Goal: Task Accomplishment & Management: Manage account settings

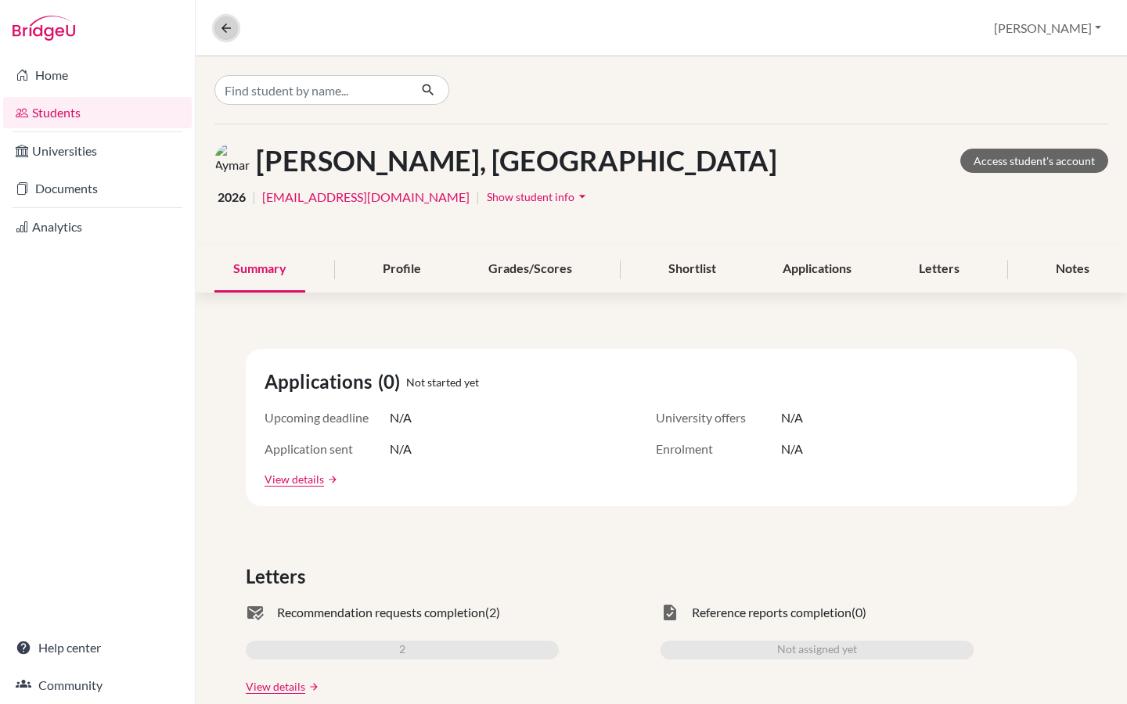
click at [220, 30] on icon at bounding box center [226, 28] width 14 height 14
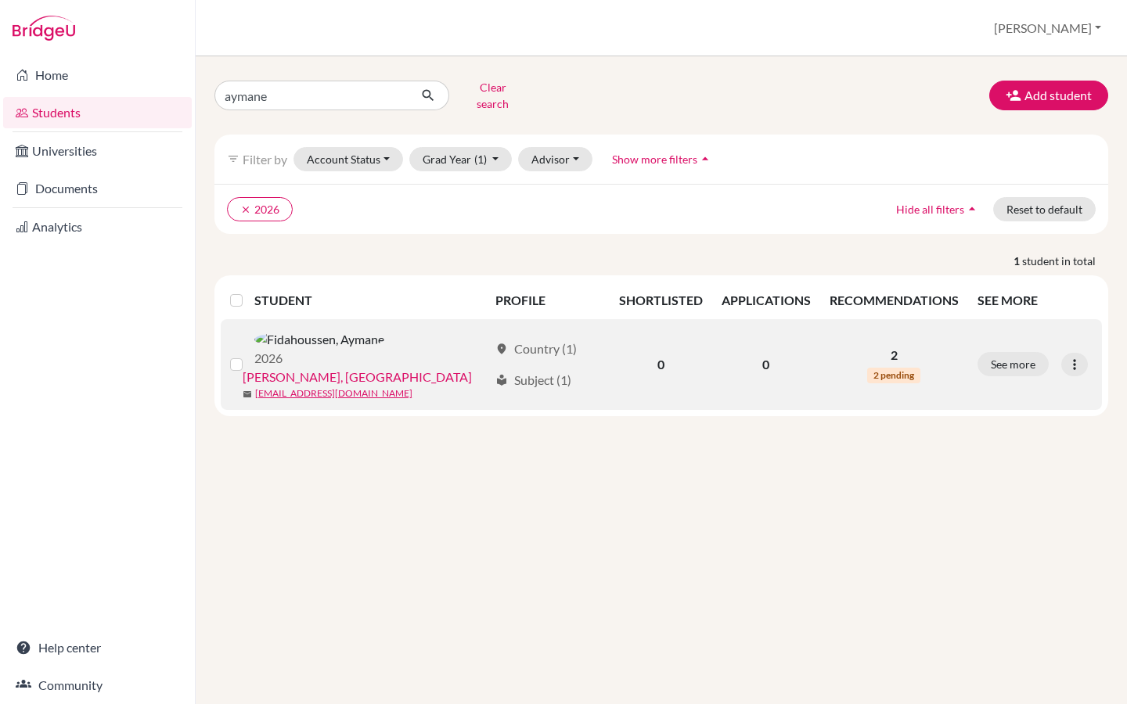
click at [376, 368] on link "[PERSON_NAME], [GEOGRAPHIC_DATA]" at bounding box center [357, 377] width 229 height 19
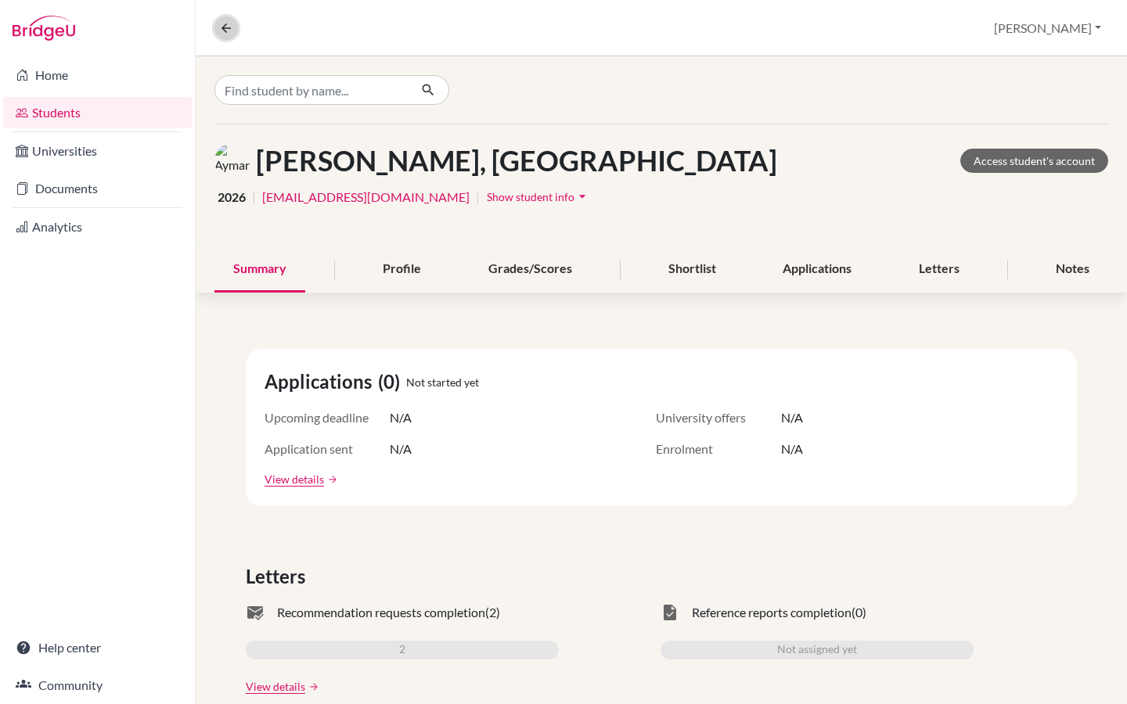
click at [225, 25] on icon at bounding box center [226, 28] width 14 height 14
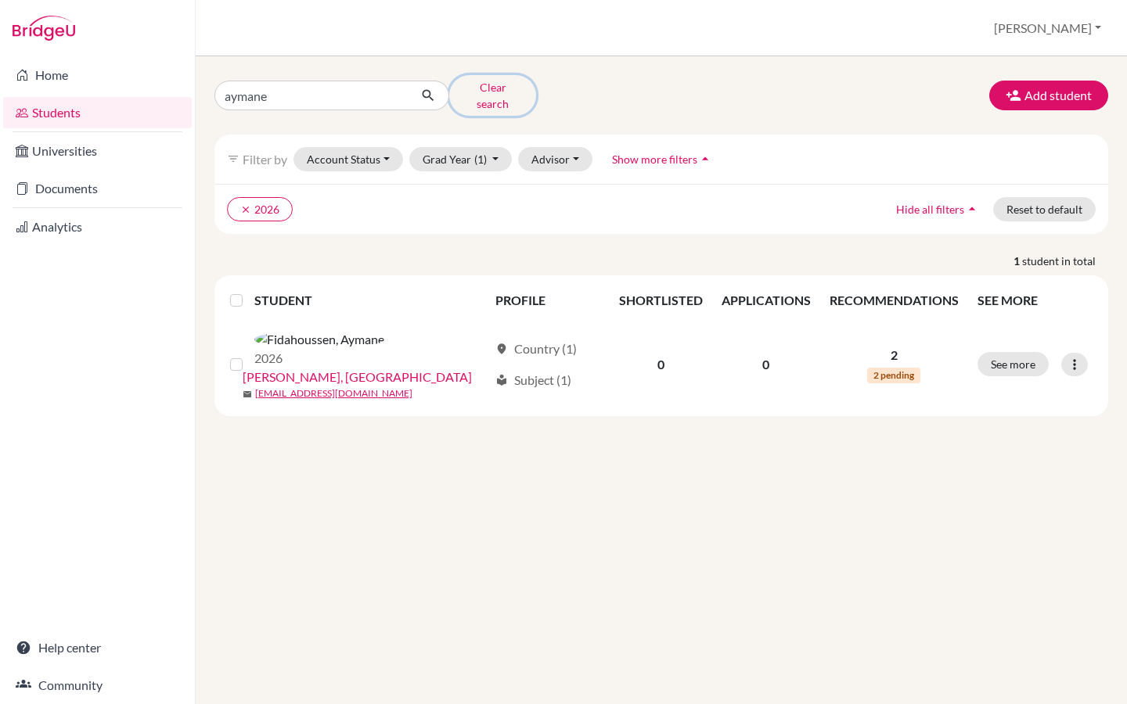
click at [491, 89] on button "Clear search" at bounding box center [492, 95] width 87 height 41
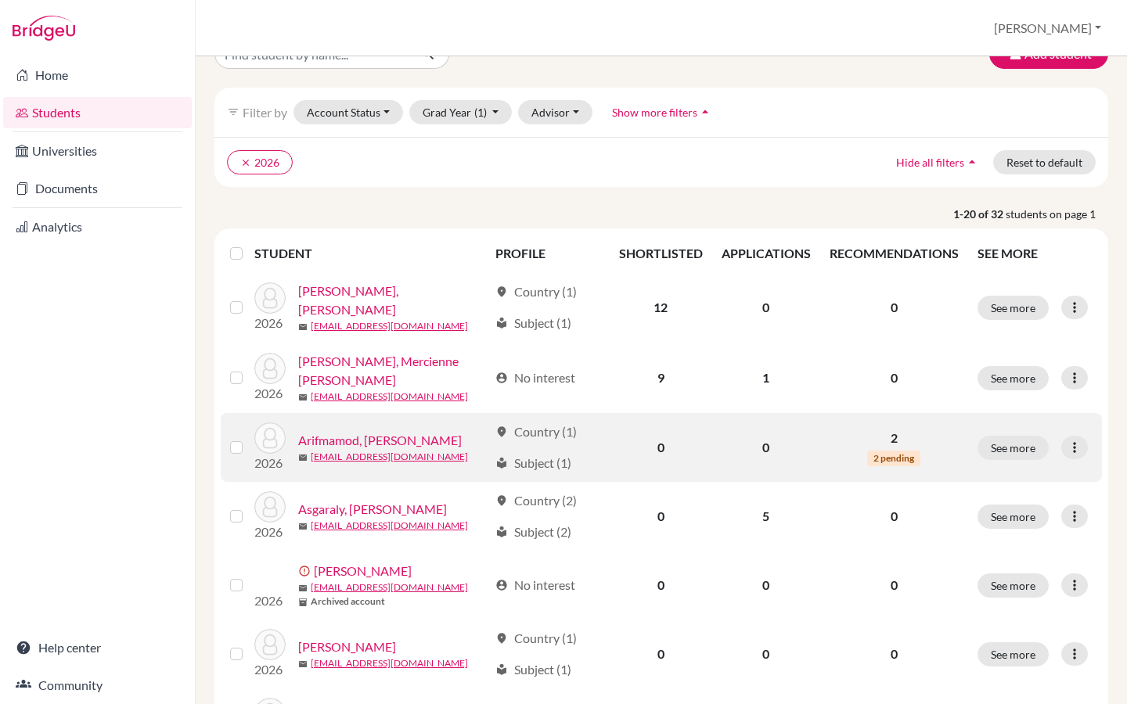
scroll to position [40, 0]
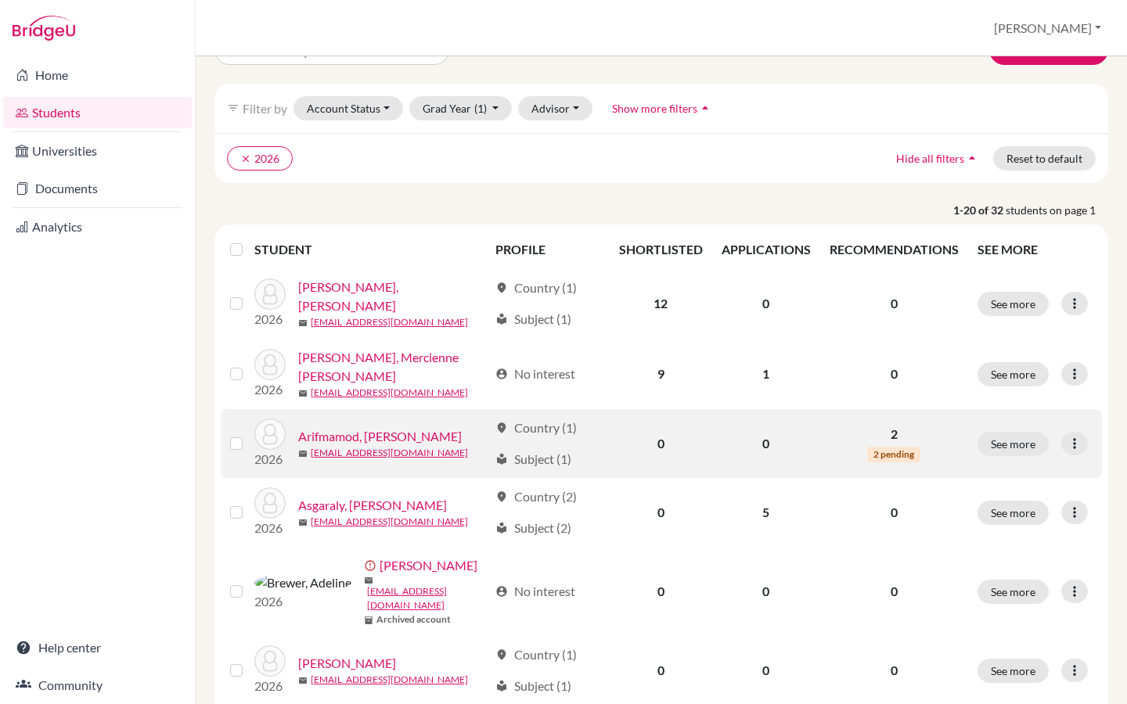
click at [356, 431] on link "Arifmamod, [PERSON_NAME]" at bounding box center [380, 436] width 164 height 19
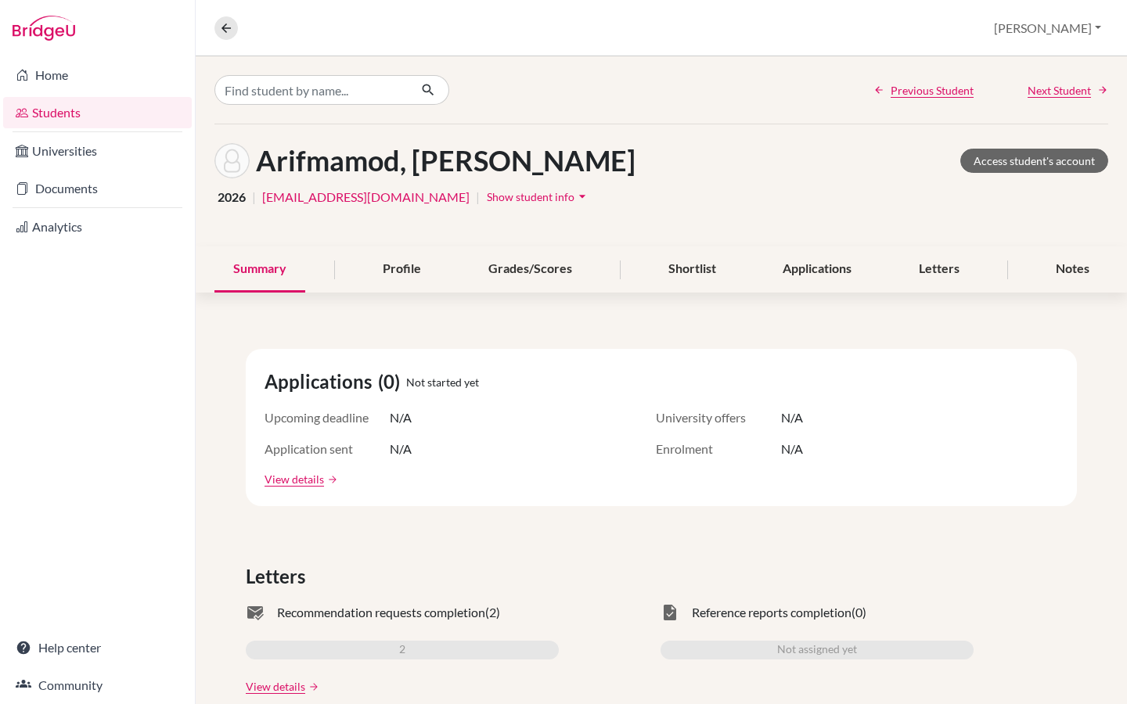
click at [574, 201] on icon "arrow_drop_down" at bounding box center [582, 197] width 16 height 16
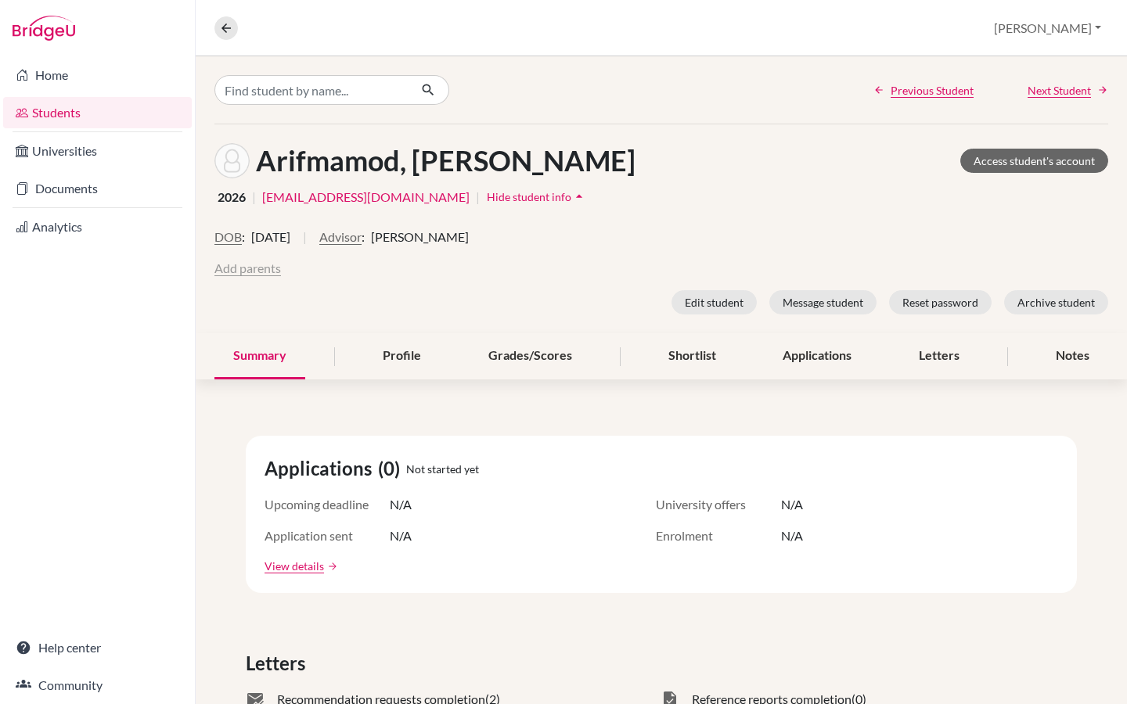
click at [258, 268] on button "Add parents" at bounding box center [247, 268] width 67 height 19
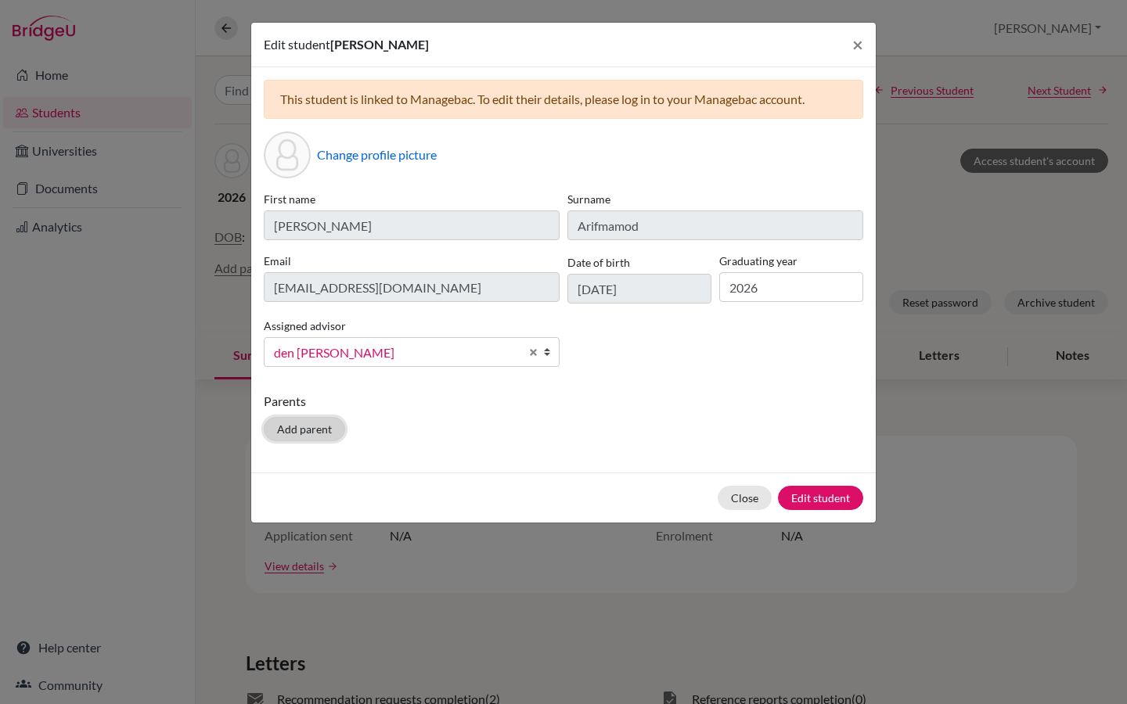
click at [317, 430] on button "Add parent" at bounding box center [304, 429] width 81 height 24
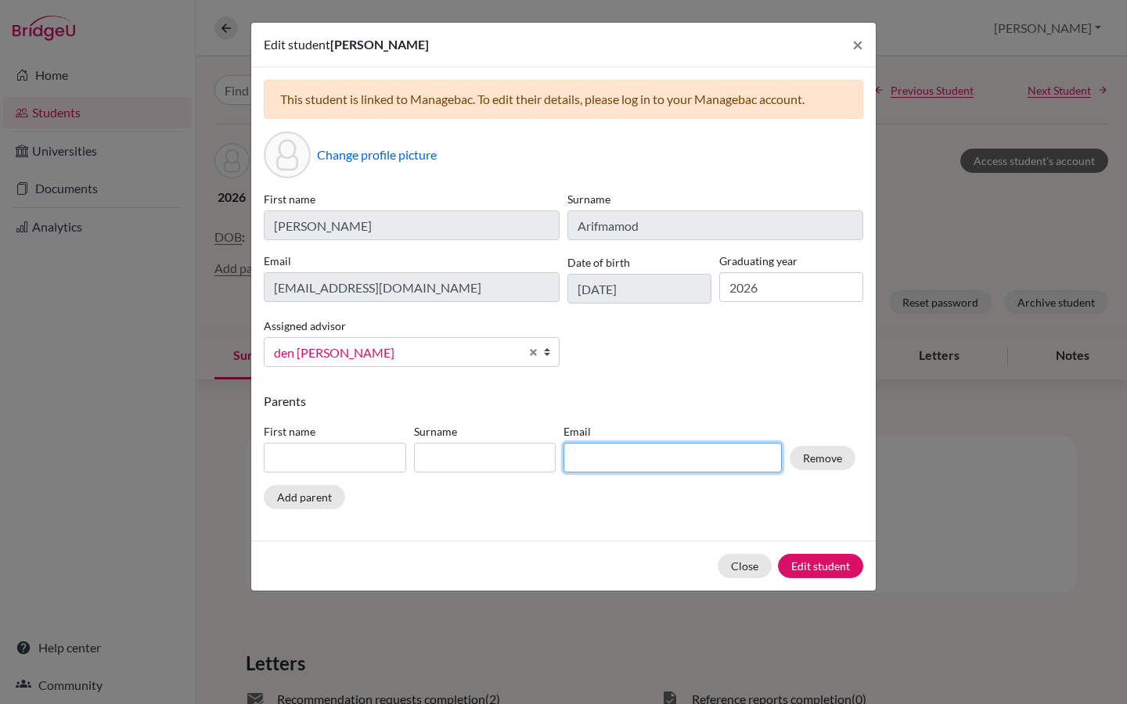
click at [627, 459] on input at bounding box center [673, 458] width 218 height 30
paste input "[EMAIL_ADDRESS][DOMAIN_NAME]"
type input "[EMAIL_ADDRESS][DOMAIN_NAME]"
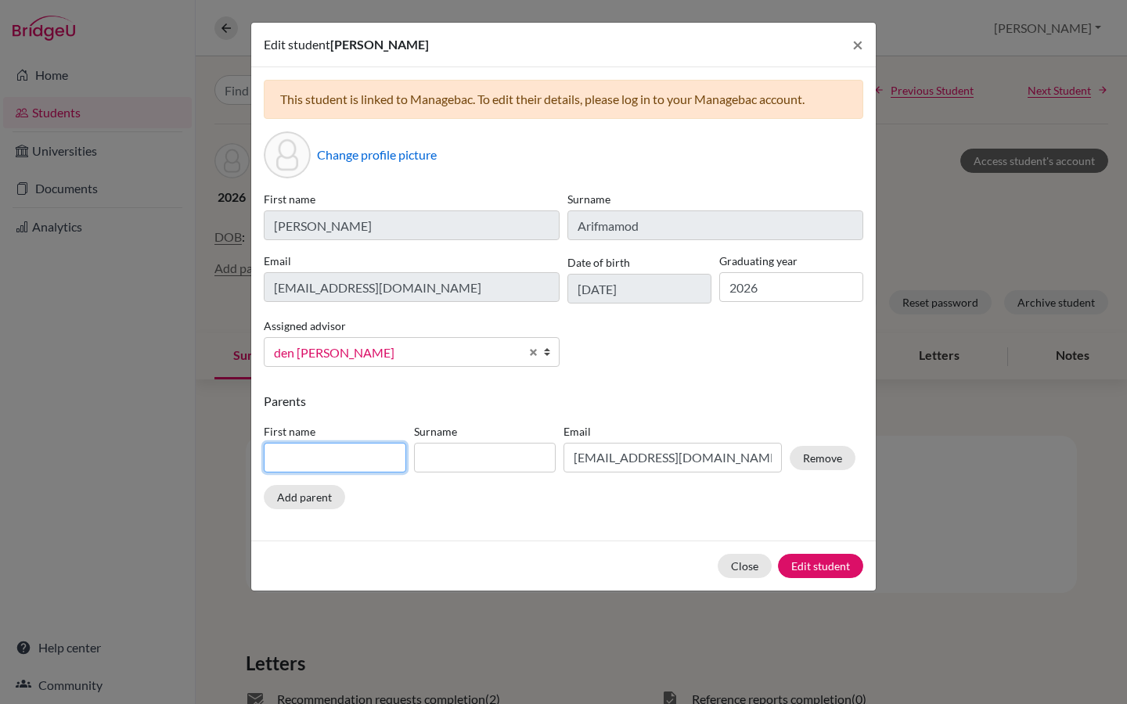
click at [350, 448] on input at bounding box center [335, 458] width 142 height 30
type input "[PERSON_NAME]"
type input "Arifmamod"
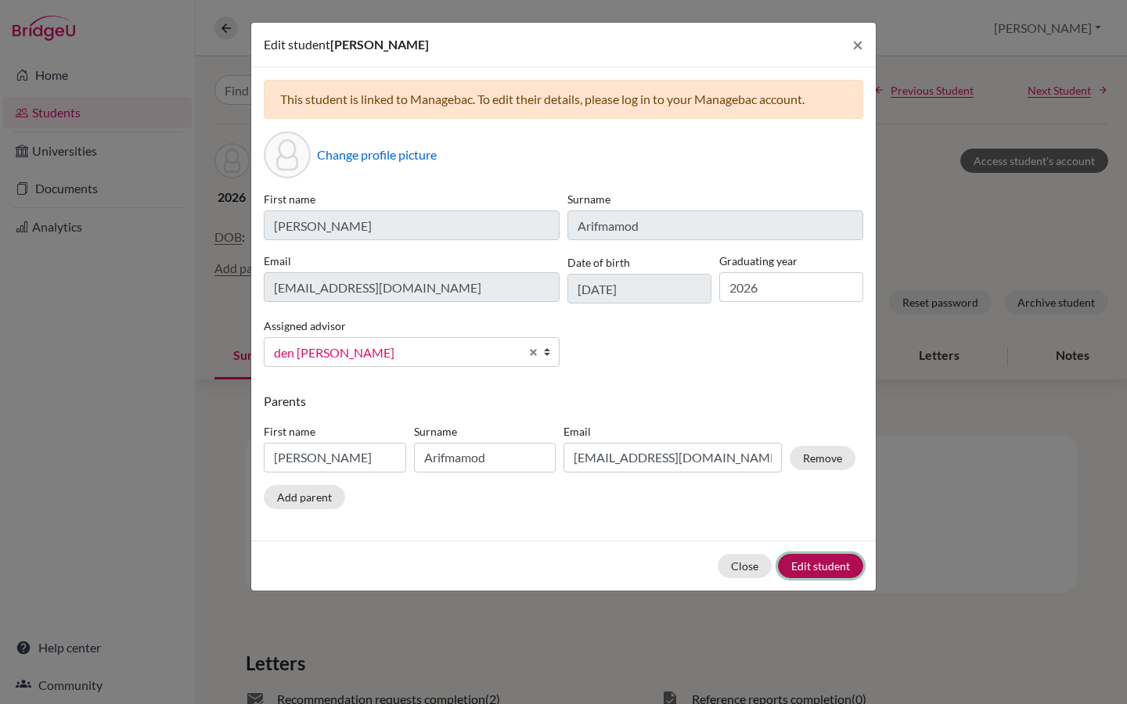
click at [834, 571] on button "Edit student" at bounding box center [820, 566] width 85 height 24
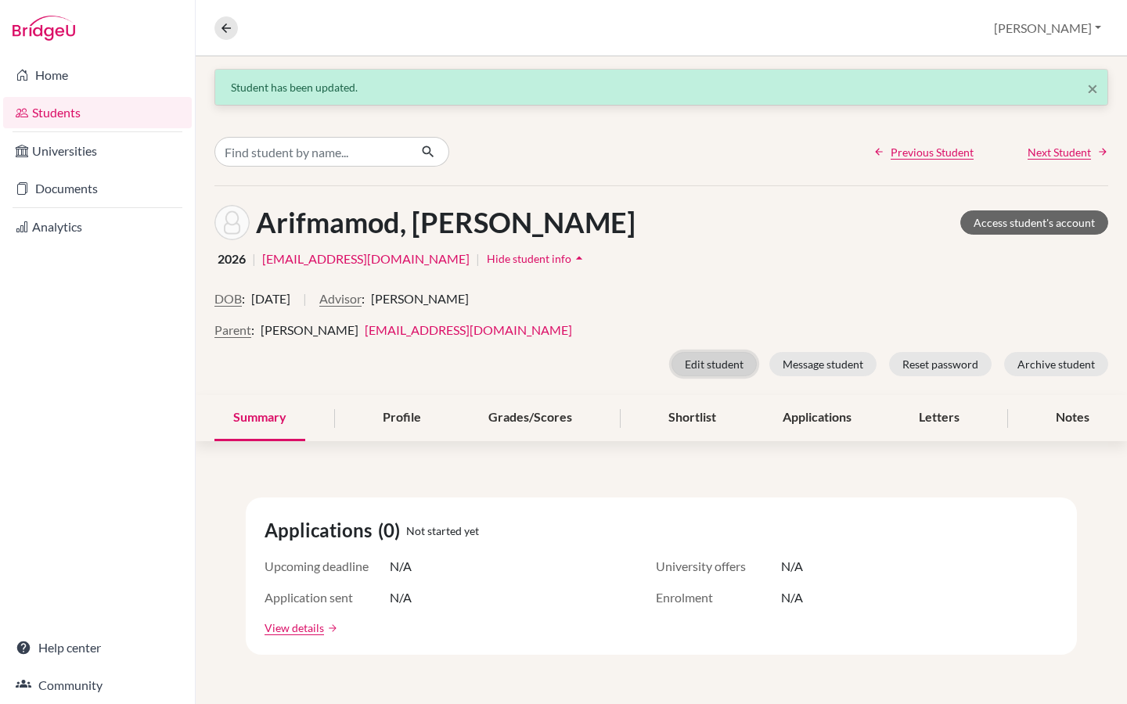
click at [698, 361] on button "Edit student" at bounding box center [714, 364] width 85 height 24
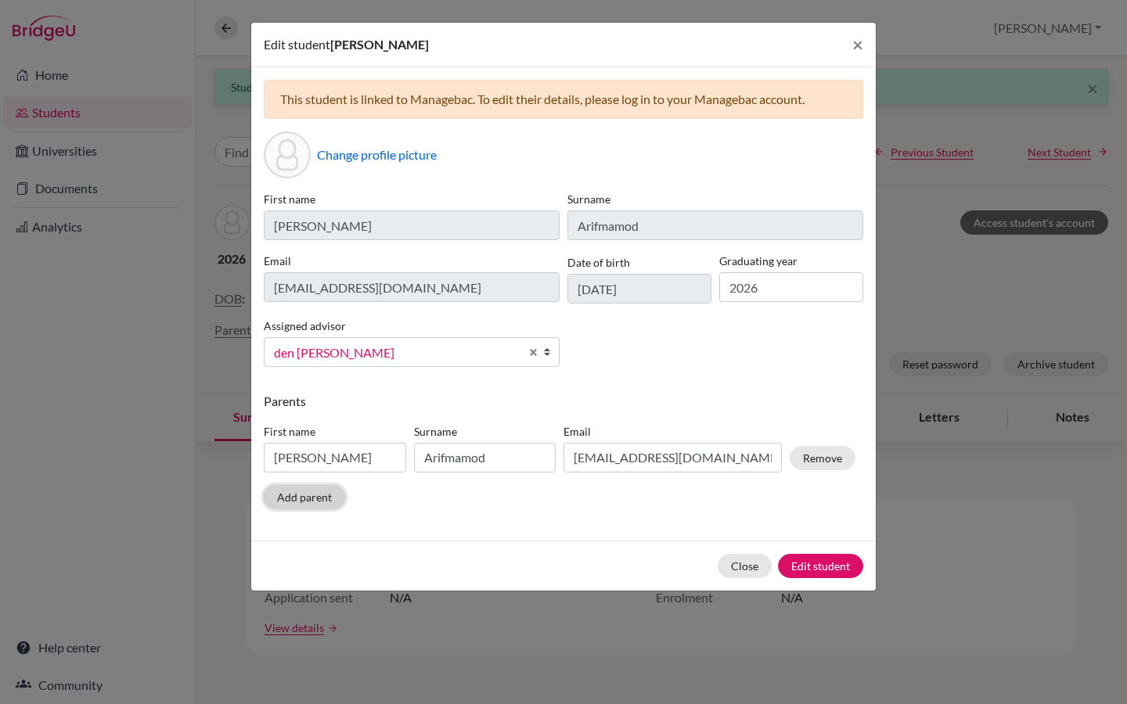
click at [292, 497] on button "Add parent" at bounding box center [304, 497] width 81 height 24
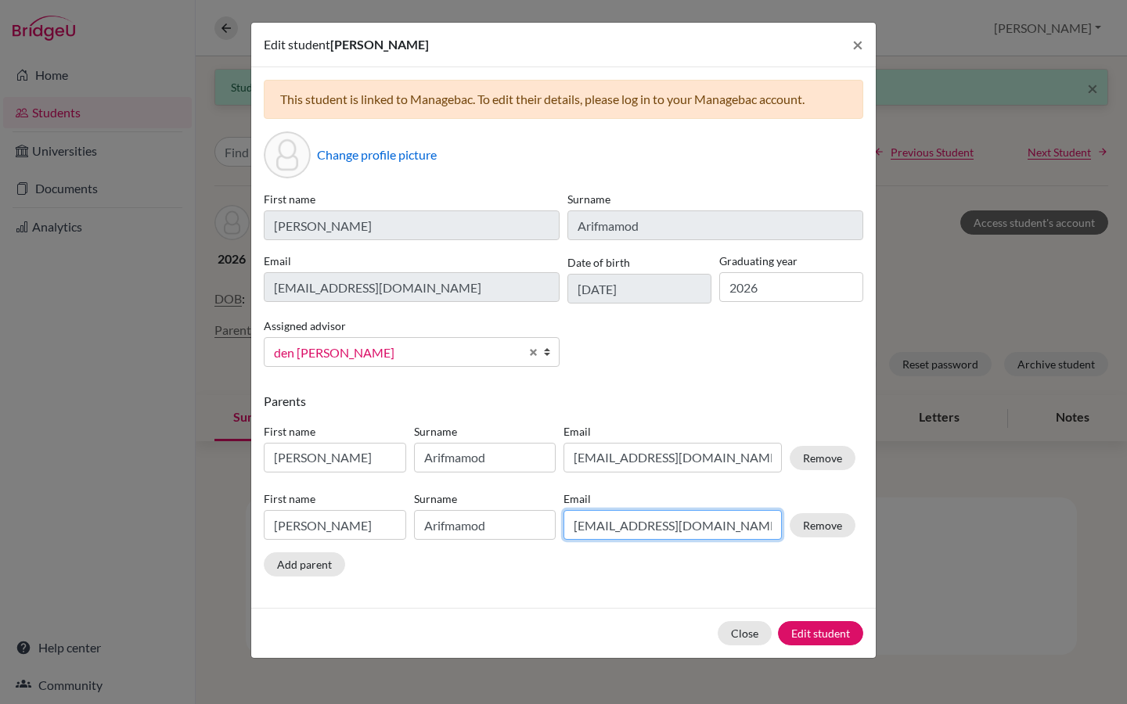
drag, startPoint x: 720, startPoint y: 528, endPoint x: 560, endPoint y: 528, distance: 160.4
click at [560, 528] on div "Email [EMAIL_ADDRESS][DOMAIN_NAME]" at bounding box center [673, 515] width 226 height 49
paste input
type input "[EMAIL_ADDRESS][DOMAIN_NAME]"
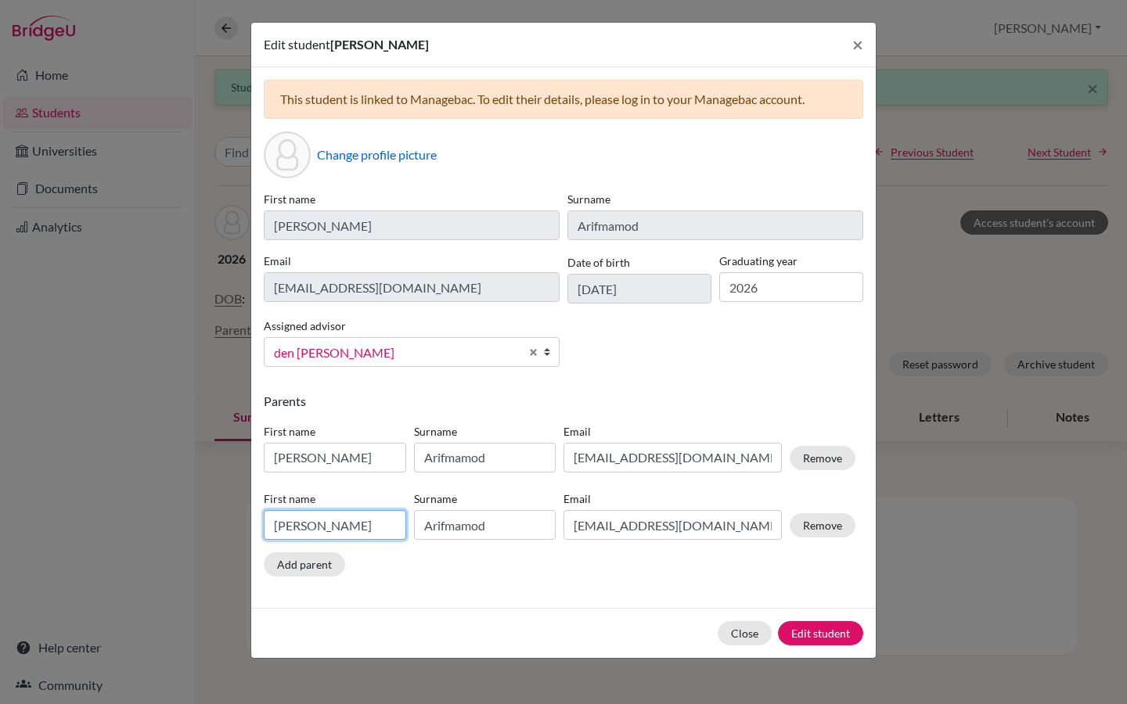
drag, startPoint x: 337, startPoint y: 527, endPoint x: 264, endPoint y: 528, distance: 72.8
click at [264, 528] on input "[PERSON_NAME]" at bounding box center [335, 525] width 142 height 30
type input "Mohaboubaly"
click at [823, 630] on button "Edit student" at bounding box center [820, 633] width 85 height 24
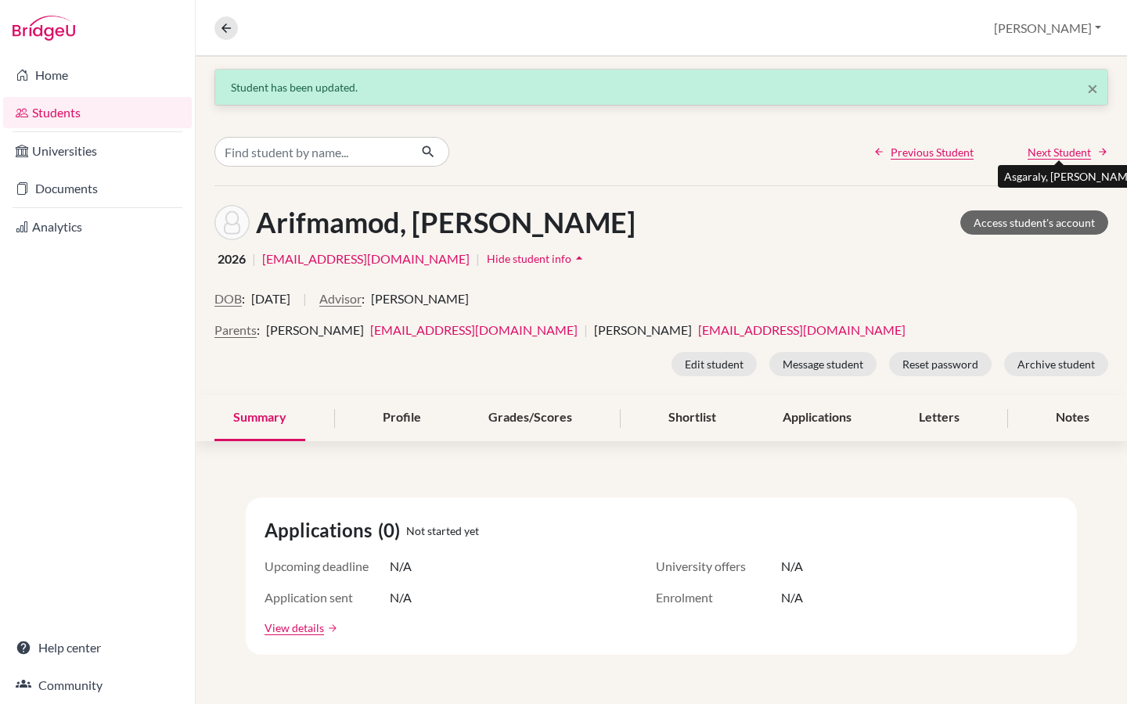
click at [1058, 150] on span "Next Student" at bounding box center [1059, 152] width 63 height 16
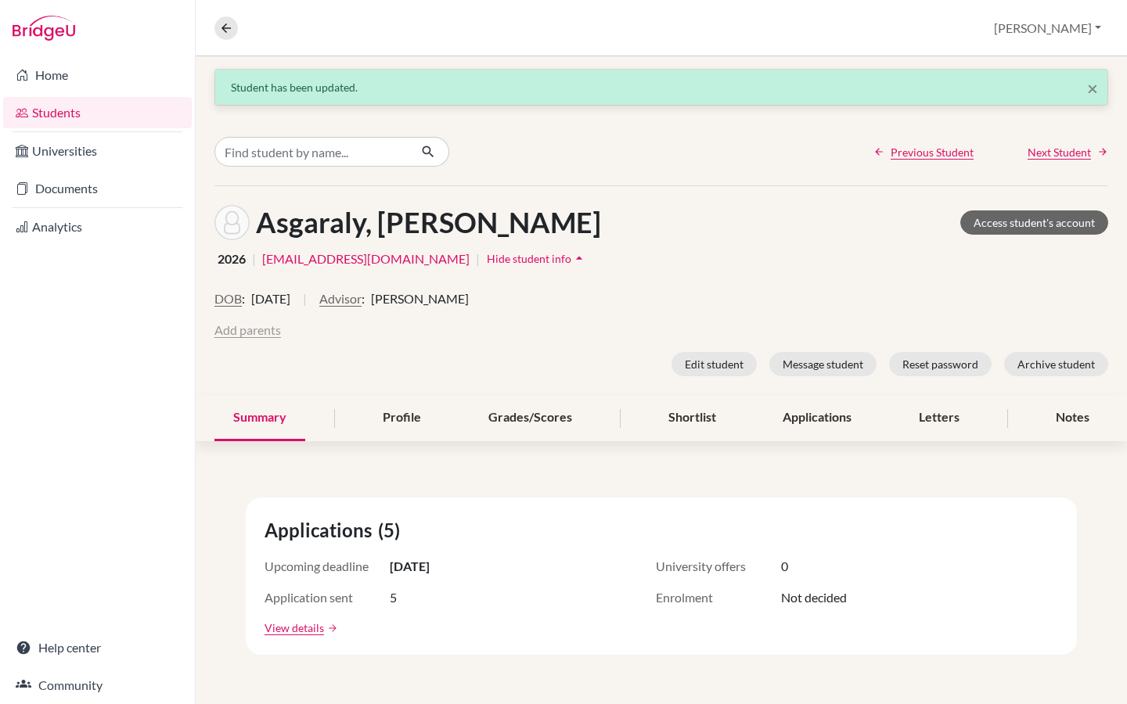
click at [244, 333] on button "Add parents" at bounding box center [247, 330] width 67 height 19
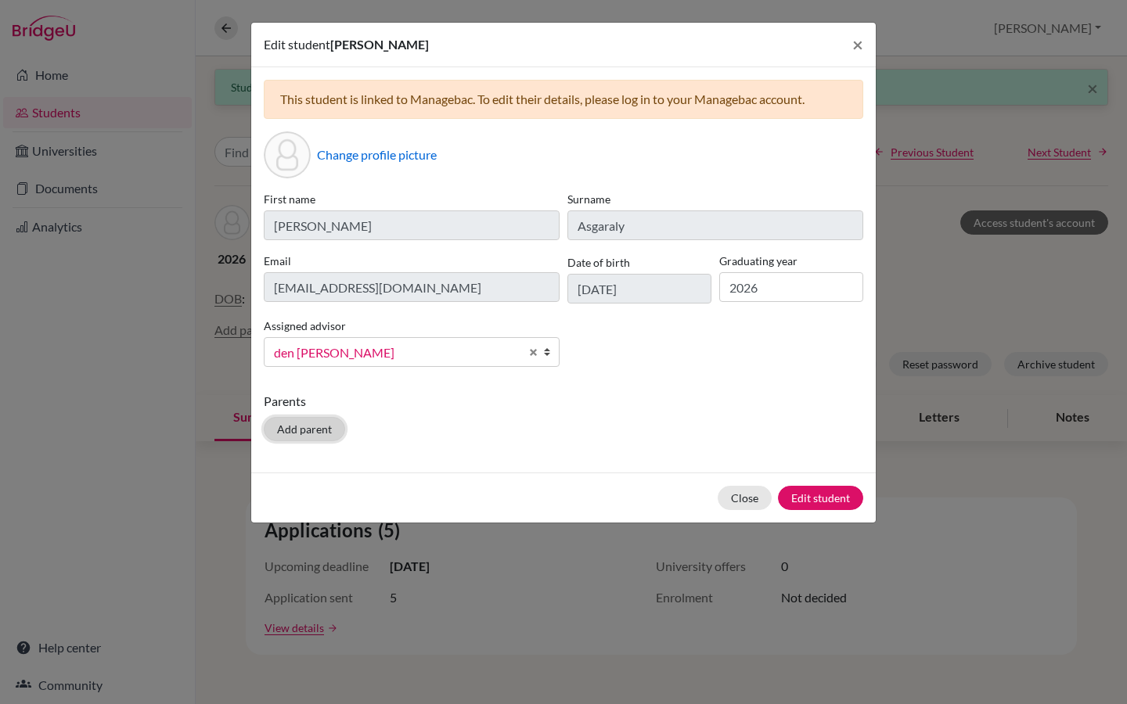
click at [295, 426] on button "Add parent" at bounding box center [304, 429] width 81 height 24
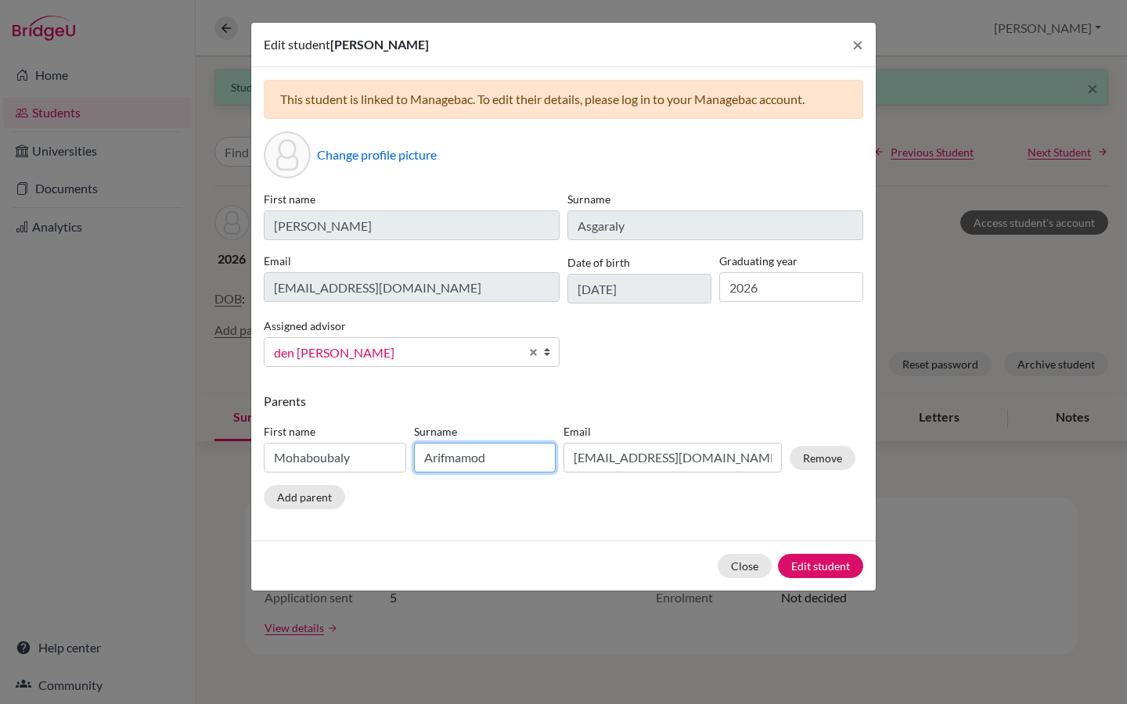
drag, startPoint x: 511, startPoint y: 466, endPoint x: 506, endPoint y: 459, distance: 8.5
click at [506, 459] on input "Arifmamod" at bounding box center [485, 458] width 142 height 30
drag, startPoint x: 723, startPoint y: 456, endPoint x: 582, endPoint y: 448, distance: 141.9
click at [582, 448] on input "[EMAIL_ADDRESS][DOMAIN_NAME]" at bounding box center [673, 458] width 218 height 30
paste input "soelalak"
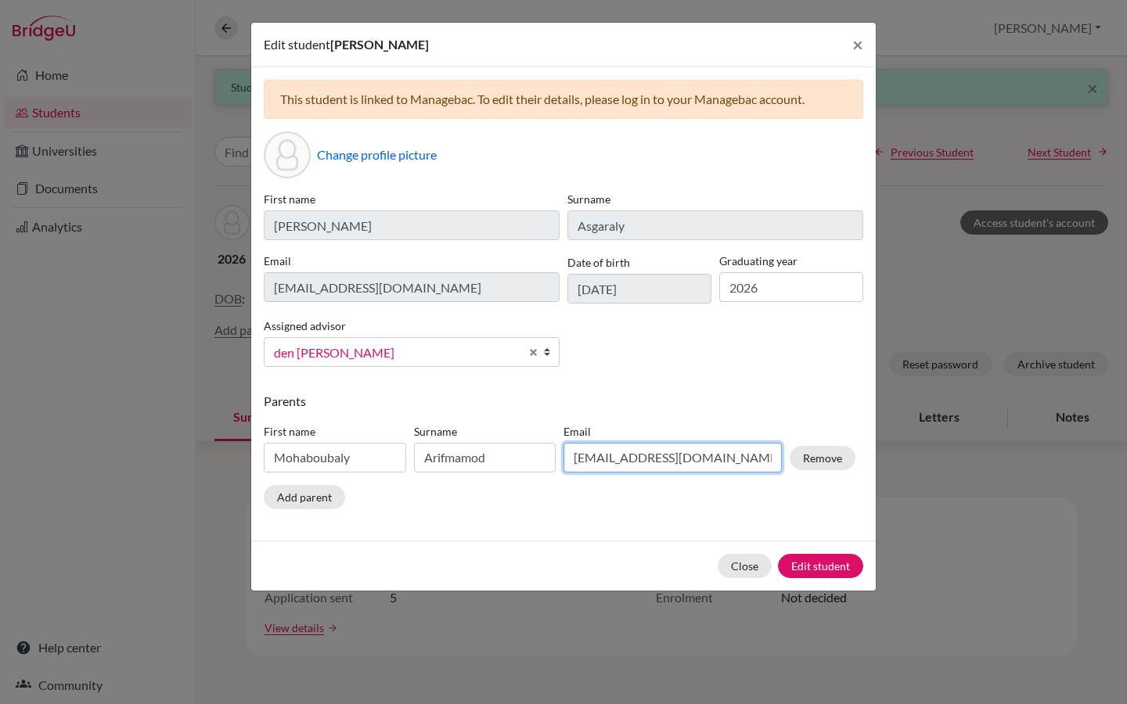
type input "[EMAIL_ADDRESS][DOMAIN_NAME]"
drag, startPoint x: 364, startPoint y: 459, endPoint x: 247, endPoint y: 456, distance: 117.4
click at [247, 456] on div "Edit student [PERSON_NAME] × This student is linked to Managebac. To edit their…" at bounding box center [563, 352] width 1127 height 704
type input "Soula"
drag, startPoint x: 498, startPoint y: 458, endPoint x: 420, endPoint y: 465, distance: 78.6
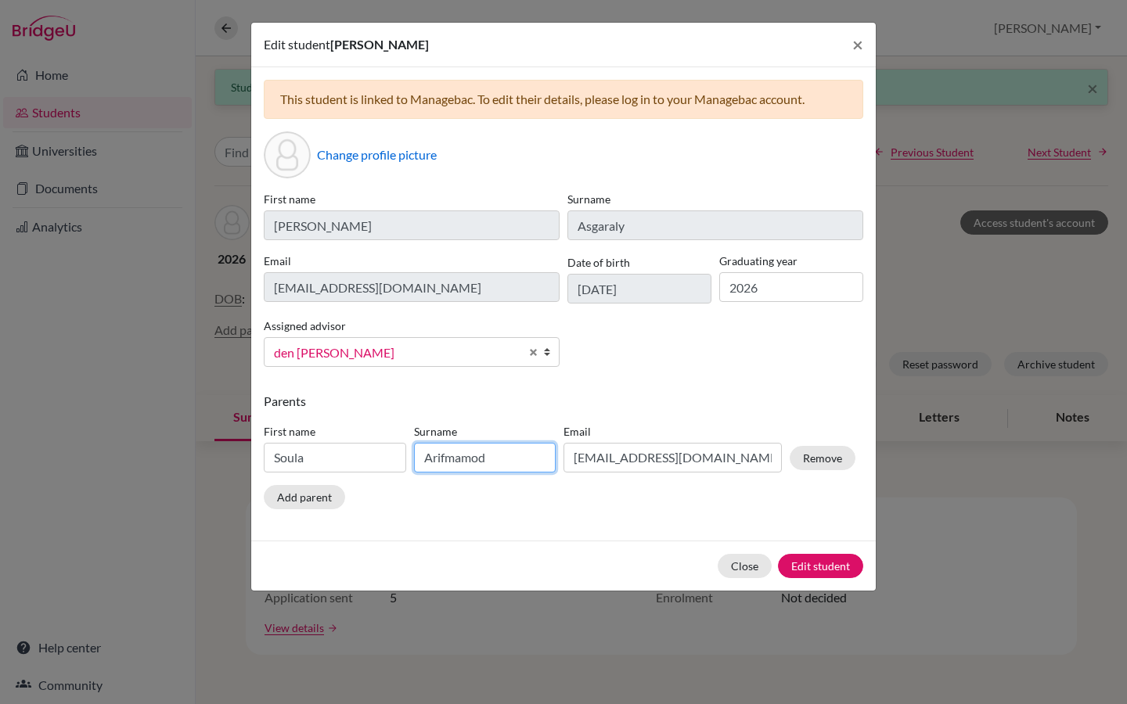
click at [420, 465] on input "Arifmamod" at bounding box center [485, 458] width 142 height 30
type input "Asgaraly"
click at [290, 459] on input "Soula" at bounding box center [335, 458] width 142 height 30
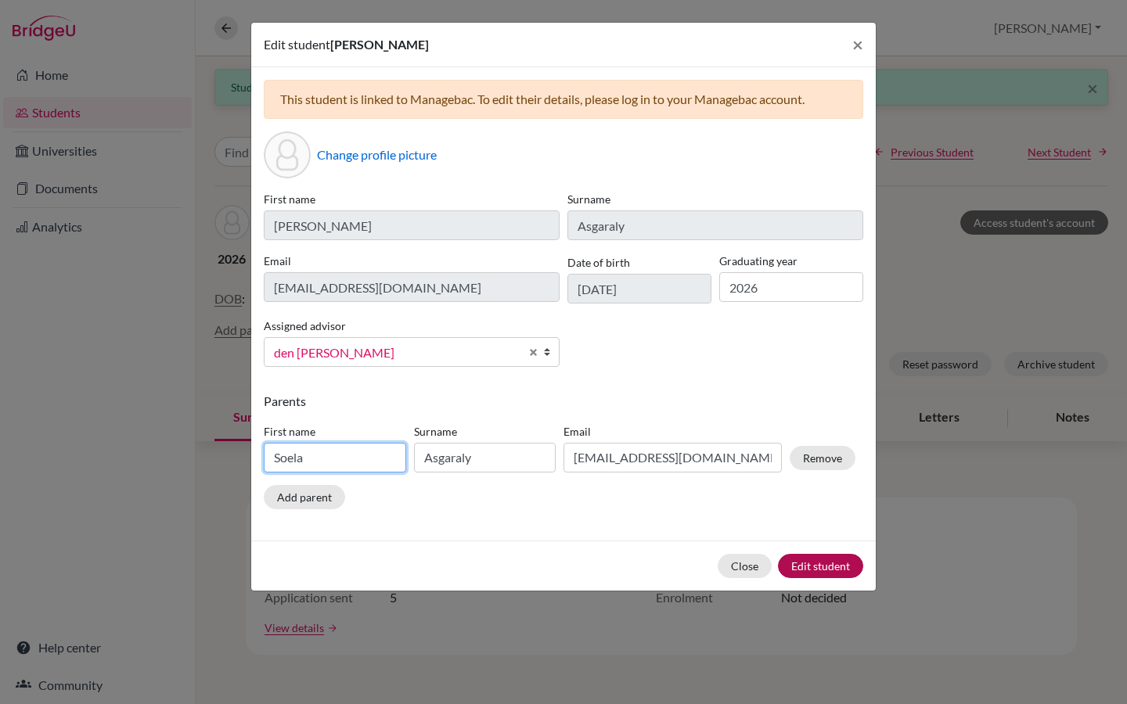
type input "Soela"
click at [823, 562] on button "Edit student" at bounding box center [820, 566] width 85 height 24
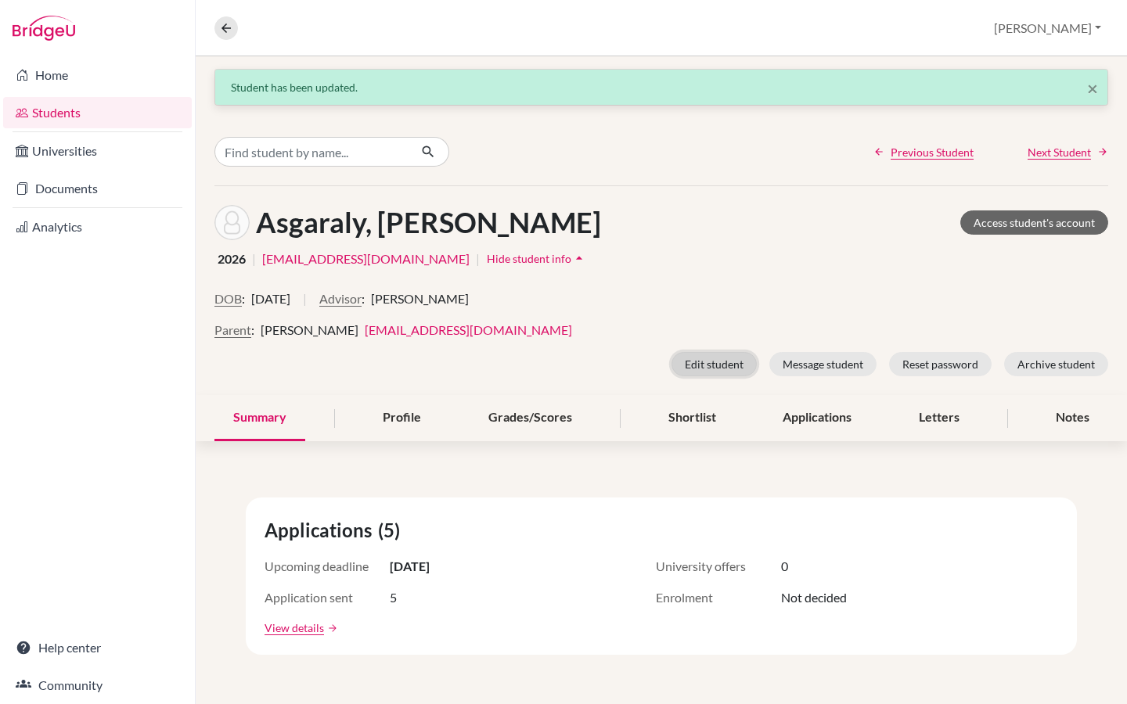
click at [739, 361] on button "Edit student" at bounding box center [714, 364] width 85 height 24
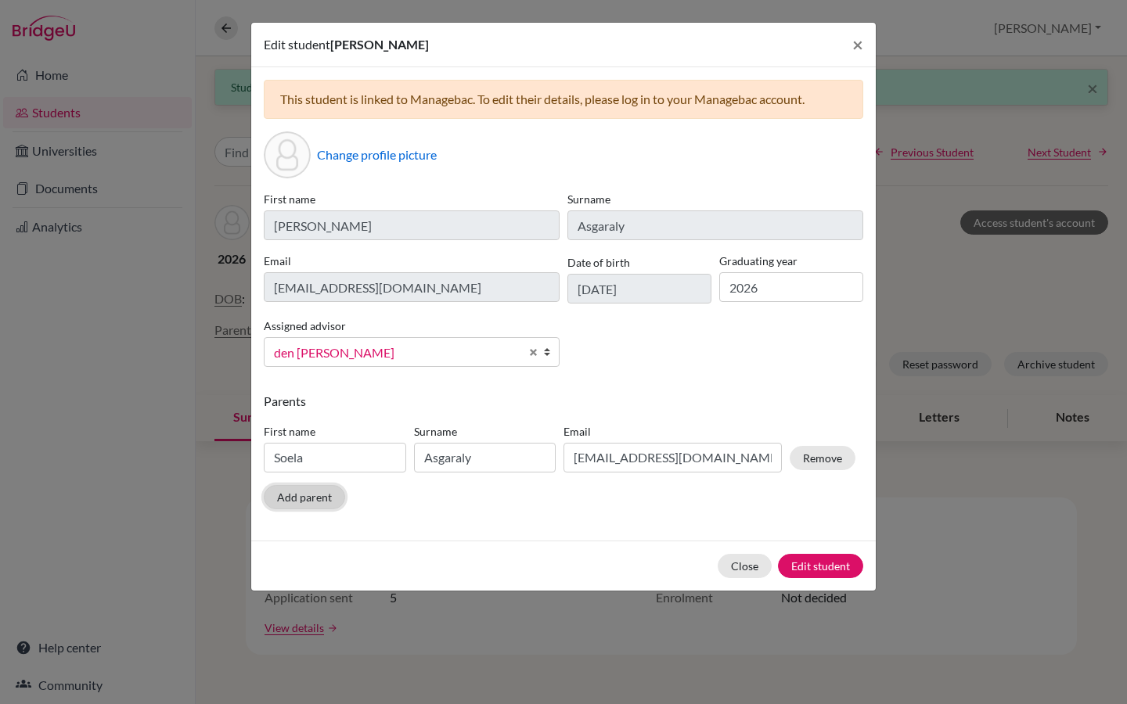
click at [307, 496] on button "Add parent" at bounding box center [304, 497] width 81 height 24
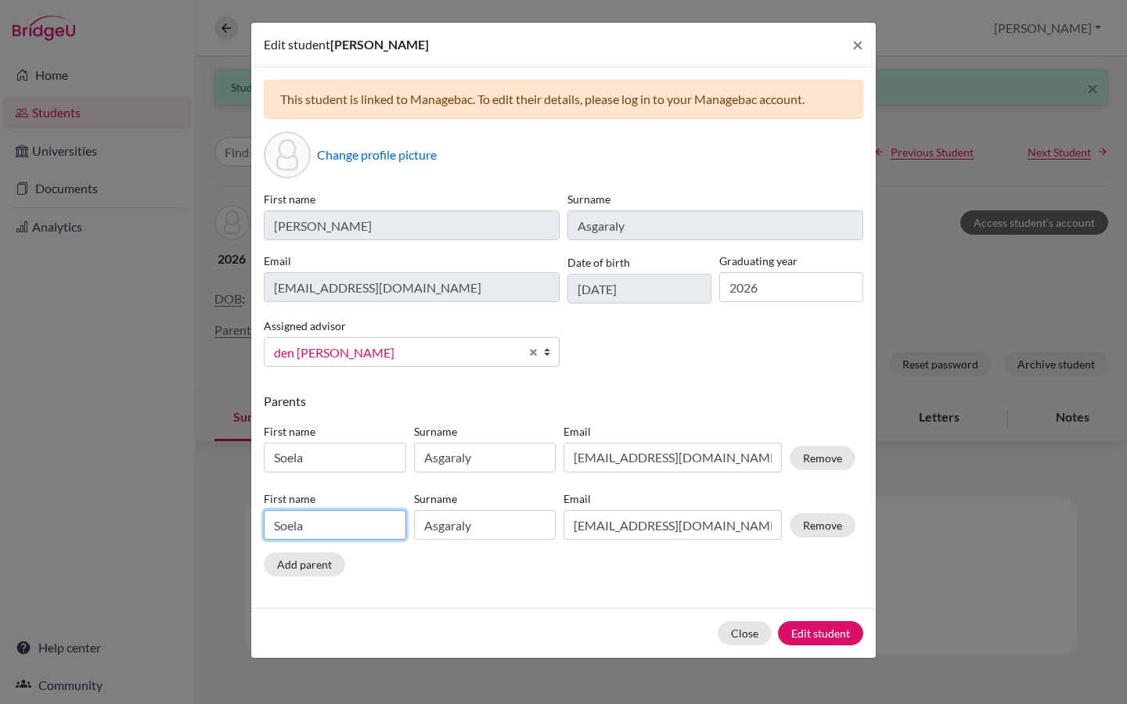
drag, startPoint x: 312, startPoint y: 523, endPoint x: 262, endPoint y: 523, distance: 50.1
click at [262, 523] on div "First name [PERSON_NAME]" at bounding box center [335, 515] width 150 height 49
click at [284, 524] on input "galib" at bounding box center [335, 525] width 142 height 30
type input "Galib"
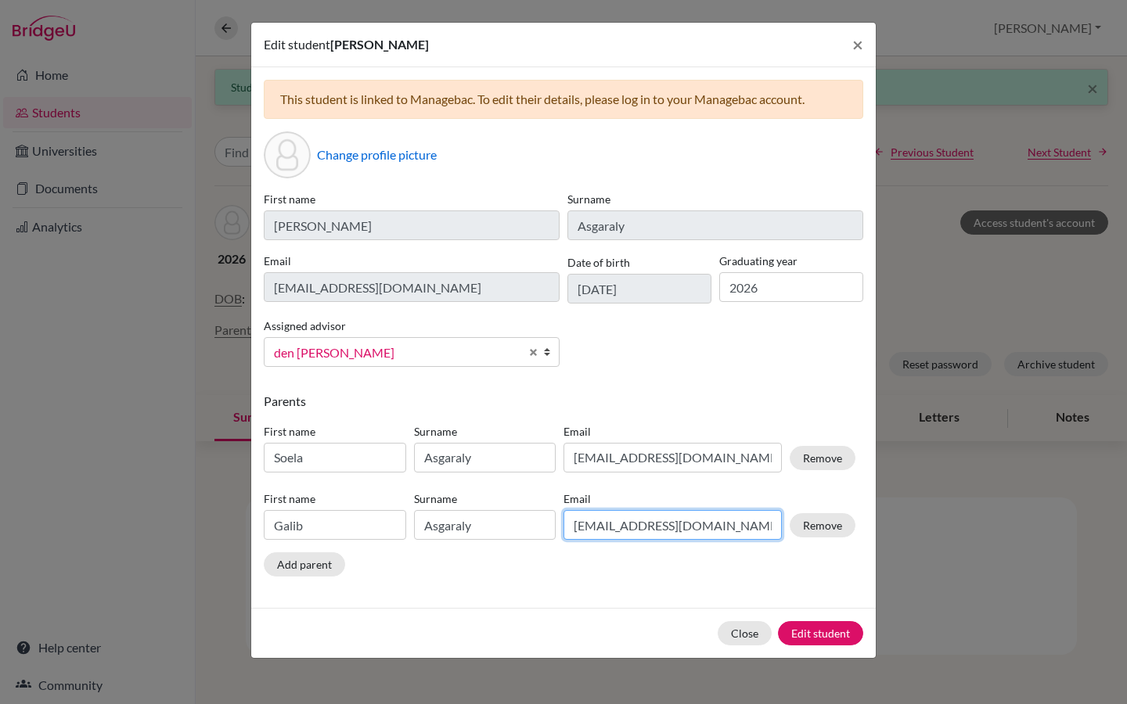
drag, startPoint x: 689, startPoint y: 525, endPoint x: 570, endPoint y: 531, distance: 119.1
click at [570, 531] on input "[EMAIL_ADDRESS][DOMAIN_NAME]" at bounding box center [673, 525] width 218 height 30
paste input "galib114"
type input "[EMAIL_ADDRESS][DOMAIN_NAME]"
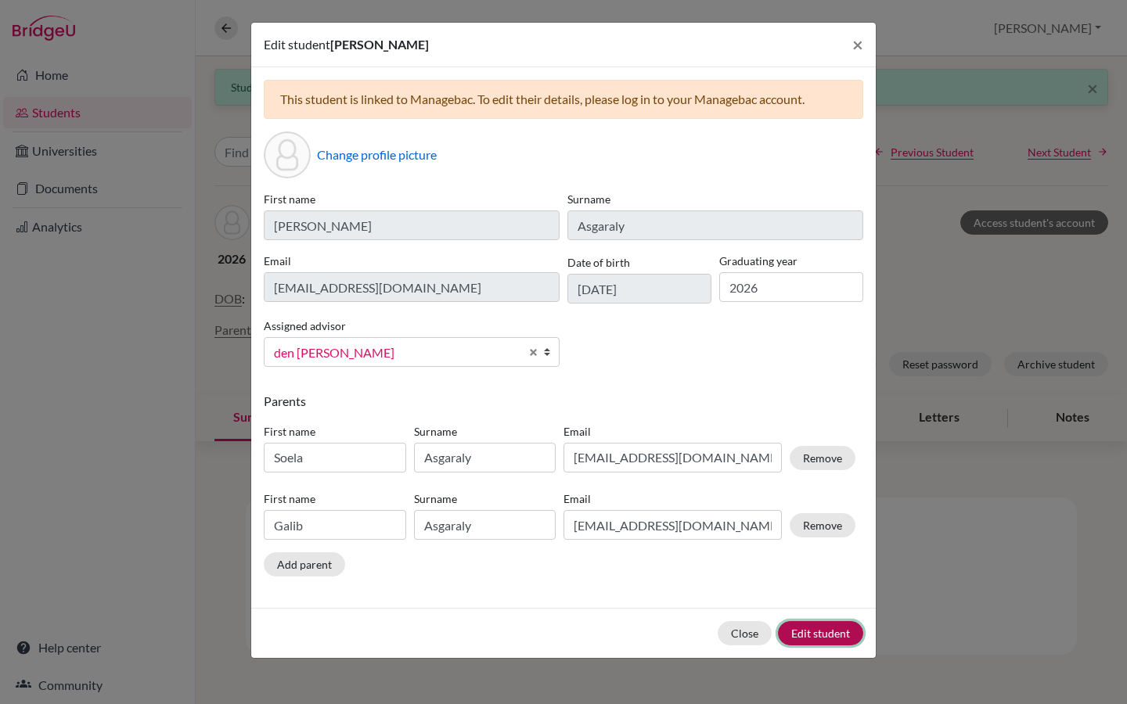
click at [815, 632] on button "Edit student" at bounding box center [820, 633] width 85 height 24
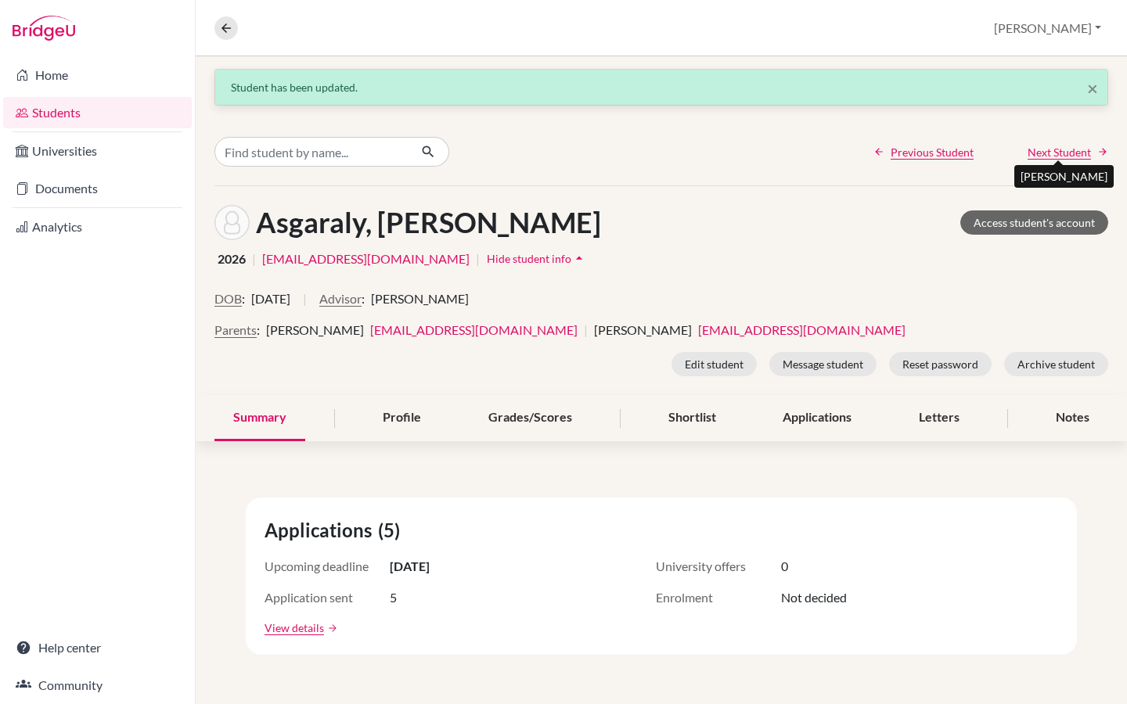
click at [1070, 153] on span "Next Student" at bounding box center [1059, 152] width 63 height 16
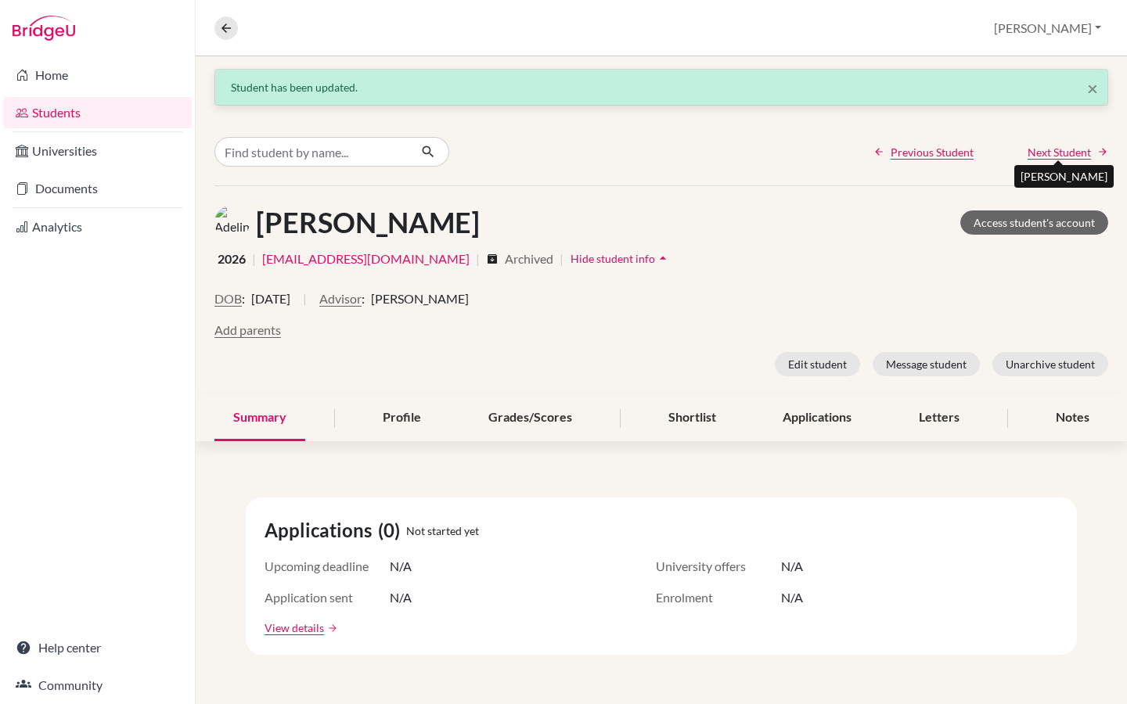
click at [1070, 153] on span "Next Student" at bounding box center [1059, 152] width 63 height 16
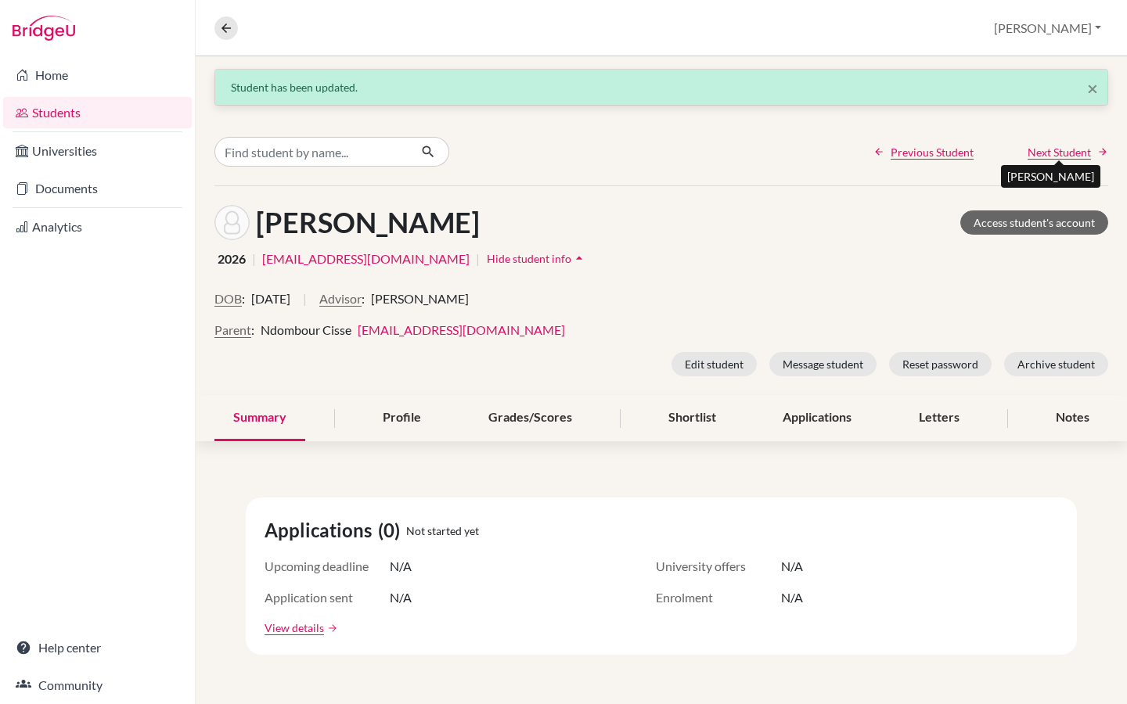
click at [1076, 151] on span "Next Student" at bounding box center [1059, 152] width 63 height 16
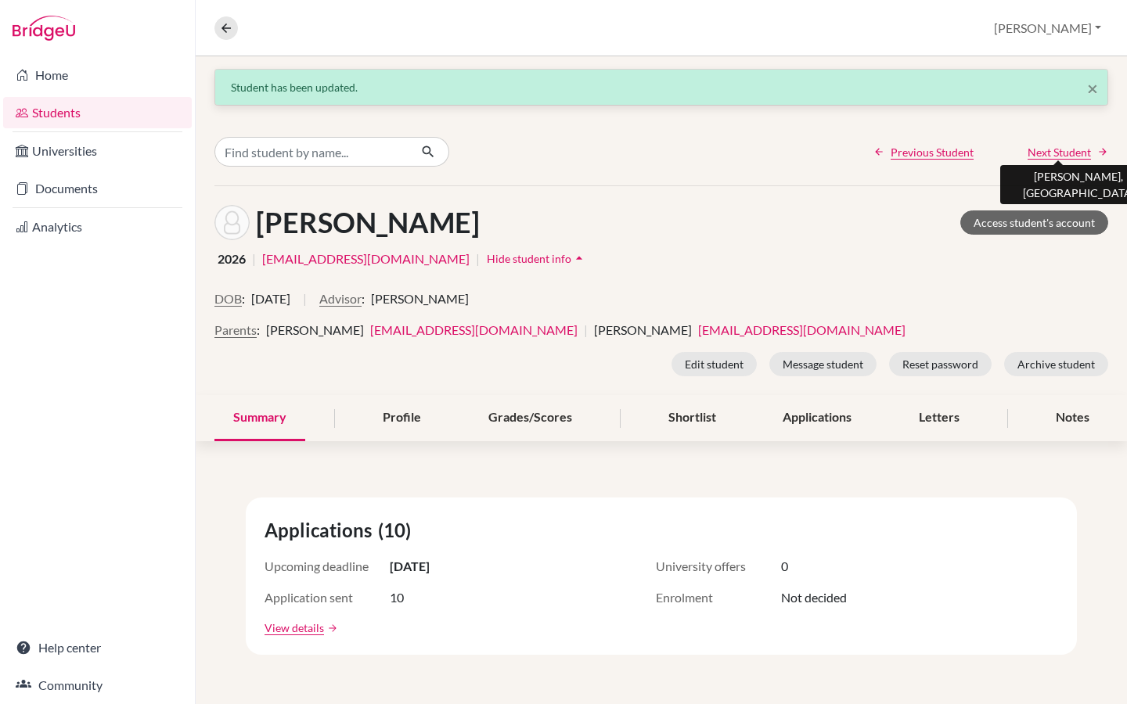
click at [1076, 151] on span "Next Student" at bounding box center [1059, 152] width 63 height 16
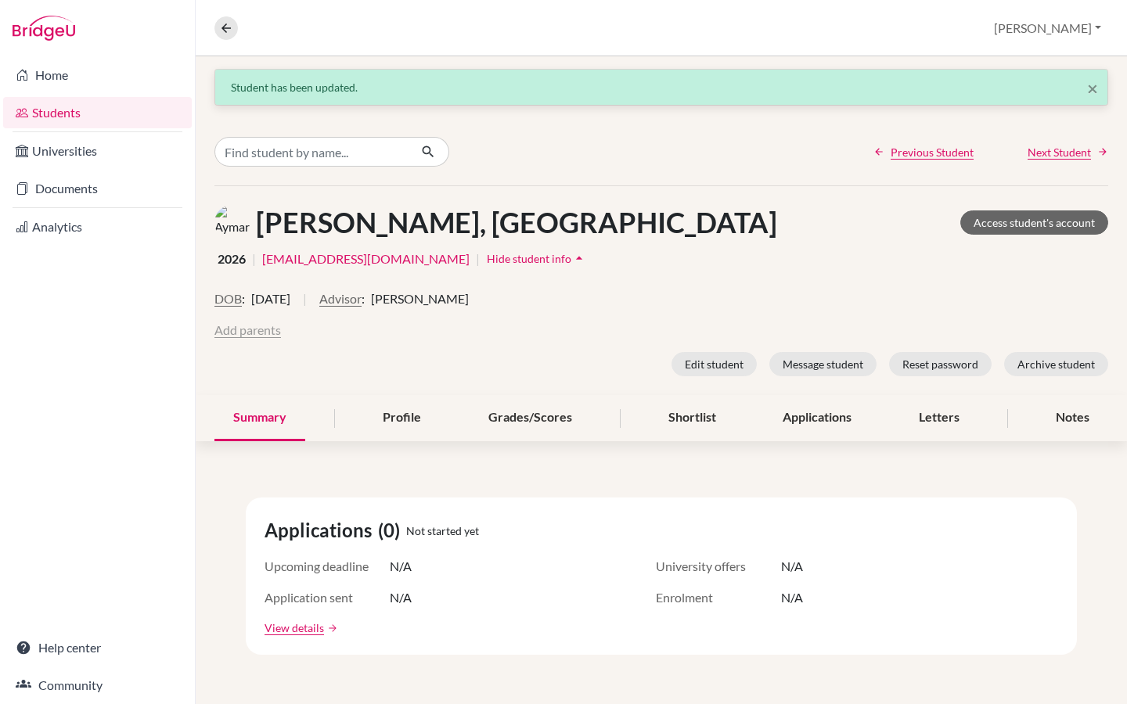
click at [247, 327] on button "Add parents" at bounding box center [247, 330] width 67 height 19
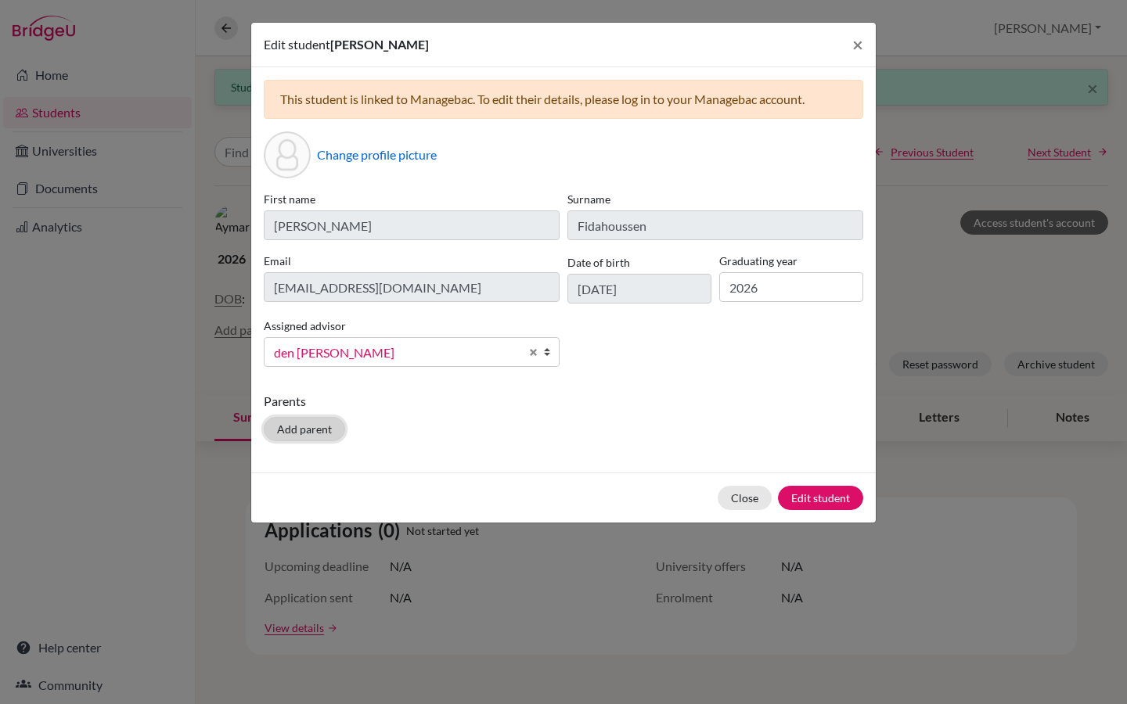
click at [302, 428] on button "Add parent" at bounding box center [304, 429] width 81 height 24
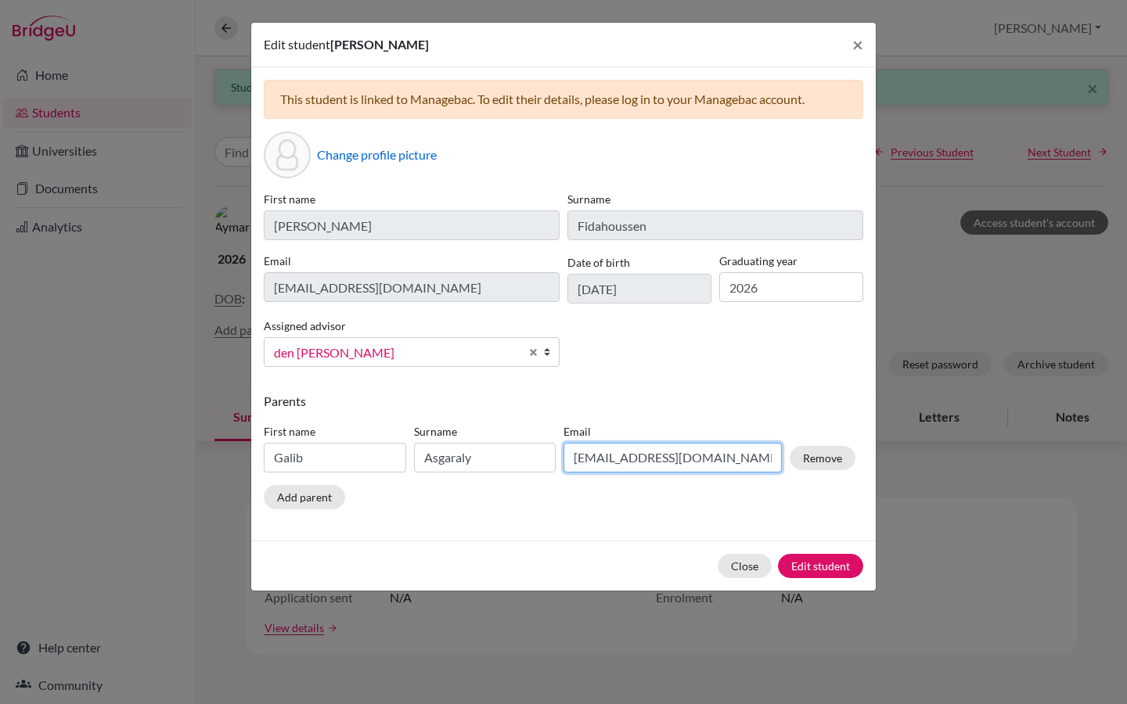
drag, startPoint x: 727, startPoint y: 454, endPoint x: 566, endPoint y: 455, distance: 161.2
click at [566, 455] on input "[EMAIL_ADDRESS][DOMAIN_NAME]" at bounding box center [673, 458] width 218 height 30
paste input "[DOMAIN_NAME]"
type input "[DOMAIN_NAME][EMAIL_ADDRESS][DOMAIN_NAME]"
drag, startPoint x: 316, startPoint y: 461, endPoint x: 264, endPoint y: 461, distance: 52.4
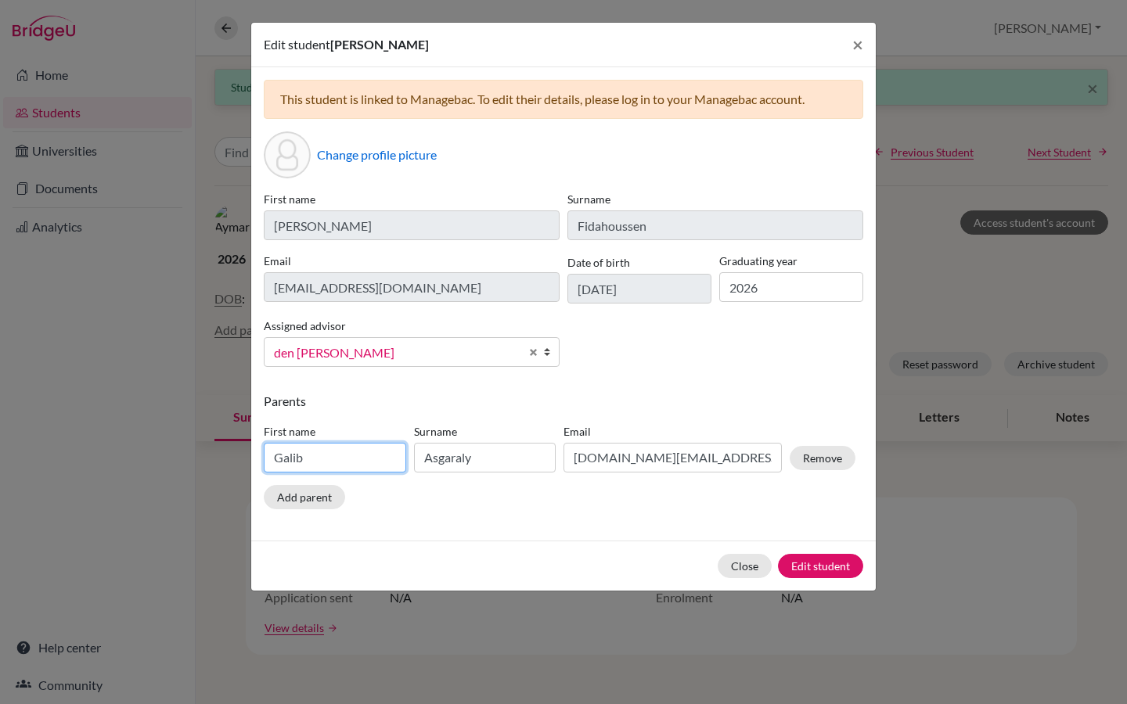
click at [264, 461] on input "Galib" at bounding box center [335, 458] width 142 height 30
click at [488, 443] on input "Asgaraly" at bounding box center [485, 458] width 142 height 30
drag, startPoint x: 488, startPoint y: 455, endPoint x: 414, endPoint y: 454, distance: 73.6
click at [414, 454] on input "Asgaraly" at bounding box center [485, 458] width 142 height 30
type input "Fidahoussen"
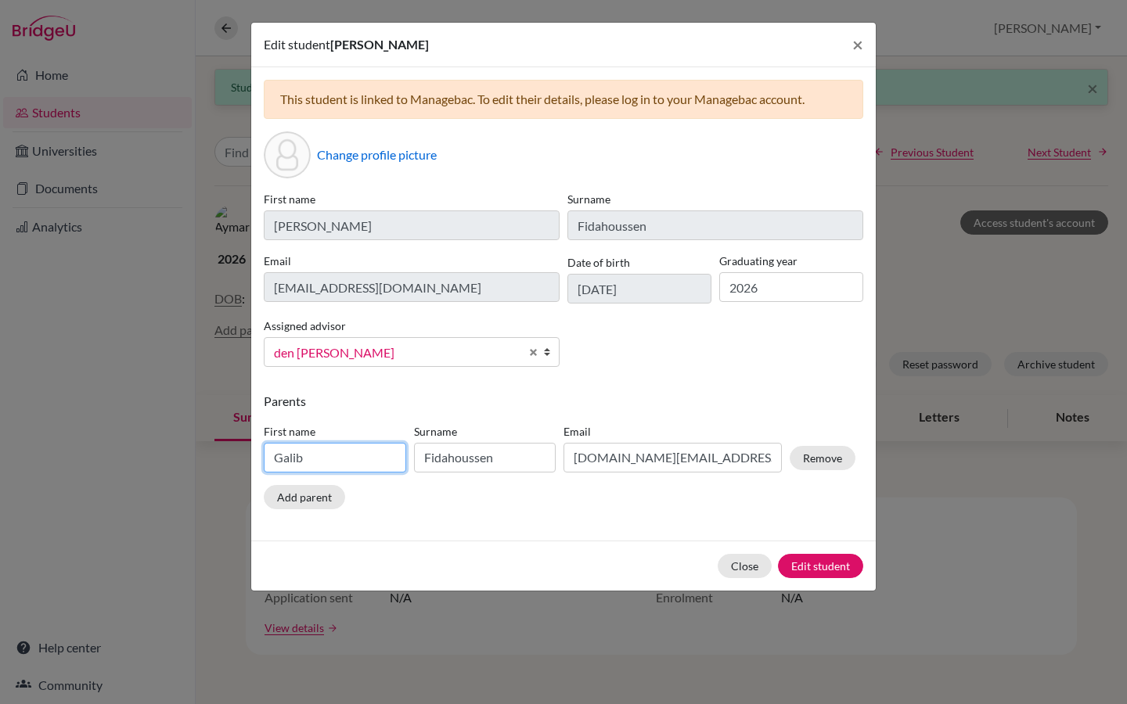
drag, startPoint x: 315, startPoint y: 459, endPoint x: 269, endPoint y: 459, distance: 46.2
click at [269, 459] on input "Galib" at bounding box center [335, 458] width 142 height 30
type input "Zenab"
click at [811, 562] on button "Edit student" at bounding box center [820, 566] width 85 height 24
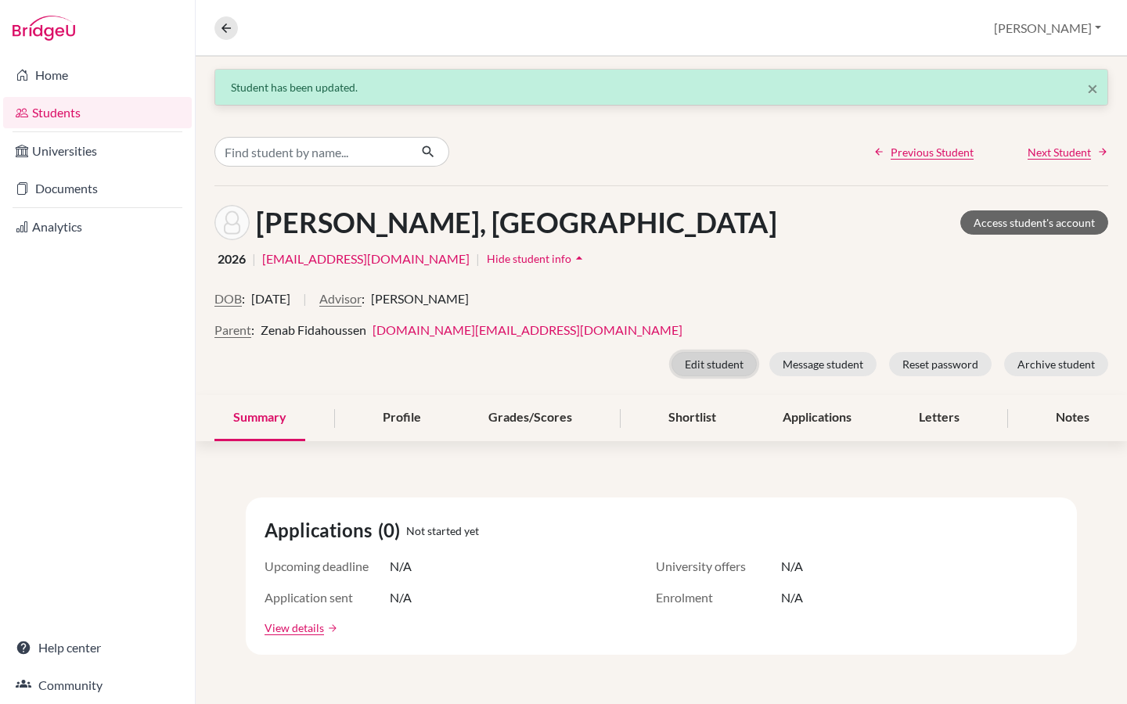
click at [714, 364] on button "Edit student" at bounding box center [714, 364] width 85 height 24
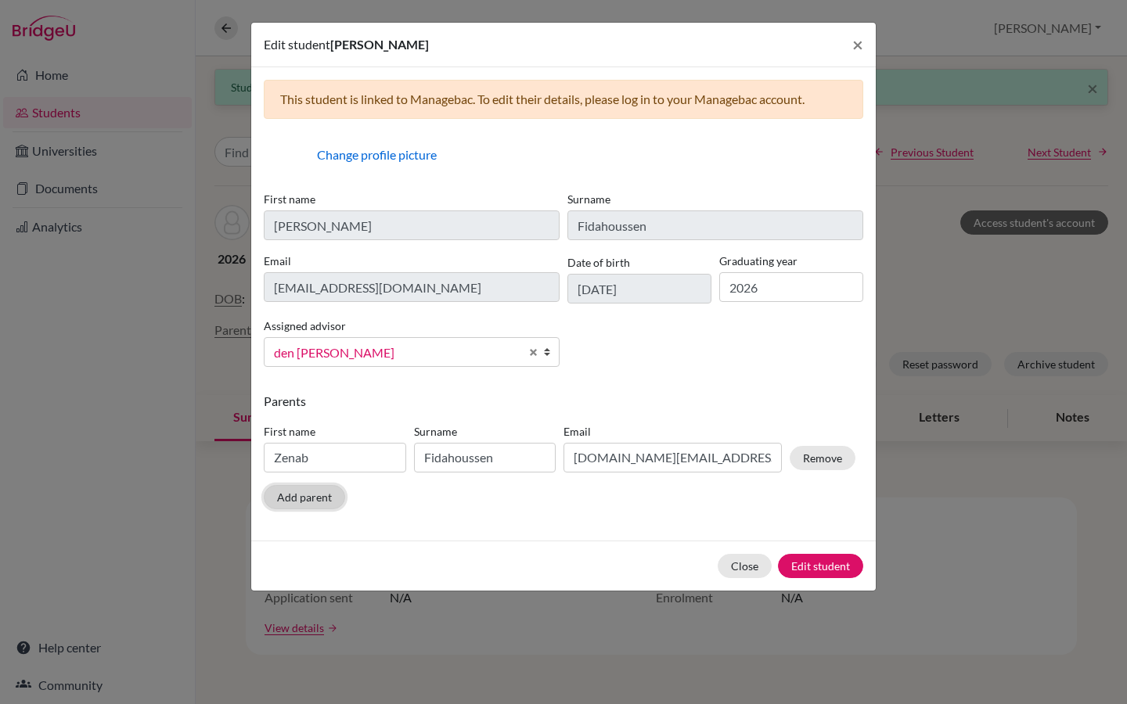
click at [300, 499] on button "Add parent" at bounding box center [304, 497] width 81 height 24
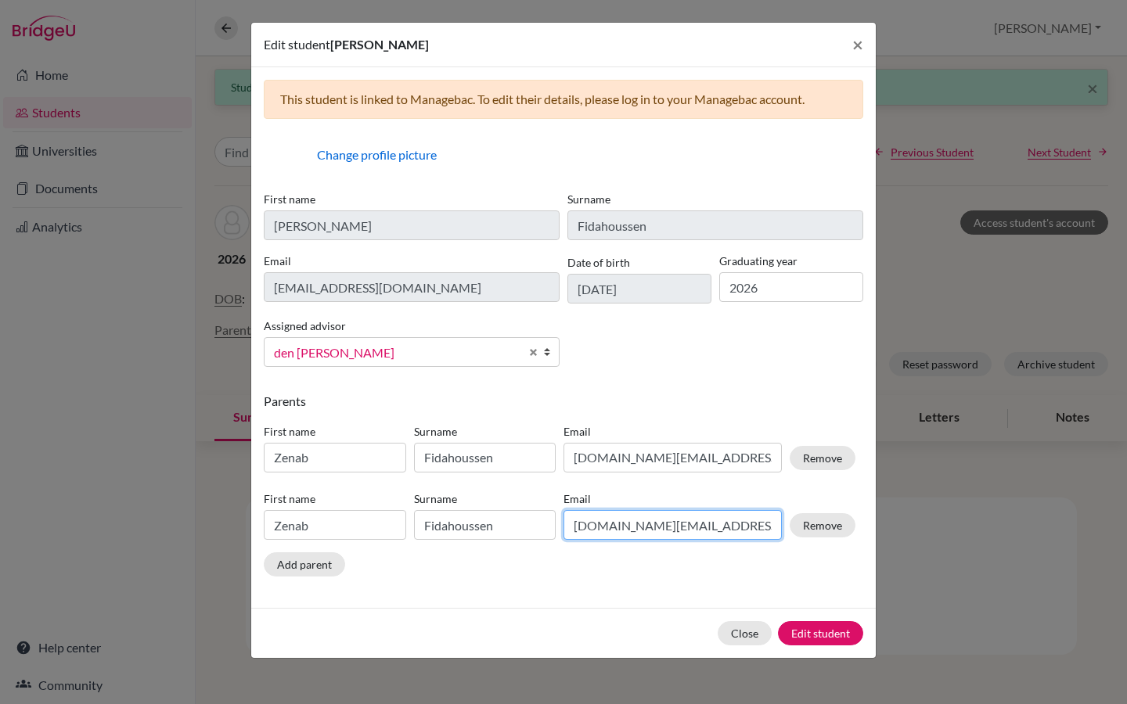
drag, startPoint x: 712, startPoint y: 530, endPoint x: 558, endPoint y: 529, distance: 154.2
click at [558, 529] on div "First name [PERSON_NAME] Surname Fidahoussen Email [DOMAIN_NAME][EMAIL_ADDRESS]…" at bounding box center [560, 519] width 600 height 68
paste input "koureich.f@visionmadagascar"
type input "[EMAIL_ADDRESS][DOMAIN_NAME]"
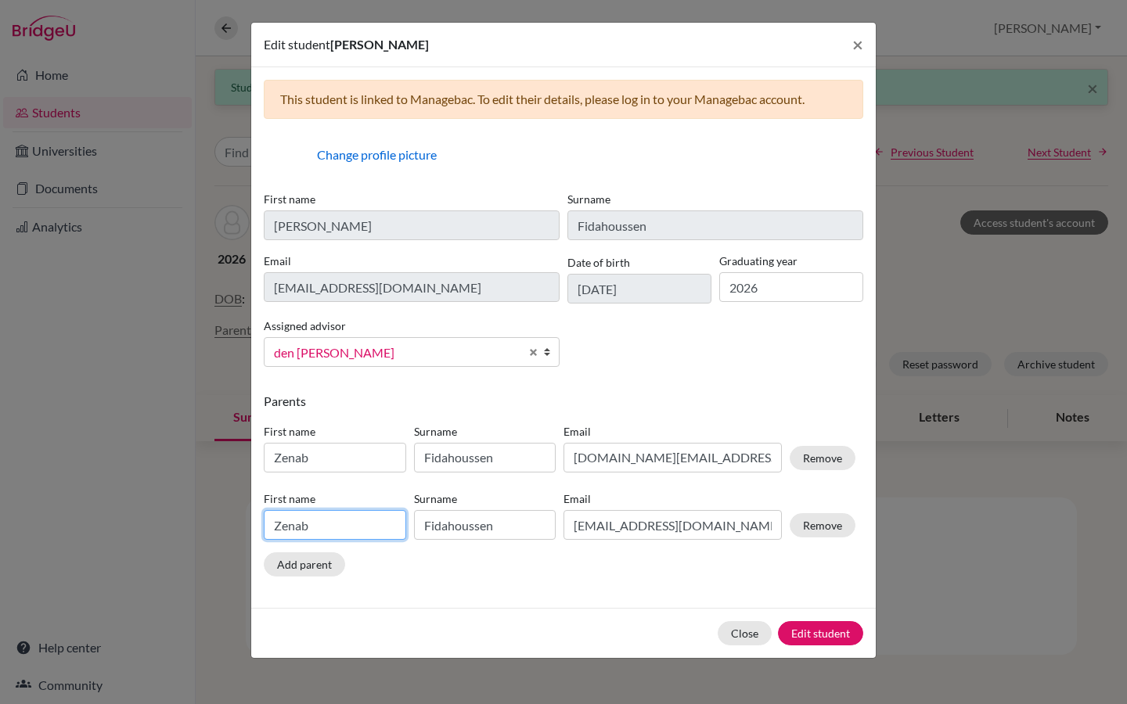
drag, startPoint x: 324, startPoint y: 523, endPoint x: 233, endPoint y: 528, distance: 90.9
click at [233, 528] on div "Edit student [PERSON_NAME] × This student is linked to Managebac. To edit their…" at bounding box center [563, 352] width 1127 height 704
type input "Koureich"
click at [824, 630] on button "Edit student" at bounding box center [820, 633] width 85 height 24
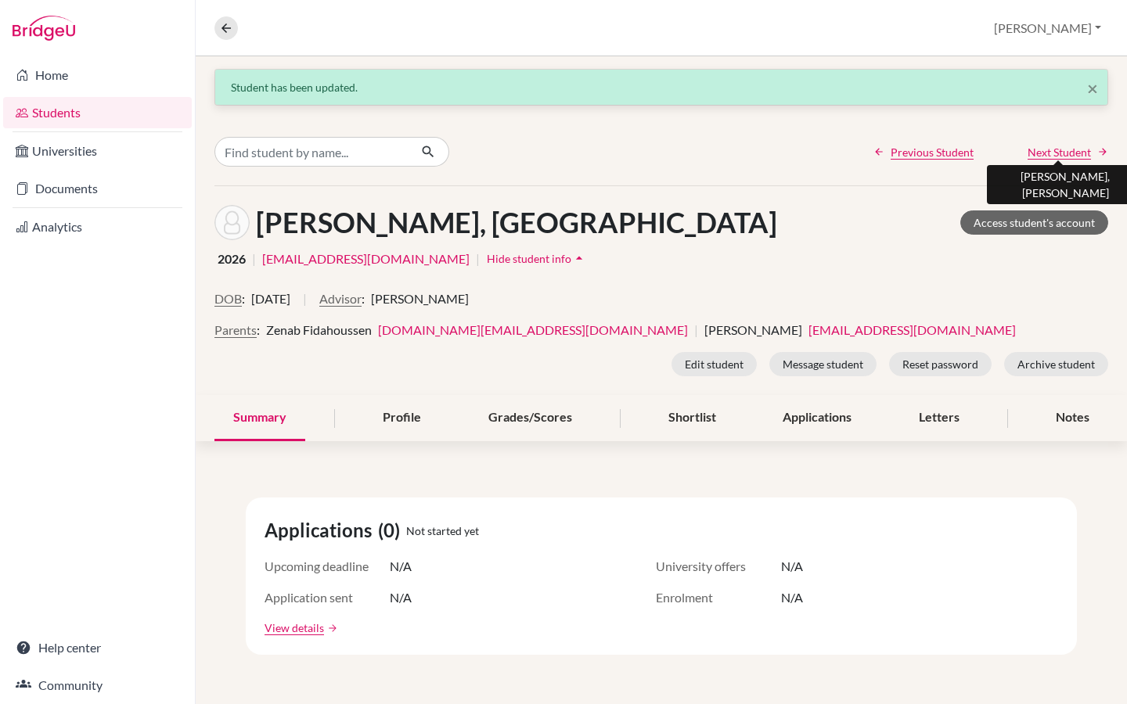
click at [1067, 151] on span "Next Student" at bounding box center [1059, 152] width 63 height 16
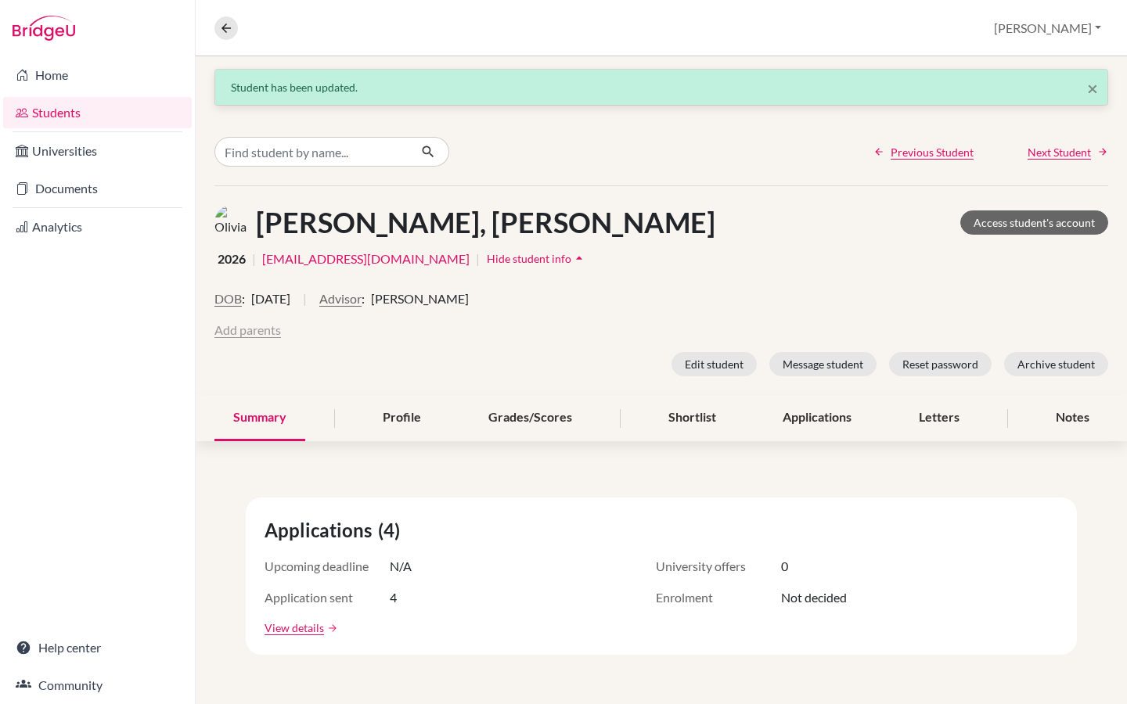
click at [247, 330] on button "Add parents" at bounding box center [247, 330] width 67 height 19
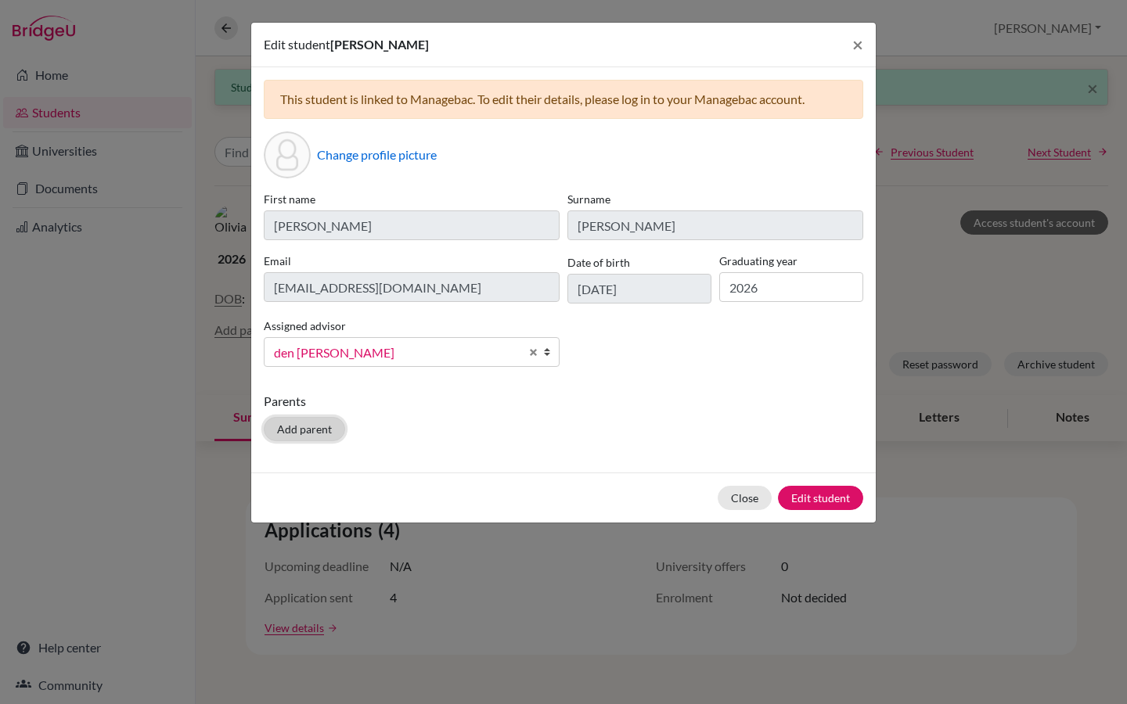
click at [302, 431] on button "Add parent" at bounding box center [304, 429] width 81 height 24
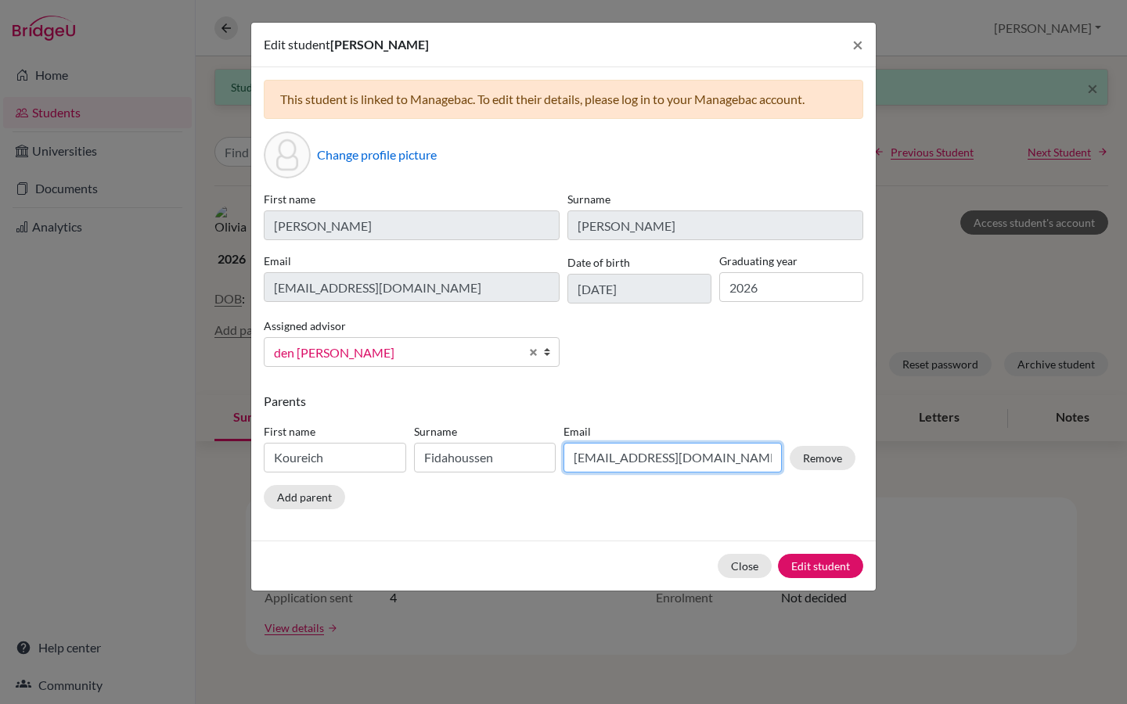
drag, startPoint x: 762, startPoint y: 455, endPoint x: 556, endPoint y: 453, distance: 205.8
click at [556, 453] on div "First name Koureich Surname Fidahoussen Email [EMAIL_ADDRESS][DOMAIN_NAME] Remo…" at bounding box center [560, 451] width 600 height 68
paste input "[EMAIL_ADDRESS]"
type input "[EMAIL_ADDRESS][DOMAIN_NAME]"
click at [343, 459] on input "Koureich" at bounding box center [335, 458] width 142 height 30
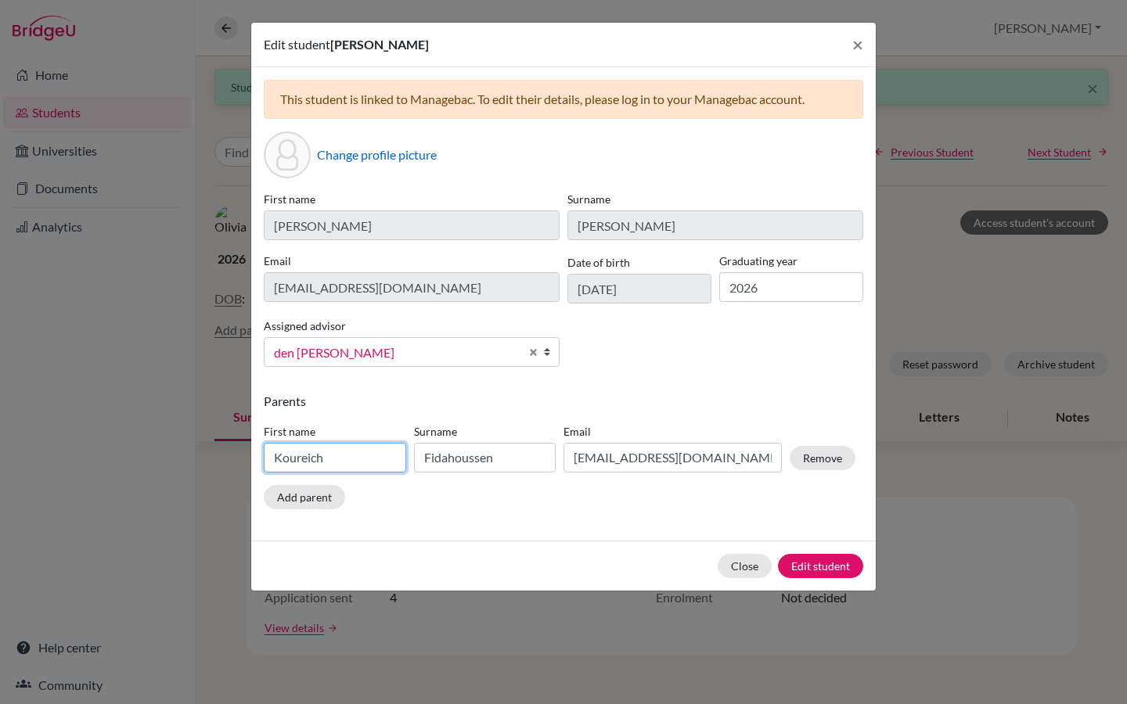
drag, startPoint x: 343, startPoint y: 459, endPoint x: 214, endPoint y: 458, distance: 129.1
click at [214, 458] on div "Edit student [PERSON_NAME] × This student is linked to Managebac. To edit their…" at bounding box center [563, 352] width 1127 height 704
type input "[PERSON_NAME]"
drag, startPoint x: 506, startPoint y: 464, endPoint x: 416, endPoint y: 454, distance: 90.6
click at [416, 454] on input "Fidahoussen" at bounding box center [485, 458] width 142 height 30
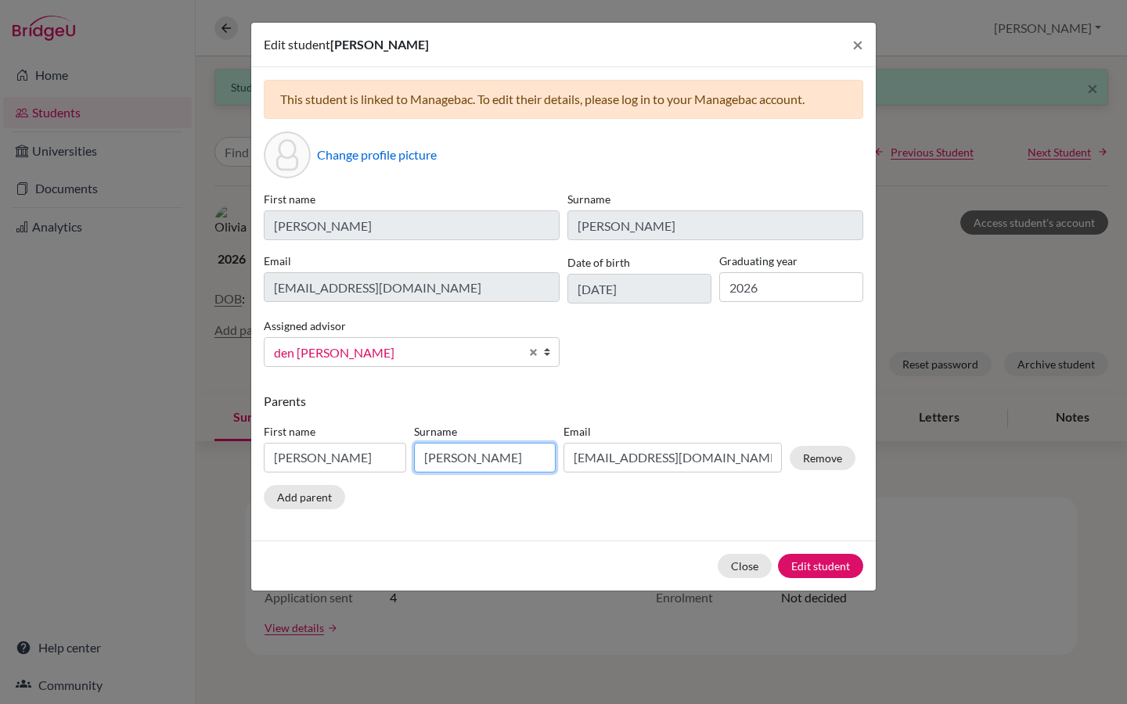
click at [499, 457] on input "[PERSON_NAME]" at bounding box center [485, 458] width 142 height 30
type input "[PERSON_NAME]"
click at [837, 564] on button "Edit student" at bounding box center [820, 566] width 85 height 24
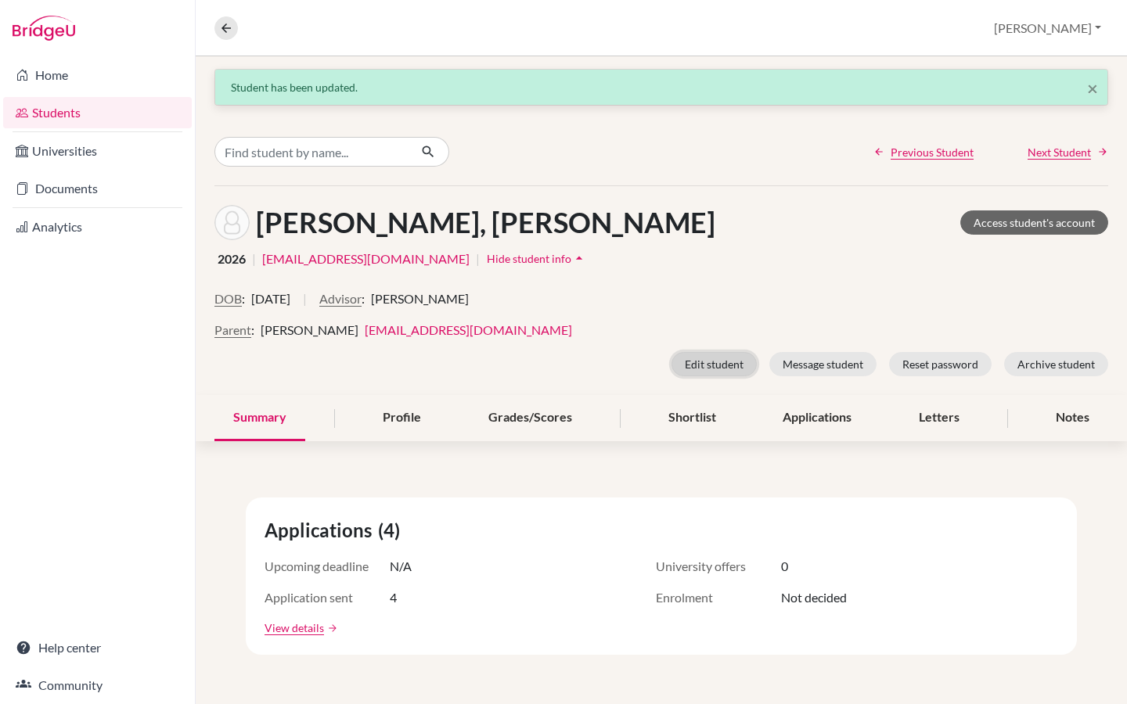
click at [725, 355] on button "Edit student" at bounding box center [714, 364] width 85 height 24
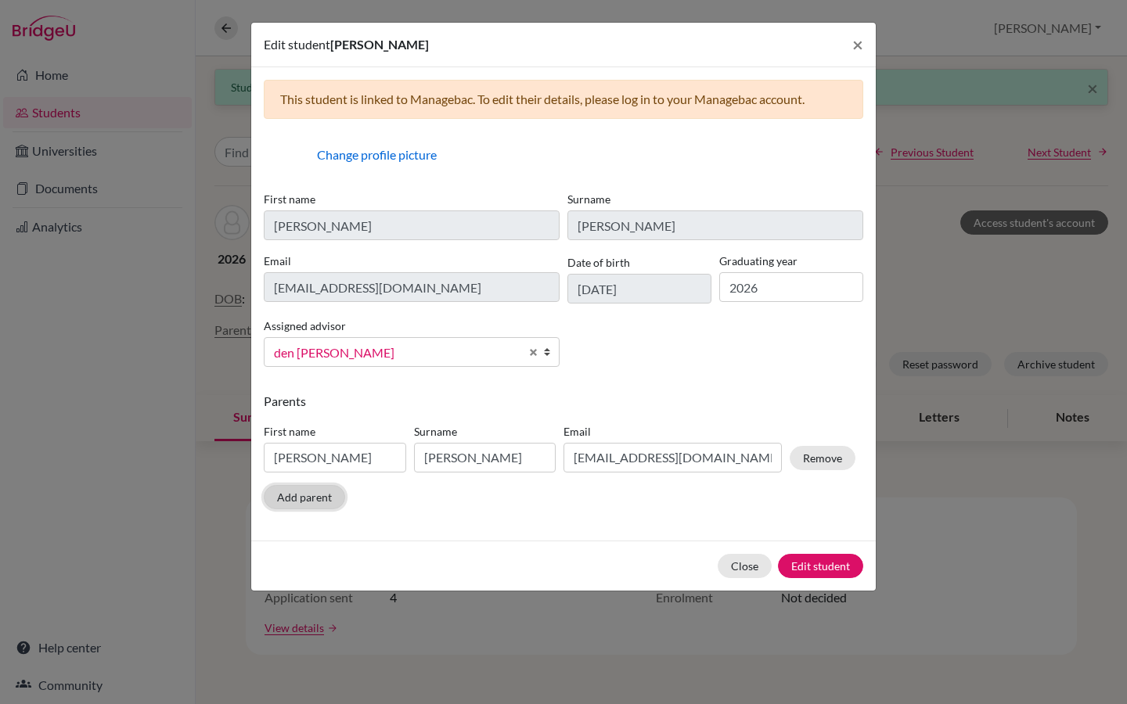
click at [326, 499] on button "Add parent" at bounding box center [304, 497] width 81 height 24
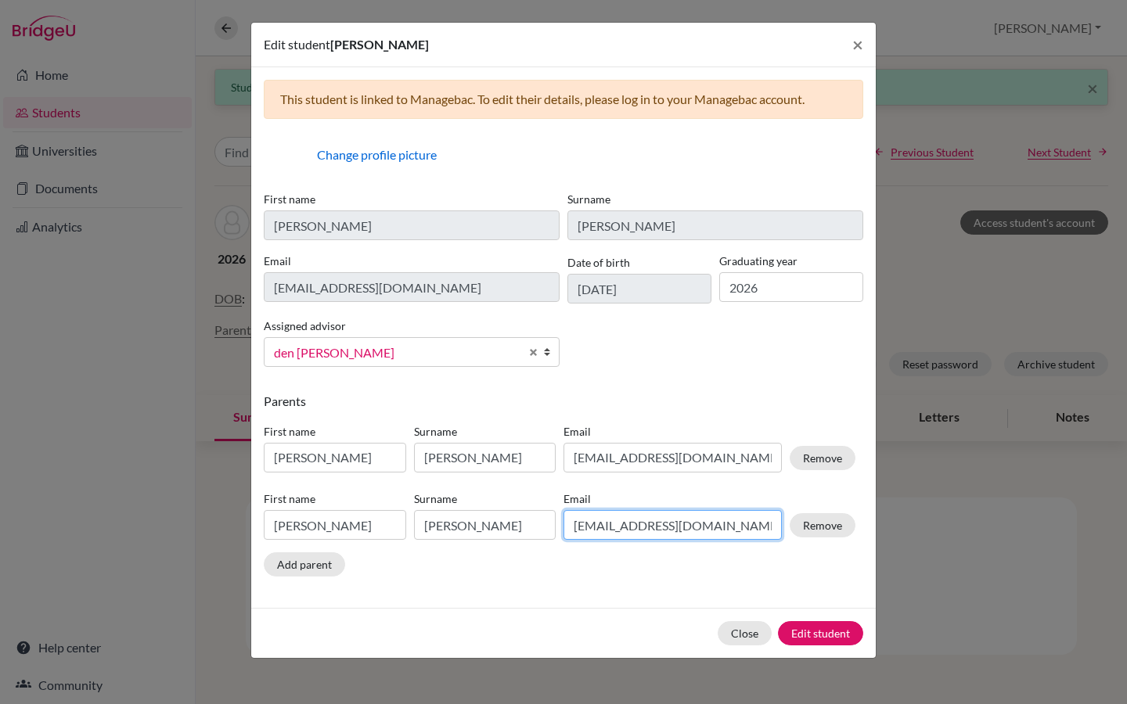
drag, startPoint x: 747, startPoint y: 524, endPoint x: 556, endPoint y: 526, distance: 191.0
click at [556, 526] on div "First name [PERSON_NAME] [PERSON_NAME] [PERSON_NAME][EMAIL_ADDRESS][DOMAIN_NAME…" at bounding box center [560, 519] width 600 height 68
paste input "hakizimananoel29"
type input "[EMAIL_ADDRESS][DOMAIN_NAME]"
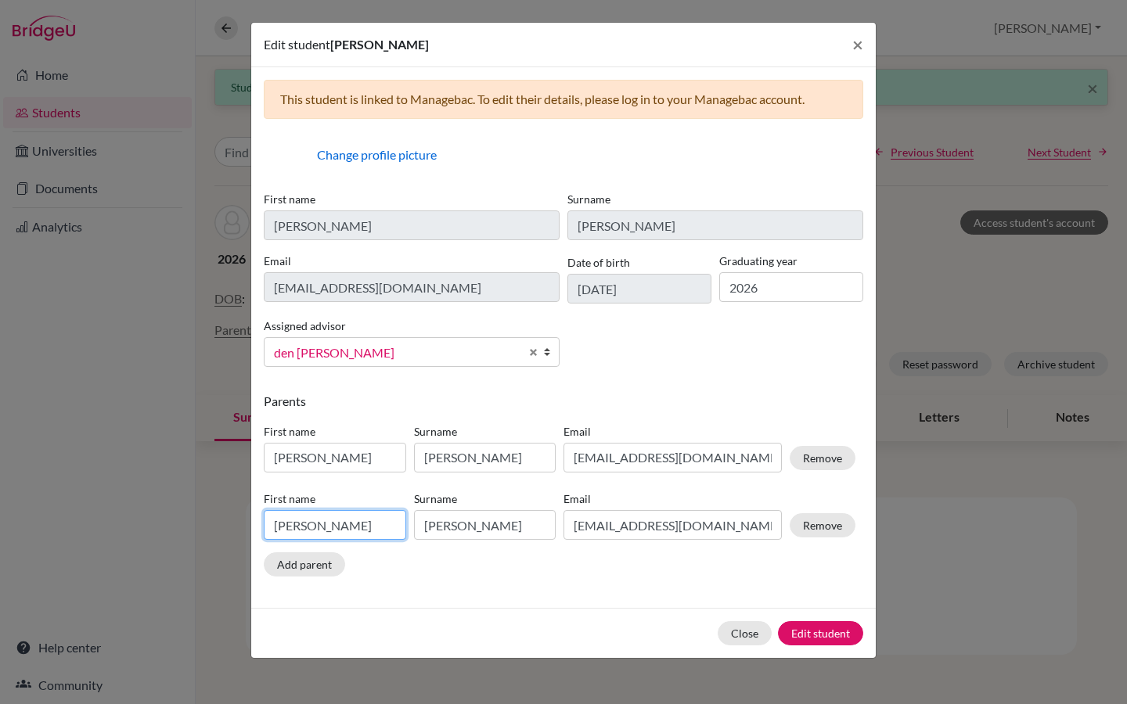
drag, startPoint x: 312, startPoint y: 523, endPoint x: 245, endPoint y: 522, distance: 67.3
click at [245, 522] on div "Edit student [PERSON_NAME] × This student is linked to Managebac. To edit their…" at bounding box center [563, 352] width 1127 height 704
type input "[PERSON_NAME]"
drag, startPoint x: 535, startPoint y: 527, endPoint x: 384, endPoint y: 530, distance: 151.1
click at [384, 530] on div "First name [DATE][PERSON_NAME] [PERSON_NAME] Email [EMAIL_ADDRESS][DOMAIN_NAME]…" at bounding box center [560, 519] width 600 height 68
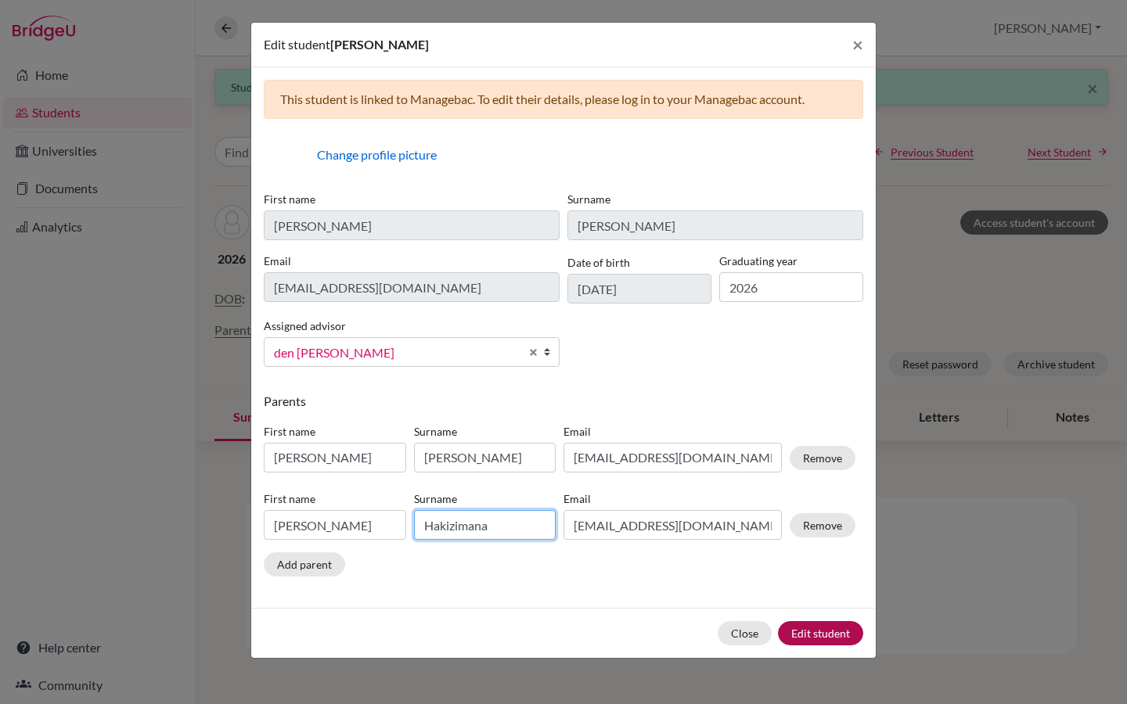
type input "Hakizimana"
click at [824, 635] on button "Edit student" at bounding box center [820, 633] width 85 height 24
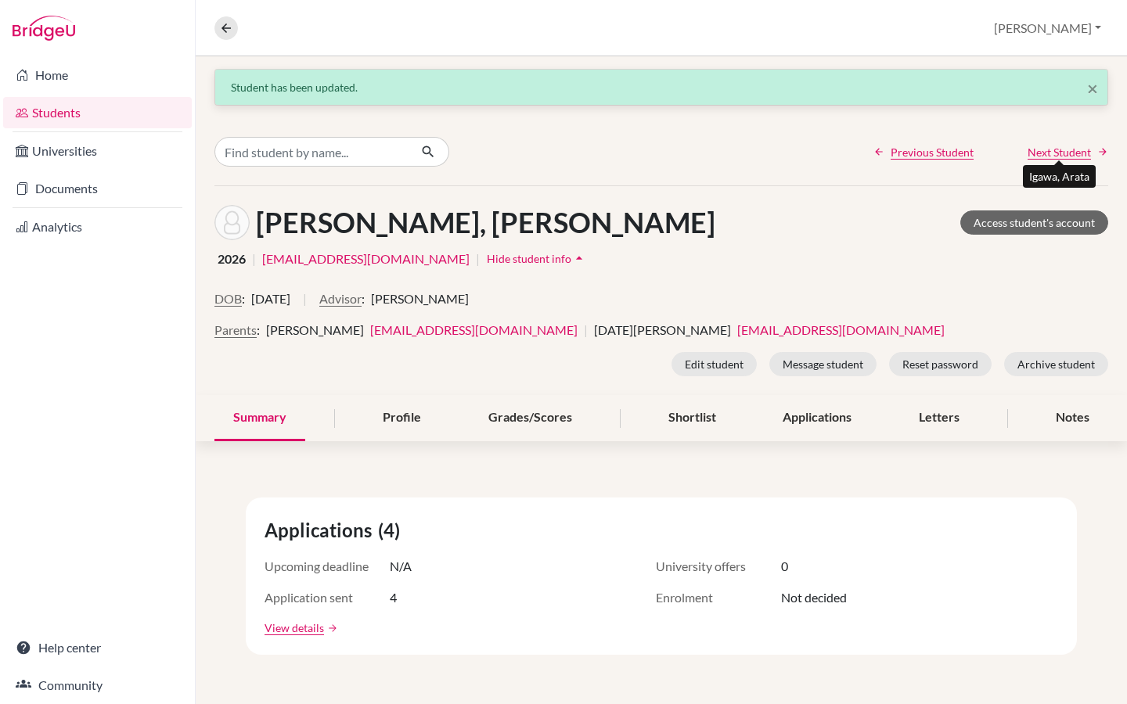
click at [1066, 154] on span "Next Student" at bounding box center [1059, 152] width 63 height 16
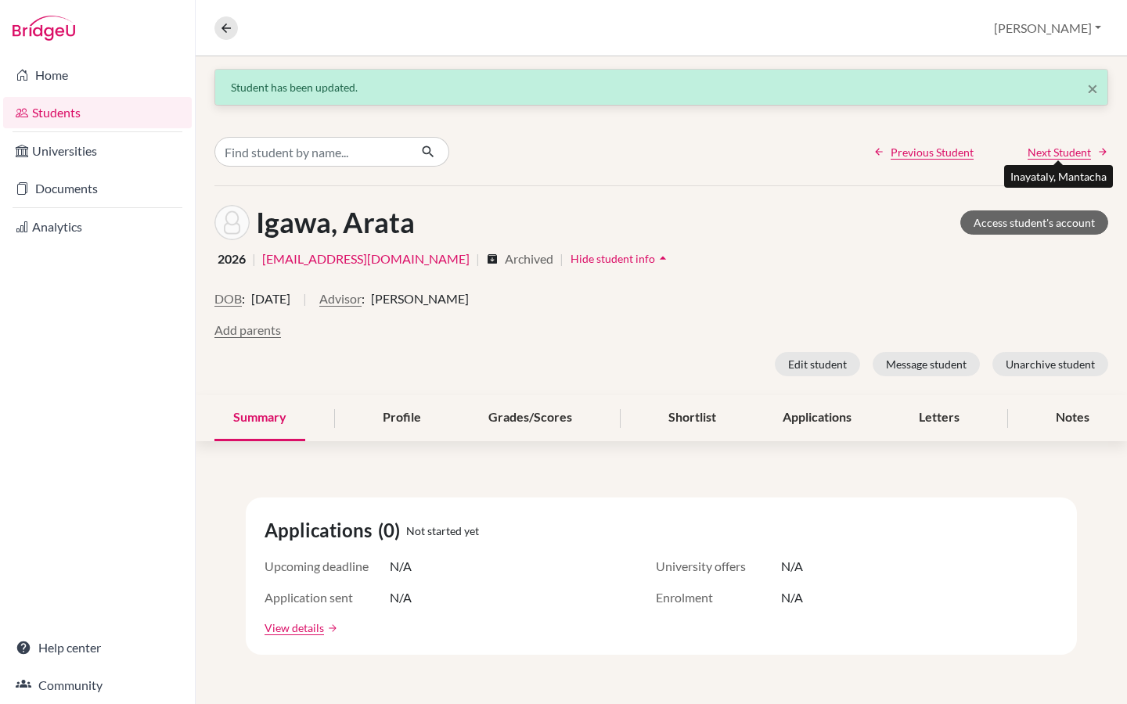
click at [1066, 154] on span "Next Student" at bounding box center [1059, 152] width 63 height 16
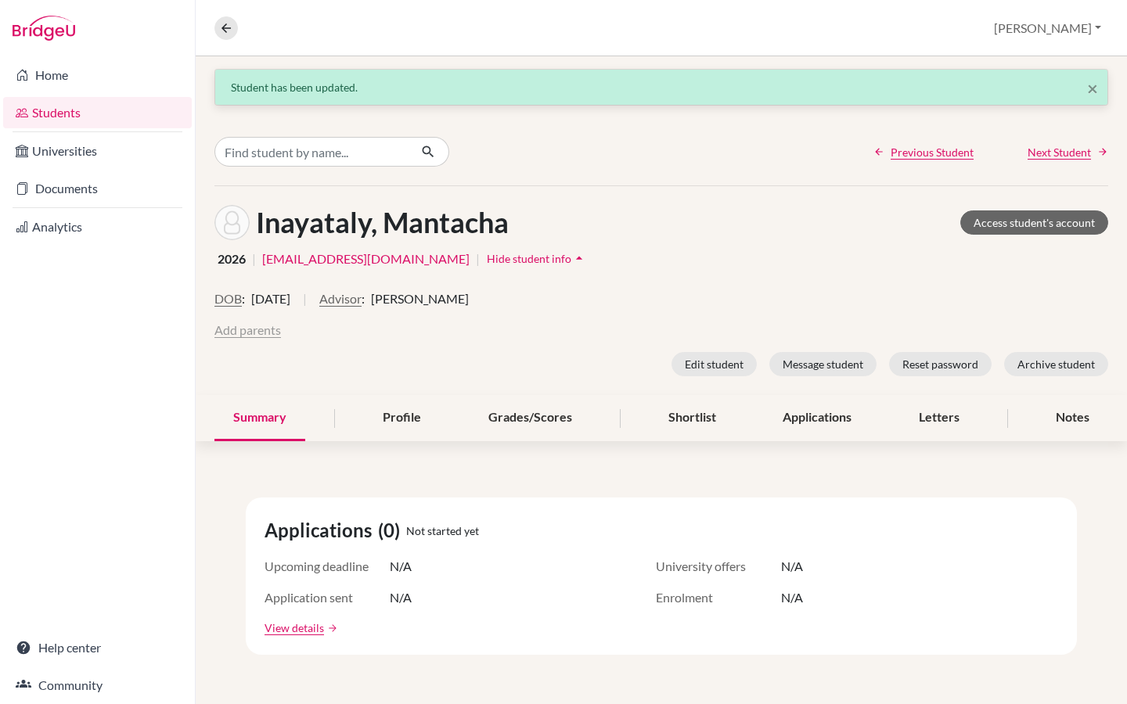
click at [252, 331] on button "Add parents" at bounding box center [247, 330] width 67 height 19
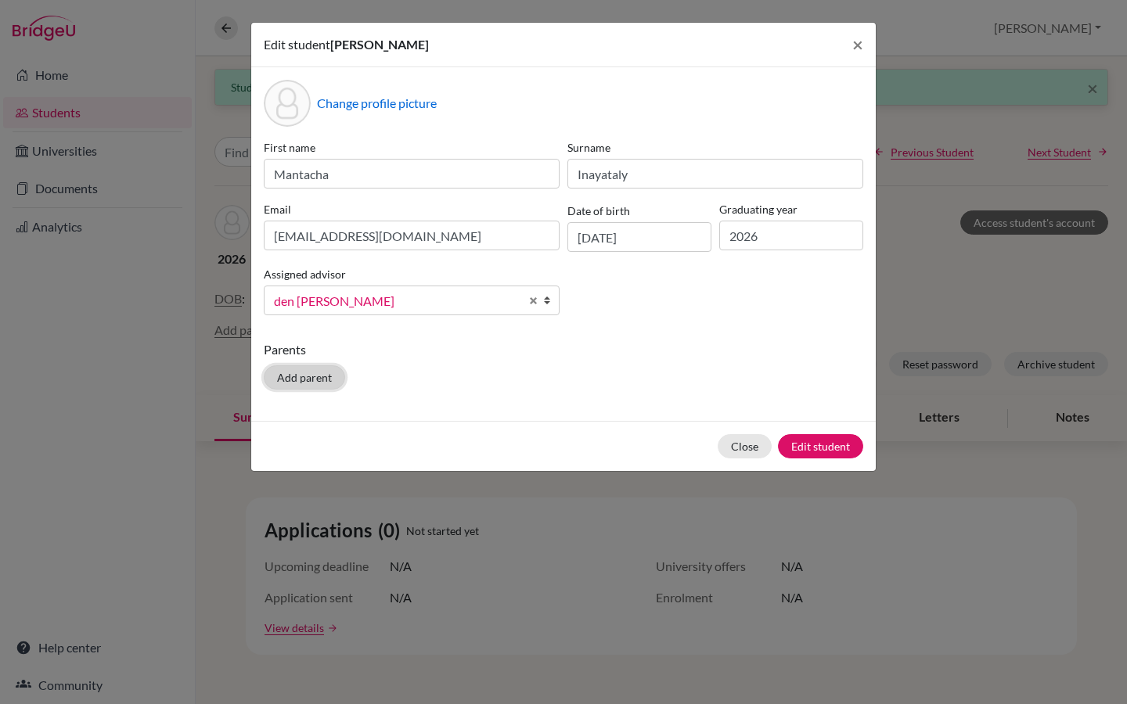
click at [320, 385] on button "Add parent" at bounding box center [304, 378] width 81 height 24
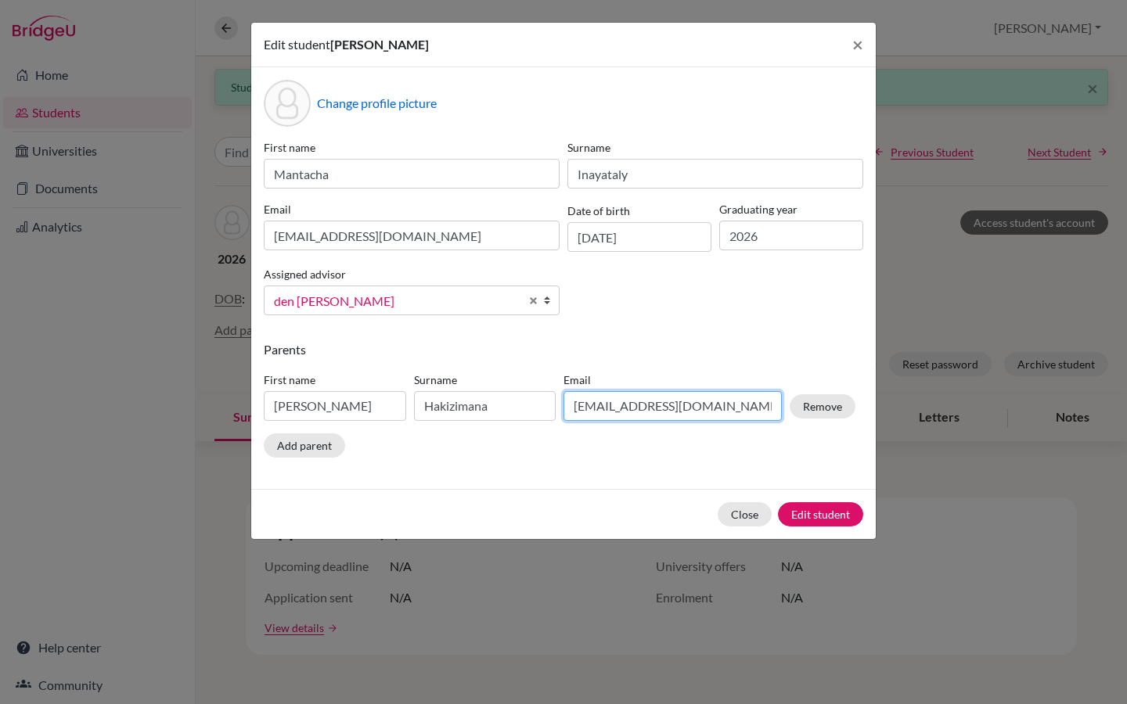
drag, startPoint x: 744, startPoint y: 406, endPoint x: 560, endPoint y: 401, distance: 183.2
click at [560, 401] on div "Email [EMAIL_ADDRESS][DOMAIN_NAME]" at bounding box center [673, 396] width 226 height 49
paste input "nassirtotal"
type input "[EMAIL_ADDRESS][DOMAIN_NAME]"
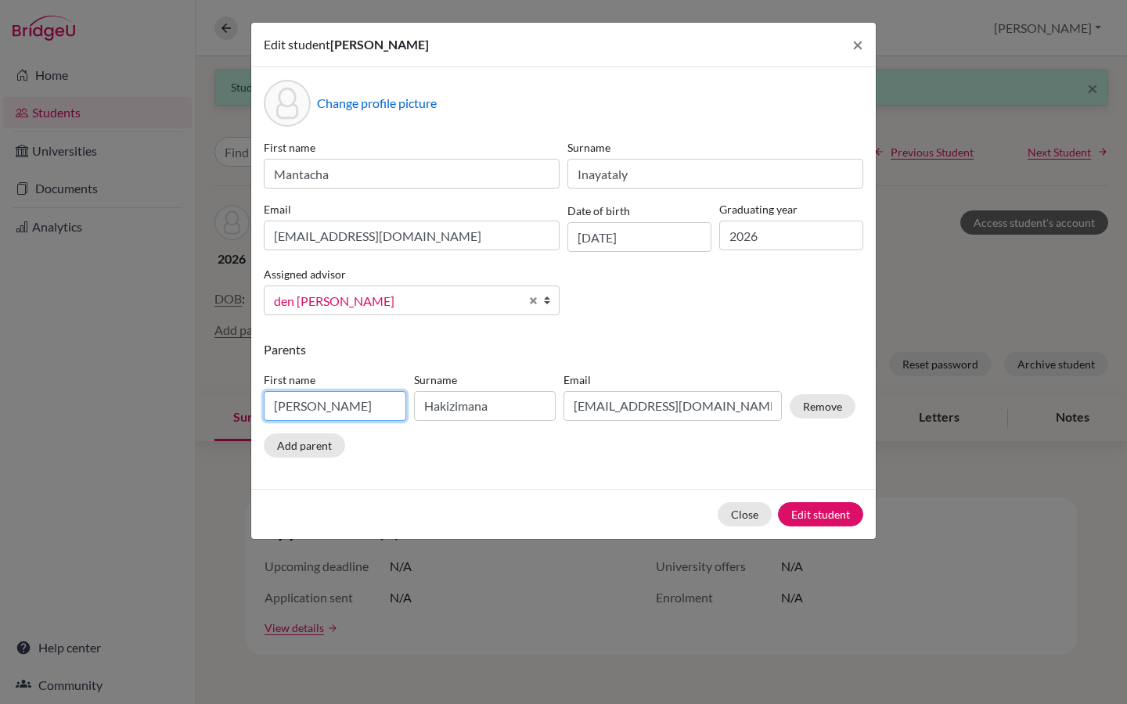
click at [362, 397] on input "[PERSON_NAME]" at bounding box center [335, 406] width 142 height 30
click at [361, 409] on input "[PERSON_NAME]" at bounding box center [335, 406] width 142 height 30
type input "Nassir"
drag, startPoint x: 518, startPoint y: 407, endPoint x: 405, endPoint y: 412, distance: 113.6
click at [405, 412] on div "First name [PERSON_NAME] Surname [PERSON_NAME] Email [EMAIL_ADDRESS][DOMAIN_NAM…" at bounding box center [560, 400] width 600 height 68
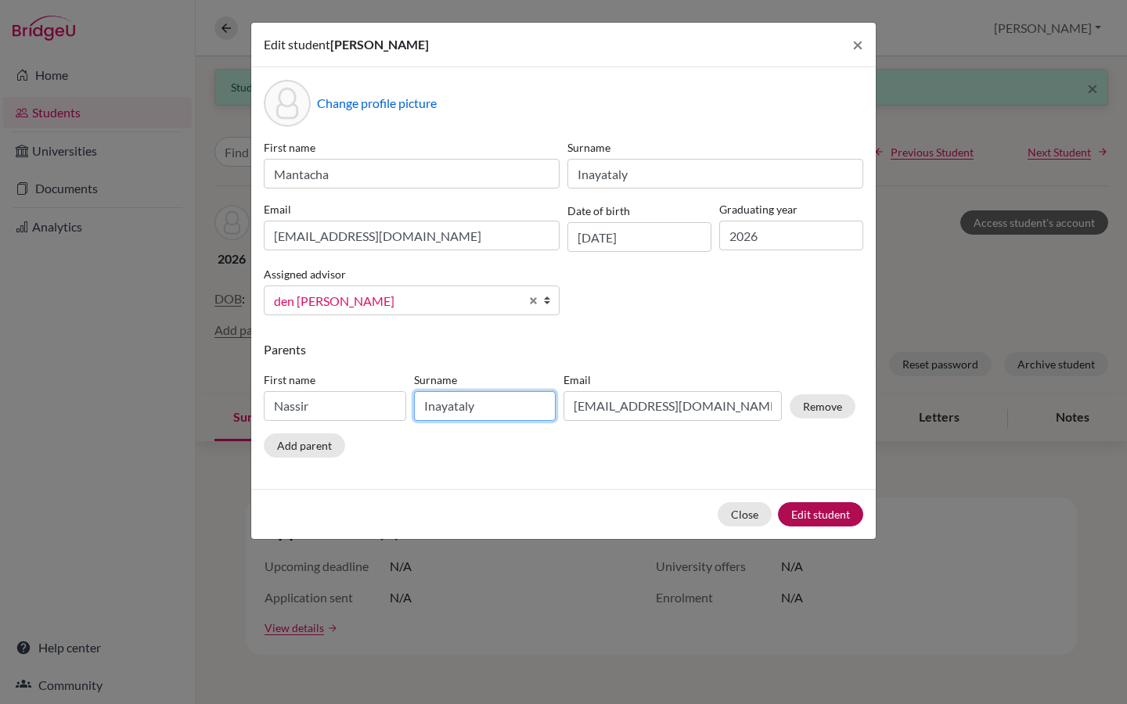
type input "Inayataly"
click at [811, 516] on button "Edit student" at bounding box center [820, 514] width 85 height 24
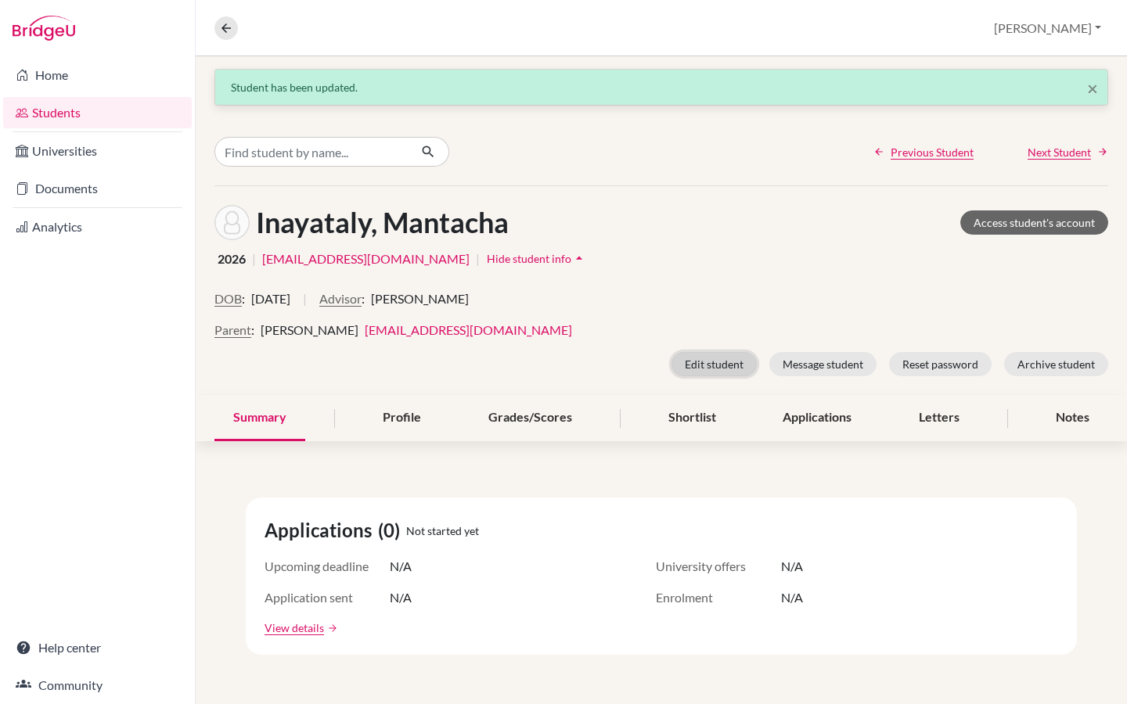
click at [730, 360] on button "Edit student" at bounding box center [714, 364] width 85 height 24
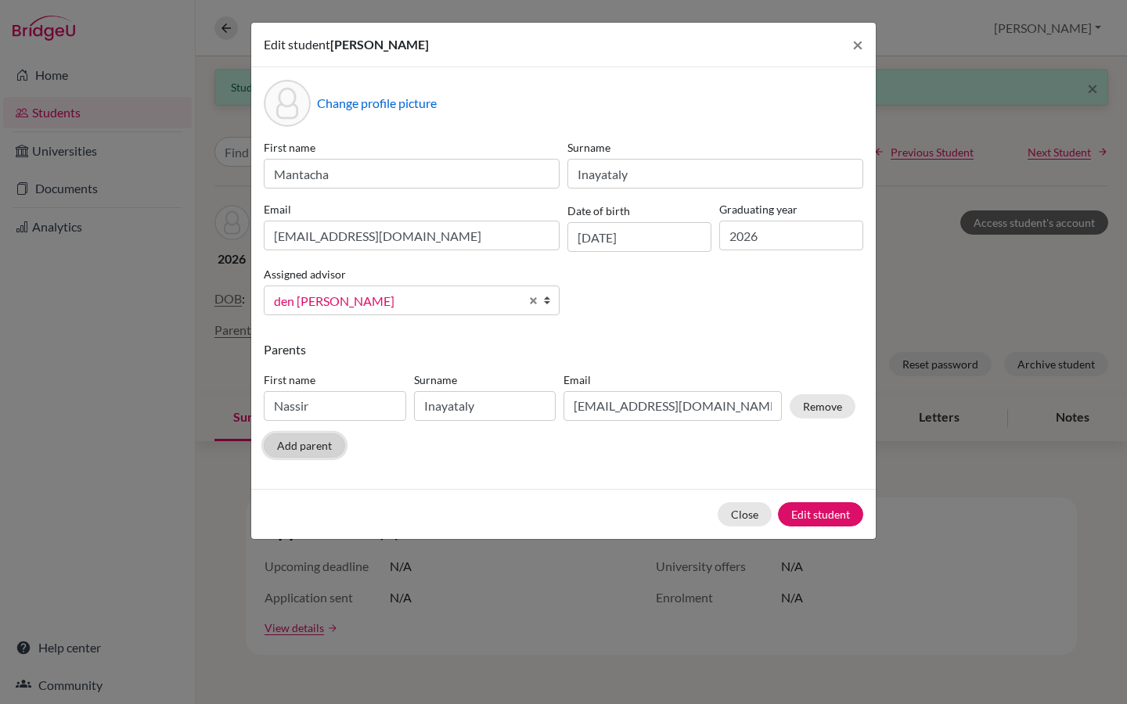
click at [295, 452] on button "Add parent" at bounding box center [304, 446] width 81 height 24
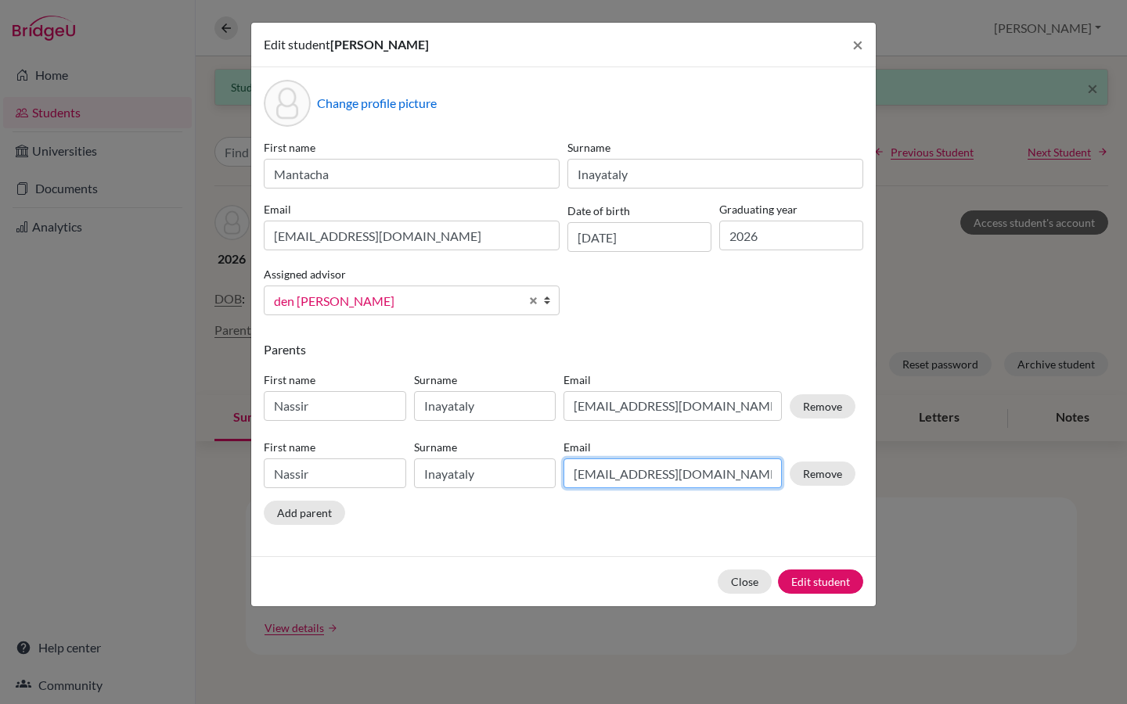
drag, startPoint x: 704, startPoint y: 474, endPoint x: 632, endPoint y: 456, distance: 74.0
click at [632, 456] on div "Email [EMAIL_ADDRESS][DOMAIN_NAME]" at bounding box center [673, 463] width 226 height 49
paste input "[EMAIL_ADDRESS]"
type input "[EMAIL_ADDRESS][DOMAIN_NAME]"
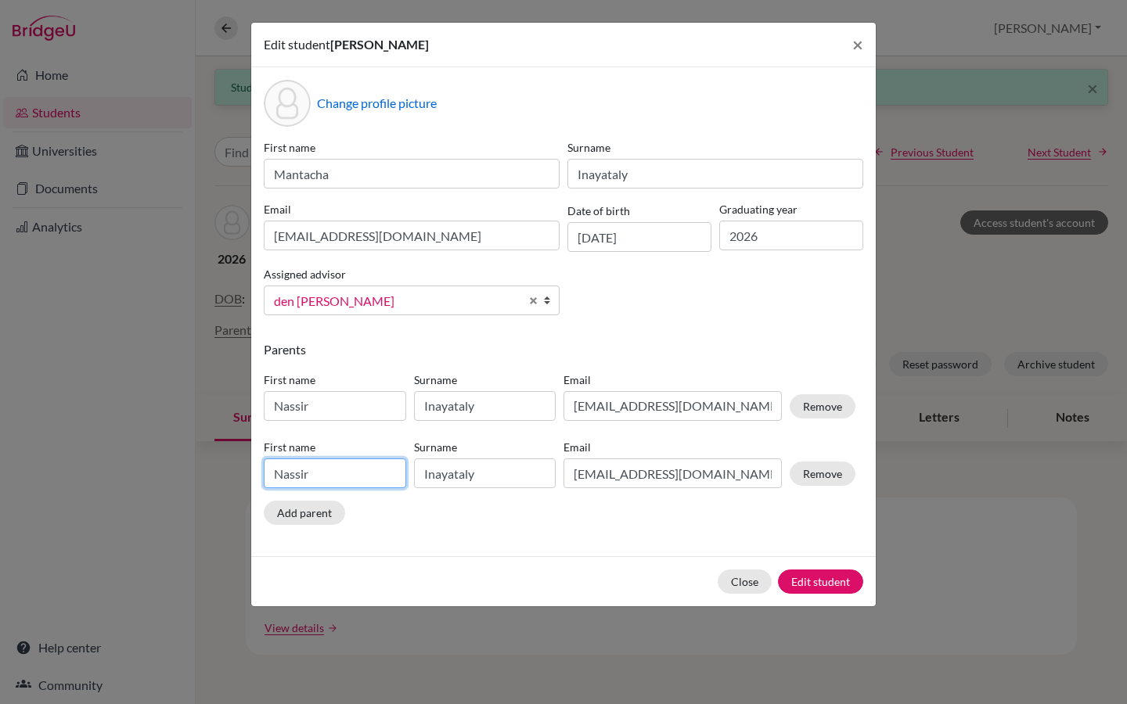
drag, startPoint x: 319, startPoint y: 476, endPoint x: 259, endPoint y: 471, distance: 59.7
click at [259, 471] on div "Change profile picture First name [PERSON_NAME] Inayataly Email [EMAIL_ADDRESS]…" at bounding box center [563, 311] width 625 height 489
type input "Chemina"
drag, startPoint x: 487, startPoint y: 481, endPoint x: 398, endPoint y: 471, distance: 88.9
click at [397, 473] on div "First name Chemina Surname Inayataly Email [EMAIL_ADDRESS][DOMAIN_NAME] Remove" at bounding box center [560, 468] width 600 height 68
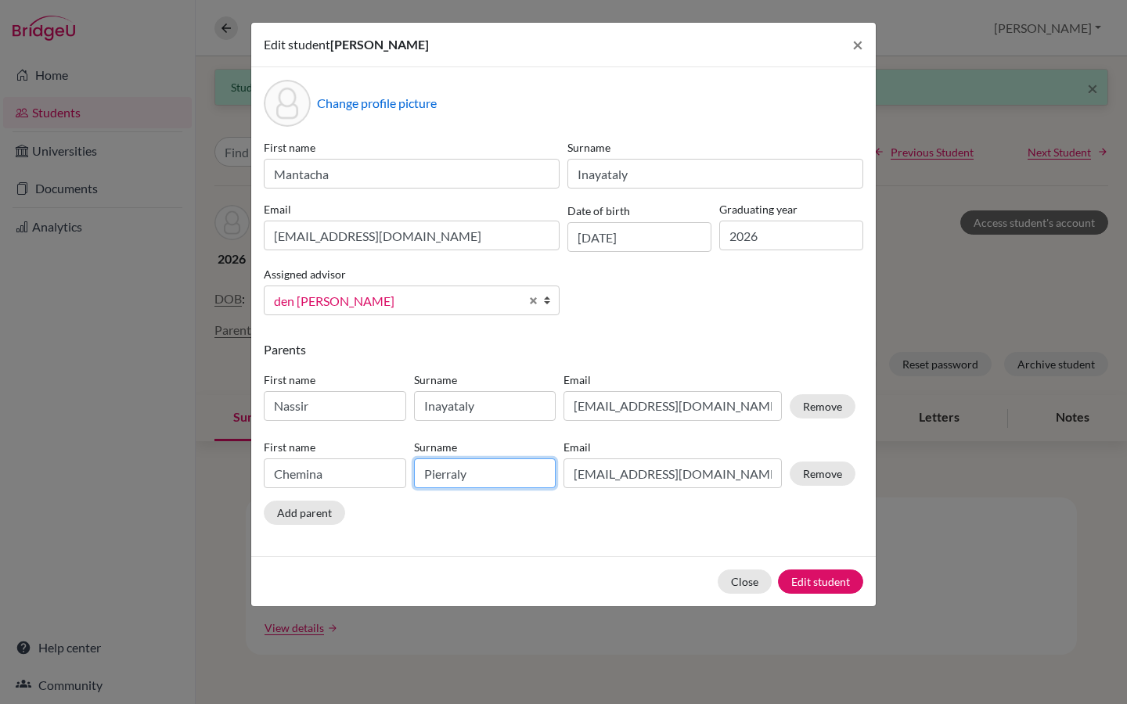
type input "Pierraly"
click at [815, 585] on button "Edit student" at bounding box center [820, 582] width 85 height 24
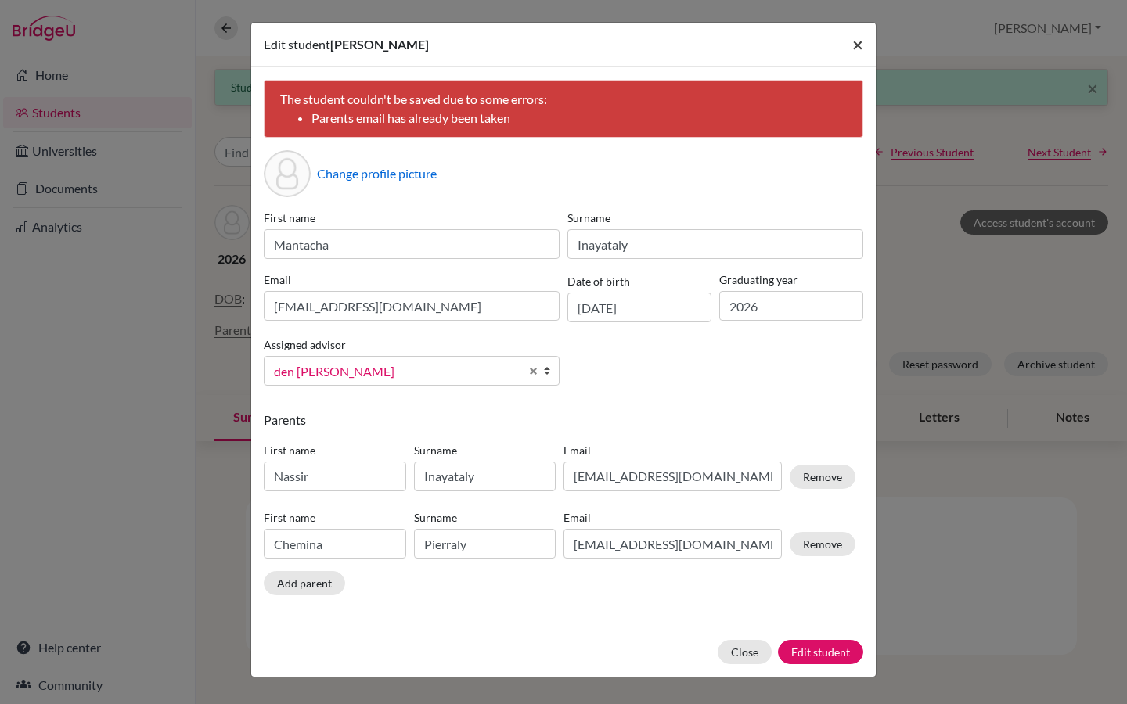
click at [862, 45] on span "×" at bounding box center [857, 44] width 11 height 23
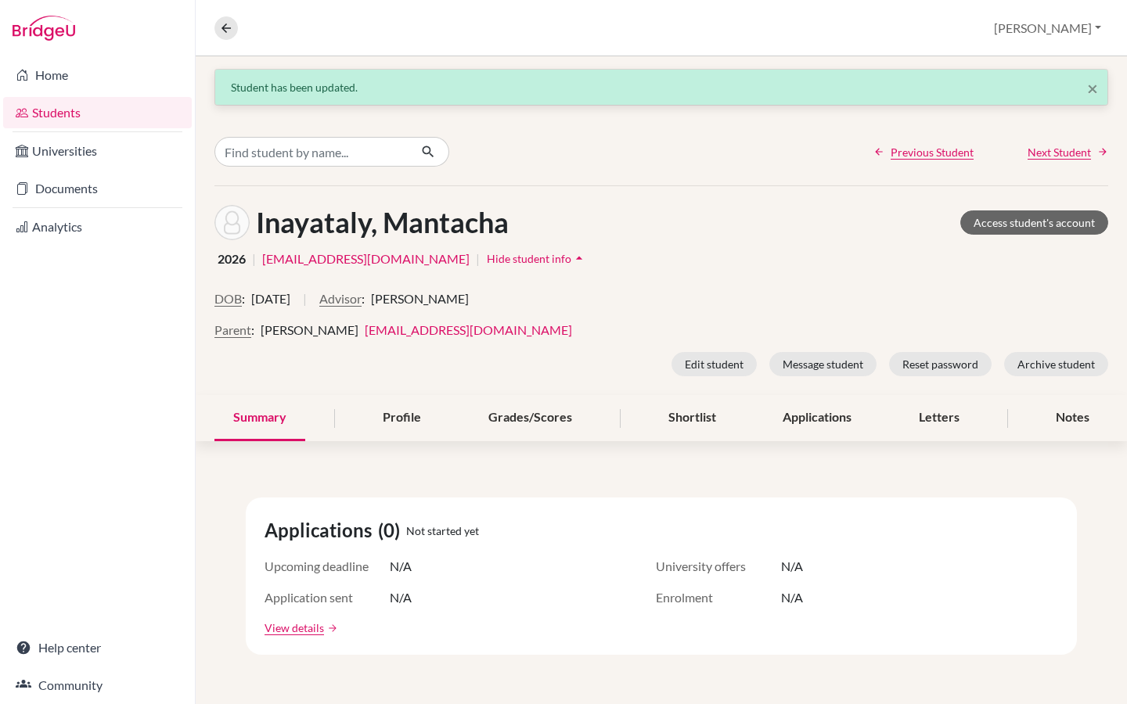
click at [489, 332] on div "Parent : [PERSON_NAME] [EMAIL_ADDRESS][DOMAIN_NAME]" at bounding box center [661, 330] width 894 height 19
click at [710, 361] on button "Edit student" at bounding box center [714, 364] width 85 height 24
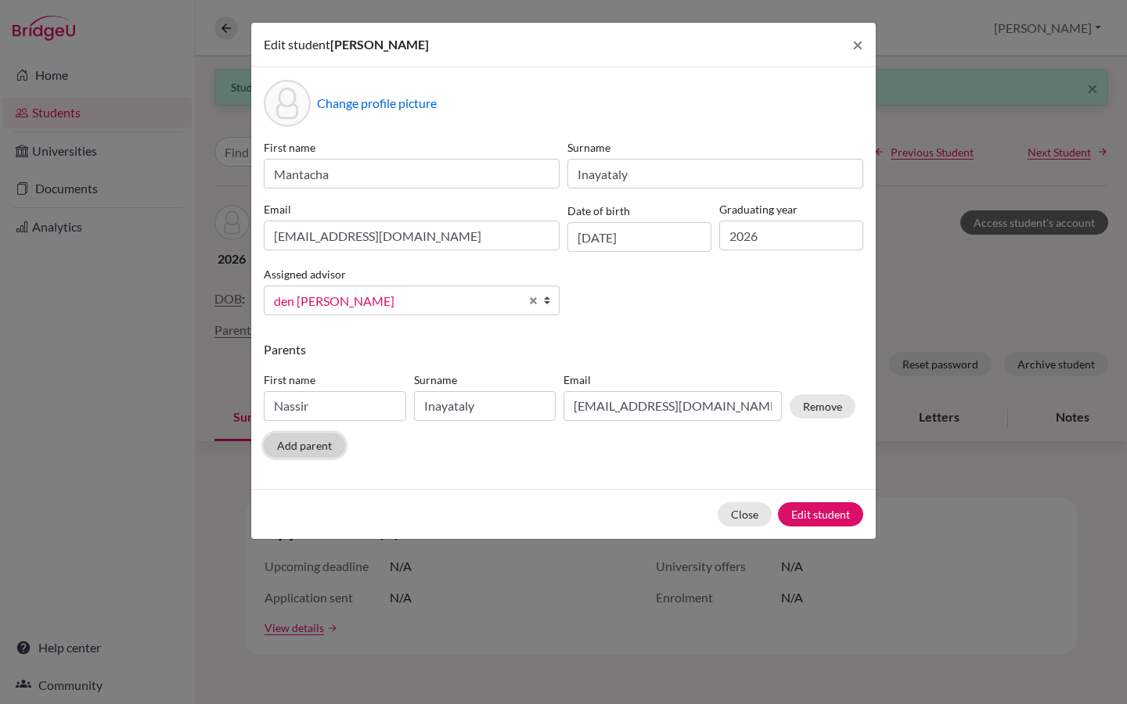
click at [308, 448] on button "Add parent" at bounding box center [304, 446] width 81 height 24
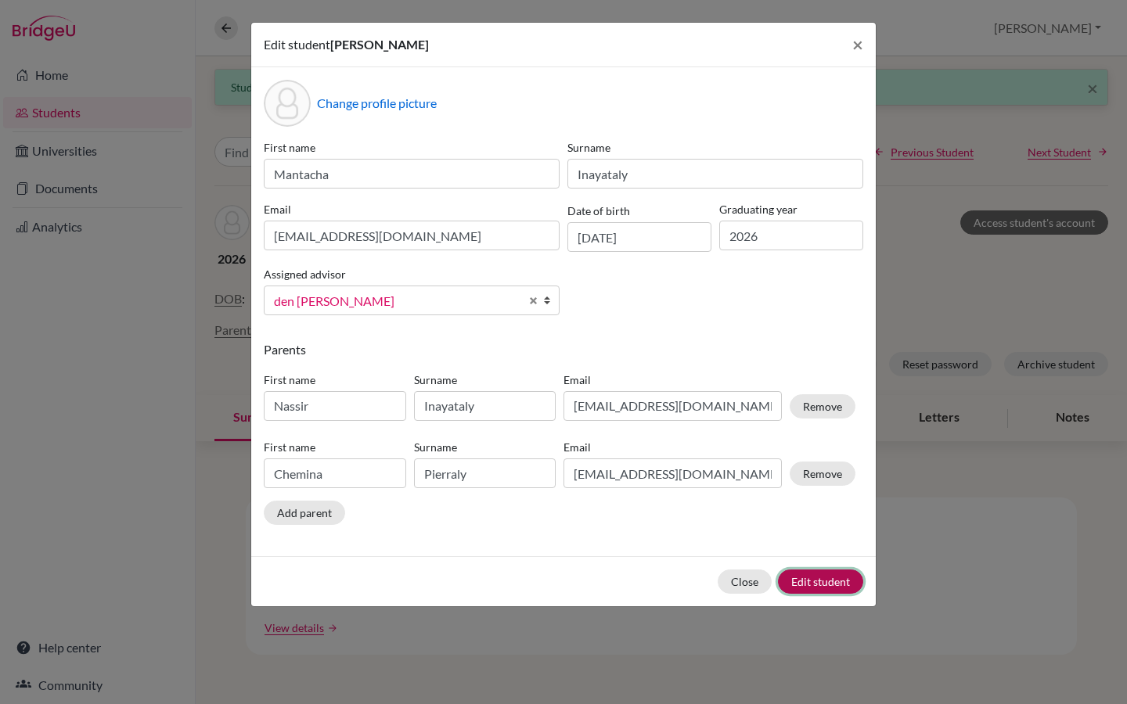
click at [815, 582] on button "Edit student" at bounding box center [820, 582] width 85 height 24
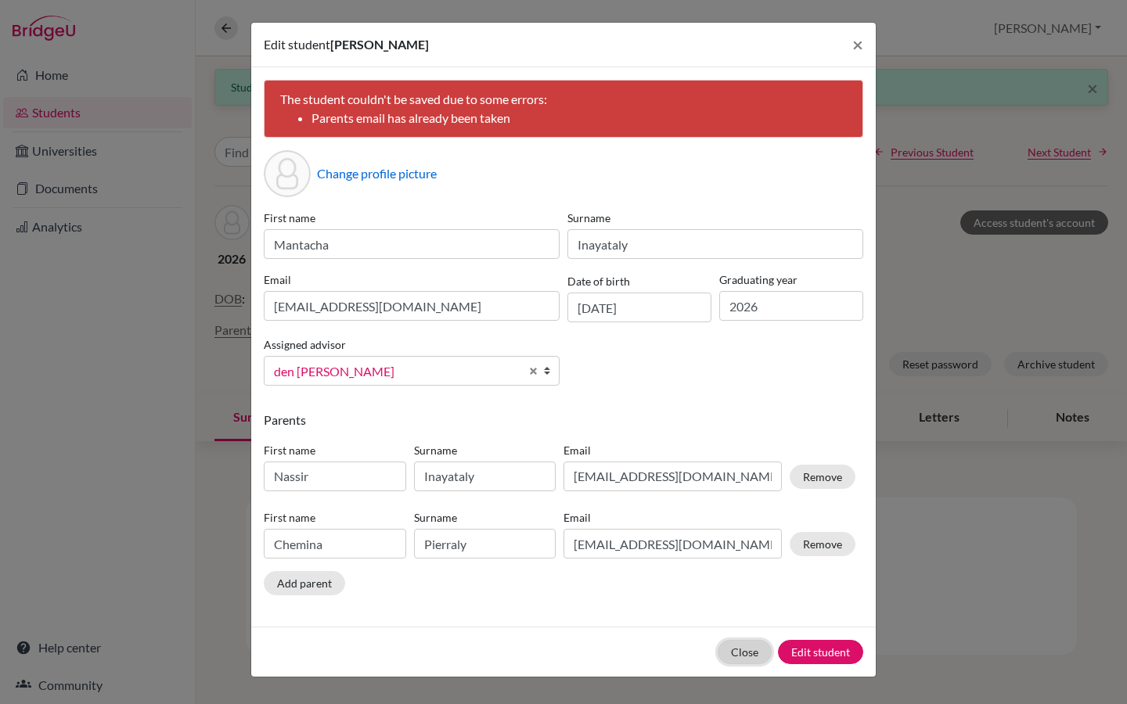
click at [750, 660] on button "Close" at bounding box center [745, 652] width 54 height 24
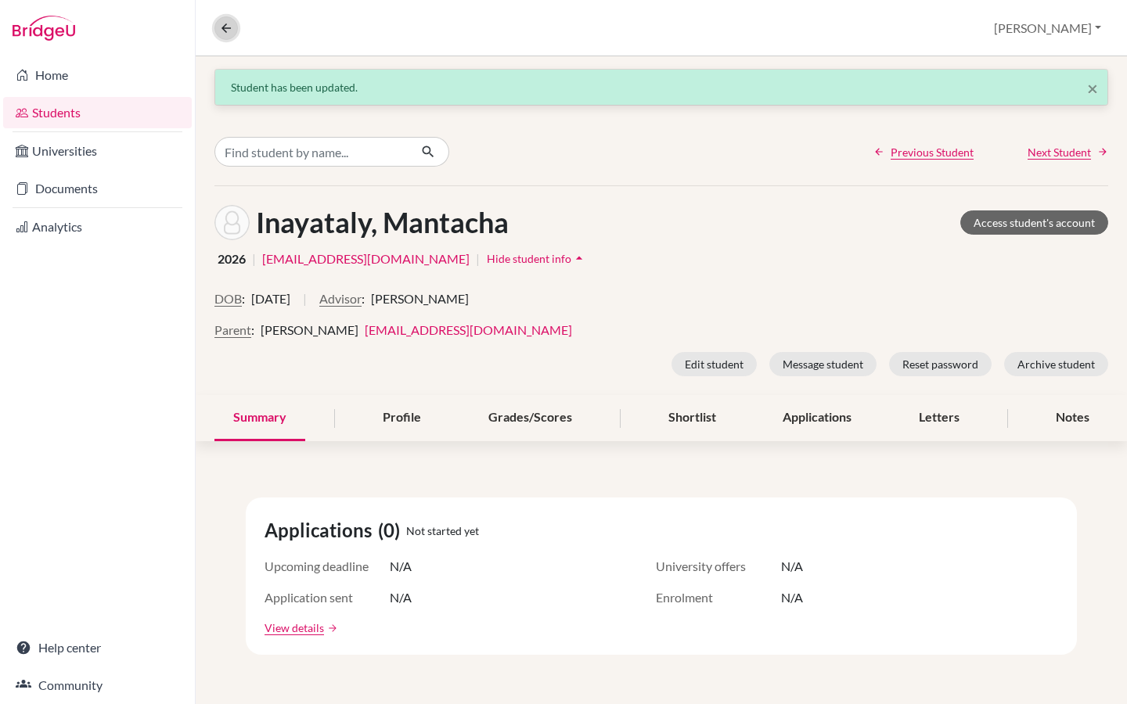
click at [226, 25] on icon at bounding box center [226, 28] width 14 height 14
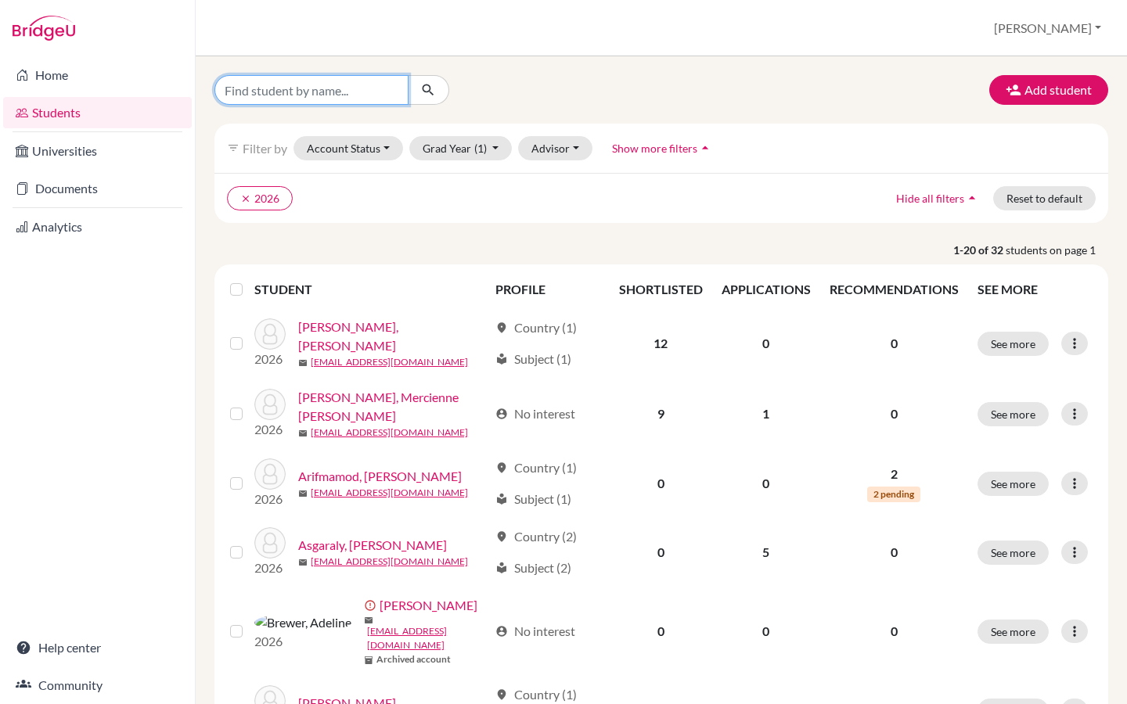
click at [321, 92] on input "Find student by name..." at bounding box center [311, 90] width 194 height 30
type input "tahiana"
click button "submit" at bounding box center [428, 90] width 41 height 30
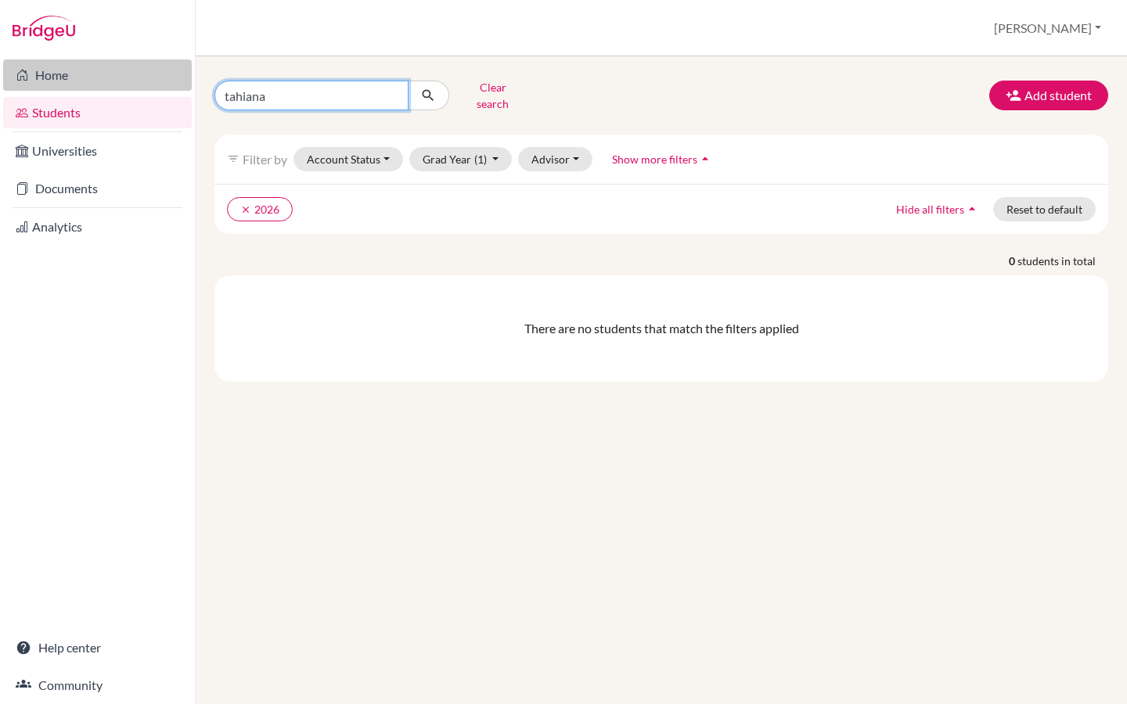
drag, startPoint x: 283, startPoint y: 91, endPoint x: 185, endPoint y: 84, distance: 98.1
click at [185, 84] on div "Home Students Universities Documents Analytics Help center Community Students o…" at bounding box center [563, 352] width 1127 height 704
type input "mercienne"
click button "submit" at bounding box center [428, 96] width 41 height 30
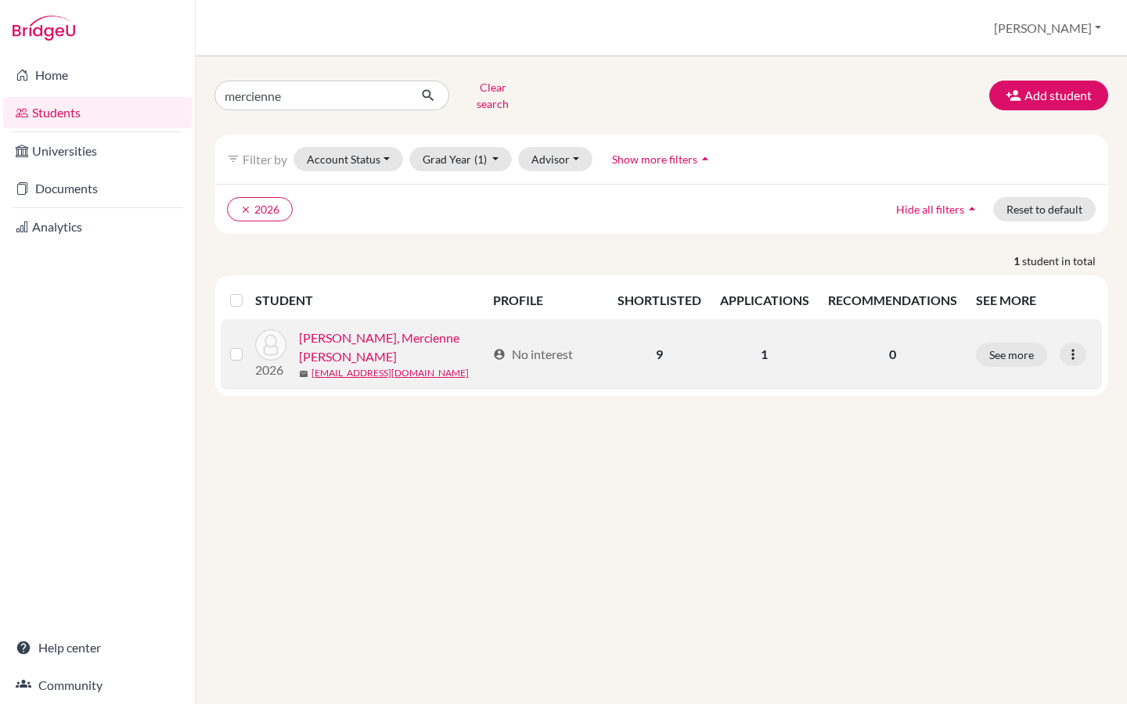
click at [405, 329] on link "[PERSON_NAME], Mercienne [PERSON_NAME]" at bounding box center [393, 348] width 188 height 38
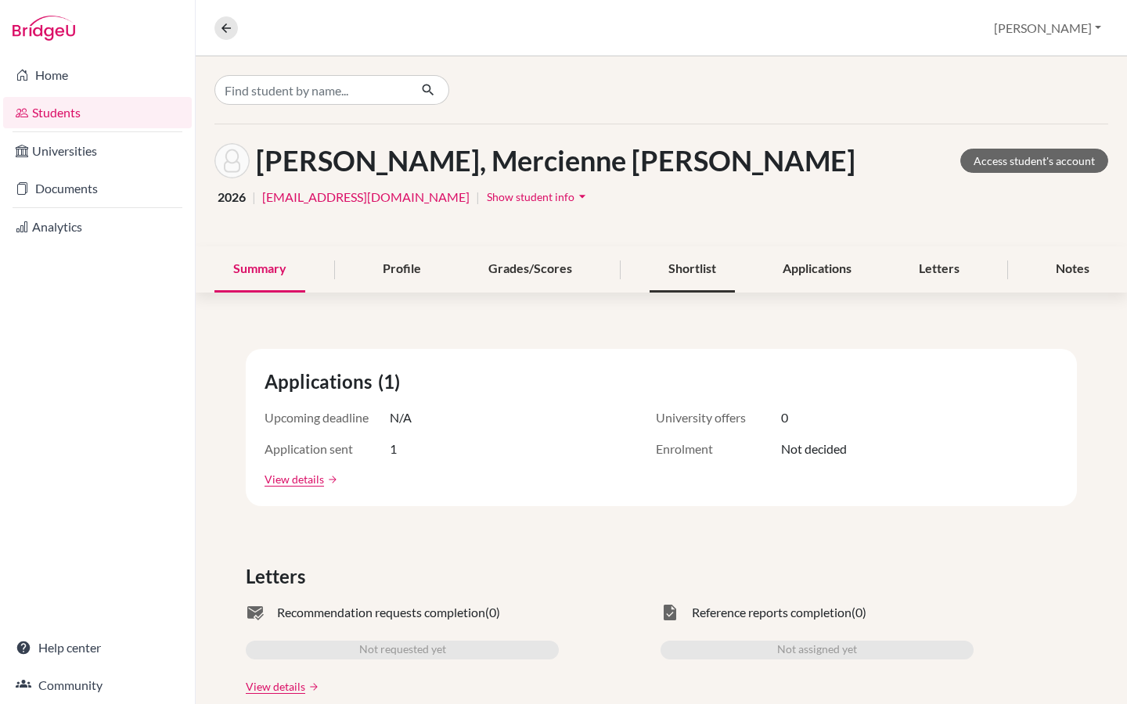
click at [680, 279] on div "Shortlist" at bounding box center [692, 270] width 85 height 46
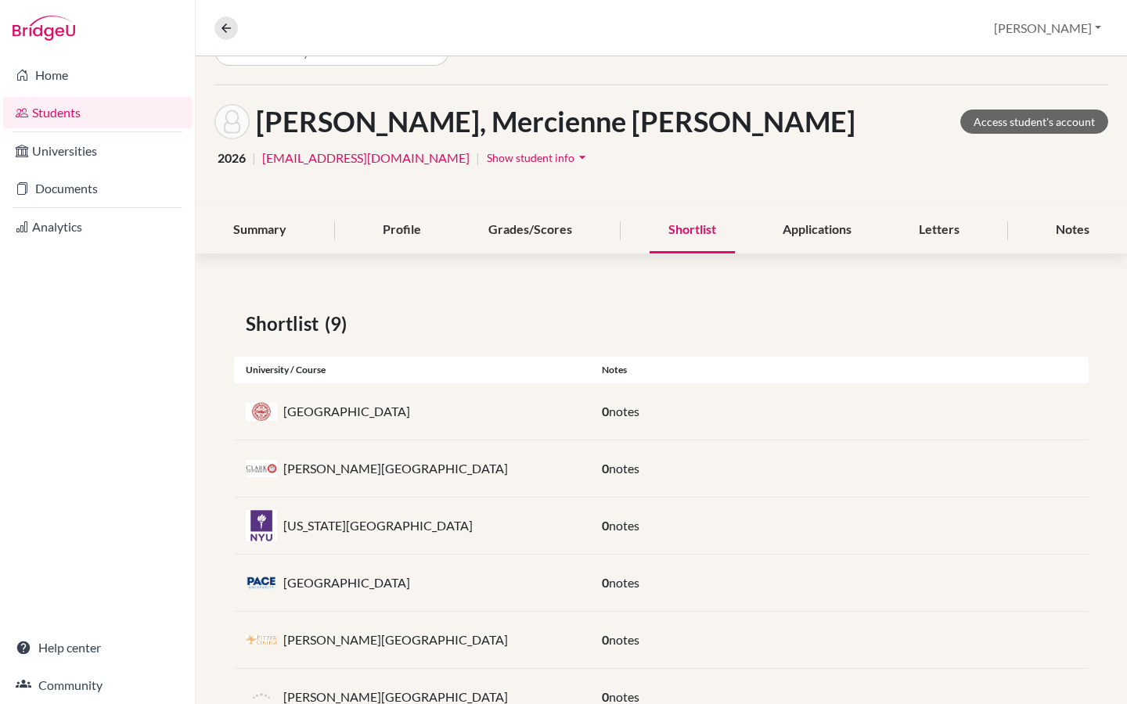
scroll to position [10, 0]
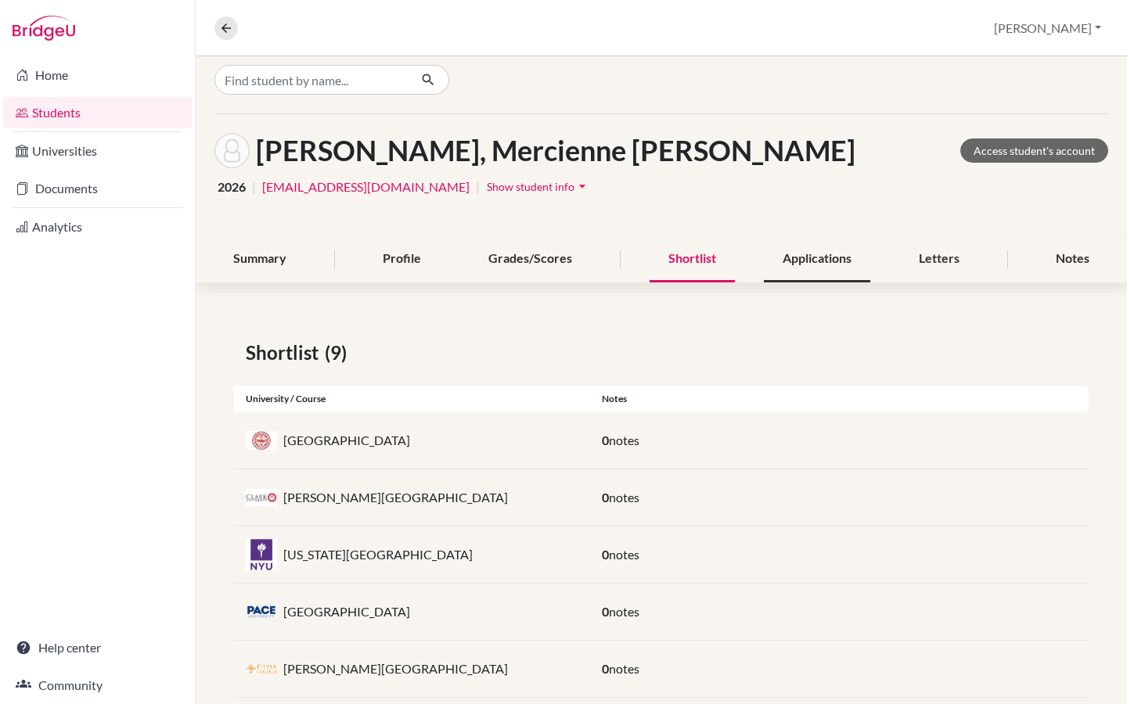
click at [819, 250] on div "Applications" at bounding box center [817, 259] width 106 height 46
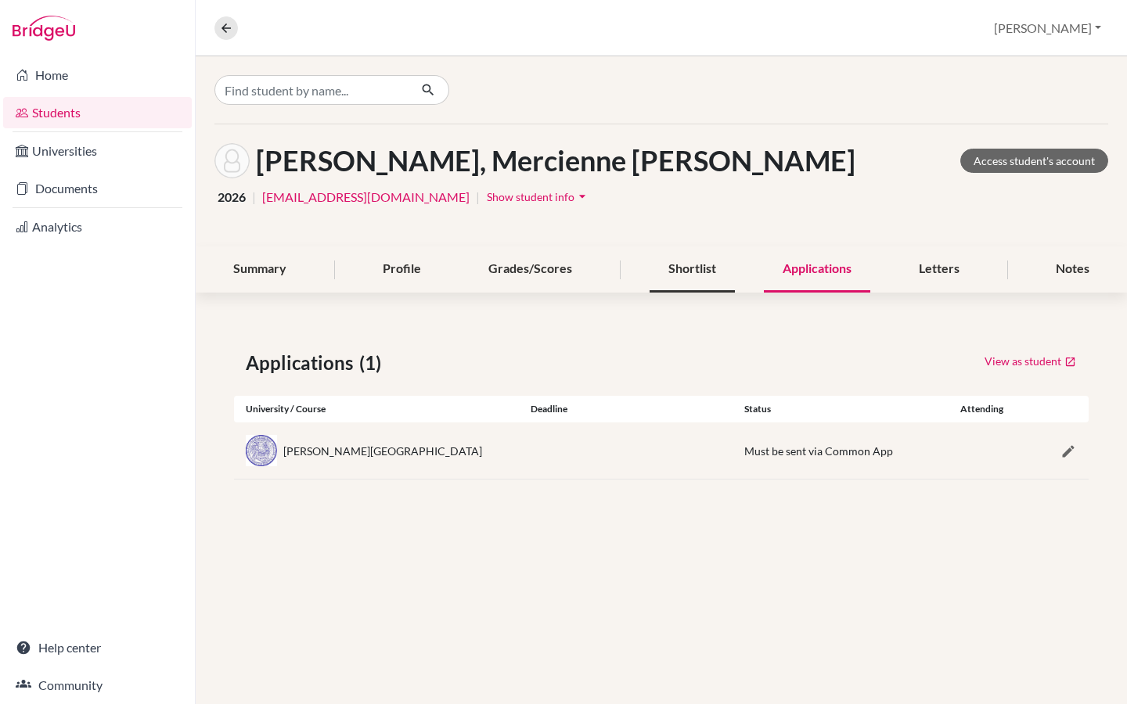
click at [697, 270] on div "Shortlist" at bounding box center [692, 270] width 85 height 46
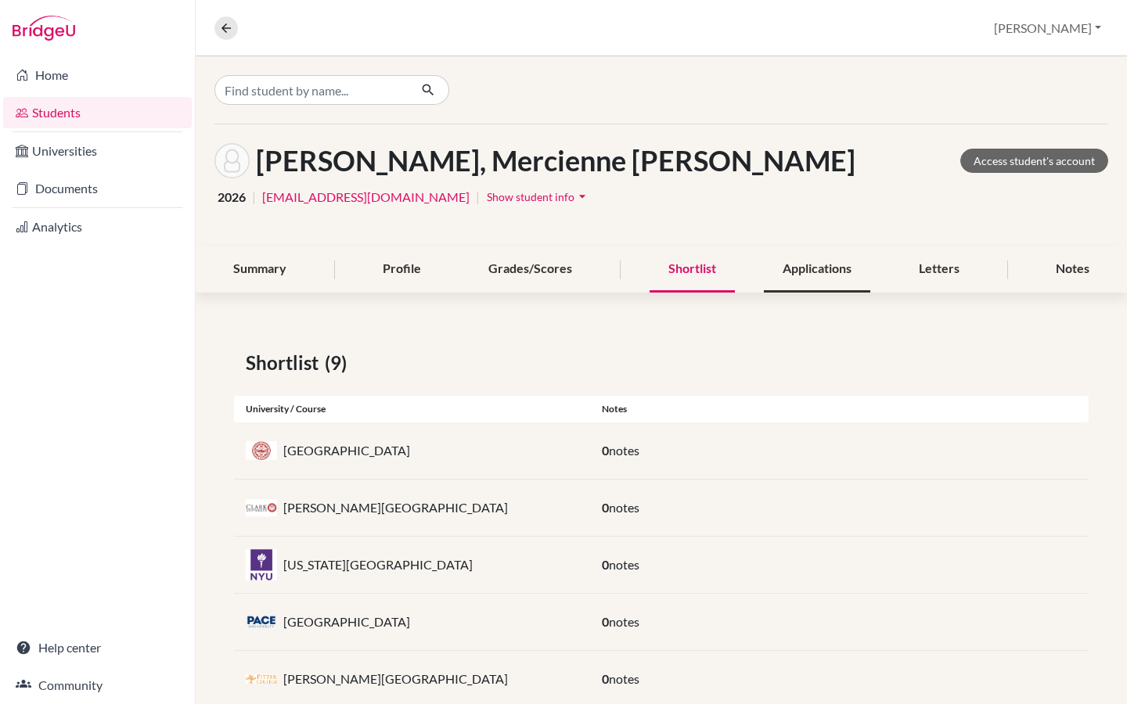
click at [830, 266] on div "Applications" at bounding box center [817, 270] width 106 height 46
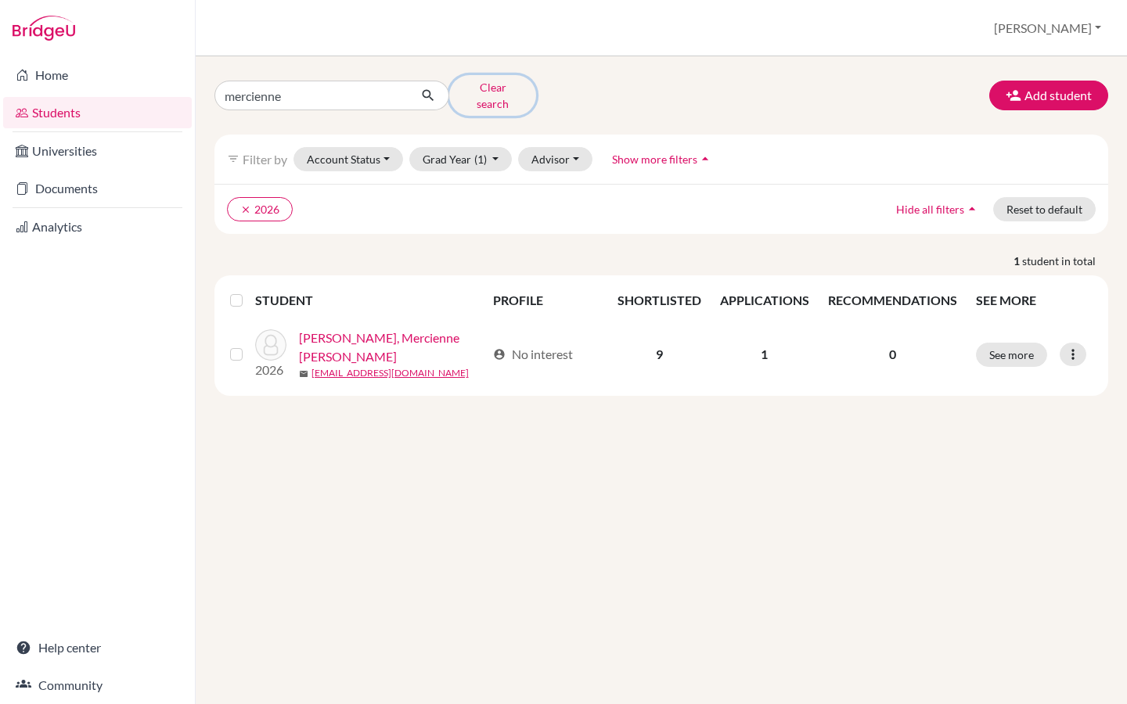
click at [502, 95] on button "Clear search" at bounding box center [492, 95] width 87 height 41
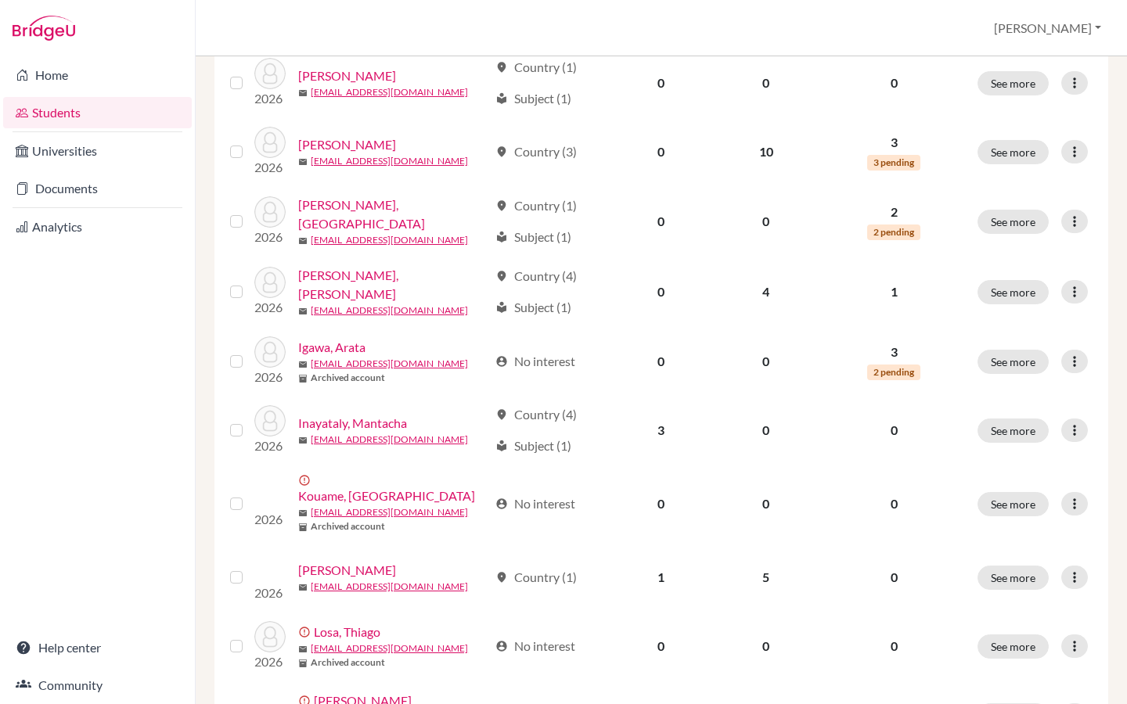
scroll to position [612, 0]
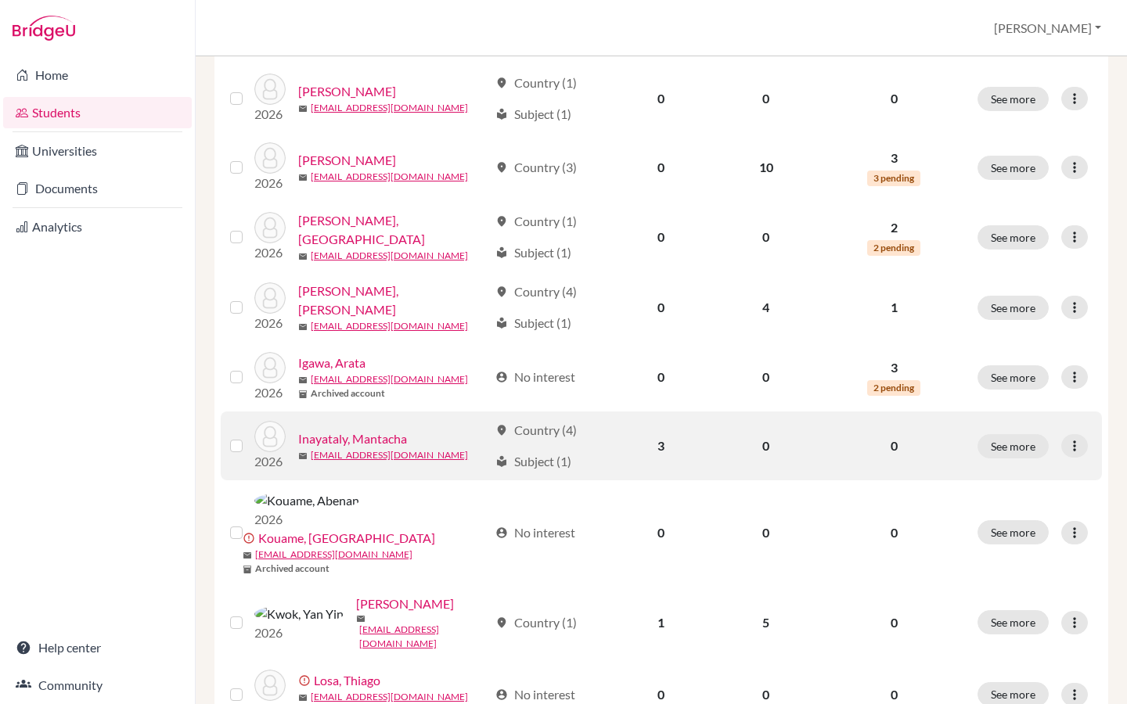
click at [387, 430] on link "Inayataly, Mantacha" at bounding box center [352, 439] width 109 height 19
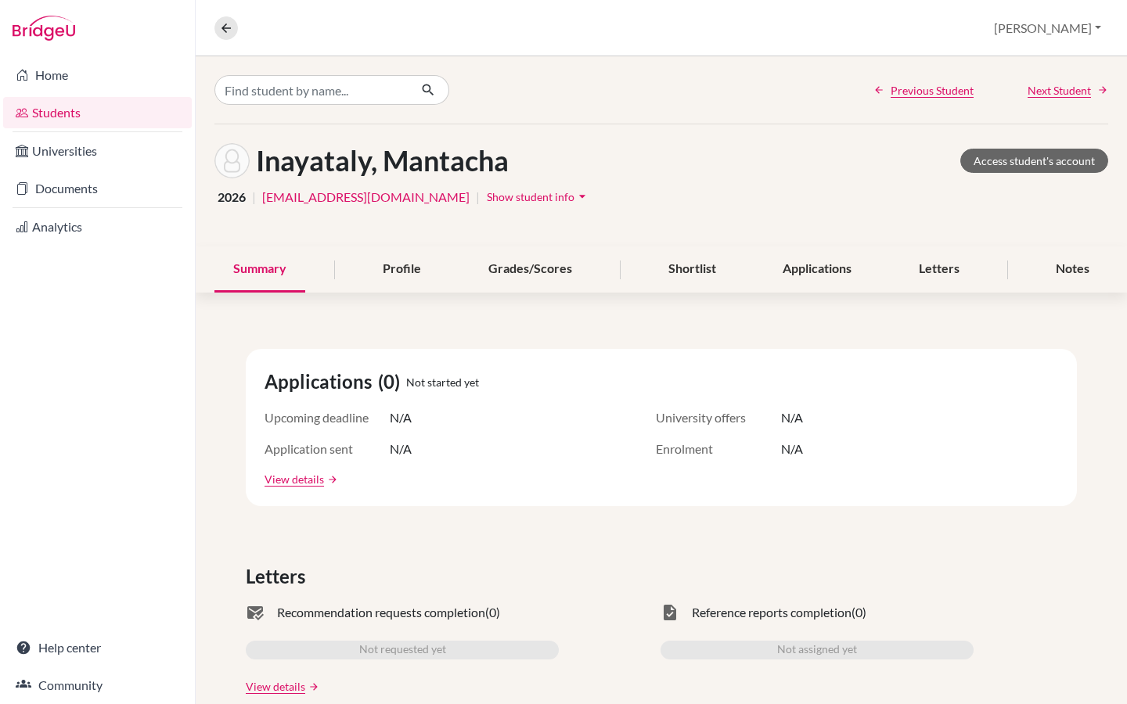
click at [574, 193] on icon "arrow_drop_down" at bounding box center [582, 197] width 16 height 16
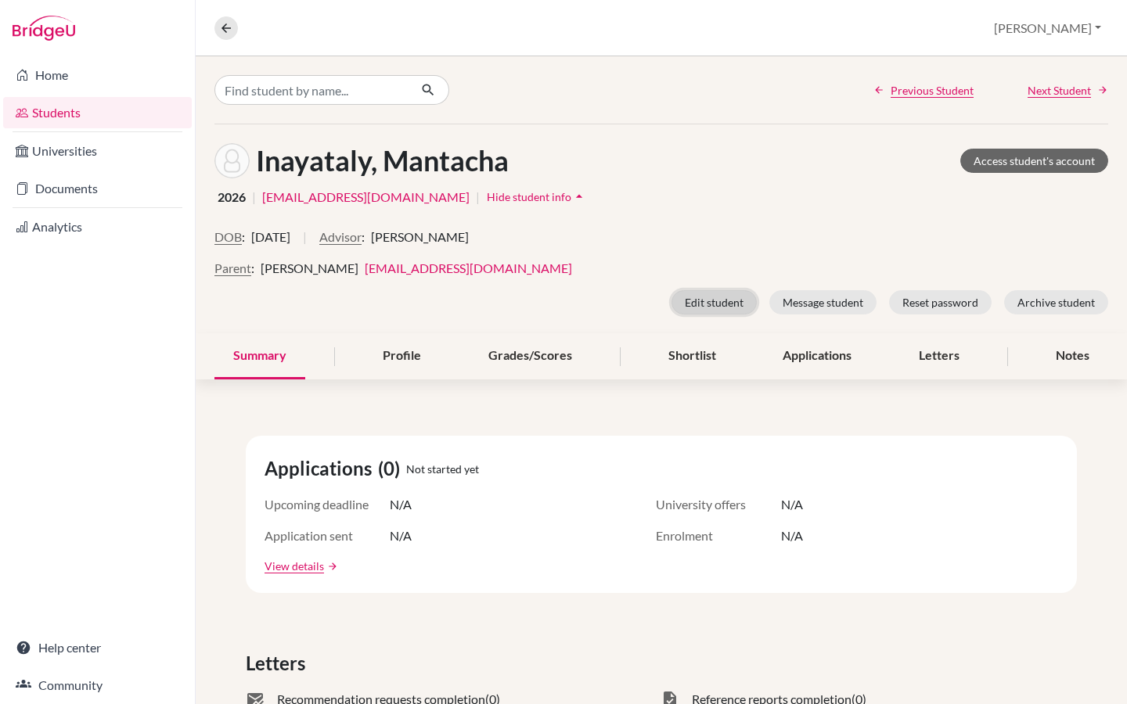
click at [724, 305] on button "Edit student" at bounding box center [714, 302] width 85 height 24
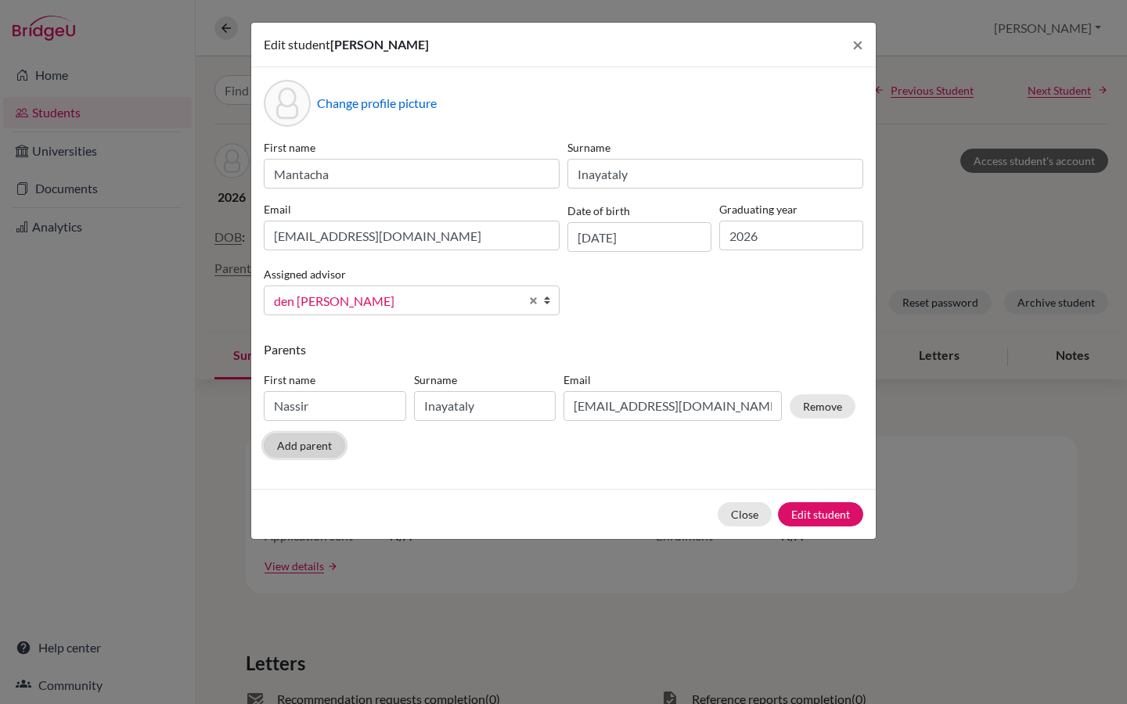
click at [300, 438] on button "Add parent" at bounding box center [304, 446] width 81 height 24
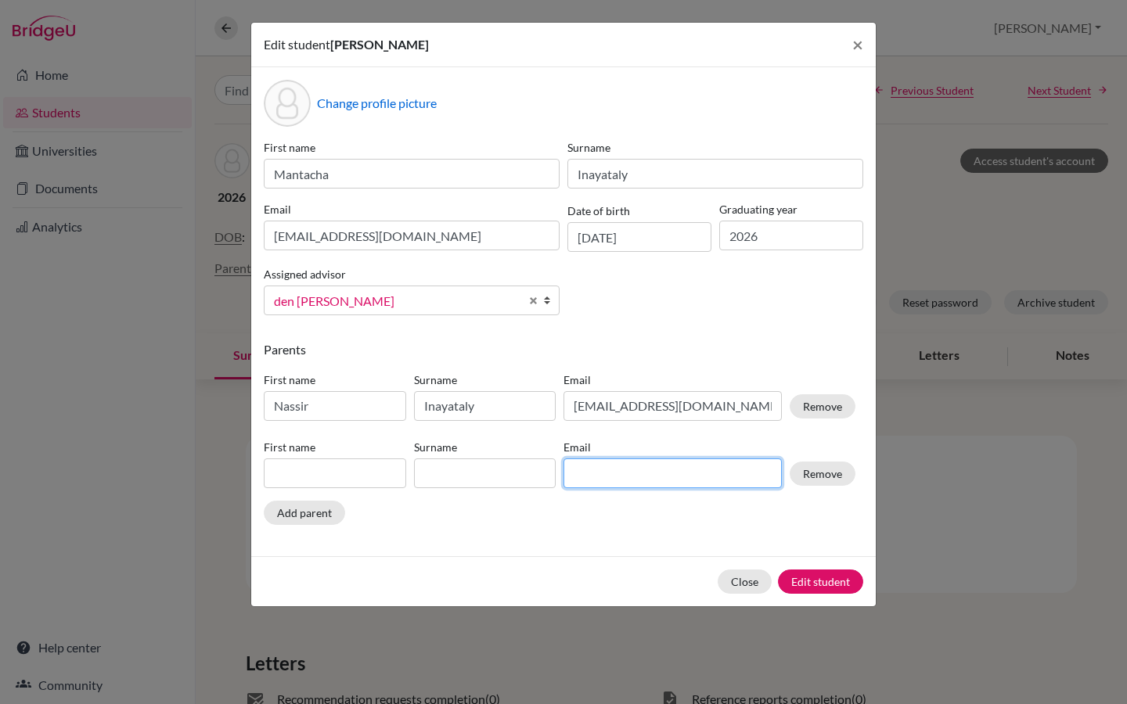
click at [632, 481] on input at bounding box center [673, 474] width 218 height 30
paste input "[EMAIL_ADDRESS][DOMAIN_NAME]"
type input "[EMAIL_ADDRESS][DOMAIN_NAME]"
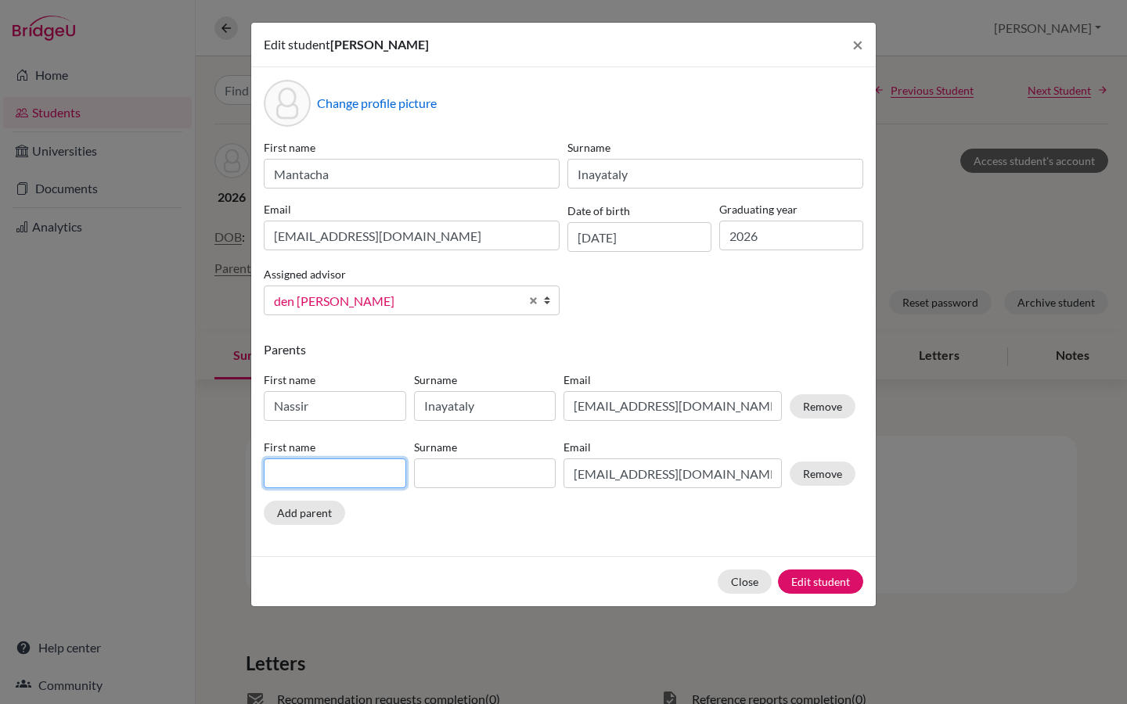
click at [302, 484] on input at bounding box center [335, 474] width 142 height 30
type input "Chemina"
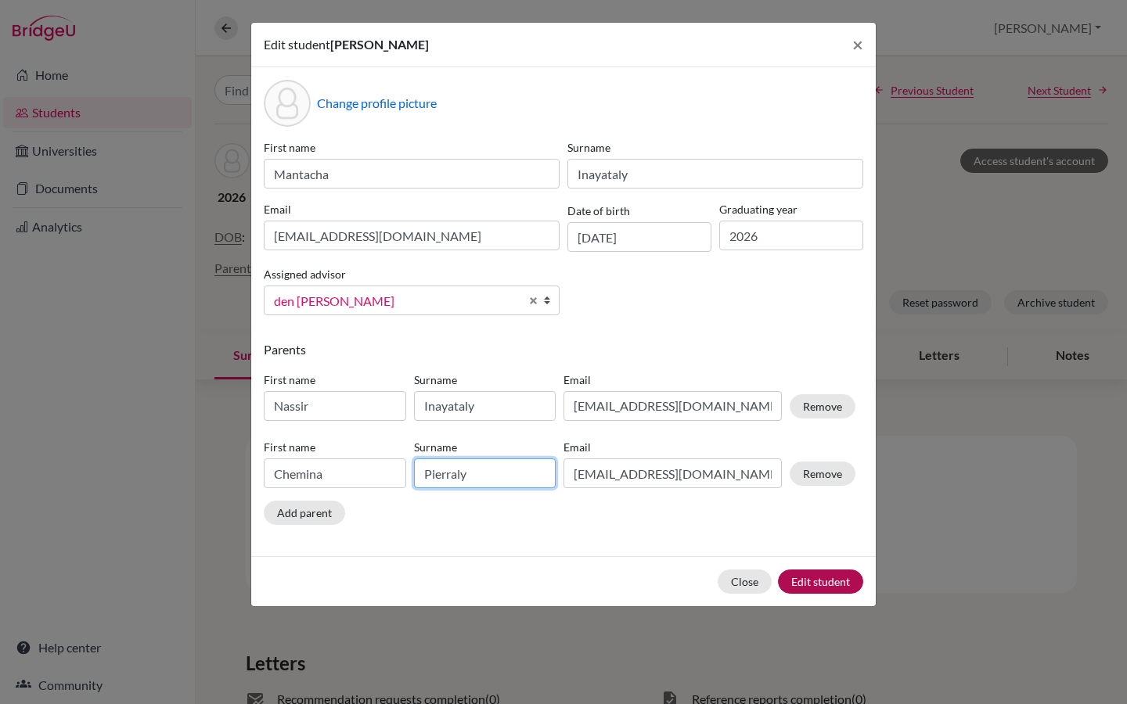
type input "Pierraly"
click at [824, 583] on button "Edit student" at bounding box center [820, 582] width 85 height 24
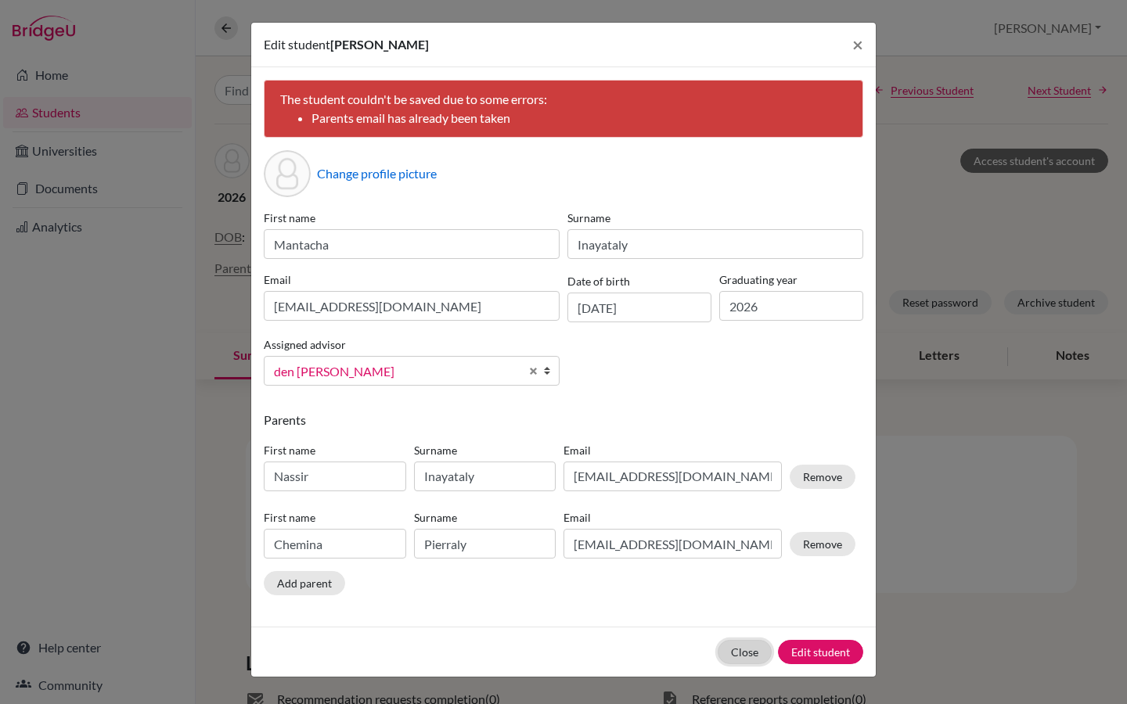
click at [750, 650] on button "Close" at bounding box center [745, 652] width 54 height 24
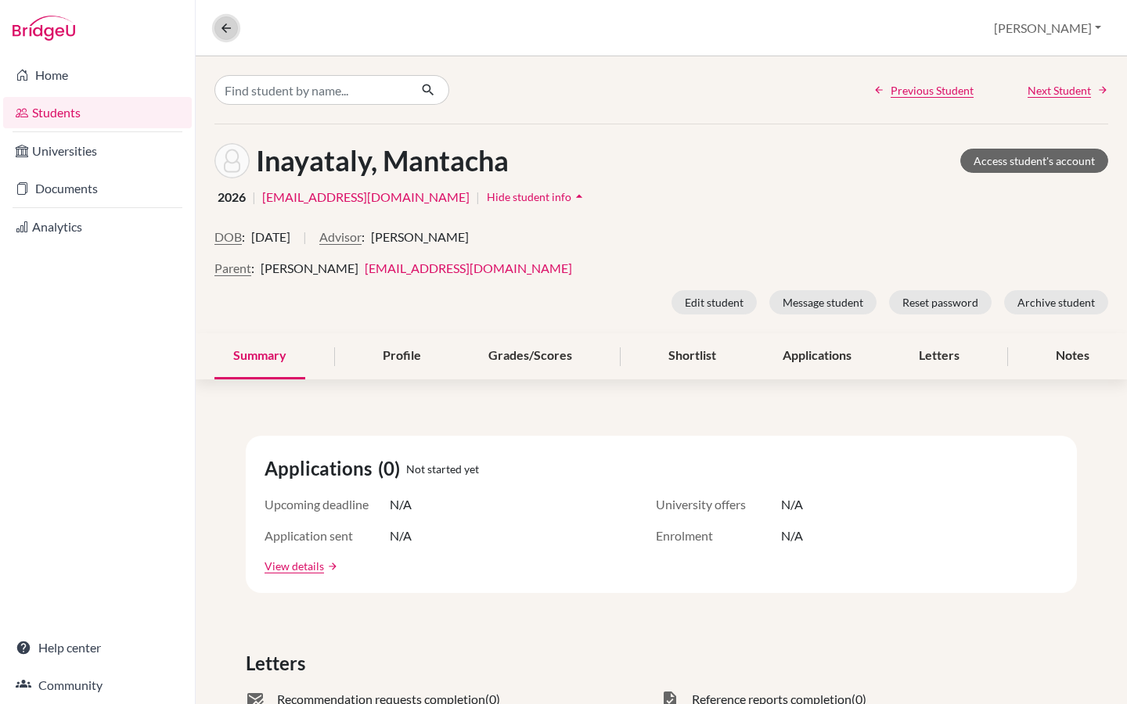
click at [225, 29] on icon at bounding box center [226, 28] width 14 height 14
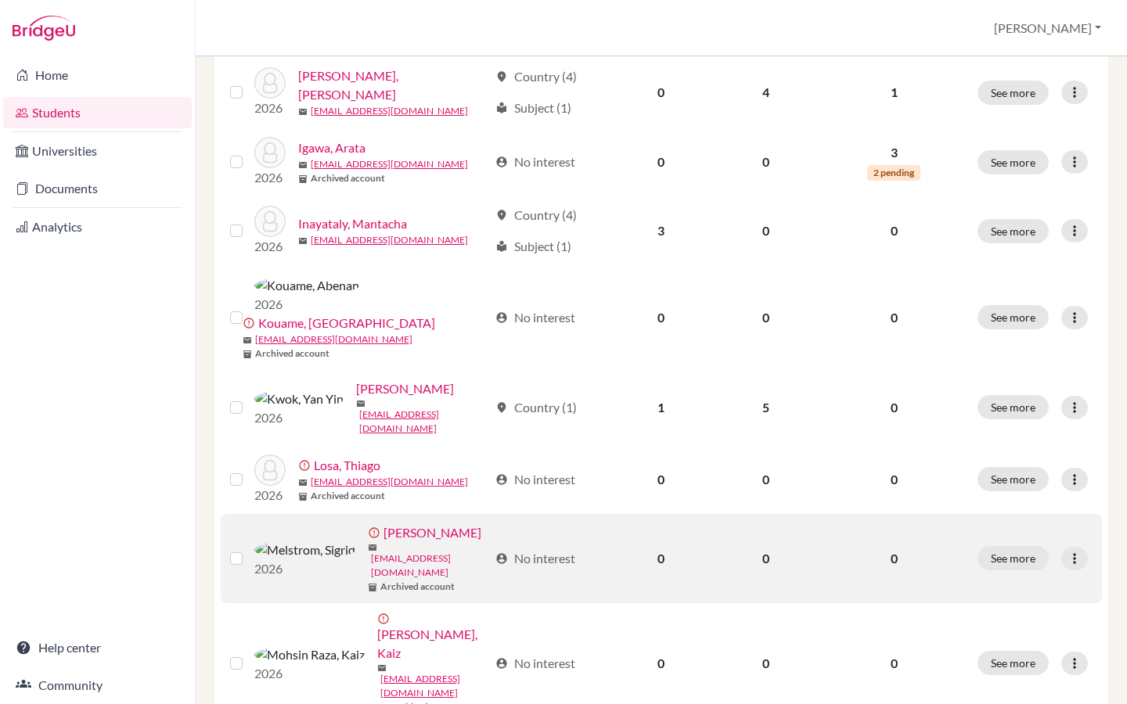
scroll to position [822, 0]
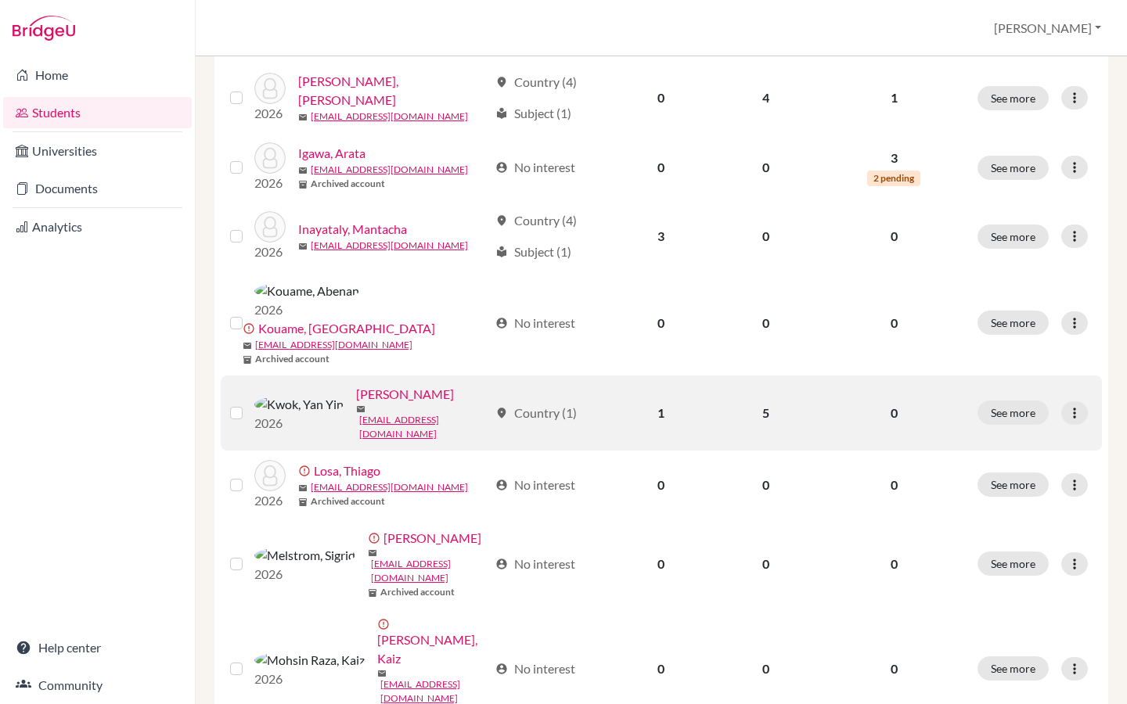
click at [356, 385] on link "[PERSON_NAME]" at bounding box center [405, 394] width 98 height 19
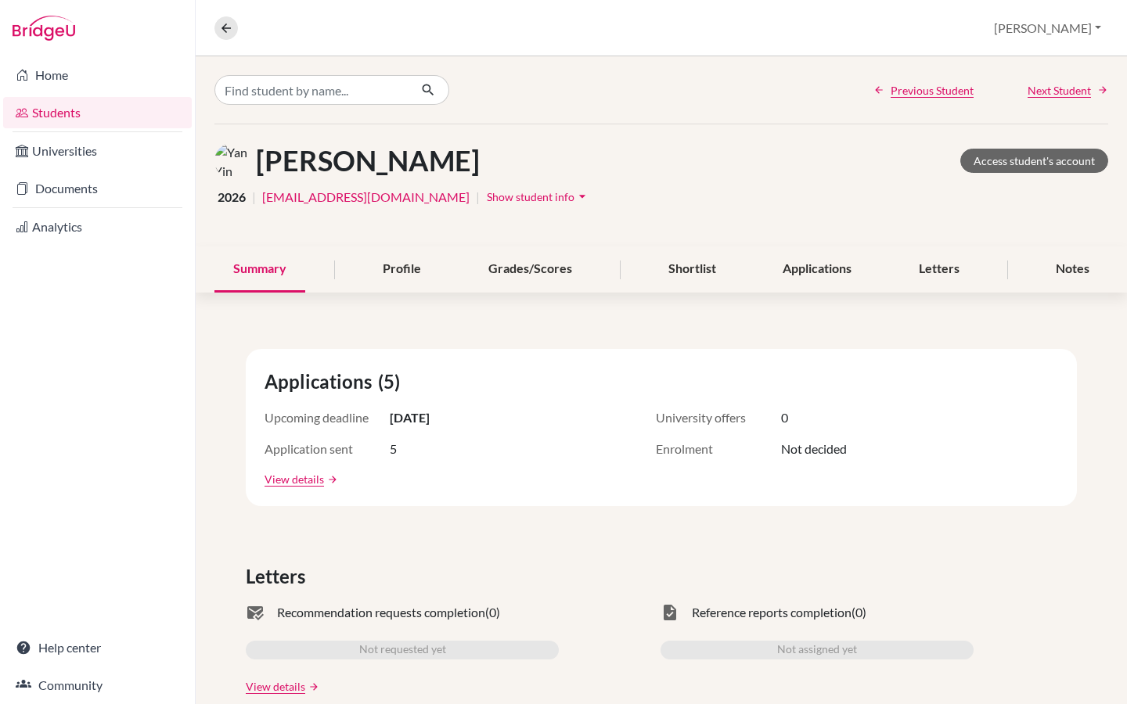
click at [574, 195] on icon "arrow_drop_down" at bounding box center [582, 197] width 16 height 16
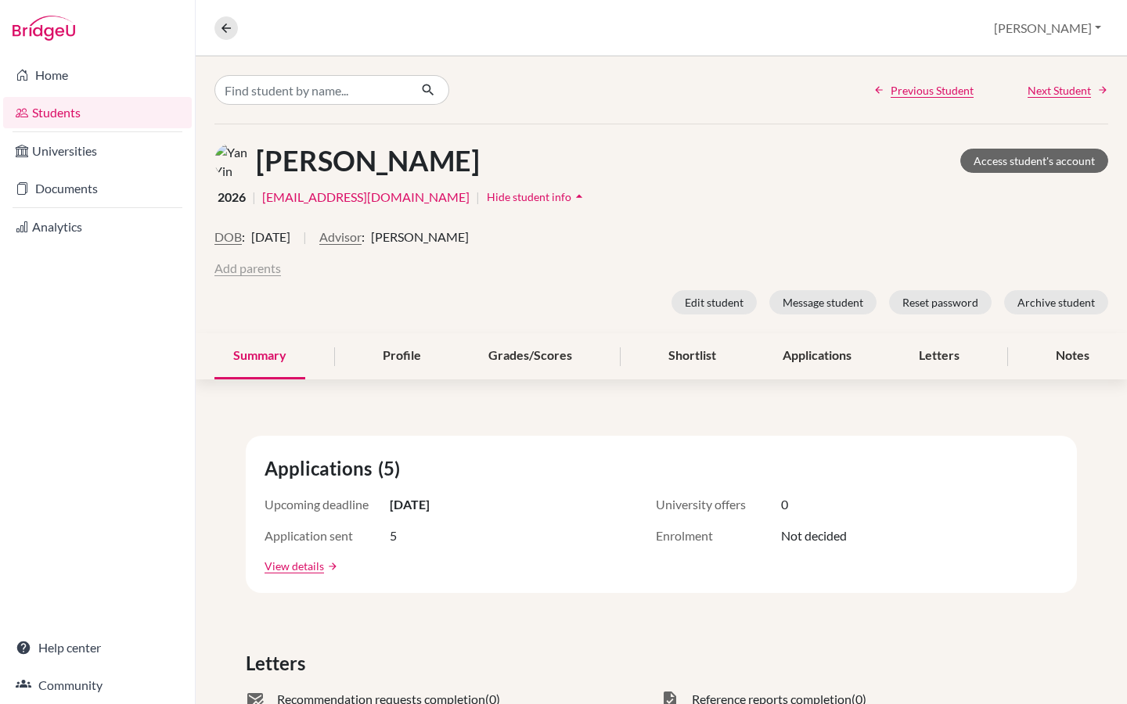
click at [254, 268] on button "Add parents" at bounding box center [247, 268] width 67 height 19
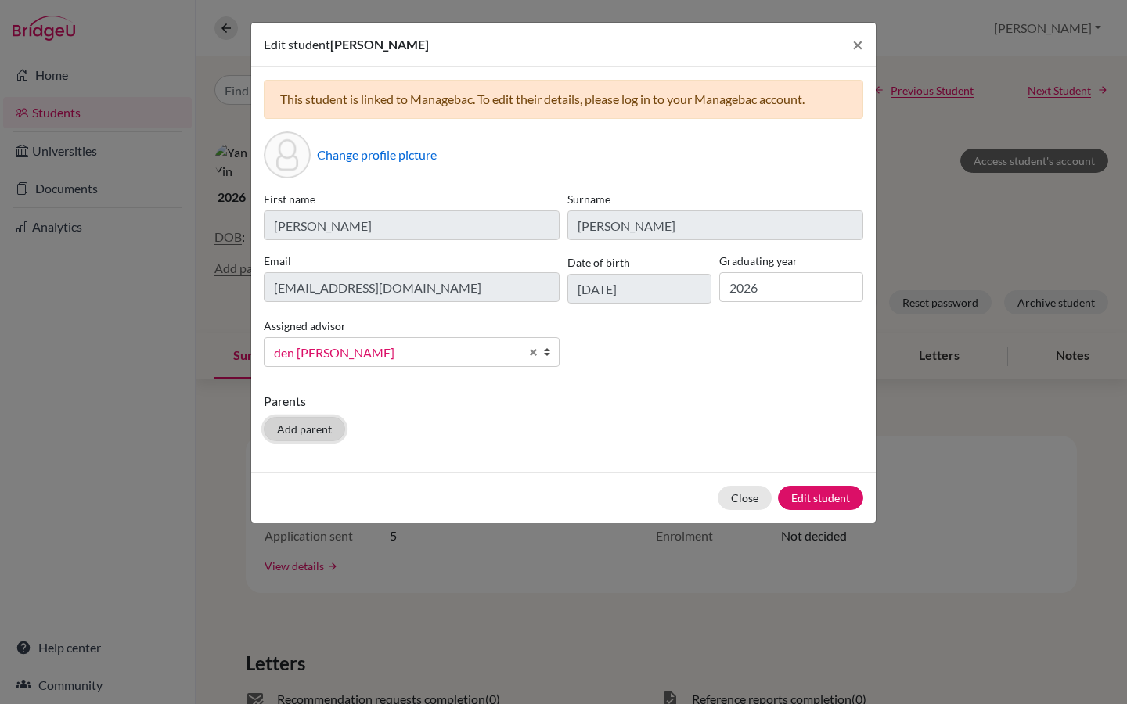
click at [307, 426] on button "Add parent" at bounding box center [304, 429] width 81 height 24
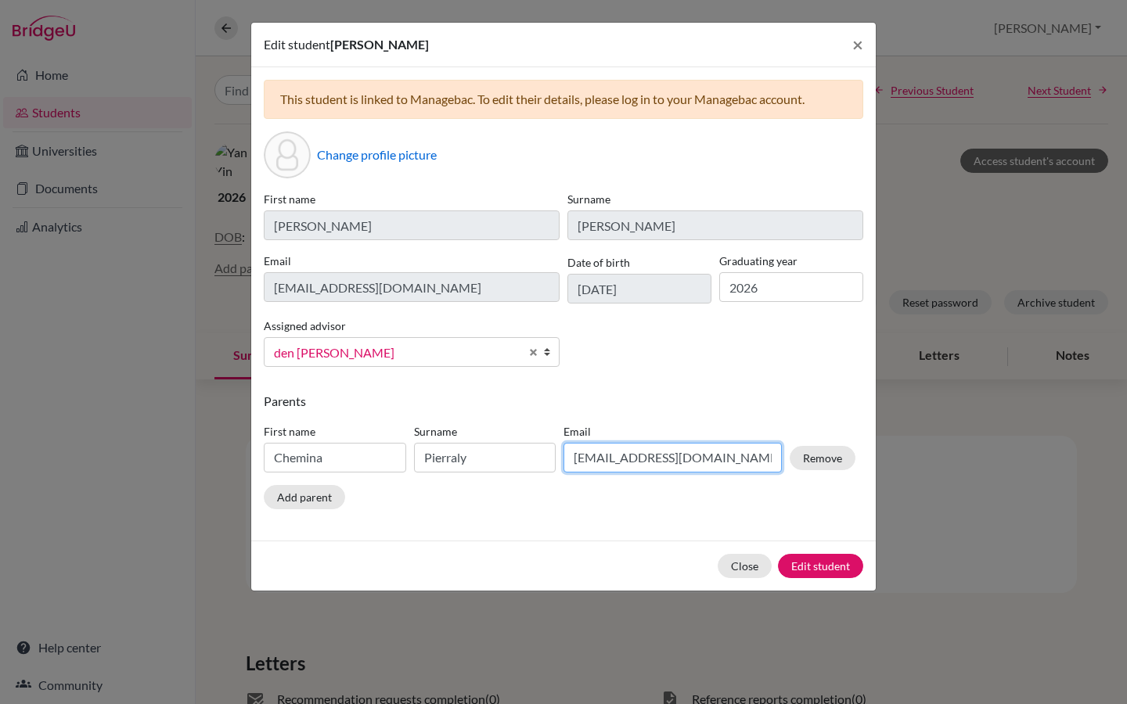
drag, startPoint x: 726, startPoint y: 452, endPoint x: 564, endPoint y: 453, distance: 162.0
click at [564, 453] on input "[EMAIL_ADDRESS][DOMAIN_NAME]" at bounding box center [673, 458] width 218 height 30
paste input "dongcui@moov.mg"
type input "dongcui@moov.mg"
drag, startPoint x: 368, startPoint y: 458, endPoint x: 254, endPoint y: 458, distance: 113.5
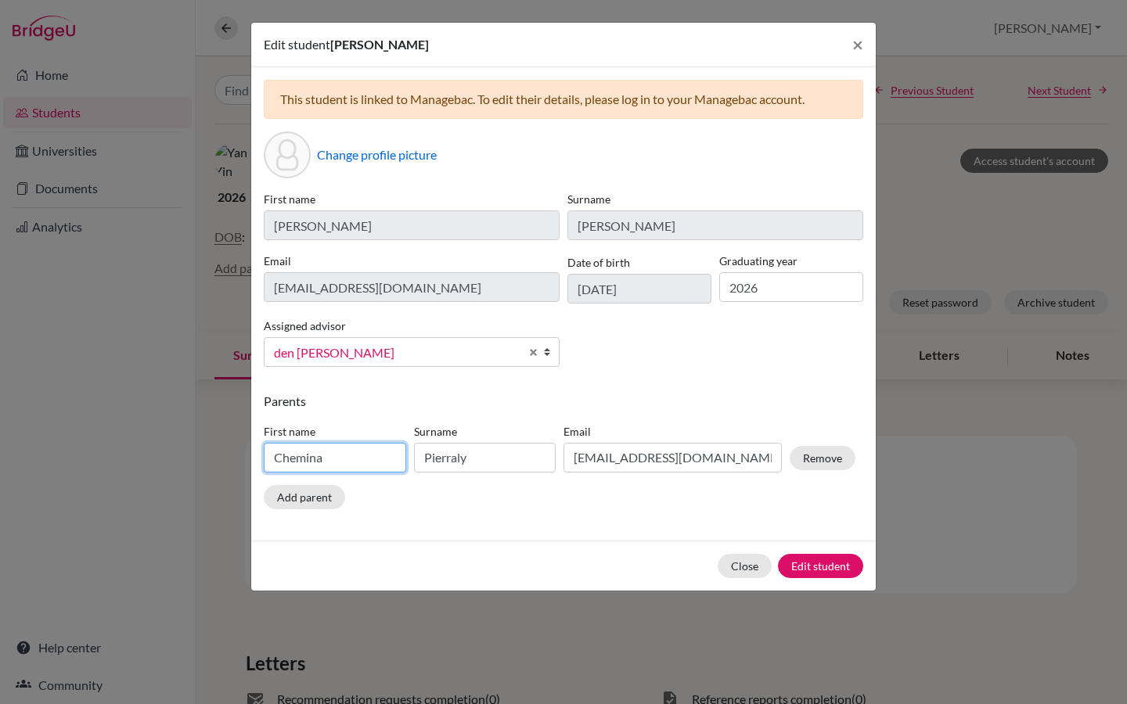
click at [254, 458] on div "This student is linked to Managebac. To edit their details, please log in to yo…" at bounding box center [563, 304] width 625 height 474
type input "Dongcui"
drag, startPoint x: 491, startPoint y: 461, endPoint x: 412, endPoint y: 461, distance: 79.0
click at [412, 461] on div "Surname Pierraly" at bounding box center [485, 447] width 150 height 49
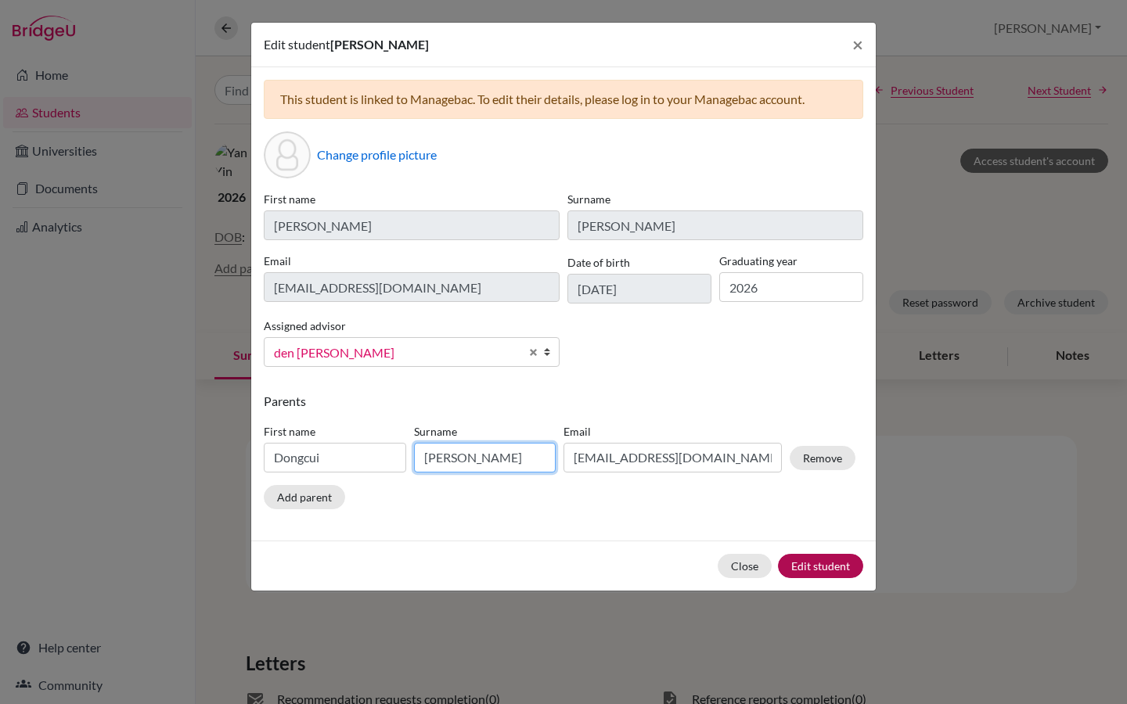
type input "Guo"
click at [823, 567] on button "Edit student" at bounding box center [820, 566] width 85 height 24
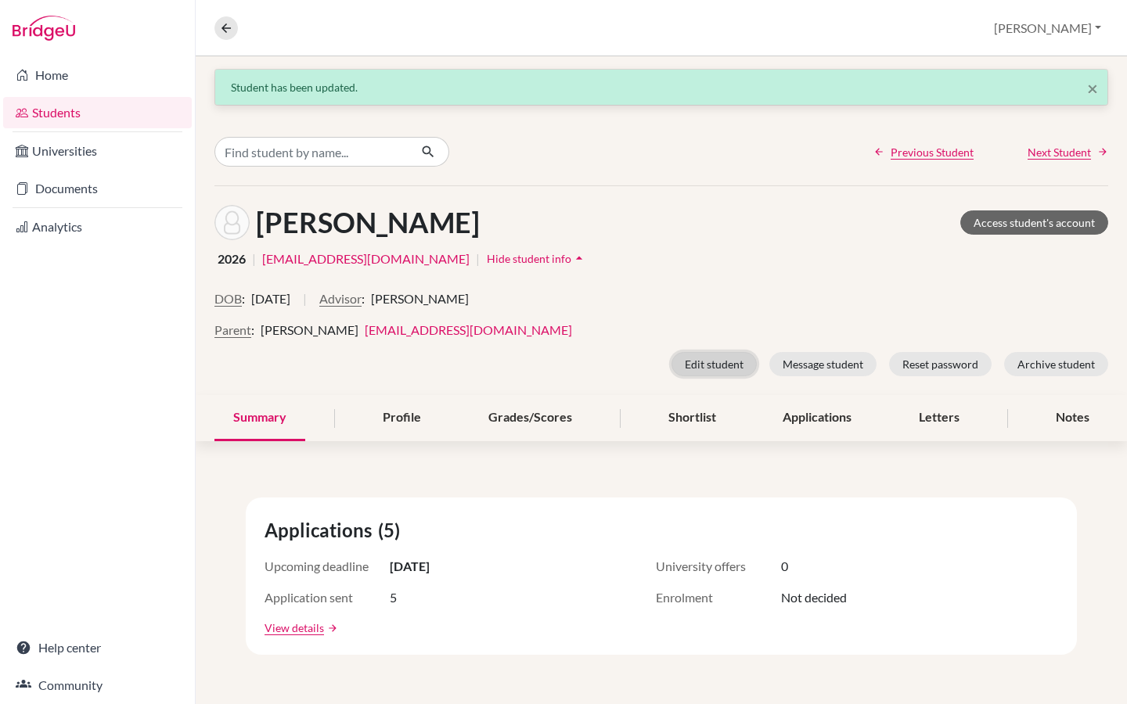
click at [724, 357] on button "Edit student" at bounding box center [714, 364] width 85 height 24
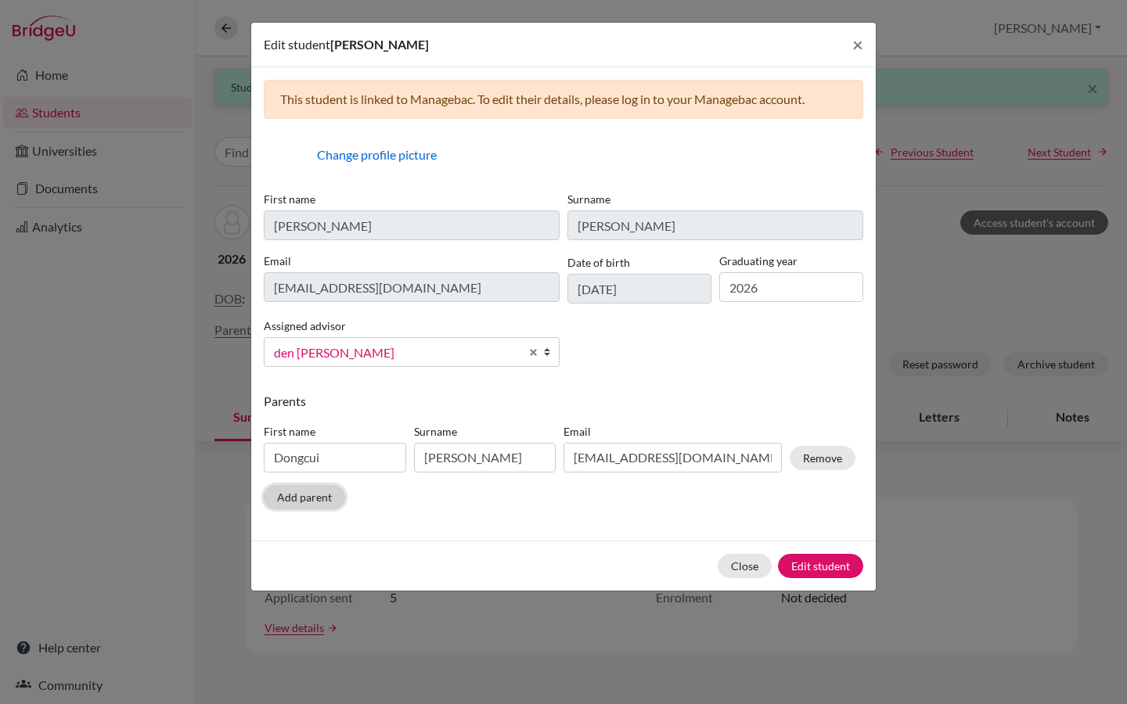
click at [304, 502] on button "Add parent" at bounding box center [304, 497] width 81 height 24
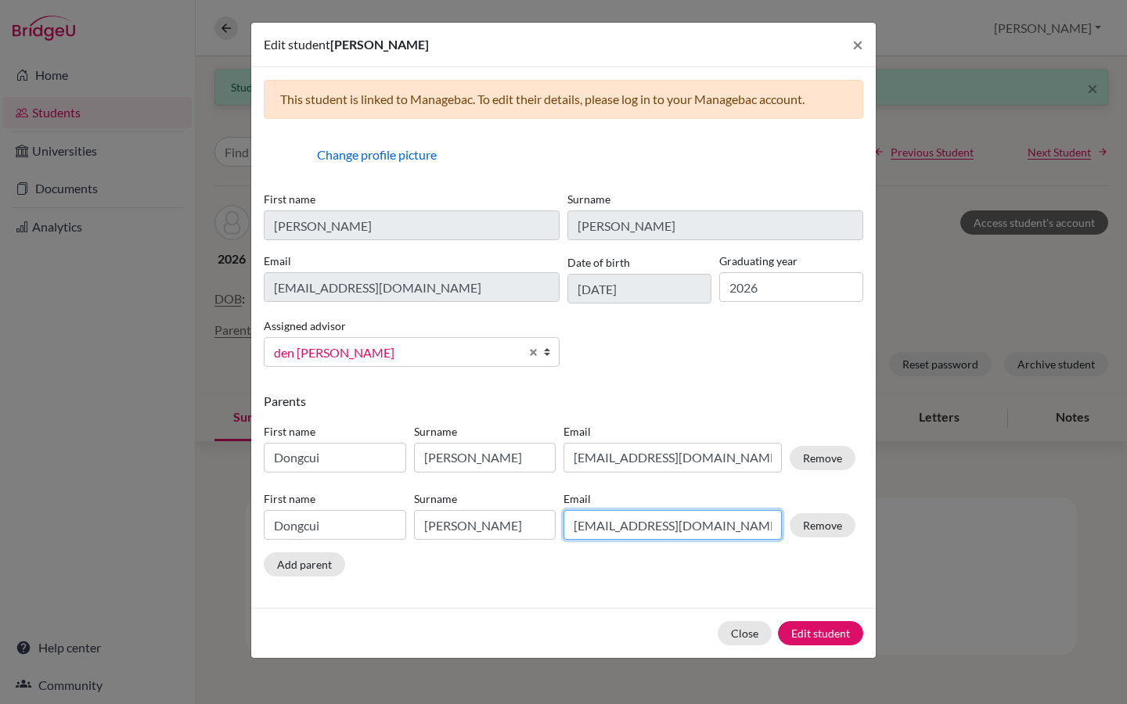
drag, startPoint x: 692, startPoint y: 532, endPoint x: 496, endPoint y: 517, distance: 196.3
click at [496, 517] on div "First name Dongcui Surname Guo Email dongcui@moov.mg Remove" at bounding box center [560, 519] width 600 height 68
paste input "andrew_ksh@yahoo.com"
type input "andrew_ksh@yahoo.com"
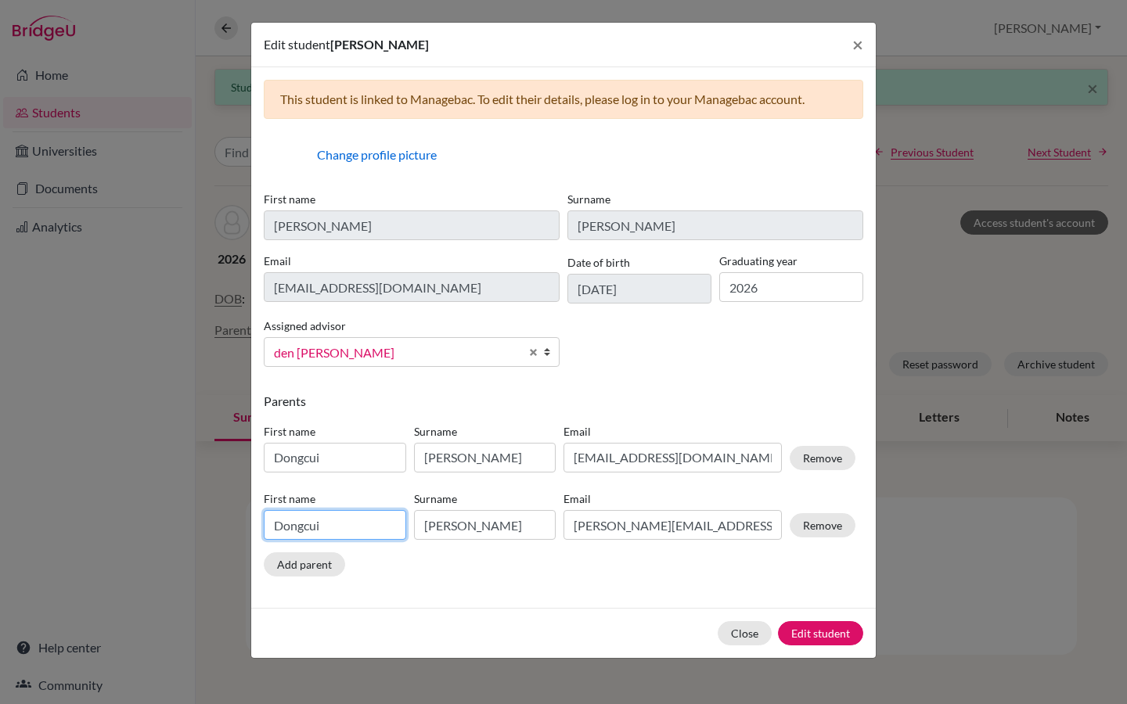
drag, startPoint x: 338, startPoint y: 526, endPoint x: 245, endPoint y: 528, distance: 93.2
click at [245, 528] on div "Edit student Yan Yin Kwok × This student is linked to Managebac. To edit their …" at bounding box center [563, 352] width 1127 height 704
type input "Shi How"
drag, startPoint x: 469, startPoint y: 520, endPoint x: 419, endPoint y: 520, distance: 50.1
click at [419, 520] on input "Guo" at bounding box center [485, 525] width 142 height 30
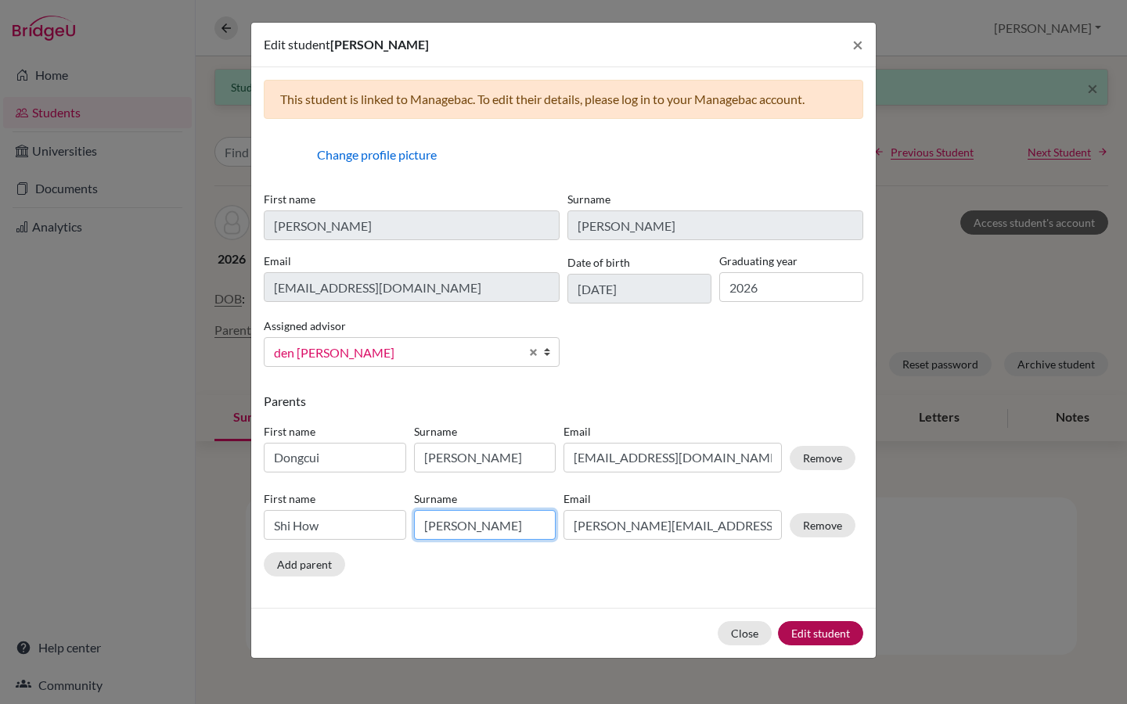
type input "Kwok"
click at [823, 639] on button "Edit student" at bounding box center [820, 633] width 85 height 24
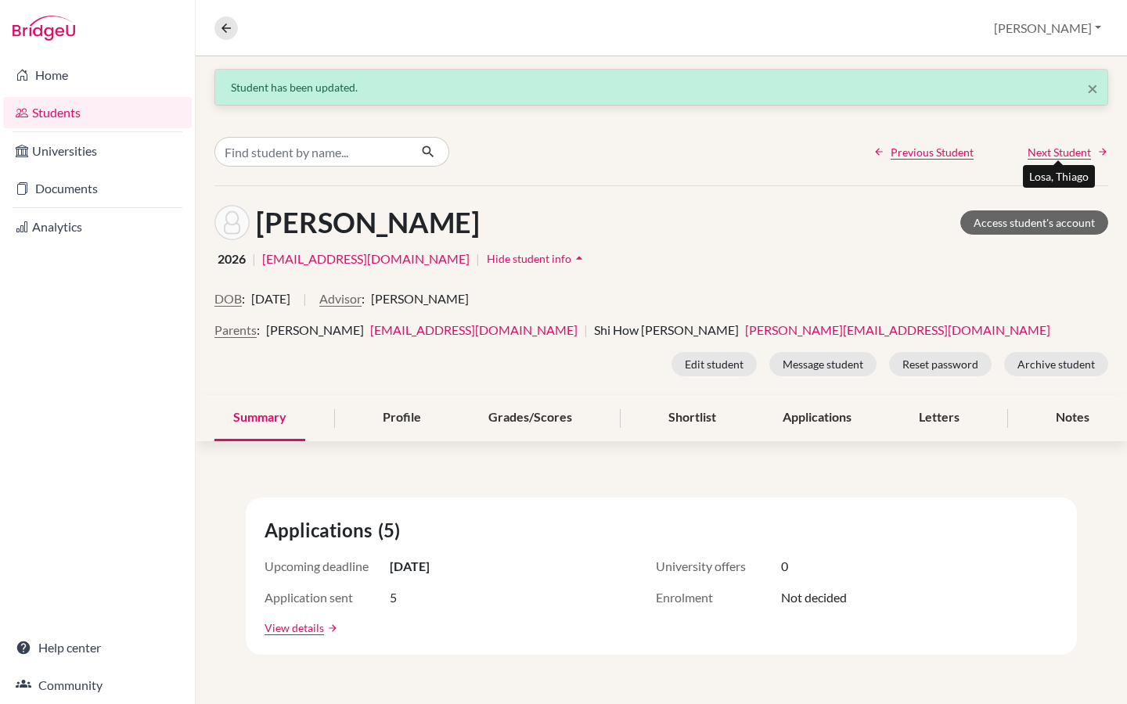
click at [1058, 150] on span "Next Student" at bounding box center [1059, 152] width 63 height 16
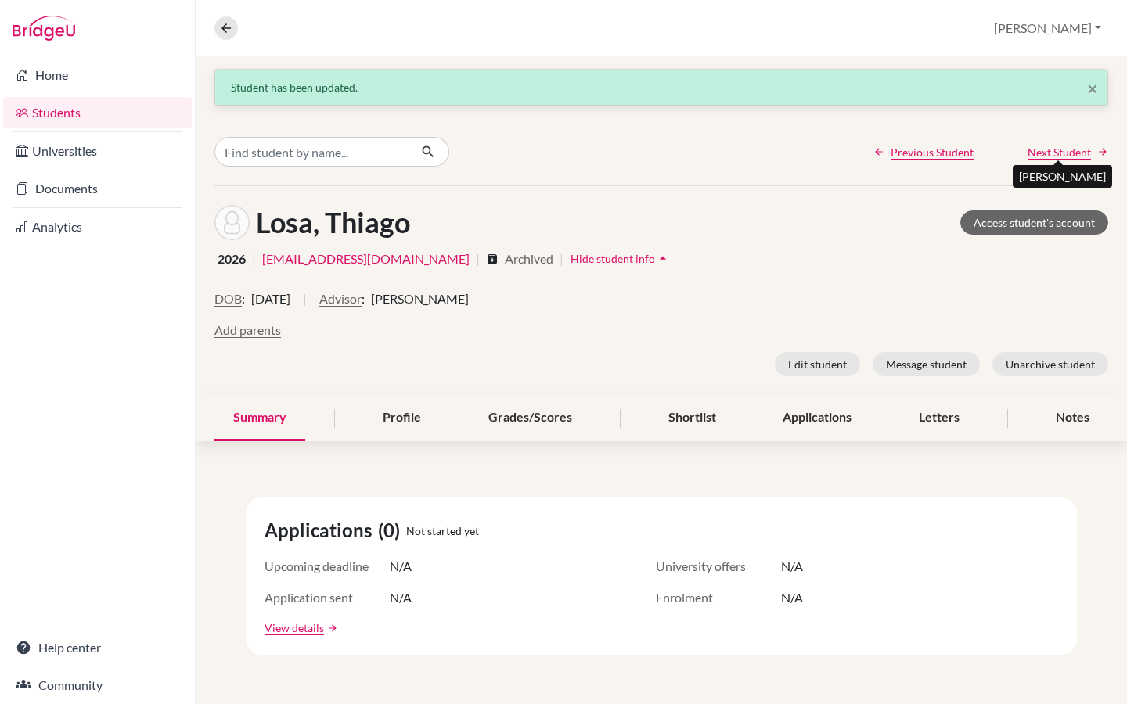
click at [1058, 150] on span "Next Student" at bounding box center [1059, 152] width 63 height 16
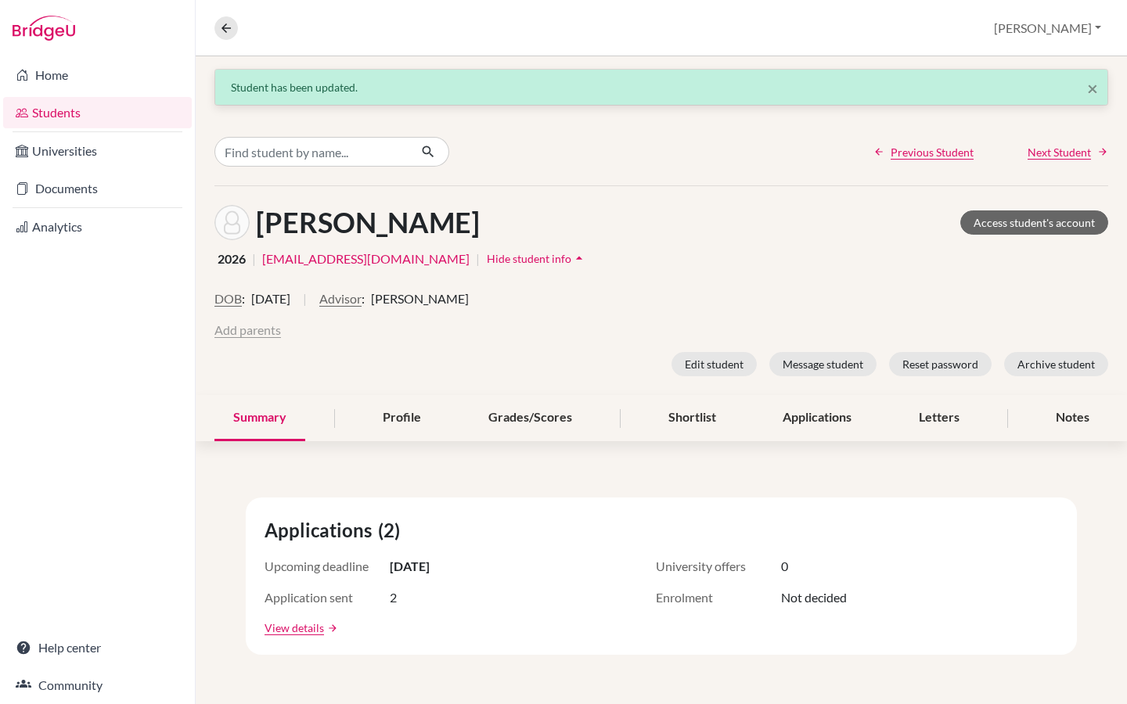
click at [261, 332] on button "Add parents" at bounding box center [247, 330] width 67 height 19
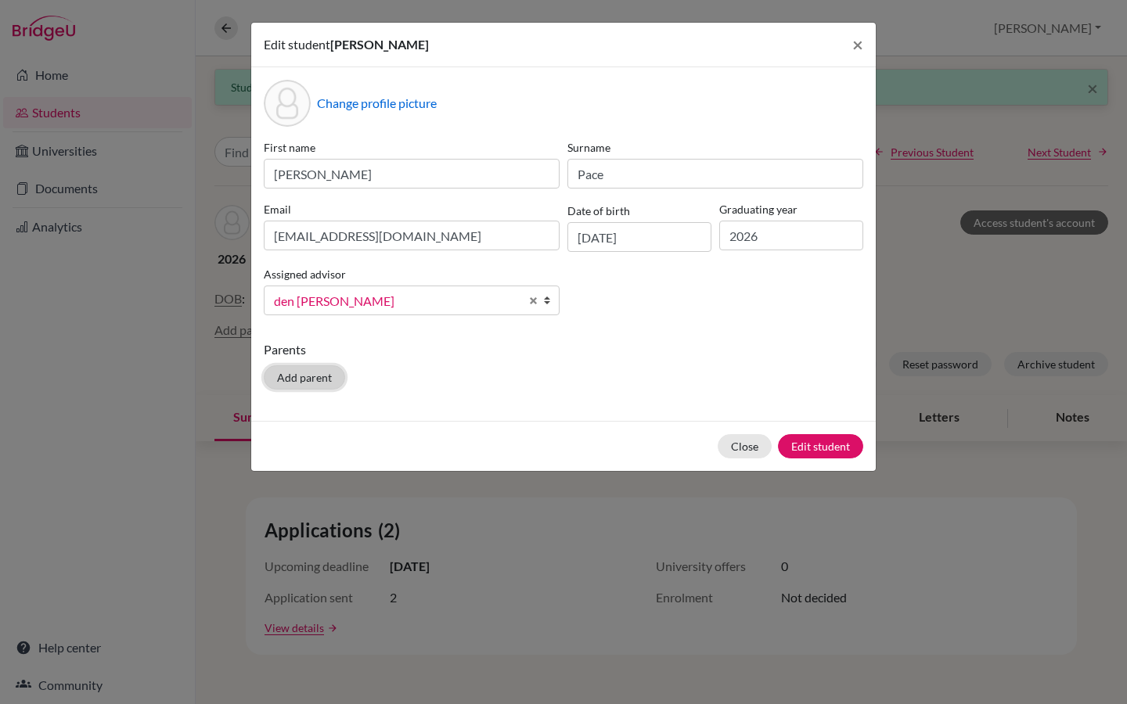
click at [286, 376] on button "Add parent" at bounding box center [304, 378] width 81 height 24
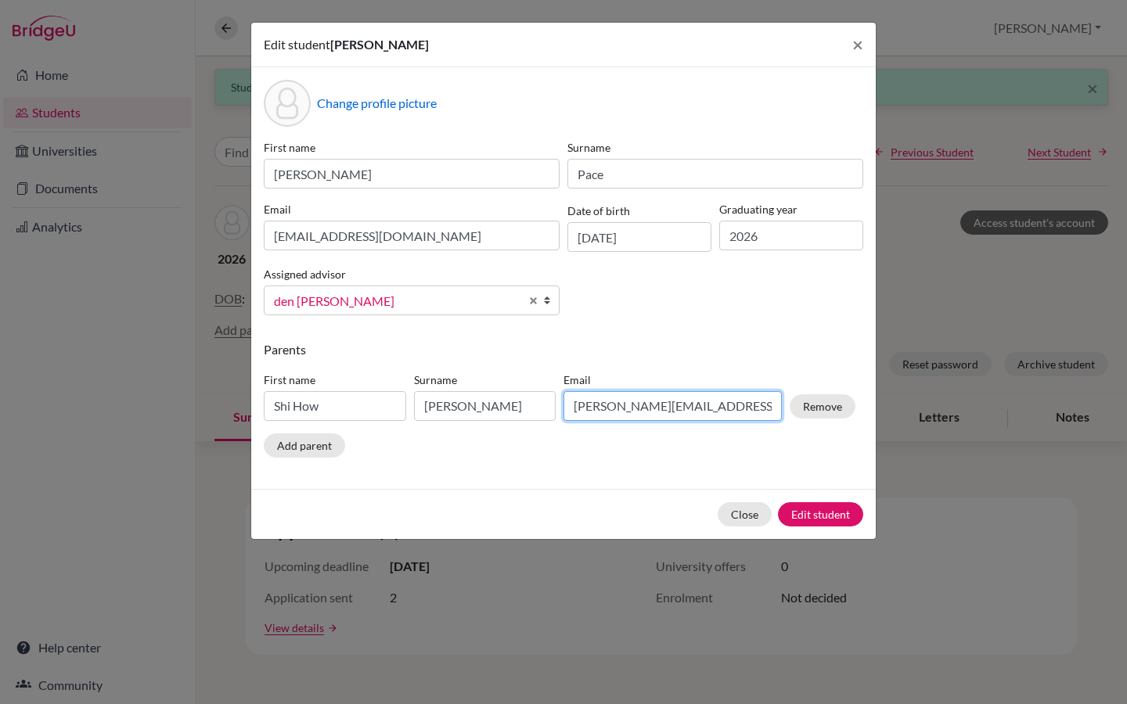
drag, startPoint x: 719, startPoint y: 407, endPoint x: 572, endPoint y: 411, distance: 147.2
click at [572, 411] on input "andrew_ksh@yahoo.com" at bounding box center [673, 406] width 218 height 30
paste input "virgile.pace@gmail"
type input "virgile.pace@gmail.com"
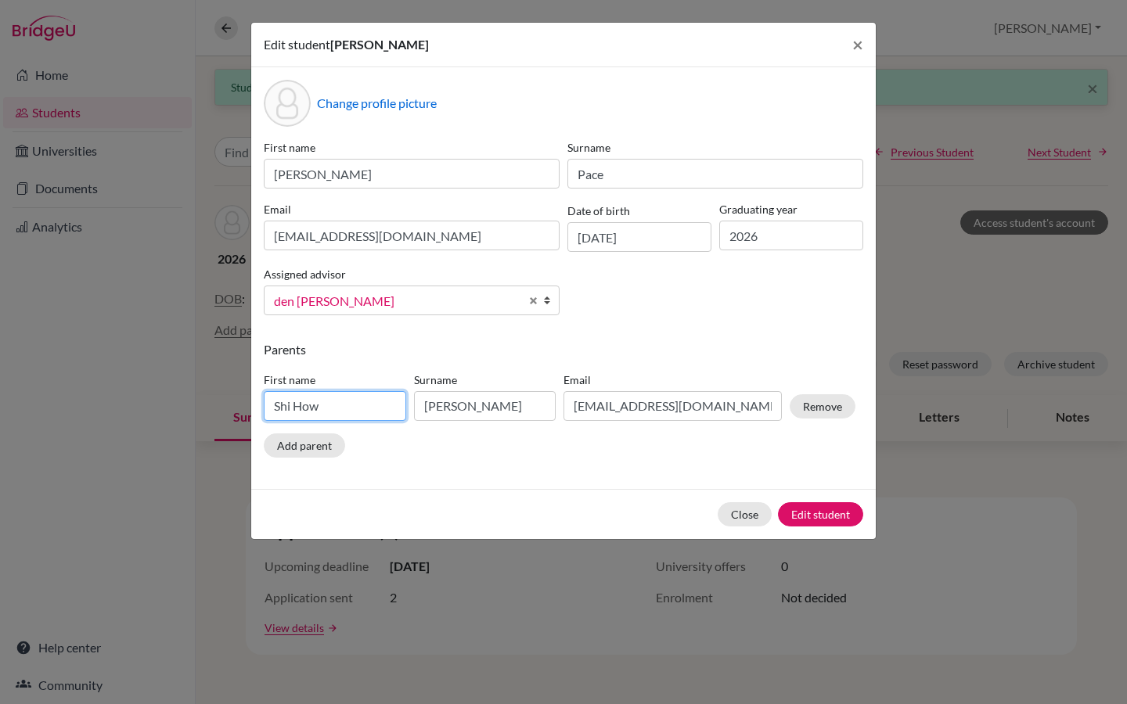
drag, startPoint x: 327, startPoint y: 406, endPoint x: 270, endPoint y: 406, distance: 57.1
click at [270, 406] on input "Shi How" at bounding box center [335, 406] width 142 height 30
click at [287, 405] on input "VIrgile" at bounding box center [335, 406] width 142 height 30
type input "Virgile"
drag, startPoint x: 459, startPoint y: 405, endPoint x: 424, endPoint y: 406, distance: 35.3
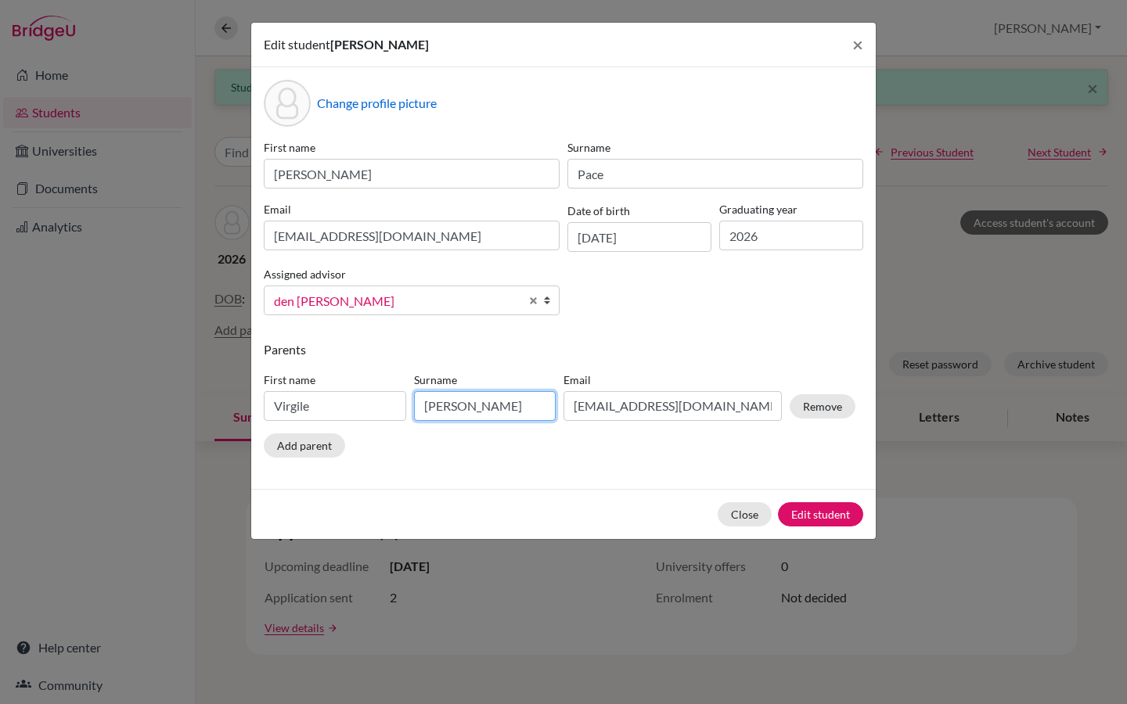
click at [424, 406] on input "Kwok" at bounding box center [485, 406] width 142 height 30
type input "Pace"
click at [835, 515] on button "Edit student" at bounding box center [820, 514] width 85 height 24
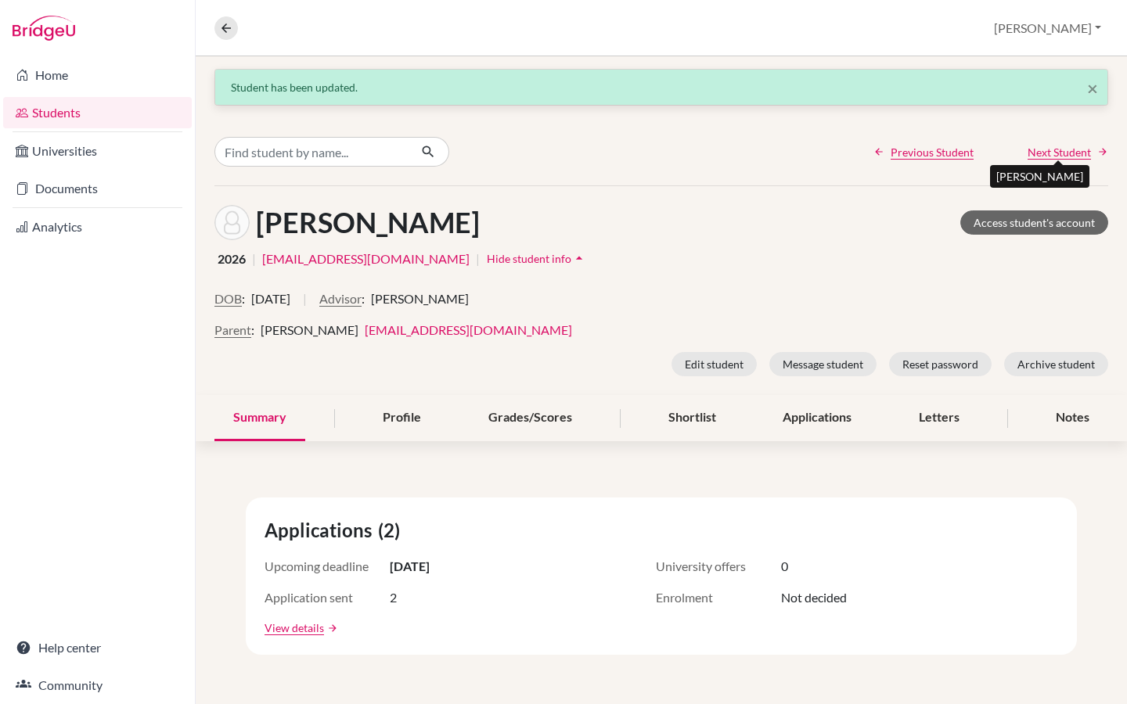
click at [1061, 153] on span "Next Student" at bounding box center [1059, 152] width 63 height 16
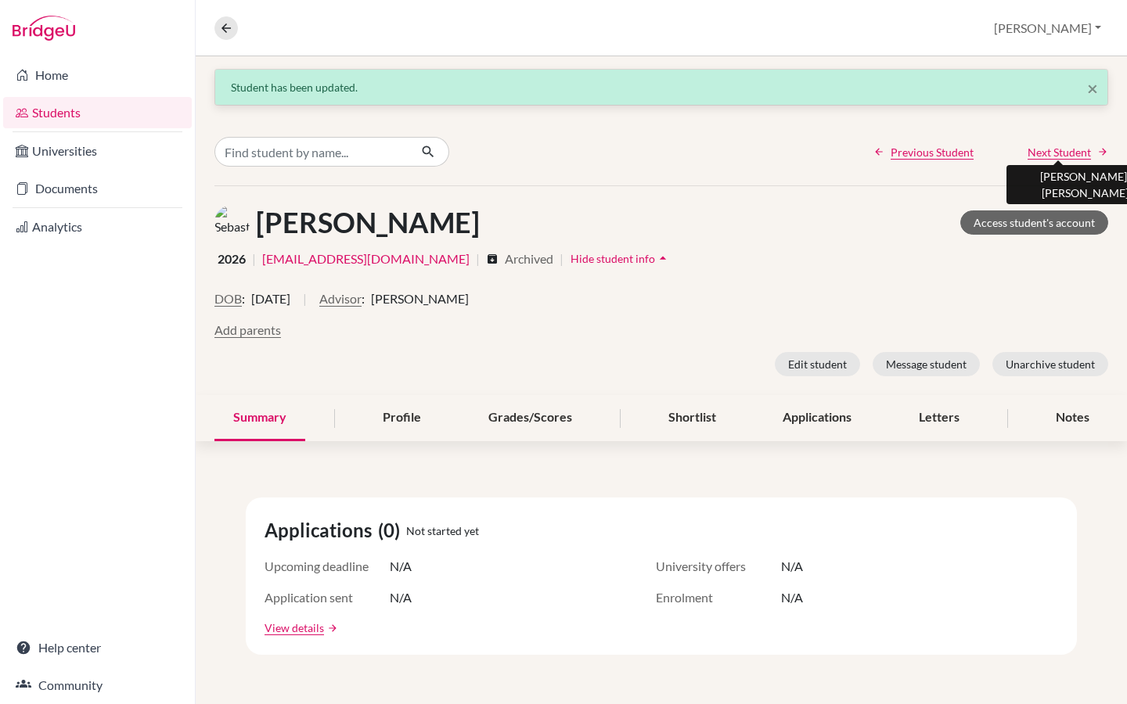
click at [1061, 153] on span "Next Student" at bounding box center [1059, 152] width 63 height 16
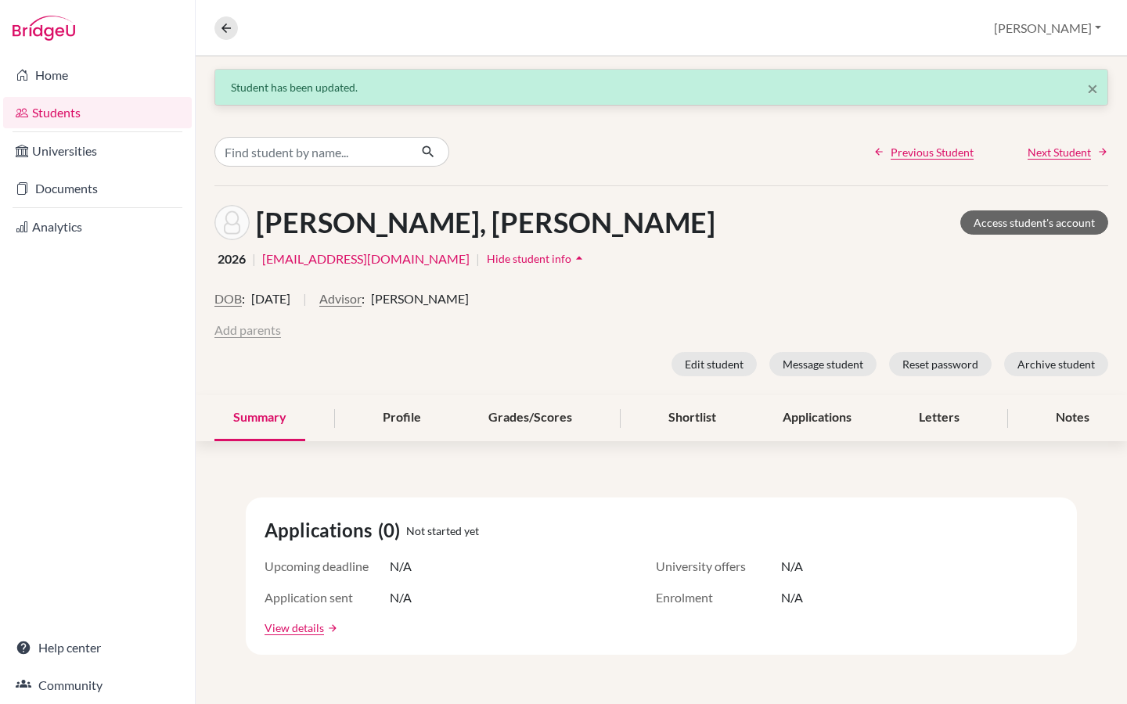
click at [265, 326] on button "Add parents" at bounding box center [247, 330] width 67 height 19
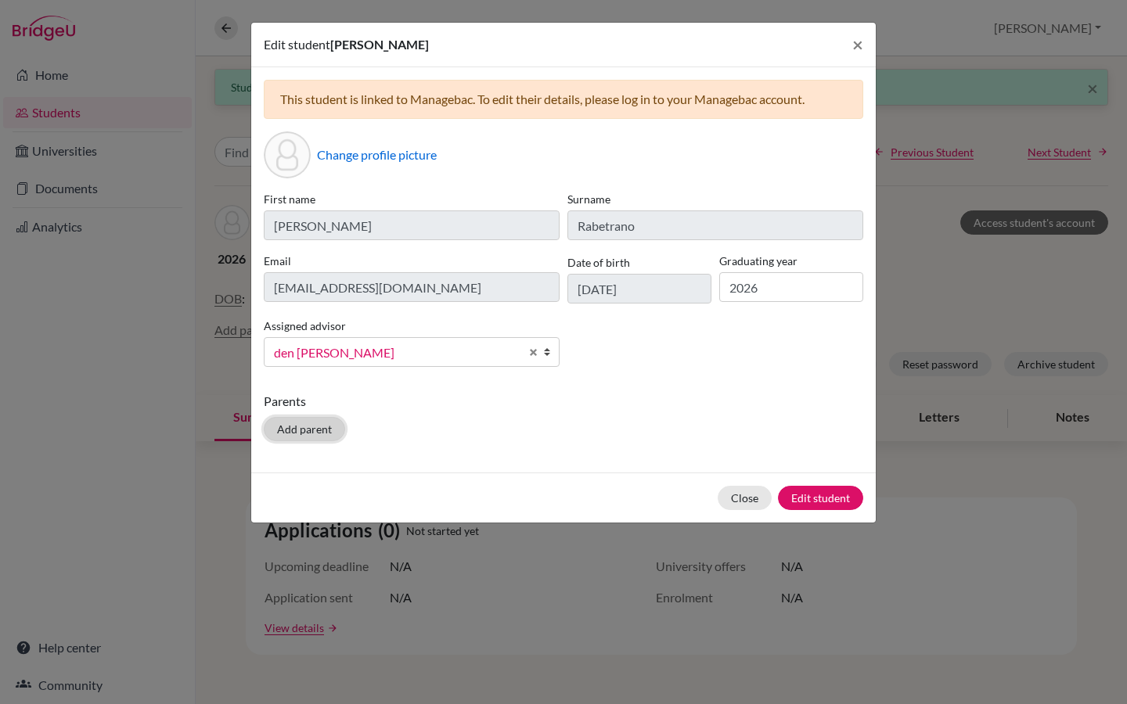
click at [309, 427] on button "Add parent" at bounding box center [304, 429] width 81 height 24
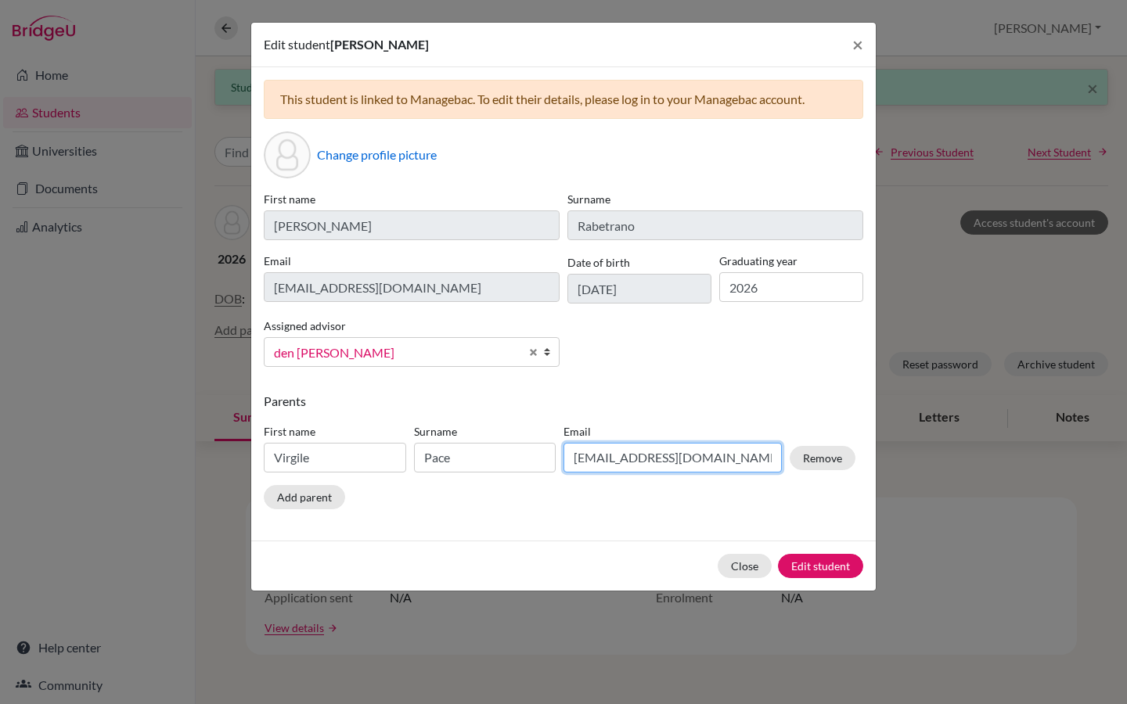
drag, startPoint x: 716, startPoint y: 453, endPoint x: 549, endPoint y: 451, distance: 167.5
click at [549, 451] on div "First name Virgile Surname Pace Email virgile.pace@gmail.com Remove" at bounding box center [560, 451] width 600 height 68
paste input "lydiarakotozafy"
type input "lydiarakotozafy@gmail.com"
drag, startPoint x: 308, startPoint y: 456, endPoint x: 232, endPoint y: 455, distance: 75.1
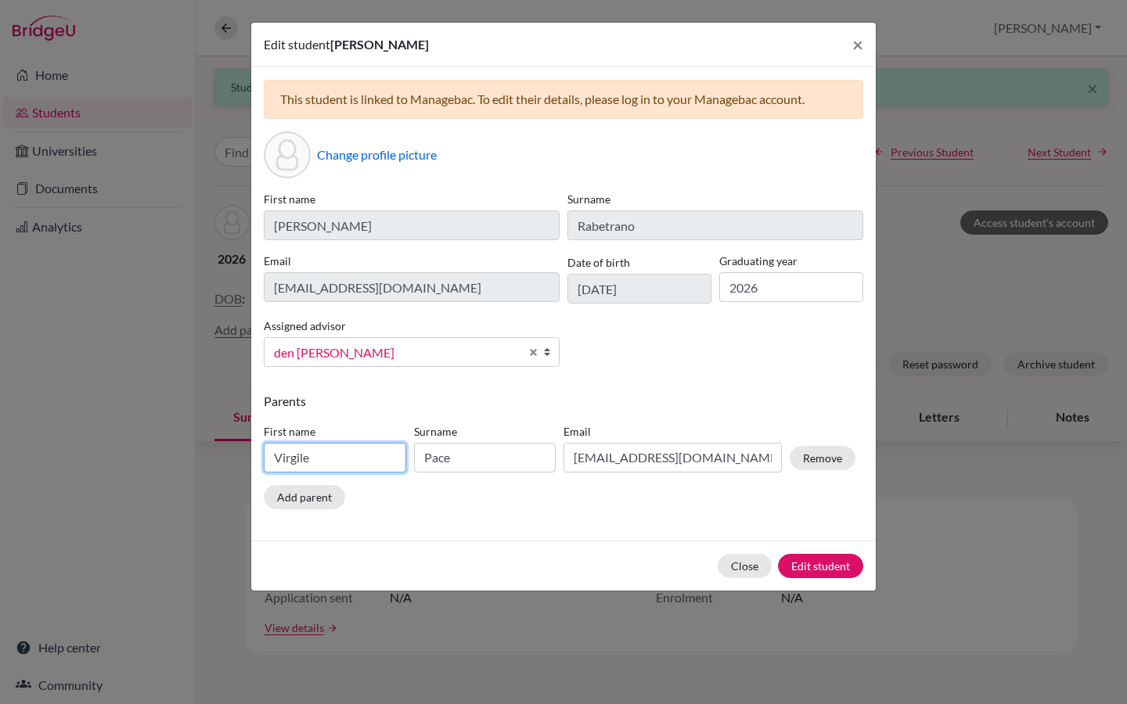
click at [232, 455] on div "Edit student Hendry Rabetrano × This student is linked to Managebac. To edit th…" at bounding box center [563, 352] width 1127 height 704
type input "Lydia"
drag, startPoint x: 466, startPoint y: 459, endPoint x: 417, endPoint y: 459, distance: 49.3
click at [417, 459] on input "Pace" at bounding box center [485, 458] width 142 height 30
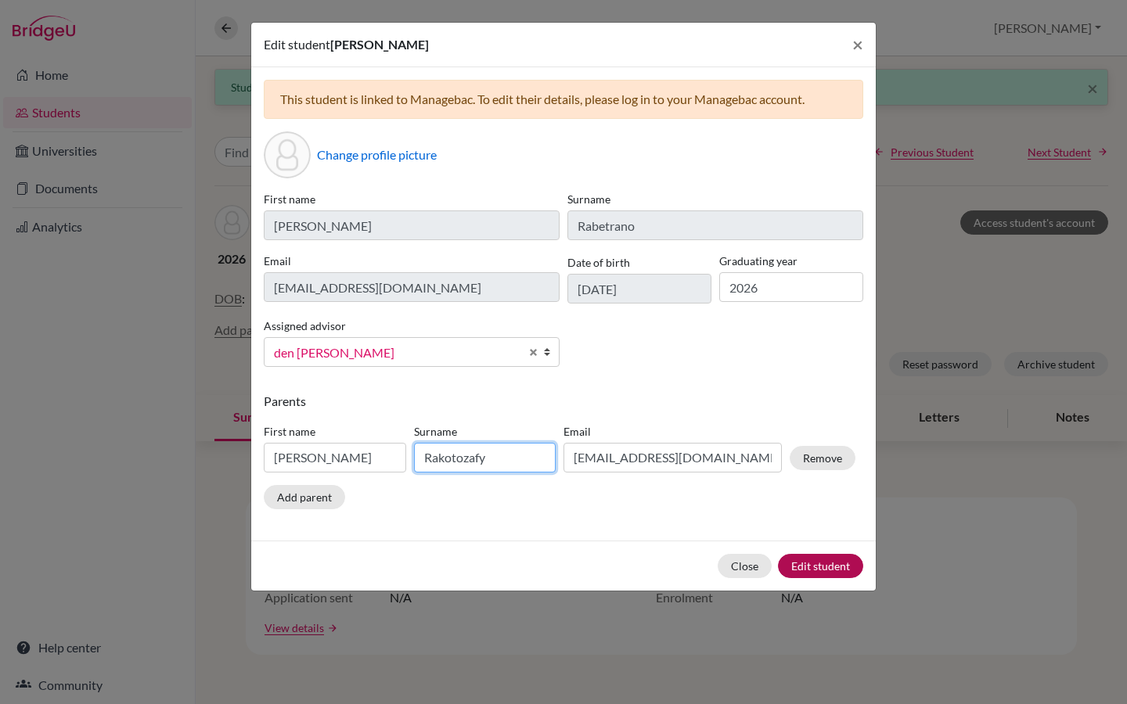
type input "Rakotozafy"
click at [830, 564] on button "Edit student" at bounding box center [820, 566] width 85 height 24
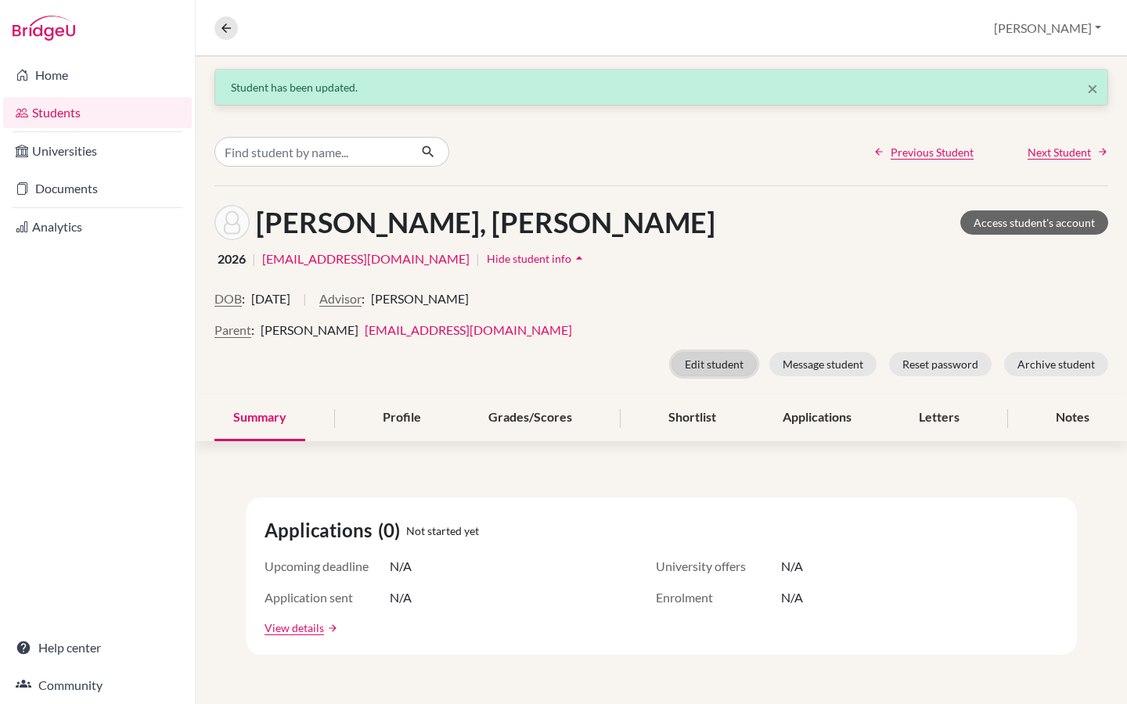
click at [713, 360] on button "Edit student" at bounding box center [714, 364] width 85 height 24
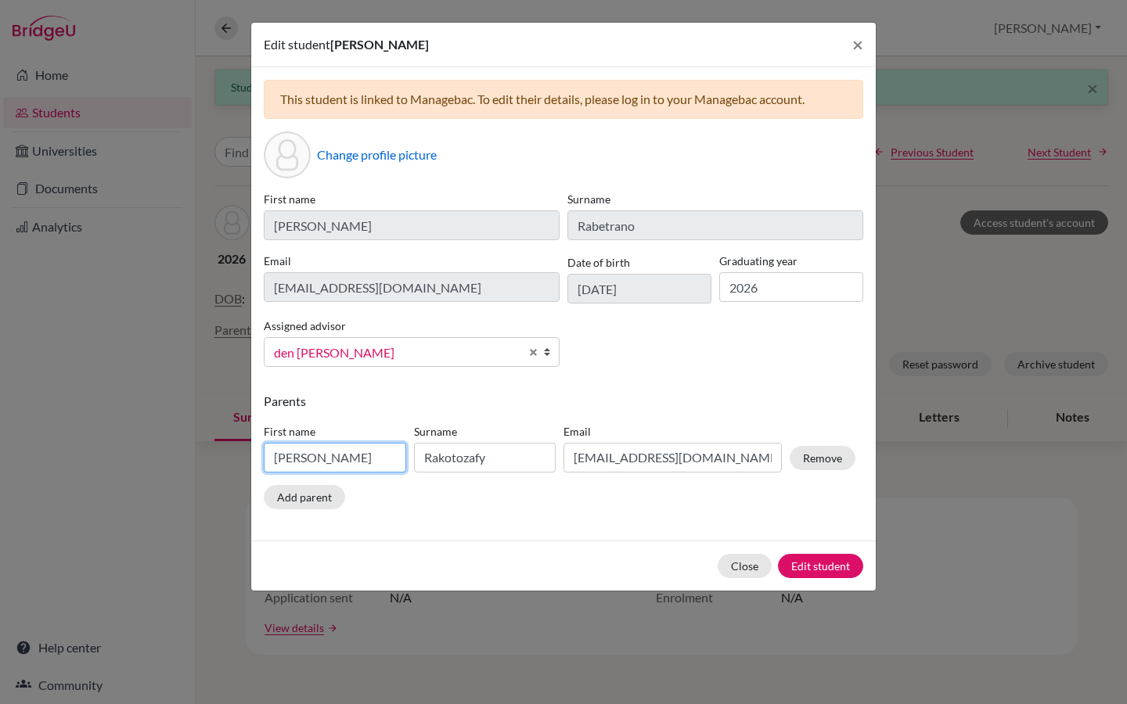
drag, startPoint x: 333, startPoint y: 453, endPoint x: 260, endPoint y: 452, distance: 73.6
click at [260, 452] on div "First name Lydia" at bounding box center [335, 447] width 150 height 49
type input "Guy"
drag, startPoint x: 495, startPoint y: 463, endPoint x: 445, endPoint y: 459, distance: 49.5
click at [445, 459] on input "Rakotozafy" at bounding box center [485, 458] width 142 height 30
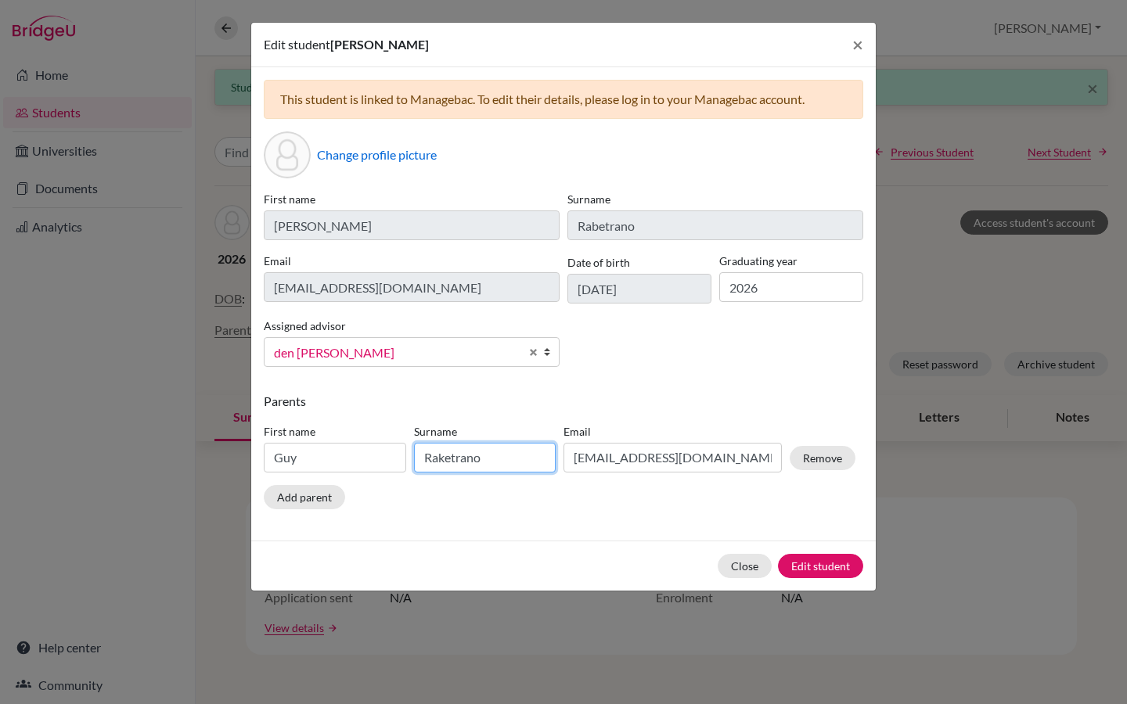
type input "Raketrano"
drag, startPoint x: 724, startPoint y: 458, endPoint x: 561, endPoint y: 460, distance: 162.8
click at [561, 460] on div "Email lydiarakotozafy@gmail.com" at bounding box center [673, 447] width 226 height 49
paste input "mailguycom@yahoo.fr"
type input "mailguycom@yahoo.fr"
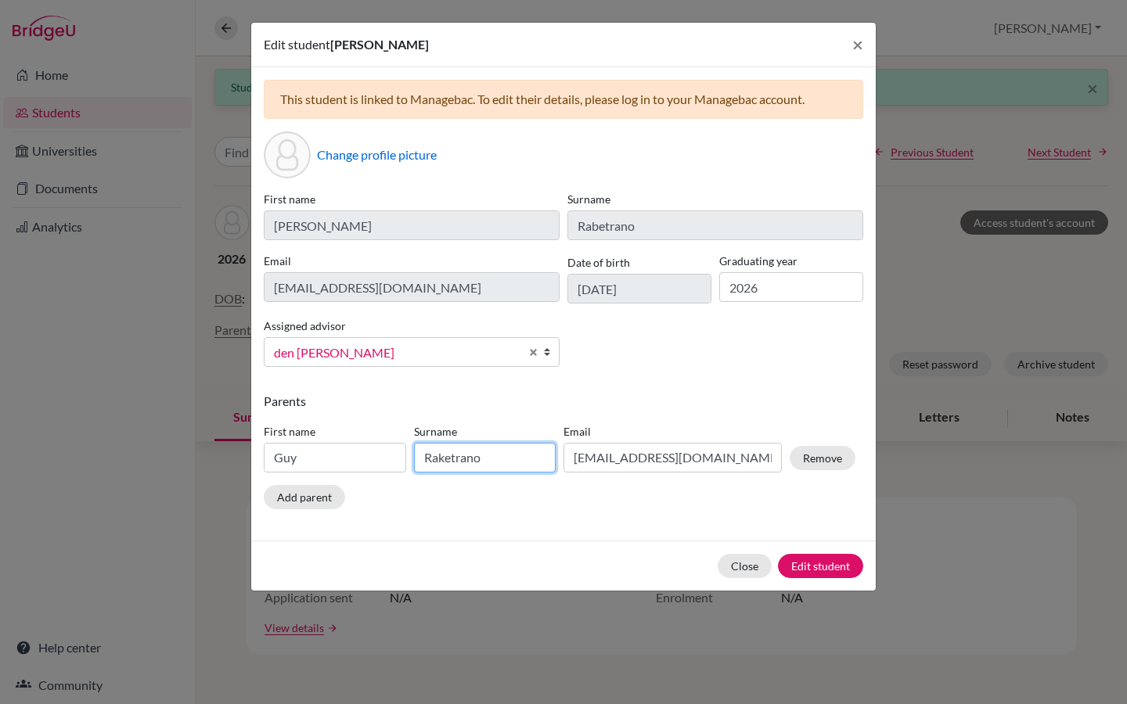
click at [446, 464] on input "Raketrano" at bounding box center [485, 458] width 142 height 30
type input "Rabetrano"
click at [827, 562] on button "Edit student" at bounding box center [820, 566] width 85 height 24
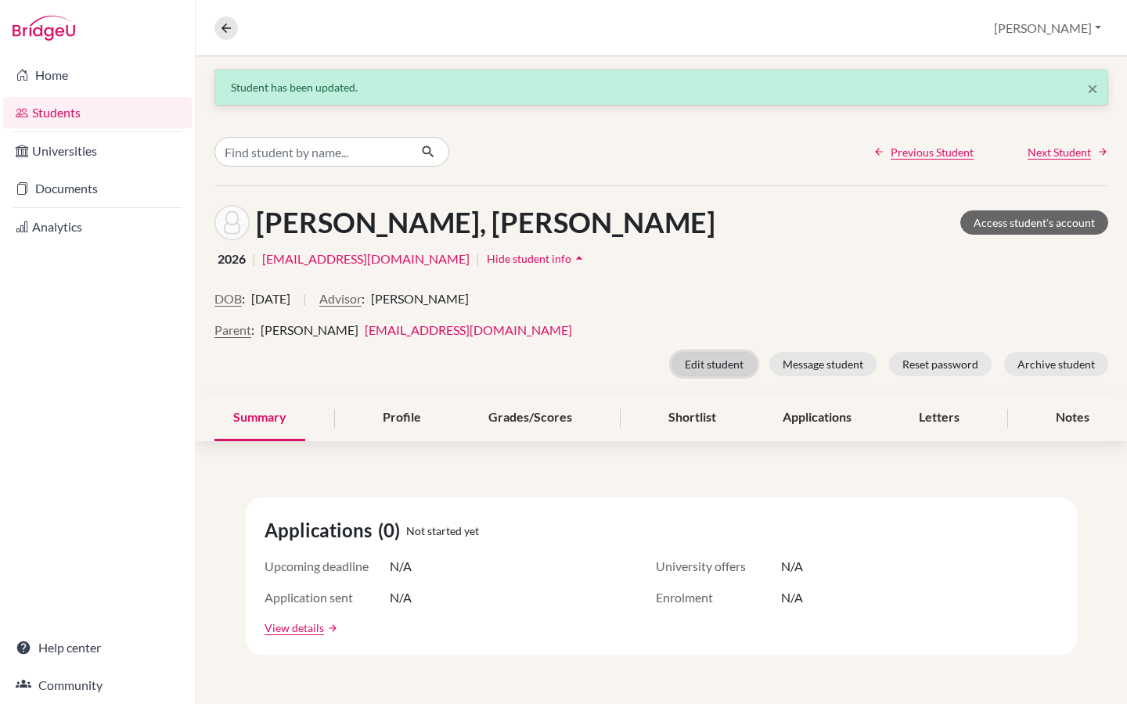
click at [713, 365] on button "Edit student" at bounding box center [714, 364] width 85 height 24
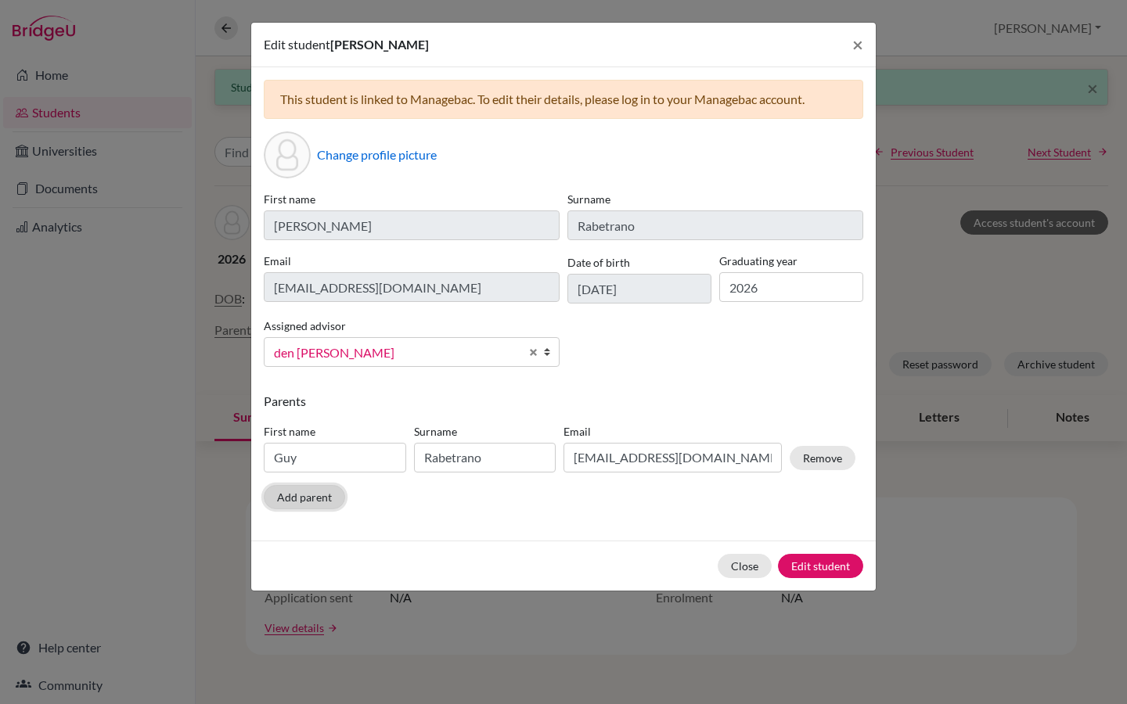
click at [301, 498] on button "Add parent" at bounding box center [304, 497] width 81 height 24
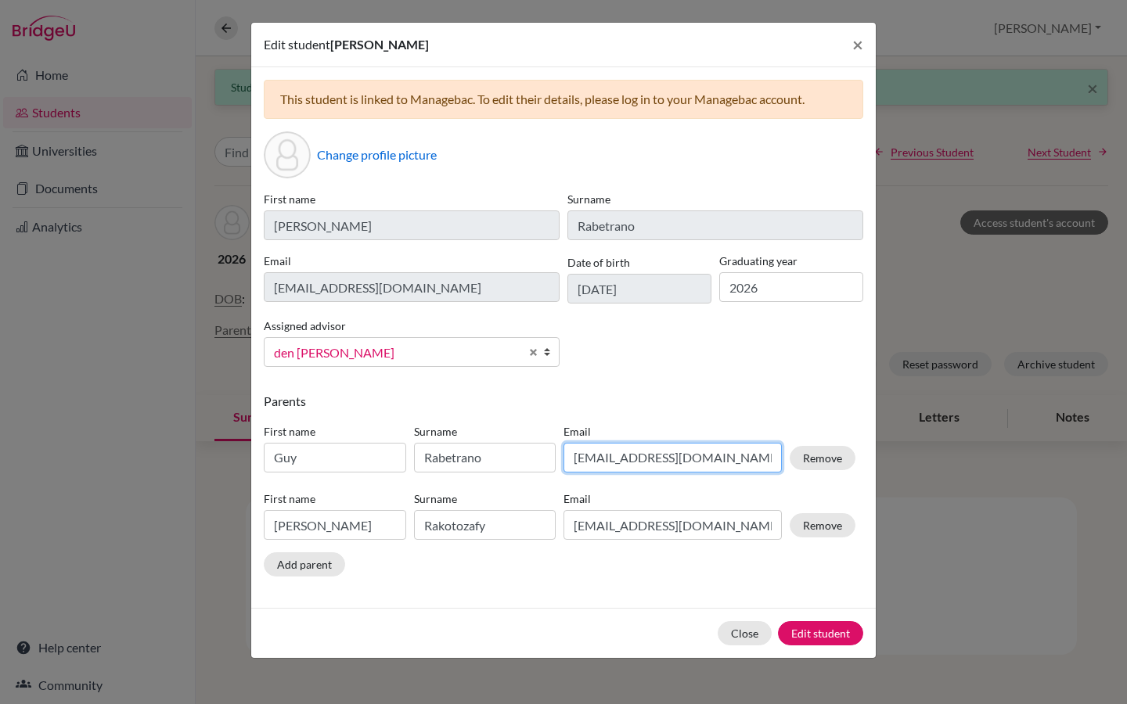
drag, startPoint x: 733, startPoint y: 459, endPoint x: 537, endPoint y: 464, distance: 196.5
click at [537, 464] on div "First name Guy Surname Rabetrano Email lydiarakotozafy@gmail.com Remove" at bounding box center [560, 451] width 600 height 68
paste input "mailguycom@yahoo.fr"
type input "mailguycom@yahoo.fr"
click at [823, 639] on button "Edit student" at bounding box center [820, 633] width 85 height 24
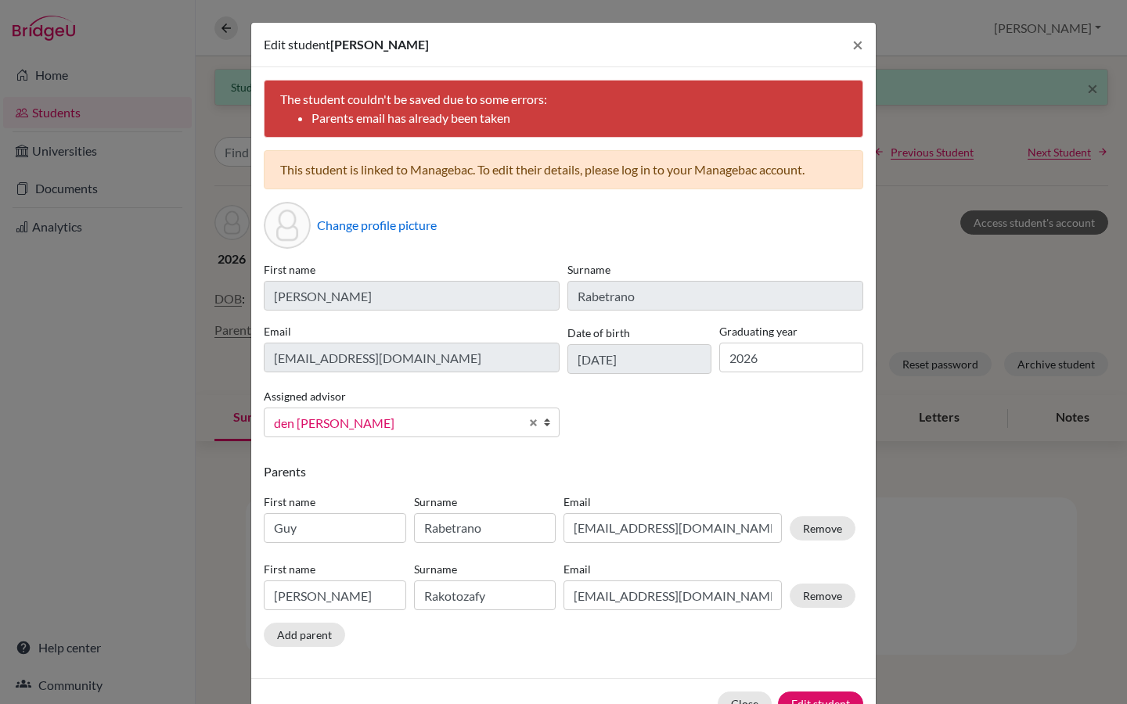
scroll to position [47, 0]
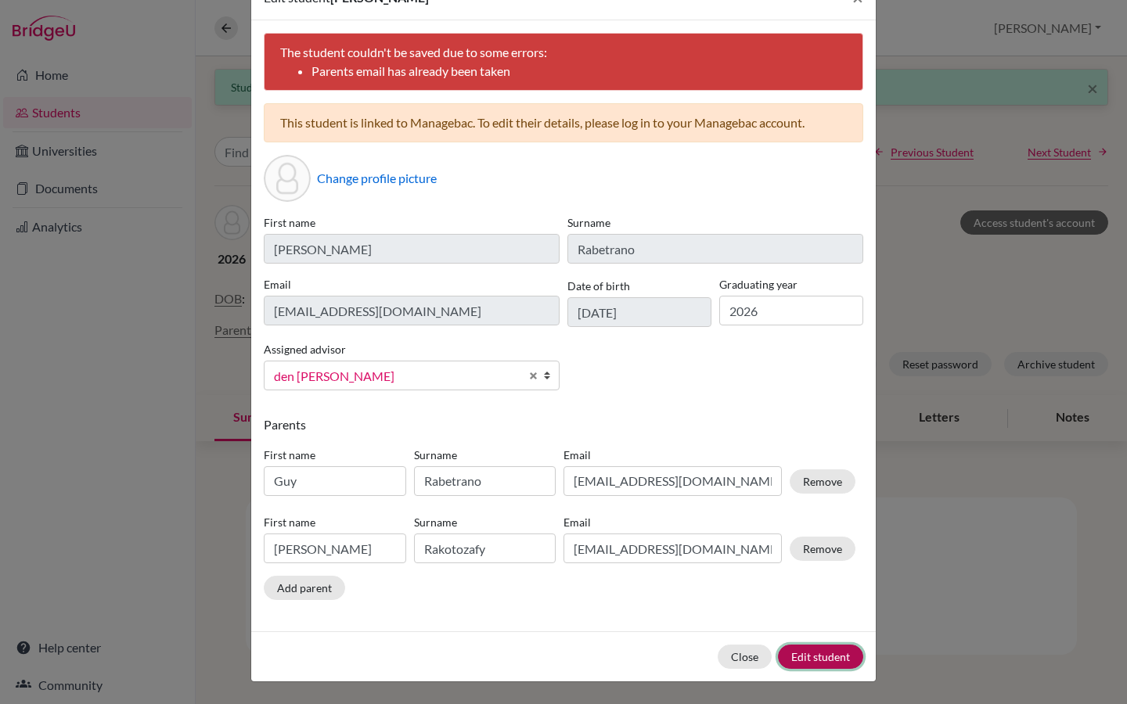
click at [829, 655] on button "Edit student" at bounding box center [820, 657] width 85 height 24
click at [811, 661] on button "Edit student" at bounding box center [820, 657] width 85 height 24
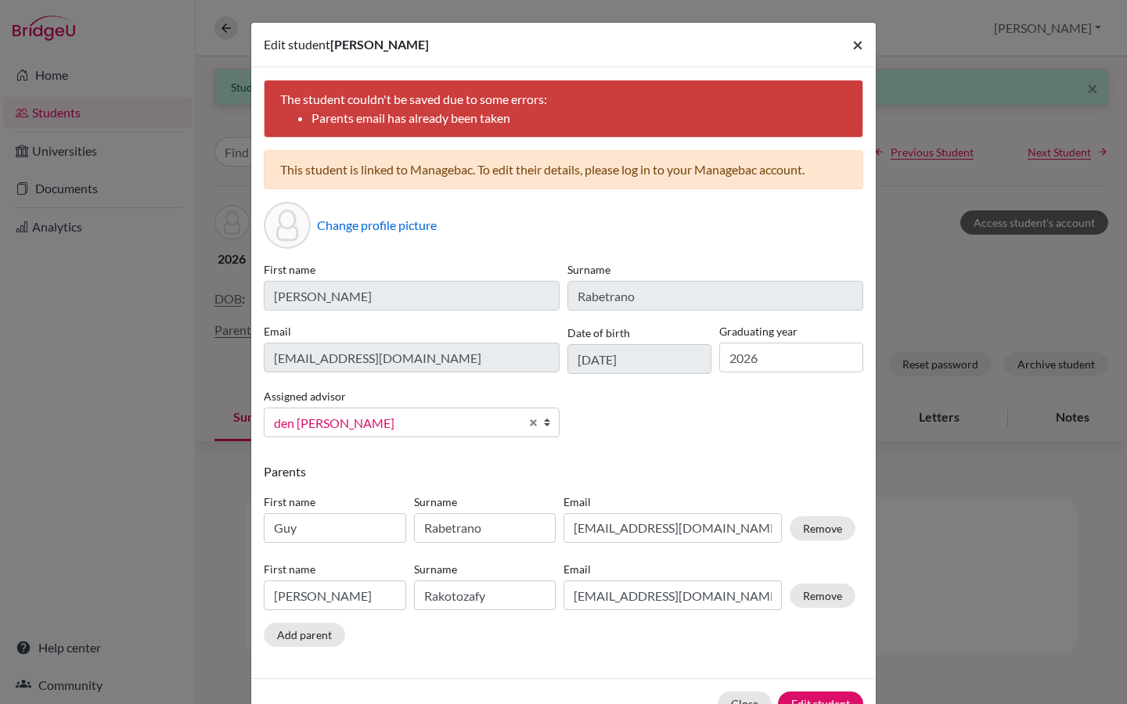
click at [859, 45] on span "×" at bounding box center [857, 44] width 11 height 23
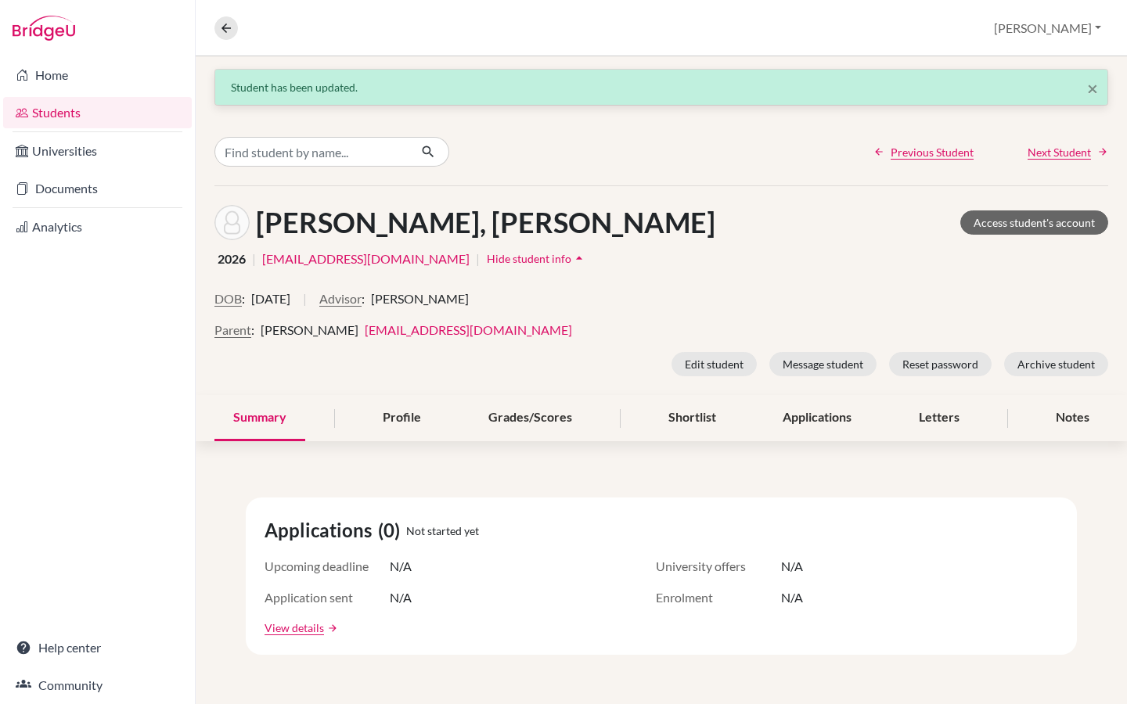
click at [592, 328] on div "Parent : Guy Rabetrano lydiarakotozafy@gmail.com" at bounding box center [661, 330] width 894 height 19
click at [488, 325] on link "lydiarakotozafy@gmail.com" at bounding box center [468, 329] width 207 height 15
click at [711, 364] on button "Edit student" at bounding box center [714, 364] width 85 height 24
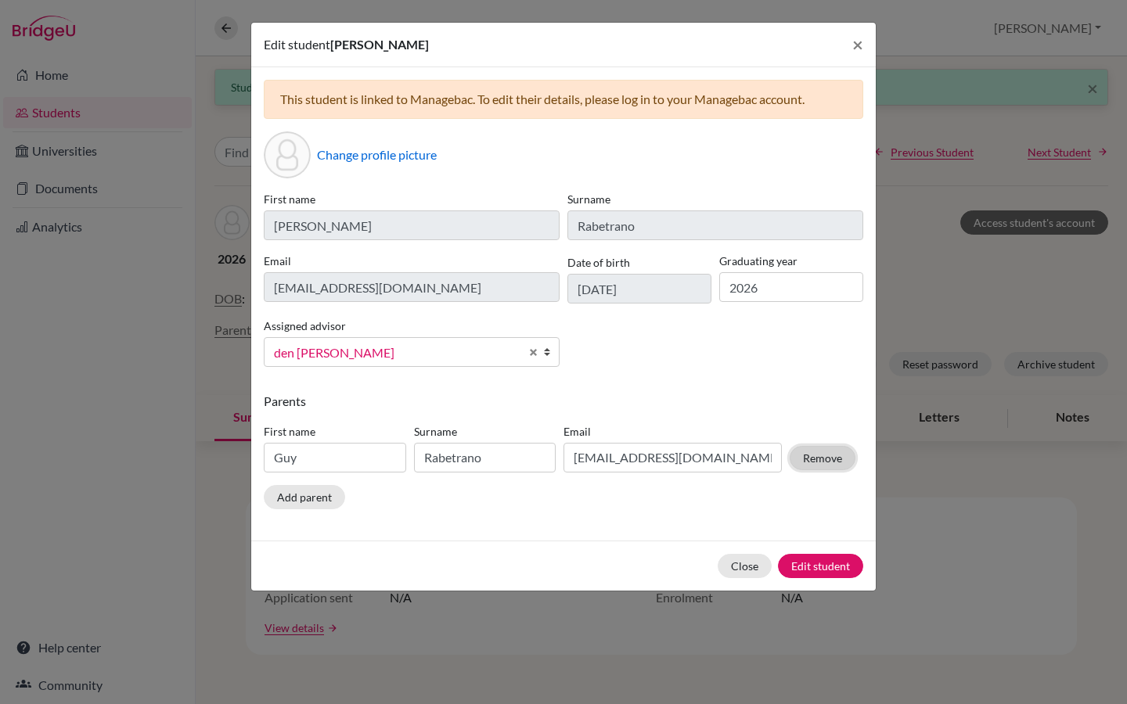
click at [831, 456] on button "Remove" at bounding box center [823, 458] width 66 height 24
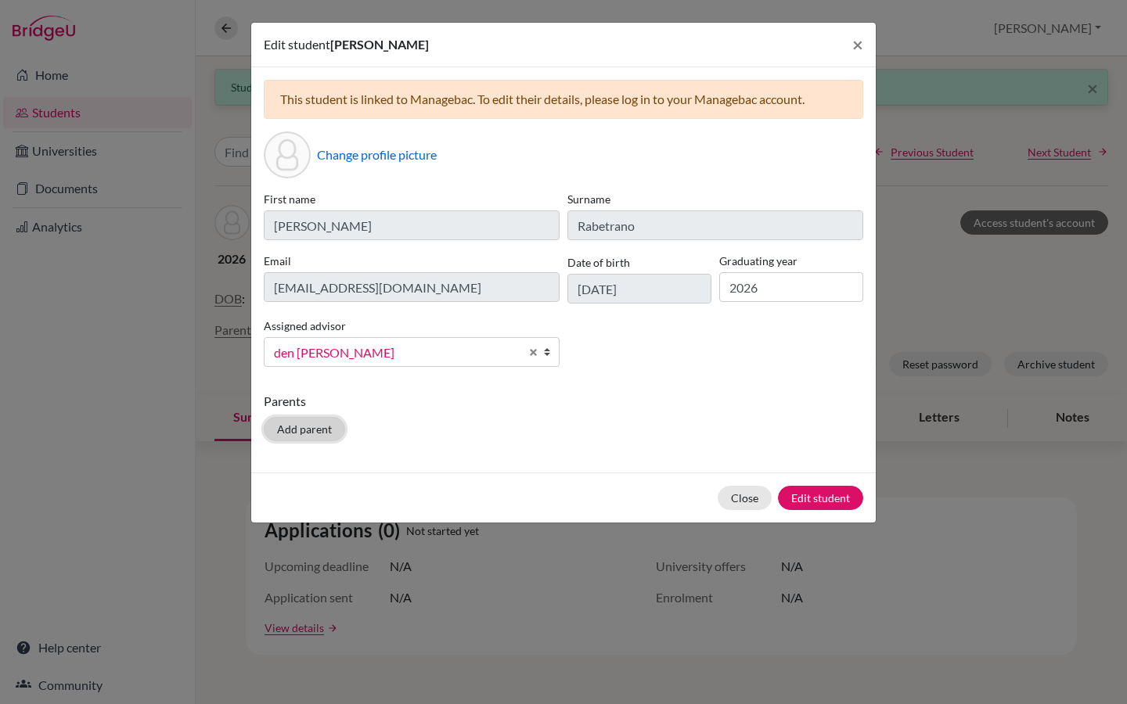
click at [322, 434] on button "Add parent" at bounding box center [304, 429] width 81 height 24
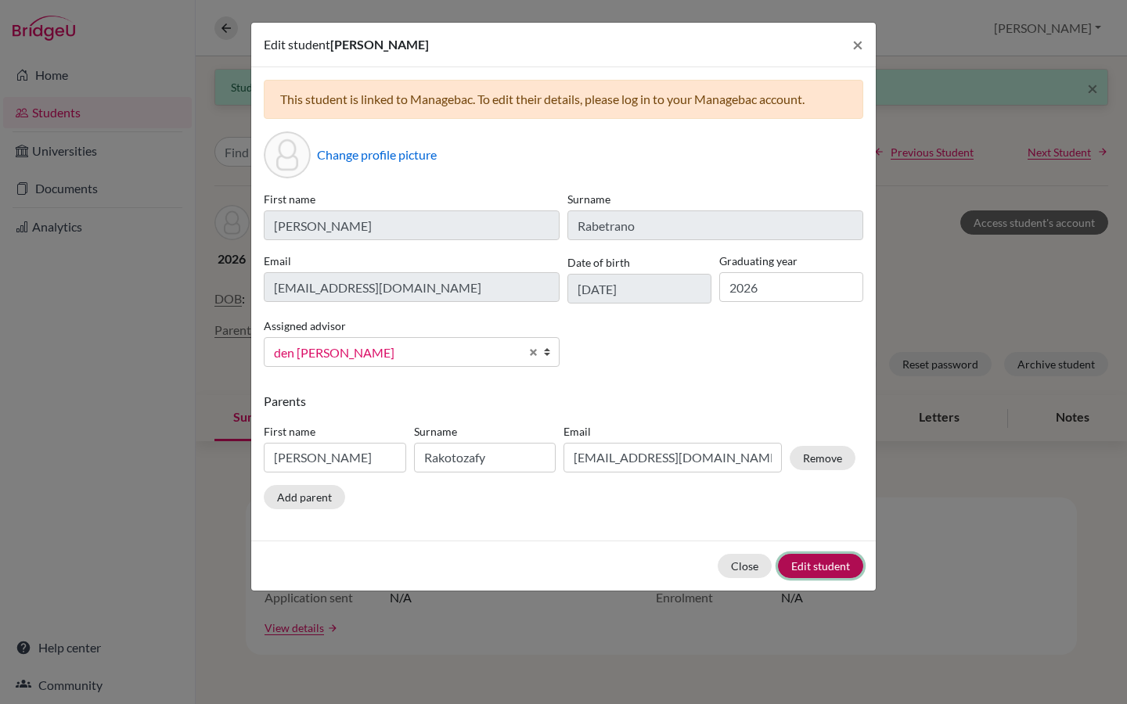
click at [832, 568] on button "Edit student" at bounding box center [820, 566] width 85 height 24
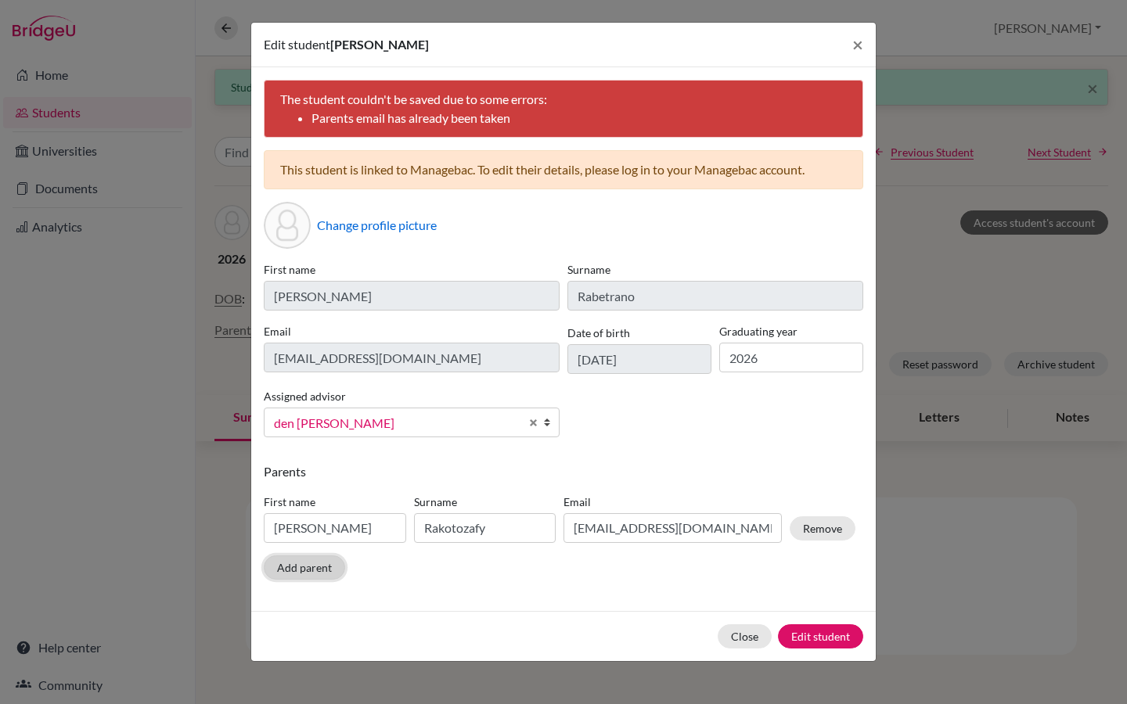
click at [309, 567] on button "Add parent" at bounding box center [304, 568] width 81 height 24
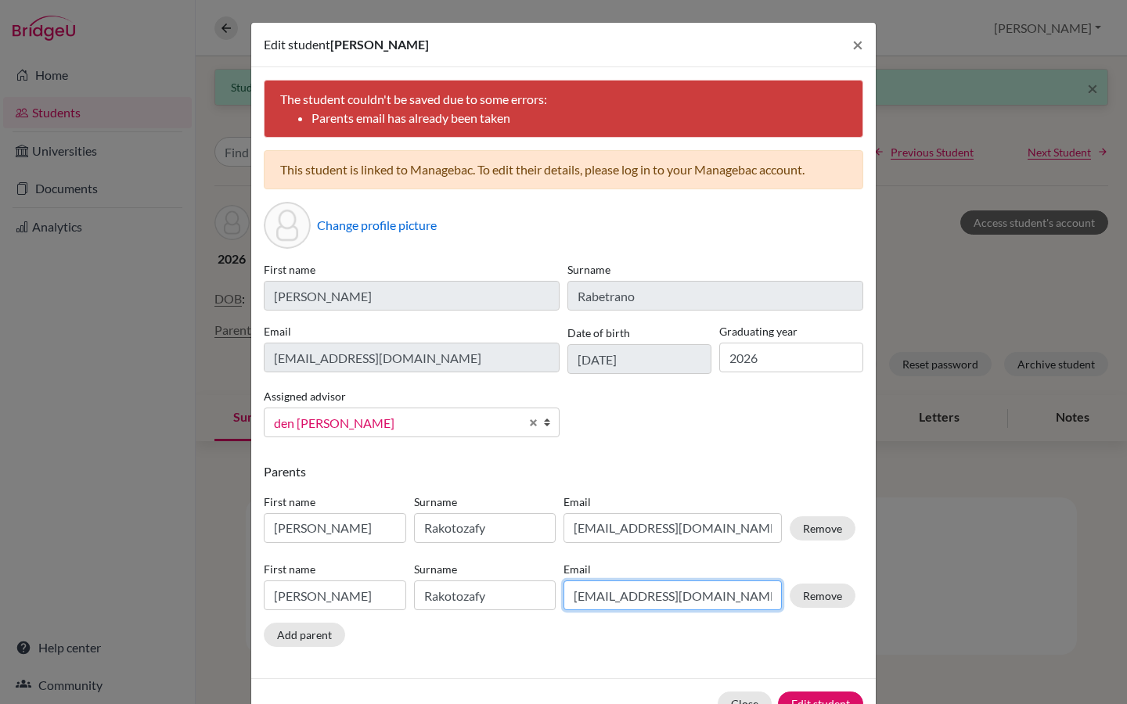
drag, startPoint x: 741, startPoint y: 595, endPoint x: 558, endPoint y: 601, distance: 183.3
click at [558, 601] on div "First name Lydia Surname Rakotozafy Email lydiarakotozafy@gmail.com Remove" at bounding box center [560, 590] width 600 height 68
paste input "mailguycom@yahoo.fr"
type input "mailguycom@yahoo.fr"
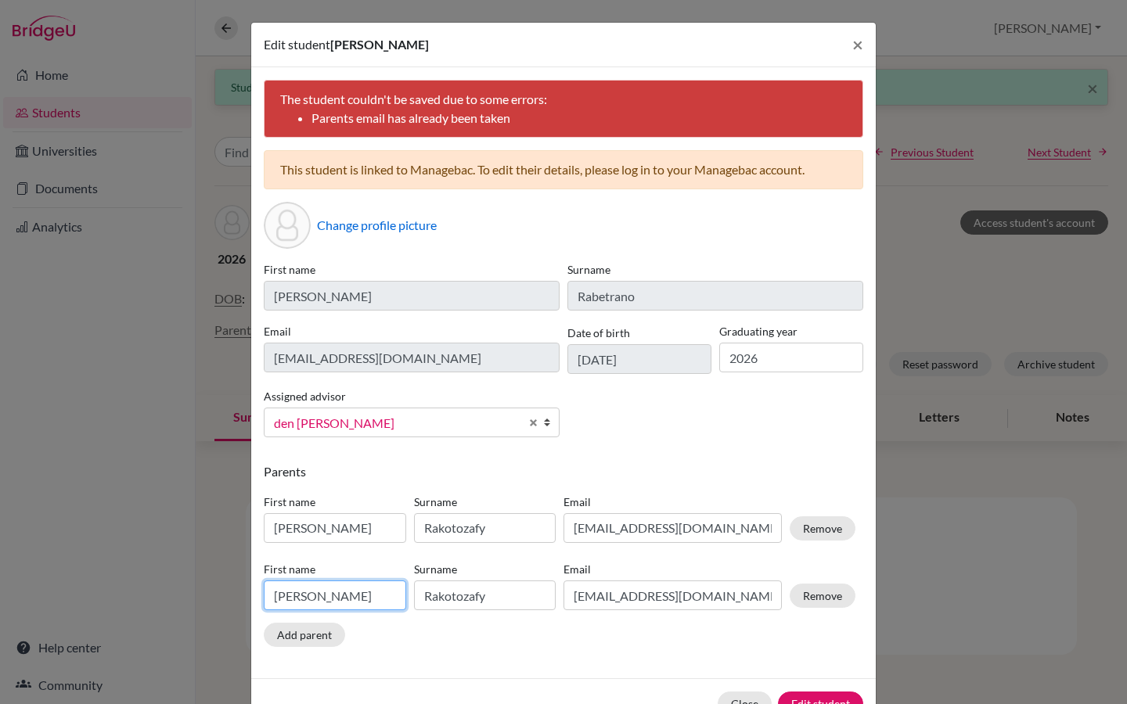
type input "mailguycom@yahoo.fr"
drag, startPoint x: 329, startPoint y: 597, endPoint x: 264, endPoint y: 600, distance: 65.0
click at [264, 600] on input "Lydia" at bounding box center [335, 596] width 142 height 30
type input "Guy"
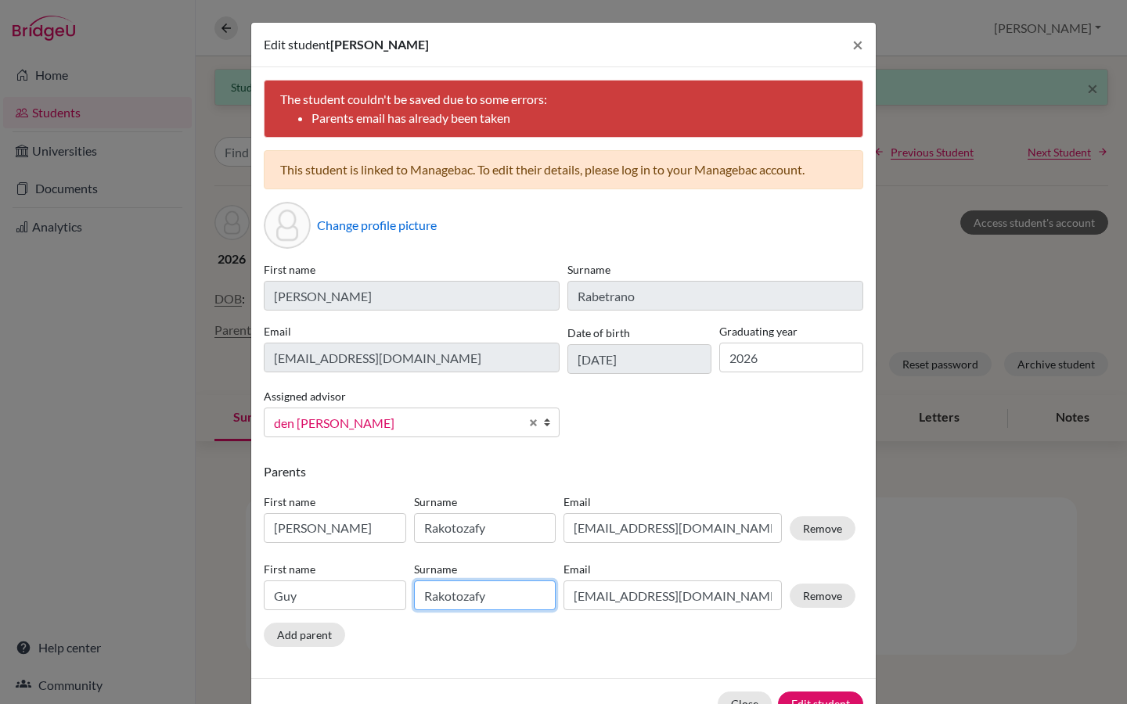
type input "Guy"
type input "T"
type input "Rabetrano"
click at [826, 701] on button "Edit student" at bounding box center [820, 704] width 85 height 24
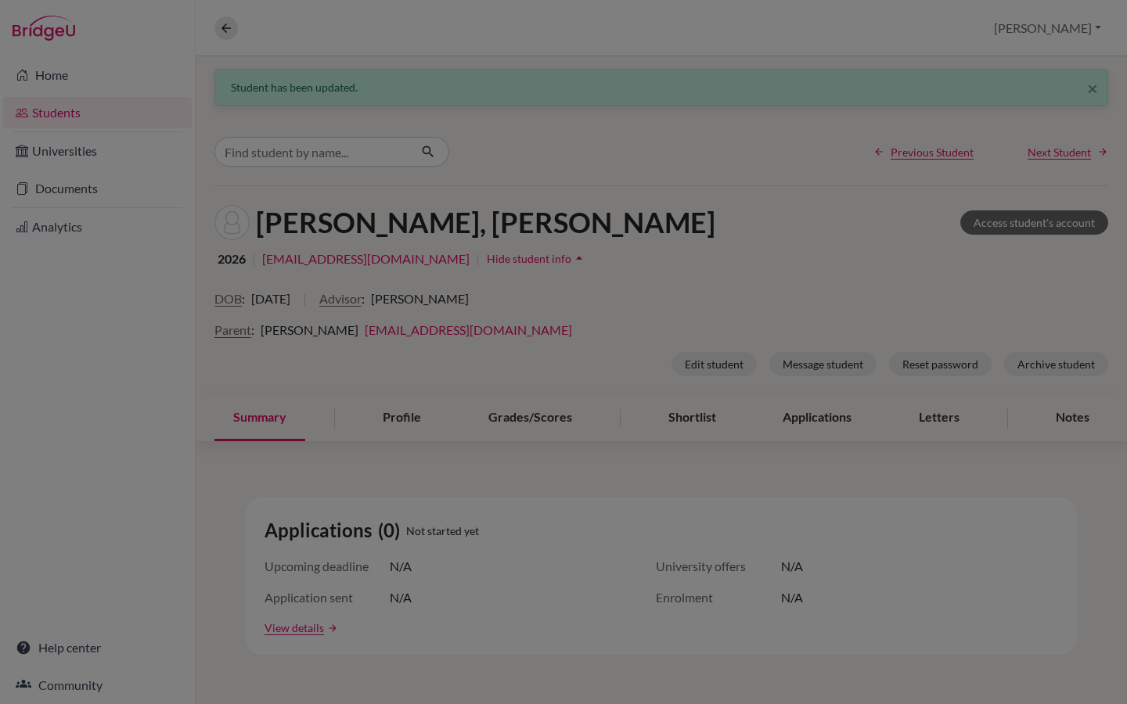
click at [924, 317] on div at bounding box center [563, 352] width 1127 height 704
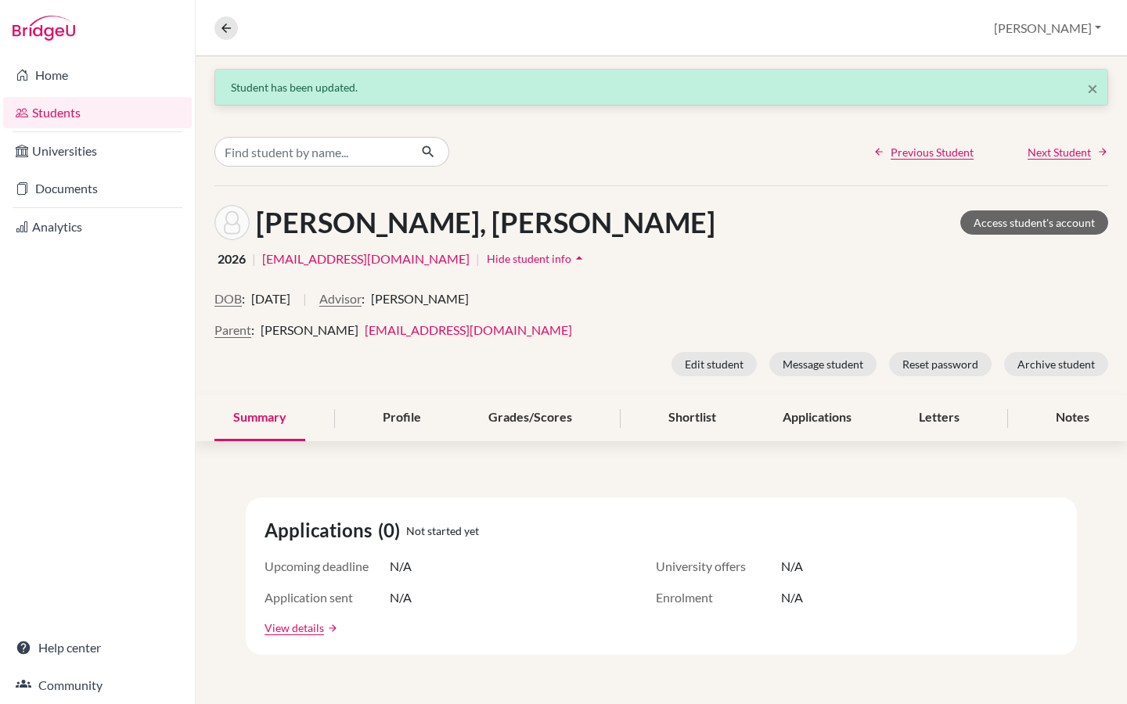
click at [880, 277] on div "Rabetrano, Hendry Access student's account 2026 | hendryr26@asamadagascar.org |…" at bounding box center [661, 290] width 931 height 209
click at [1071, 153] on span "Next Student" at bounding box center [1059, 152] width 63 height 16
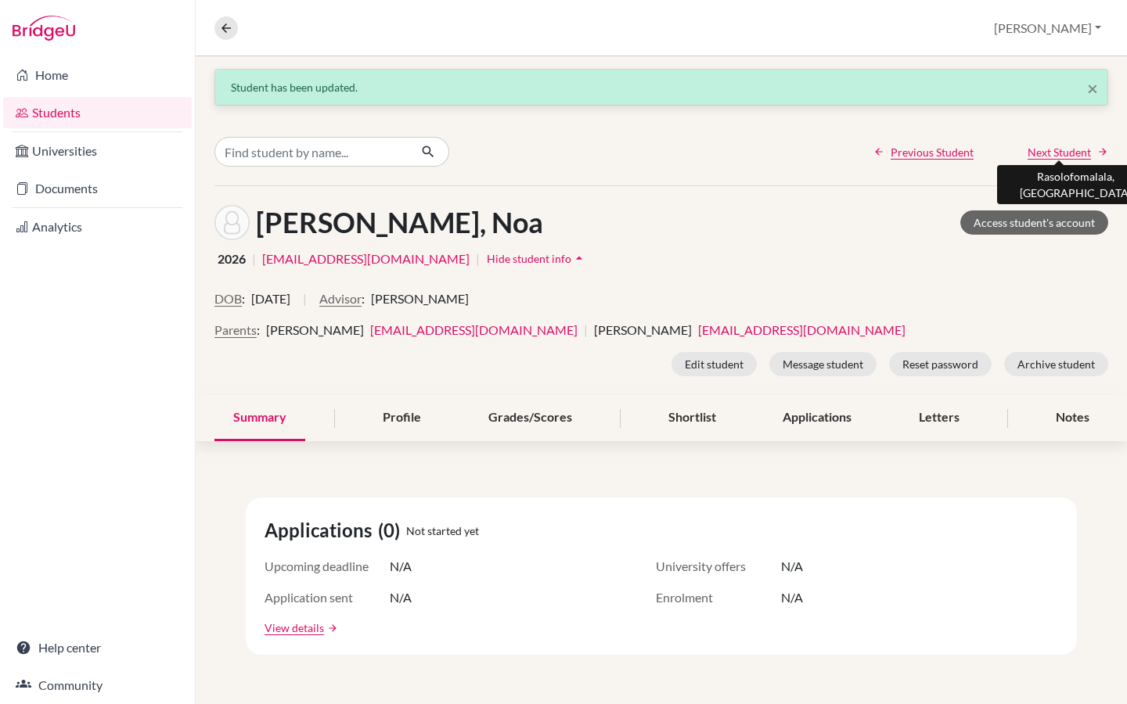
click at [1071, 153] on span "Next Student" at bounding box center [1059, 152] width 63 height 16
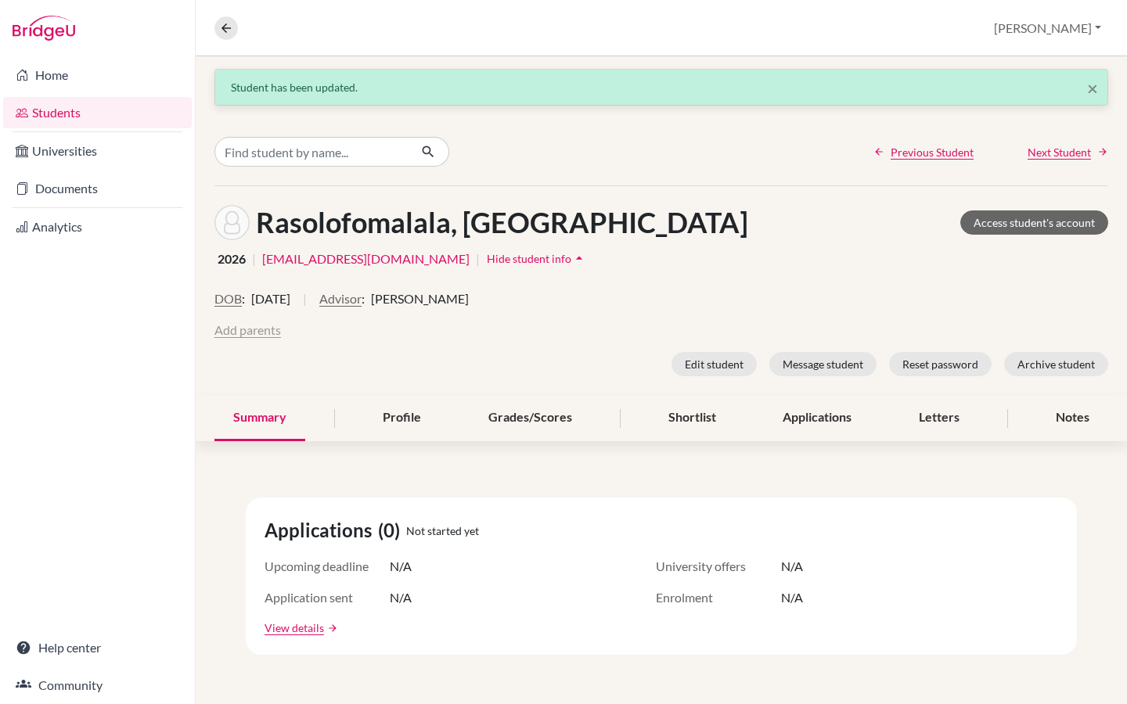
click at [254, 332] on button "Add parents" at bounding box center [247, 330] width 67 height 19
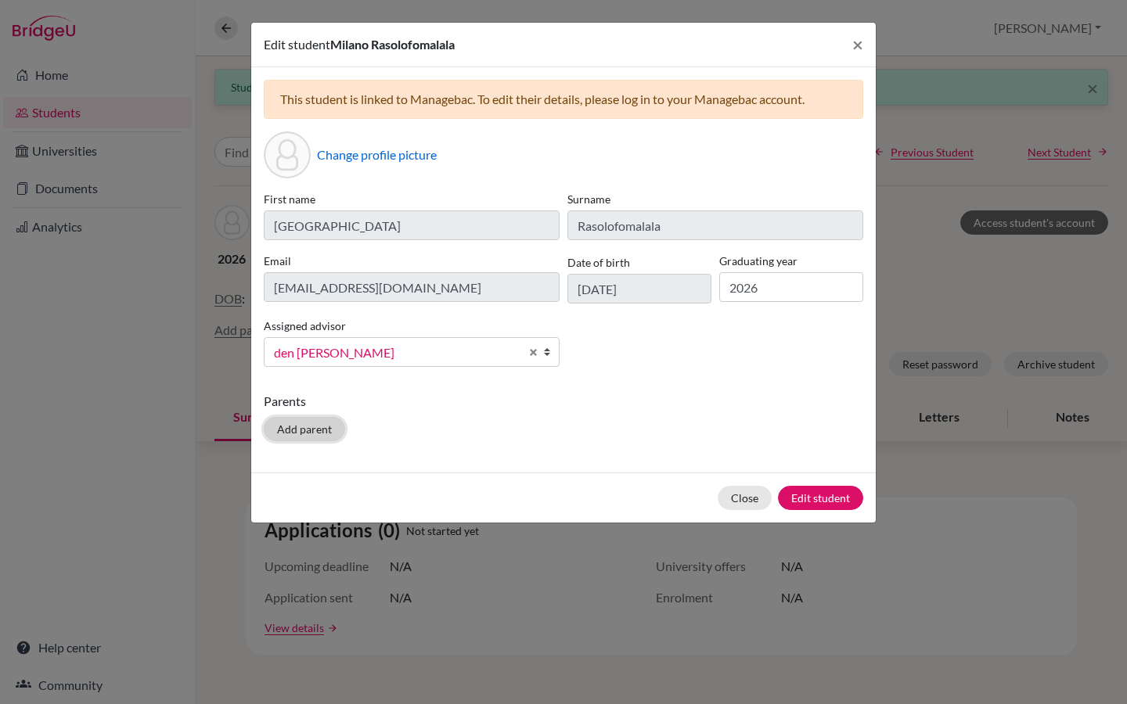
click at [337, 430] on button "Add parent" at bounding box center [304, 429] width 81 height 24
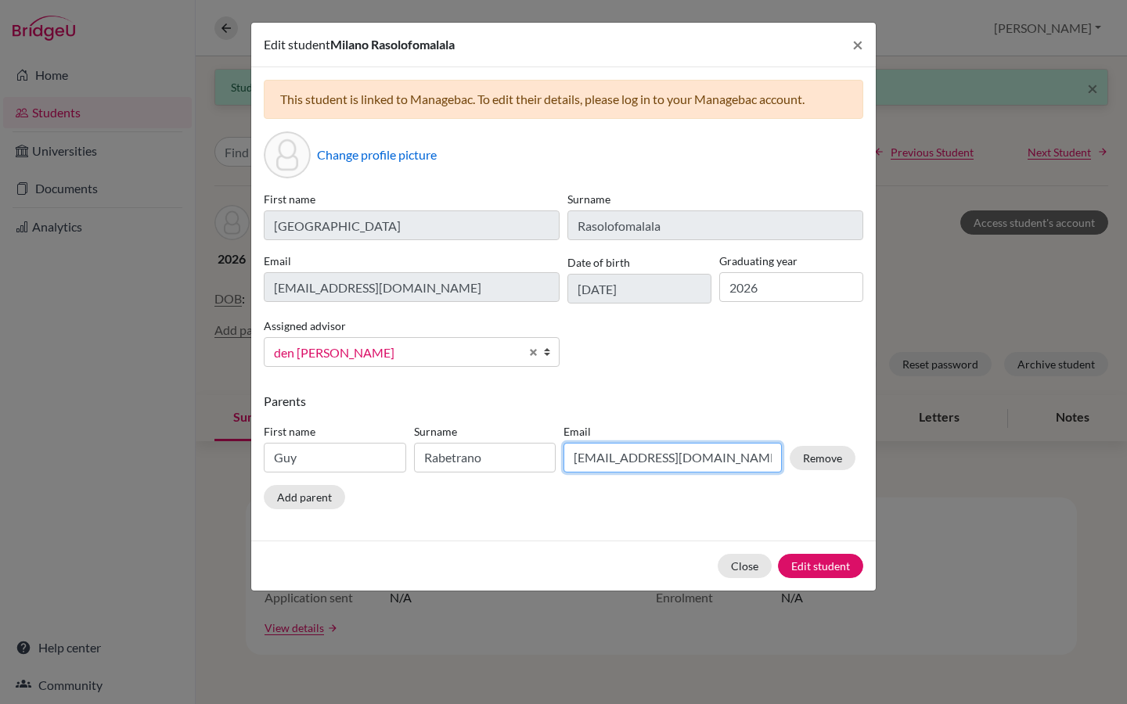
drag, startPoint x: 751, startPoint y: 457, endPoint x: 564, endPoint y: 454, distance: 186.3
click at [564, 454] on input "mailguycom@yahoo.fr" at bounding box center [673, 458] width 218 height 30
paste input "andry.mg@outlook.com"
type input "andry.mg@outlook.com"
drag, startPoint x: 321, startPoint y: 461, endPoint x: 243, endPoint y: 461, distance: 78.3
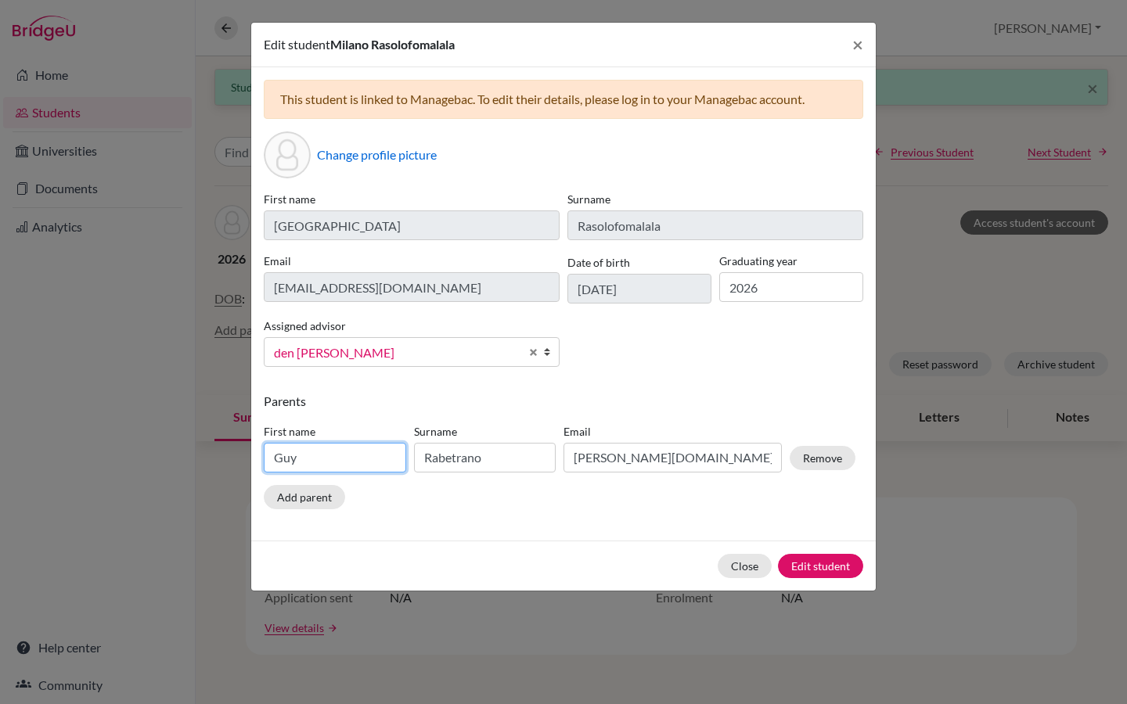
click at [243, 461] on div "Edit student Milano Rasolofomalala × This student is linked to Managebac. To ed…" at bounding box center [563, 352] width 1127 height 704
type input "Andry"
drag, startPoint x: 506, startPoint y: 456, endPoint x: 419, endPoint y: 456, distance: 87.7
click at [419, 456] on input "Rabetrano" at bounding box center [485, 458] width 142 height 30
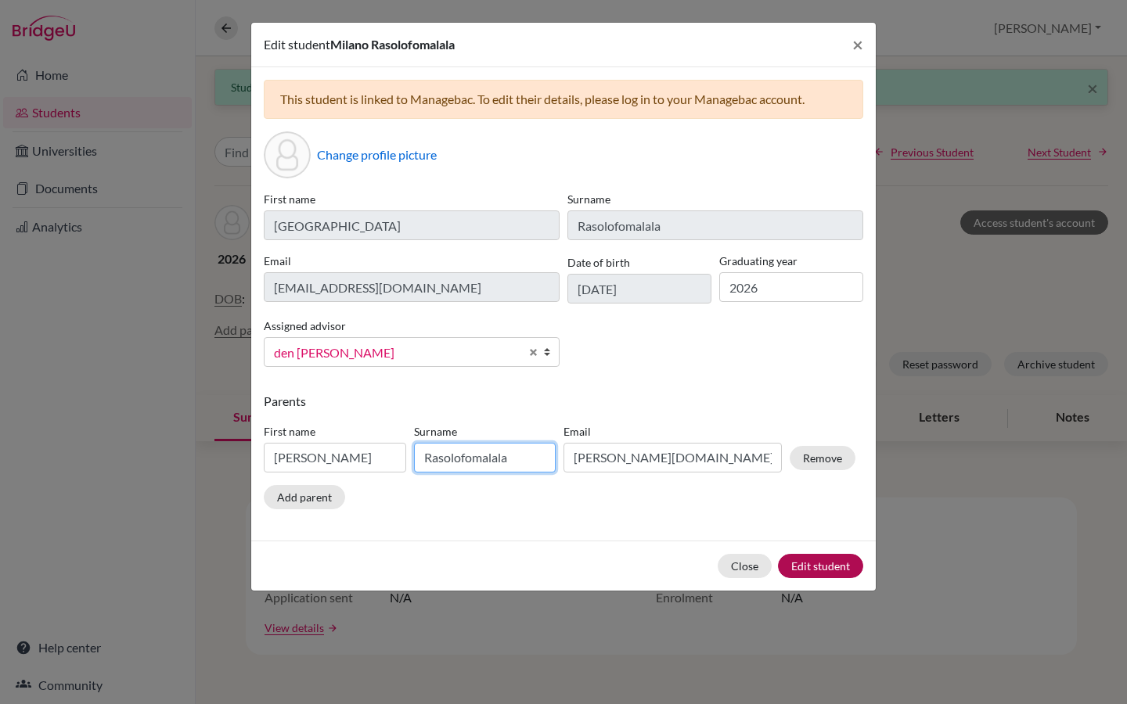
type input "Rasolofomalala"
click at [819, 568] on button "Edit student" at bounding box center [820, 566] width 85 height 24
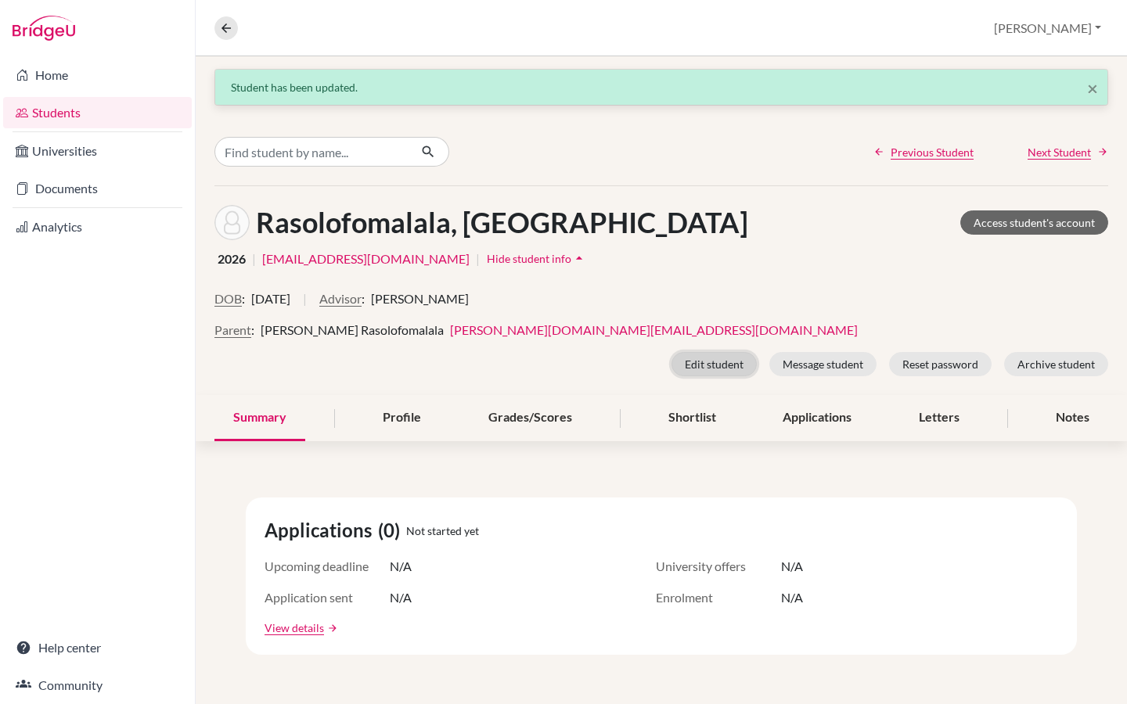
click at [708, 365] on button "Edit student" at bounding box center [714, 364] width 85 height 24
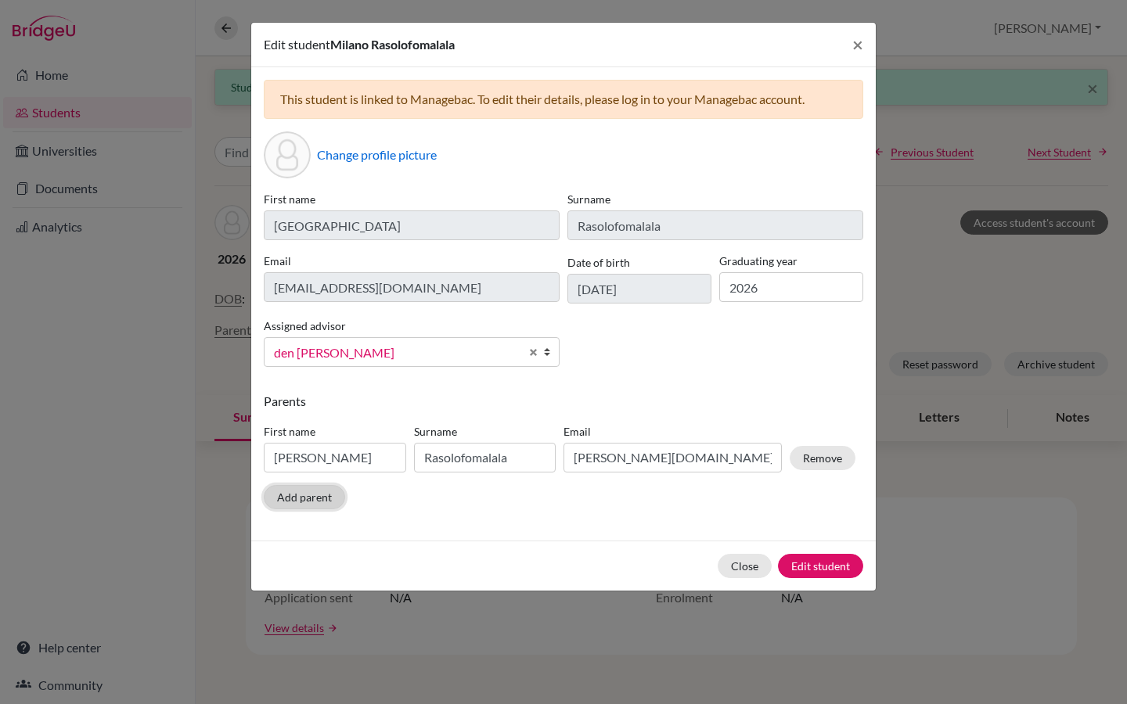
click at [301, 502] on button "Add parent" at bounding box center [304, 497] width 81 height 24
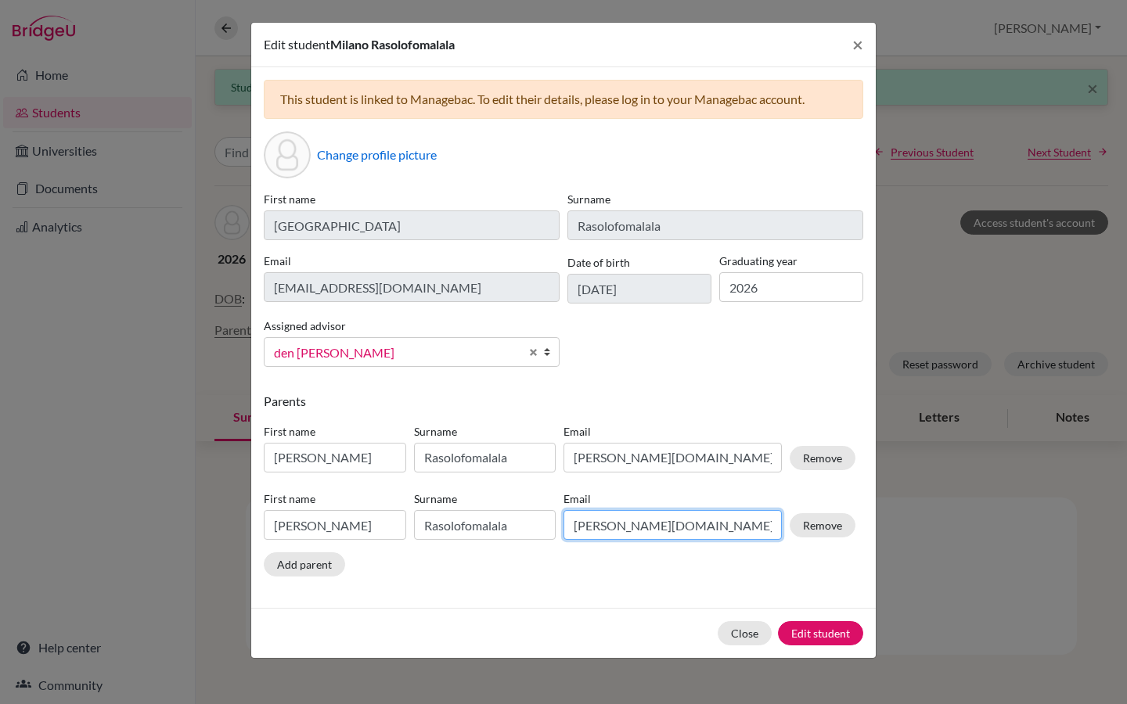
drag, startPoint x: 722, startPoint y: 528, endPoint x: 572, endPoint y: 531, distance: 150.3
click at [572, 531] on input "andry.mg@outlook.com" at bounding box center [673, 525] width 218 height 30
paste input "landy.mg@outlook.fr"
type input "landy.mg@outlook.fr"
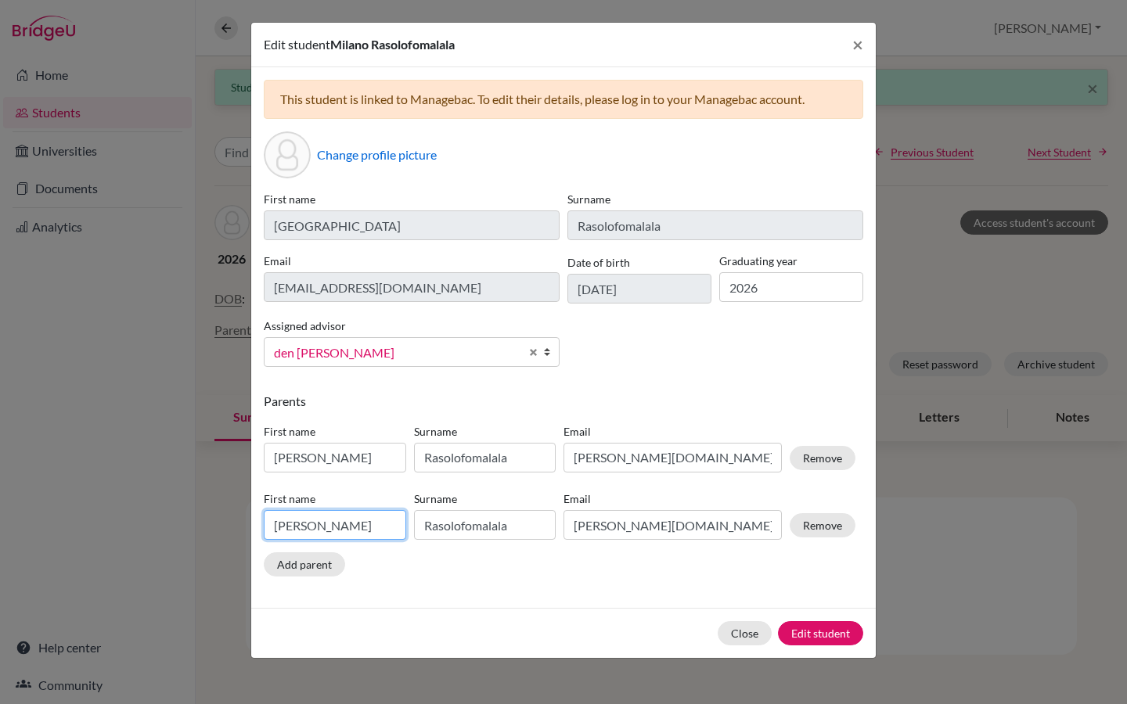
drag, startPoint x: 328, startPoint y: 528, endPoint x: 261, endPoint y: 533, distance: 66.8
click at [261, 533] on div "First name Andry" at bounding box center [335, 515] width 150 height 49
type input "A"
type input "Landy"
drag, startPoint x: 522, startPoint y: 527, endPoint x: 417, endPoint y: 529, distance: 104.9
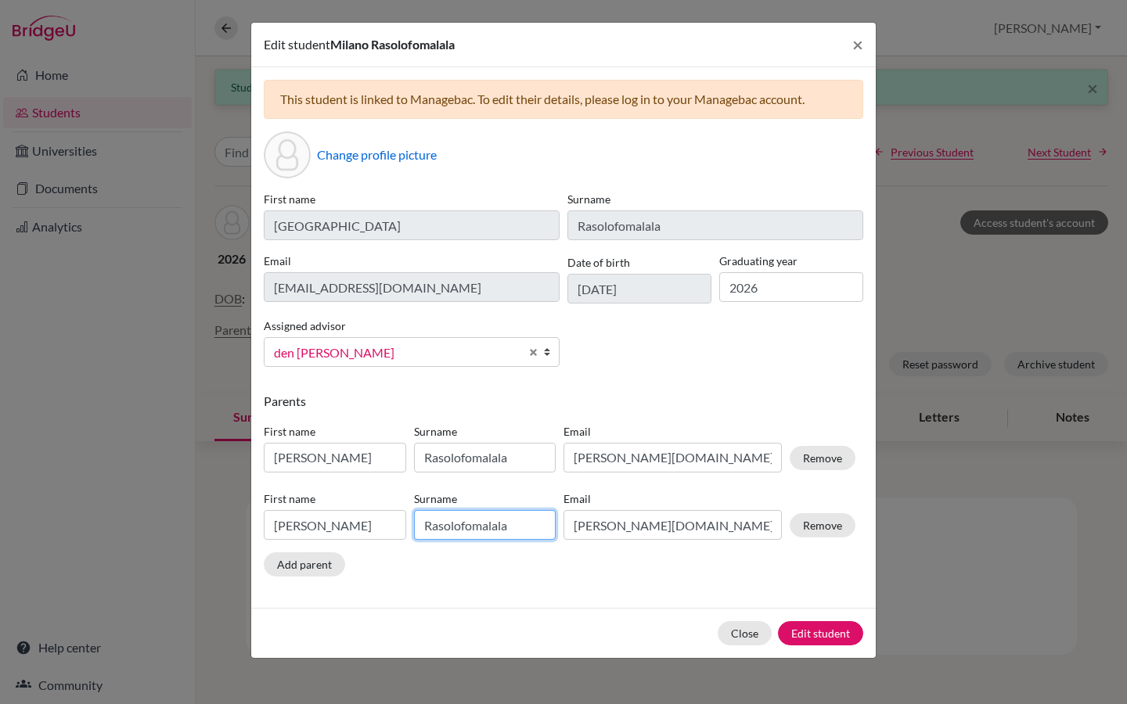
click at [417, 529] on input "Rasolofomalala" at bounding box center [485, 525] width 142 height 30
paste input "Landy Nirina Andriamasimanan"
click at [438, 529] on input "Landy Nirina Andriamasimanana" at bounding box center [485, 525] width 142 height 30
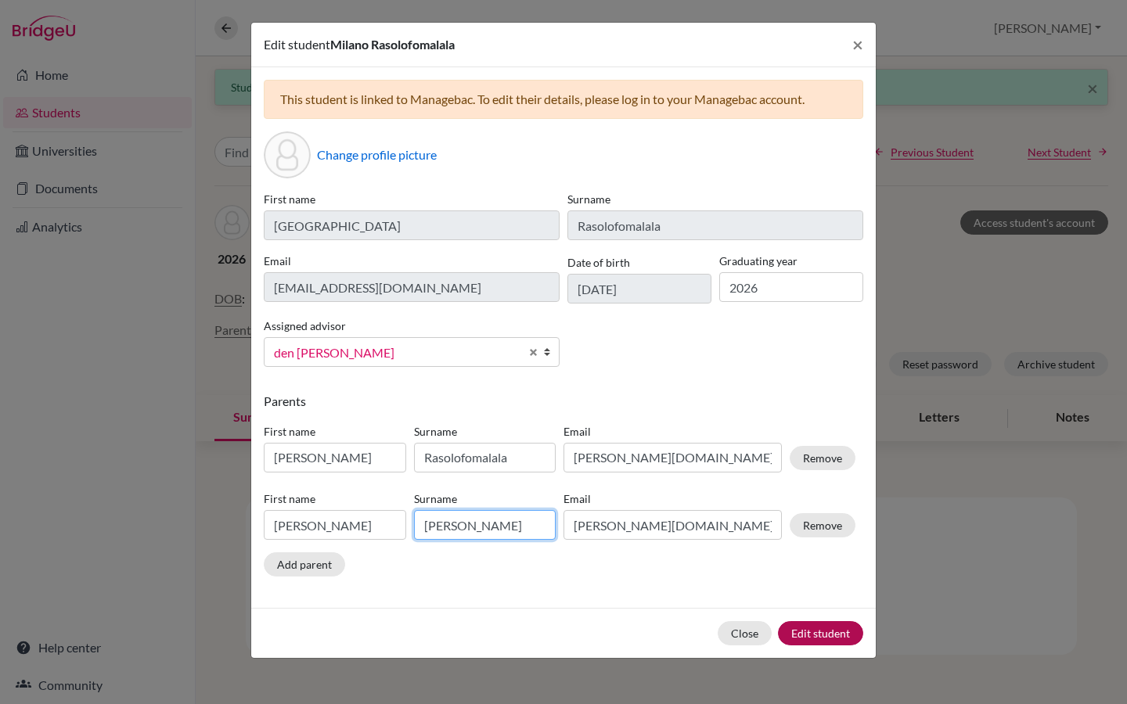
type input "Andriamasimanana"
click at [816, 633] on button "Edit student" at bounding box center [820, 633] width 85 height 24
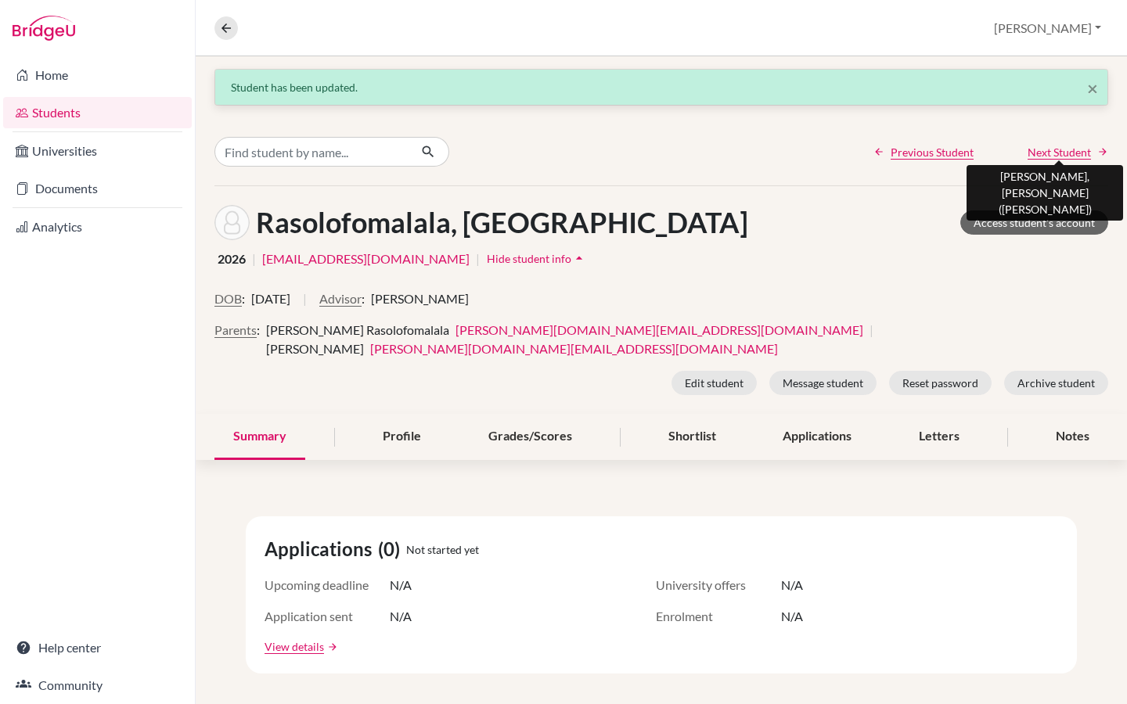
click at [1070, 152] on span "Next Student" at bounding box center [1059, 152] width 63 height 16
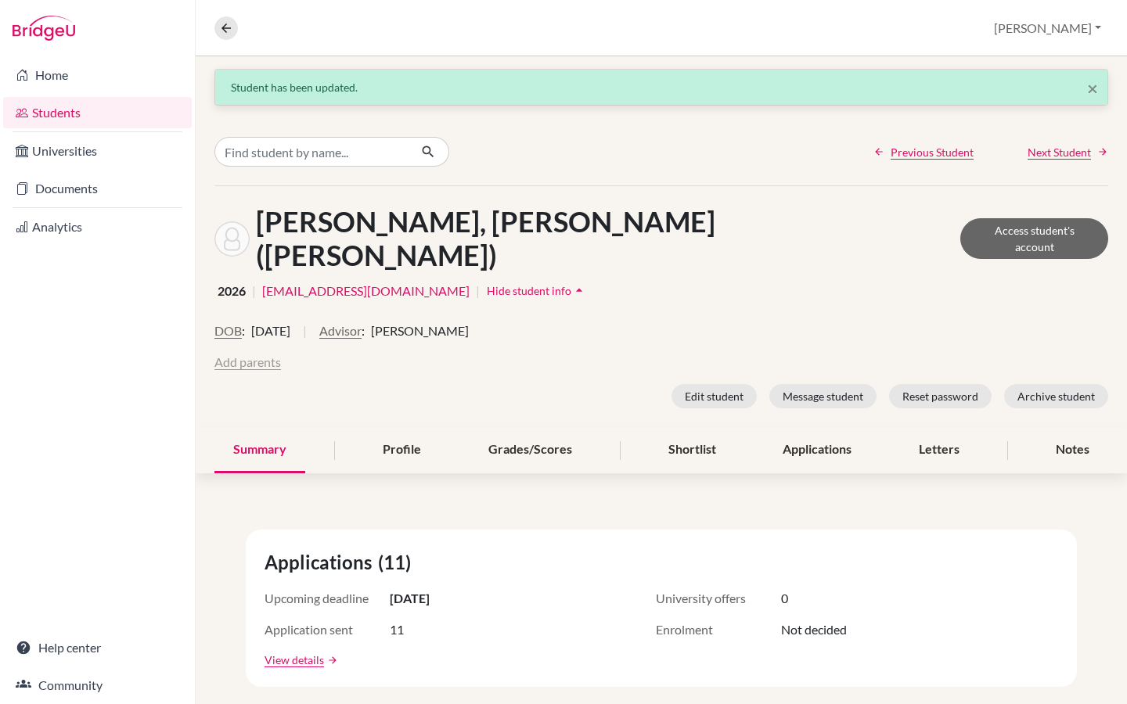
click at [250, 353] on button "Add parents" at bounding box center [247, 362] width 67 height 19
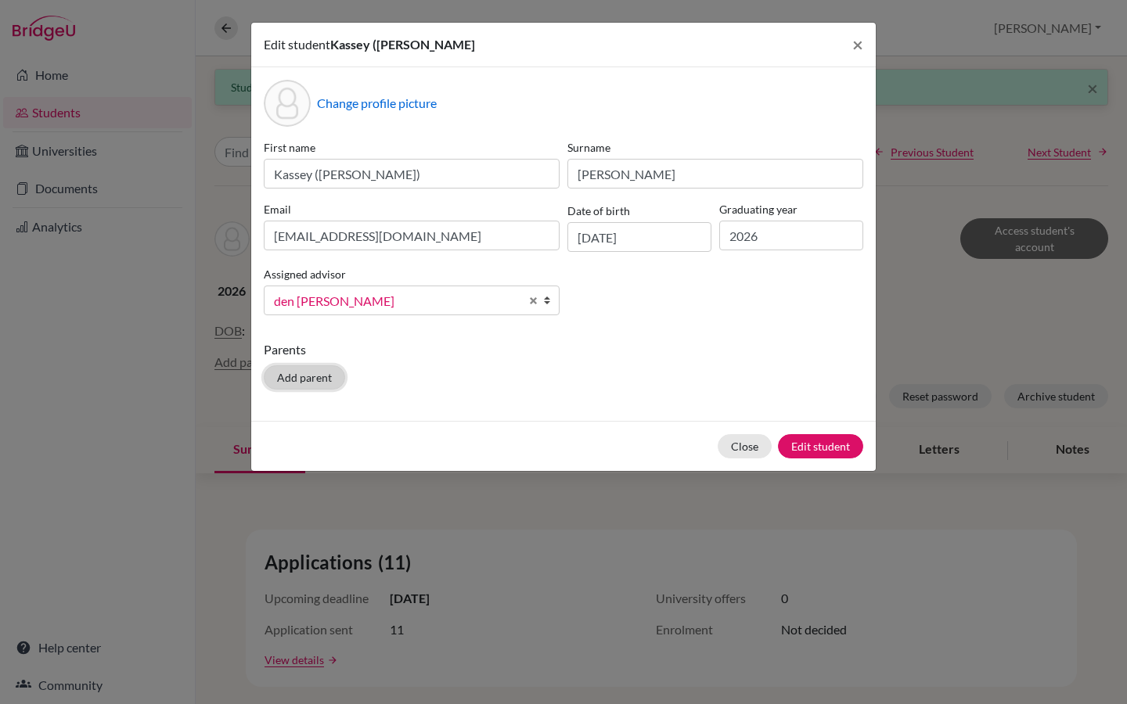
click at [299, 374] on button "Add parent" at bounding box center [304, 378] width 81 height 24
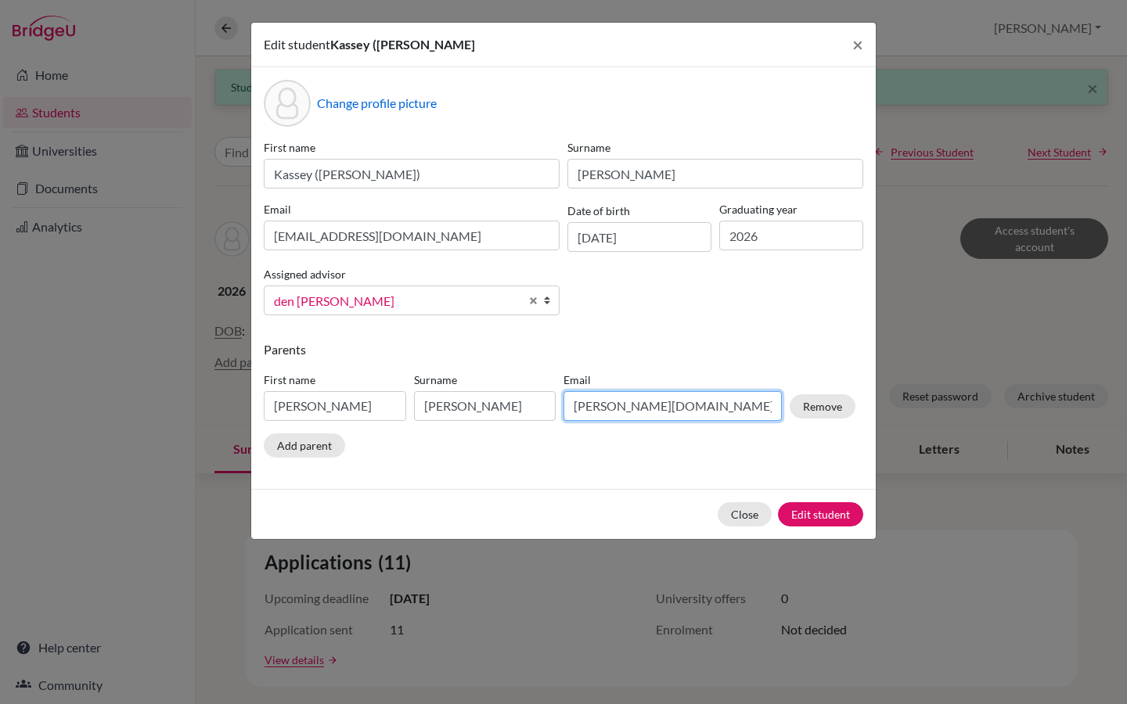
drag, startPoint x: 705, startPoint y: 398, endPoint x: 567, endPoint y: 410, distance: 138.2
click at [567, 410] on input "landy.mg@outlook.fr" at bounding box center [673, 406] width 218 height 30
paste input "e.ahr@hotmail.com"
type input "e.ahr@hotmail.com"
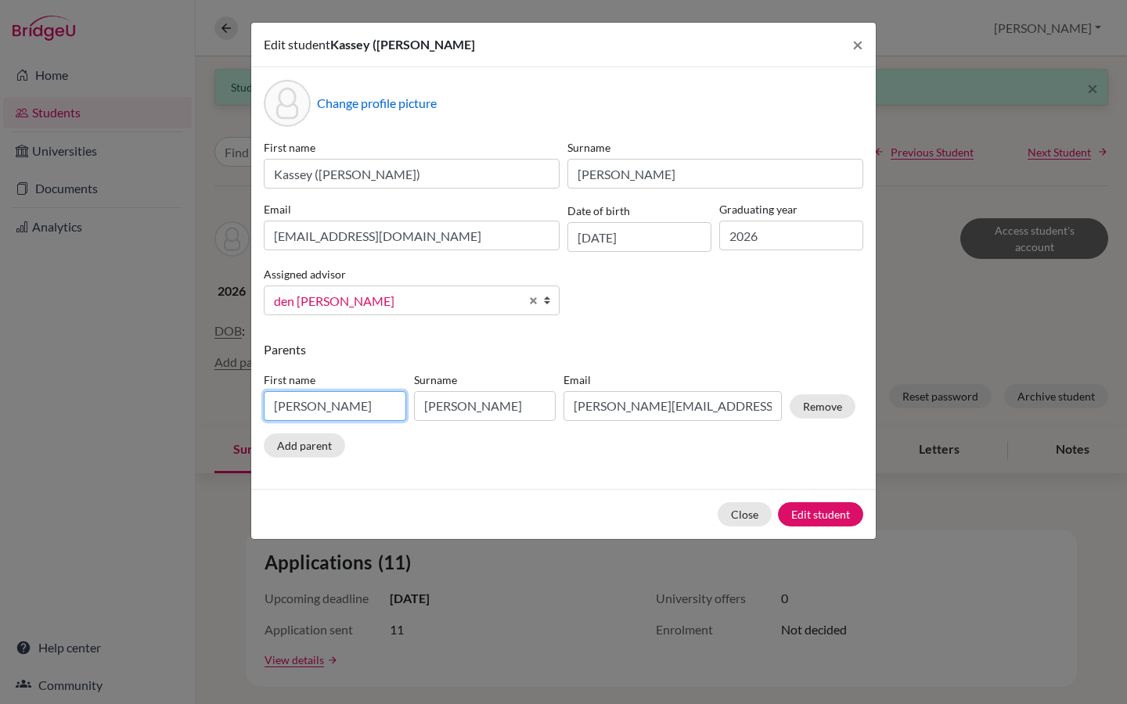
drag, startPoint x: 377, startPoint y: 405, endPoint x: 259, endPoint y: 408, distance: 118.2
click at [260, 408] on div "First name Landy" at bounding box center [335, 396] width 150 height 49
click at [297, 401] on input "El" at bounding box center [335, 406] width 142 height 30
type input "Eliah"
drag, startPoint x: 535, startPoint y: 406, endPoint x: 415, endPoint y: 407, distance: 119.8
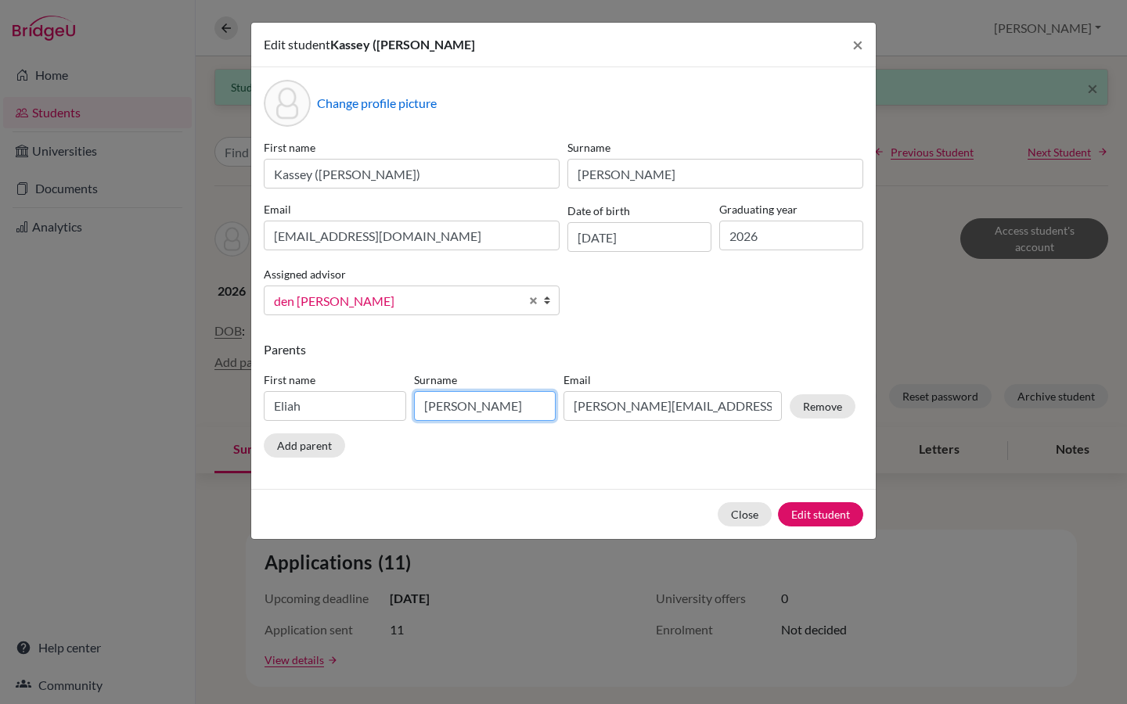
click at [415, 407] on input "Andriamasimanana" at bounding box center [485, 406] width 142 height 30
type input "Ravoahangy"
click at [603, 448] on div "Parents First name Eliah Surname Ravoahangy Email e.ahr@hotmail.com Remove Add …" at bounding box center [564, 402] width 600 height 124
click at [832, 520] on button "Edit student" at bounding box center [820, 514] width 85 height 24
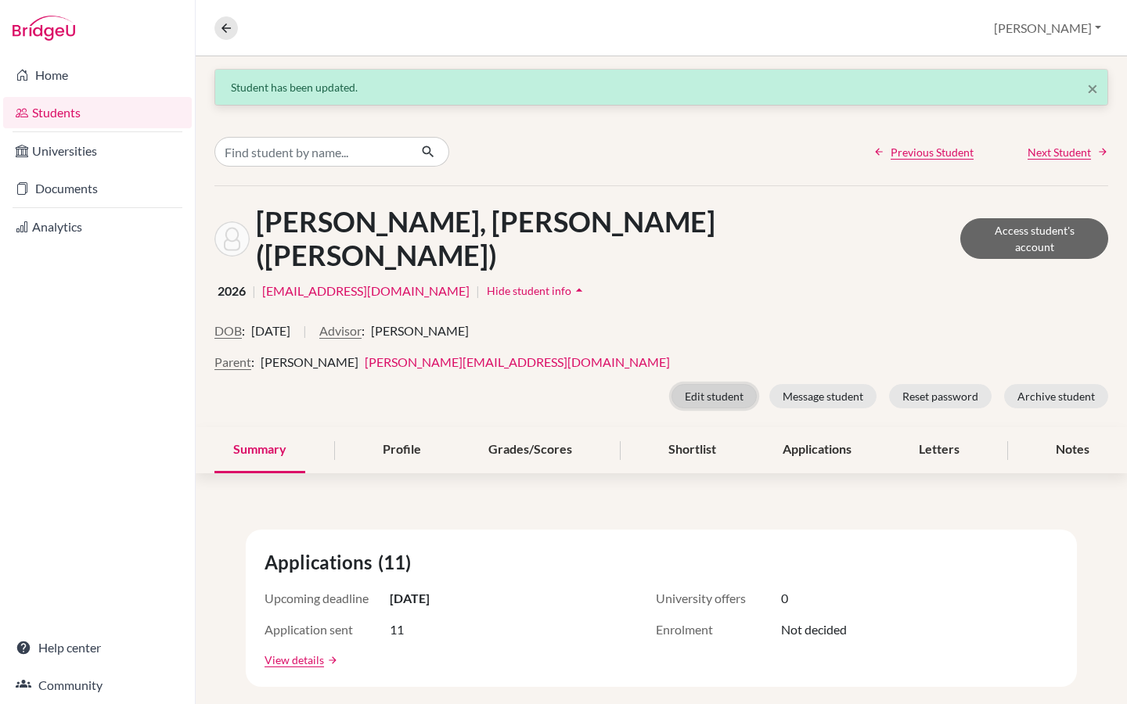
click at [718, 384] on button "Edit student" at bounding box center [714, 396] width 85 height 24
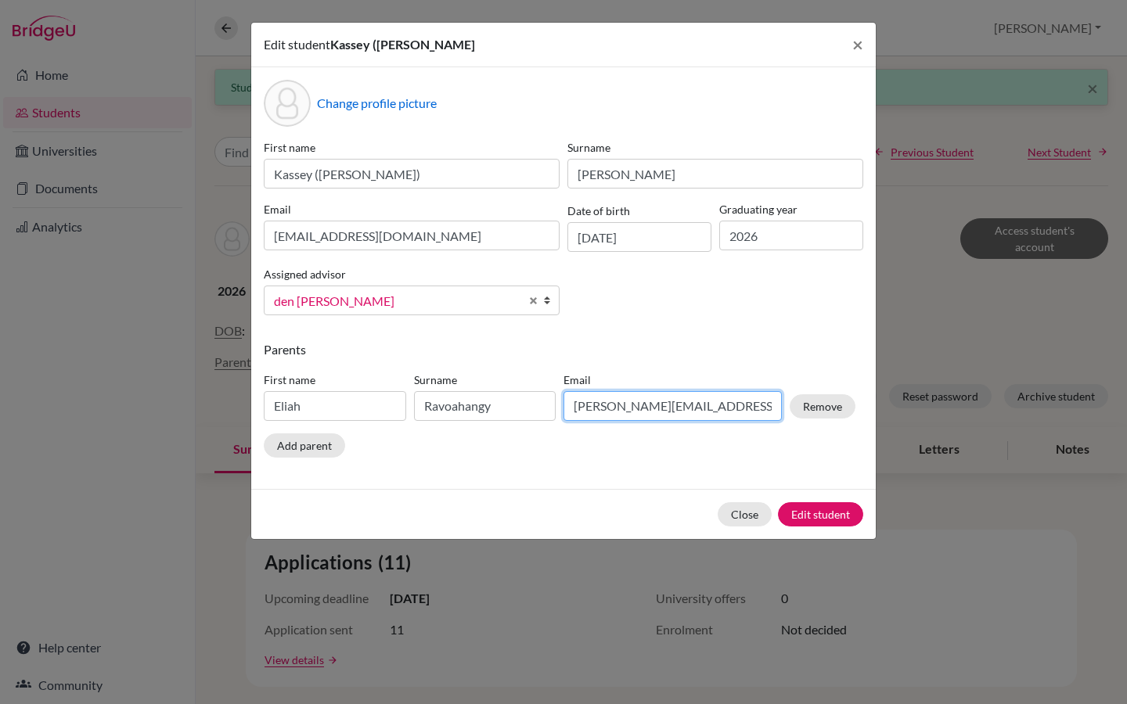
drag, startPoint x: 691, startPoint y: 412, endPoint x: 567, endPoint y: 403, distance: 124.0
click at [567, 403] on input "e.ahr@hotmail.com" at bounding box center [673, 406] width 218 height 30
paste input "fravoahangy@g"
type input "fravoahangy@gmail.com"
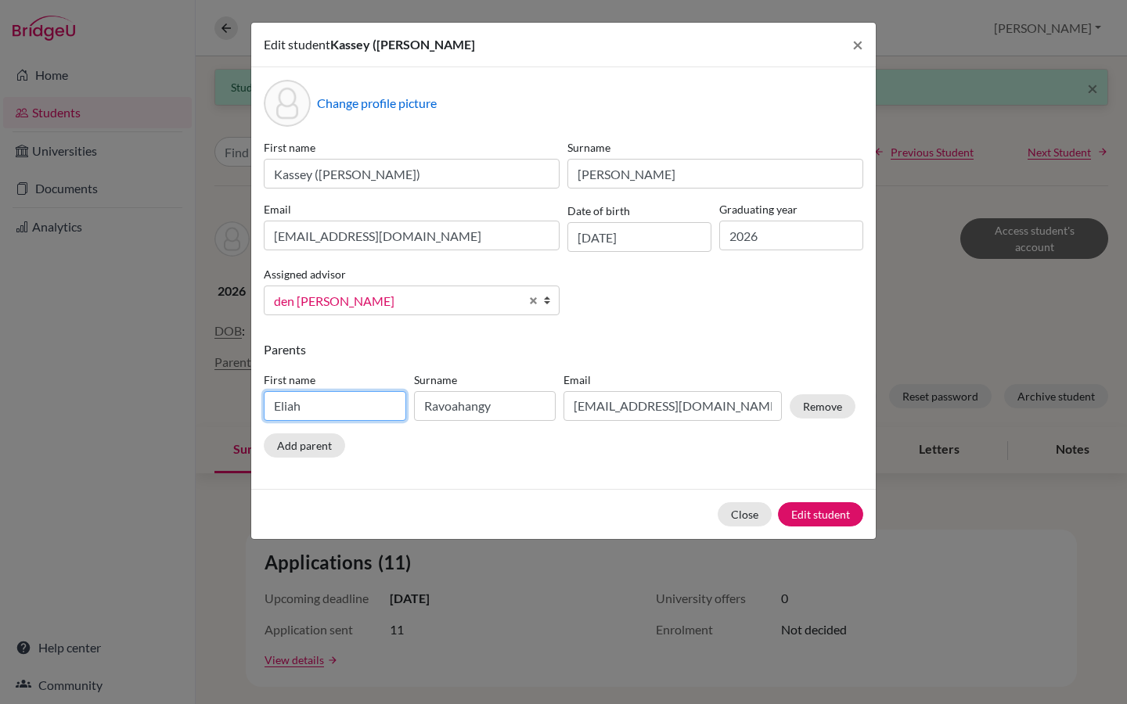
drag, startPoint x: 358, startPoint y: 403, endPoint x: 246, endPoint y: 407, distance: 112.0
click at [246, 407] on div "Edit student Kassey (Samuel) Ravoahangy Rasendrason × Change profile picture Fi…" at bounding box center [563, 352] width 1127 height 704
type input "Faly"
click at [830, 514] on button "Edit student" at bounding box center [820, 514] width 85 height 24
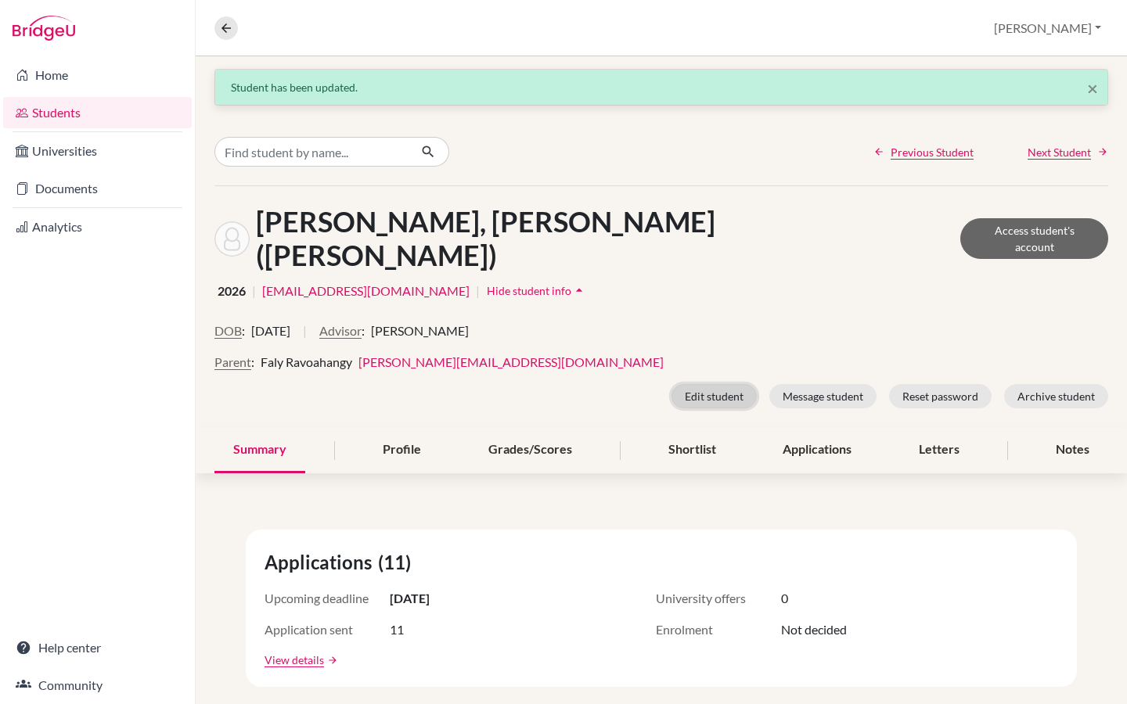
click at [718, 384] on button "Edit student" at bounding box center [714, 396] width 85 height 24
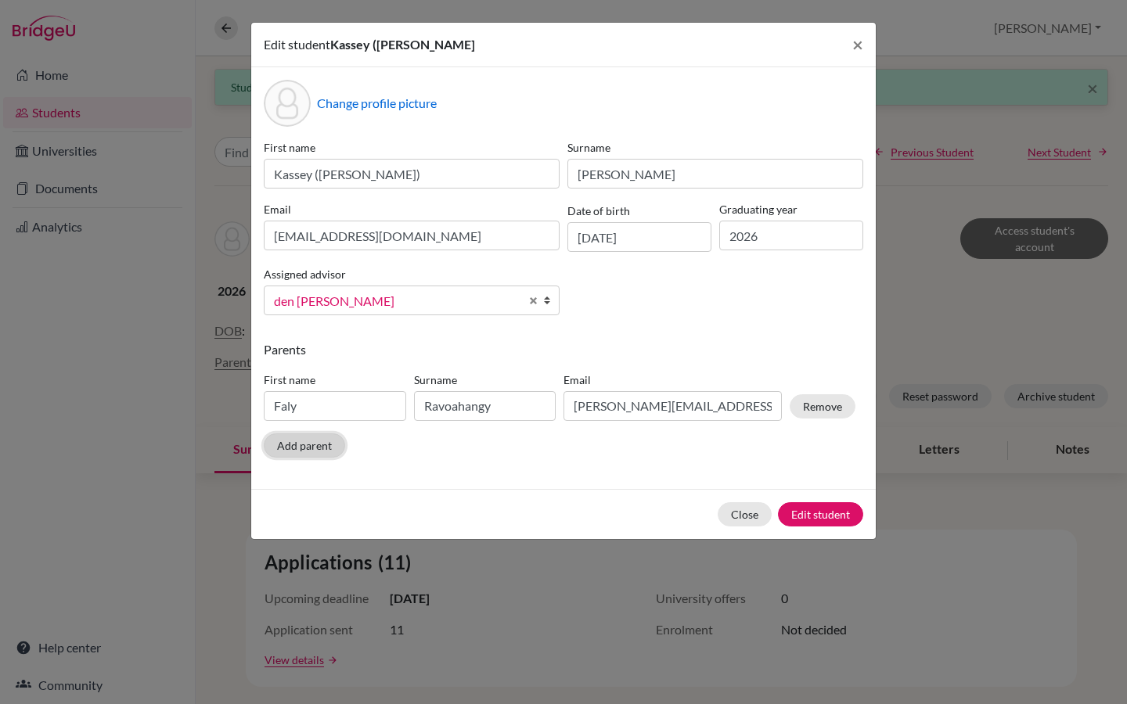
click at [317, 445] on button "Add parent" at bounding box center [304, 446] width 81 height 24
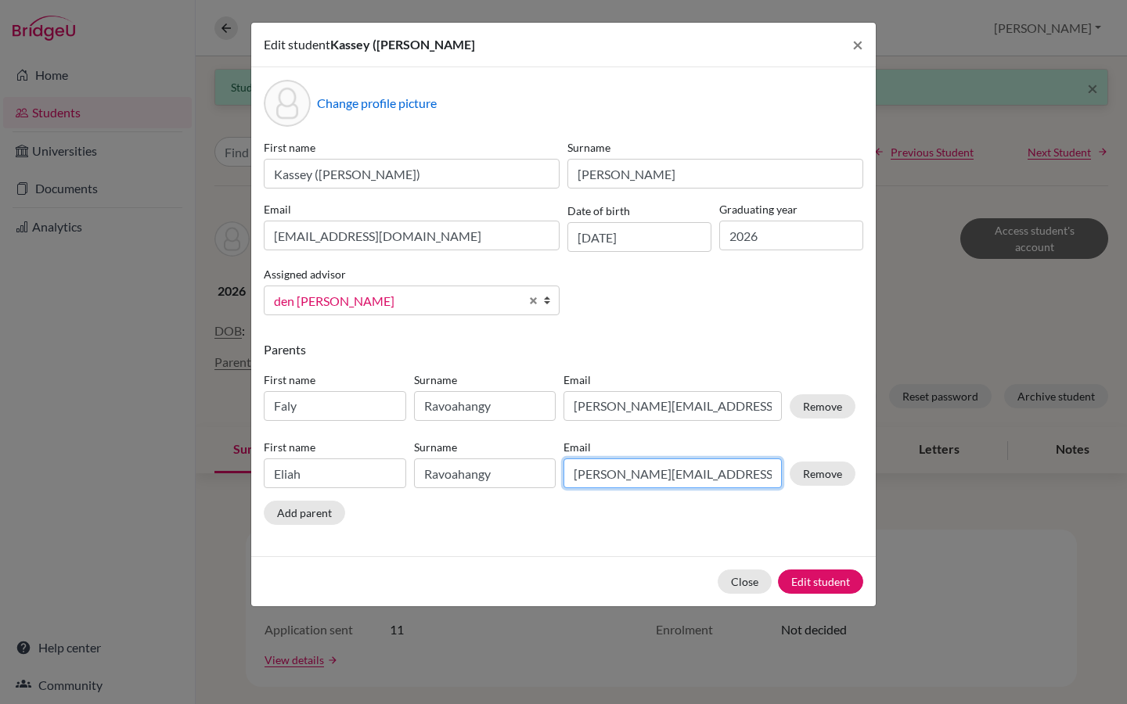
drag, startPoint x: 688, startPoint y: 475, endPoint x: 572, endPoint y: 476, distance: 115.8
click at [572, 476] on input "e.ahr@hotmail.com" at bounding box center [673, 474] width 218 height 30
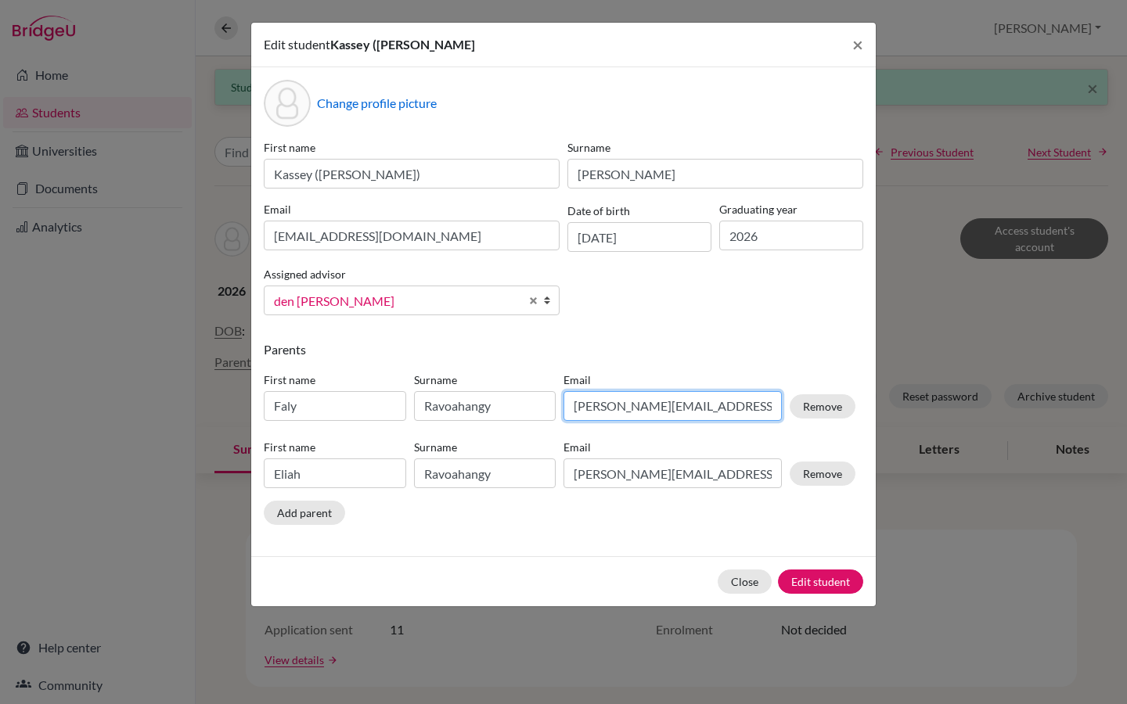
drag, startPoint x: 688, startPoint y: 410, endPoint x: 566, endPoint y: 412, distance: 122.1
click at [566, 412] on input "e.ahr@hotmail.com" at bounding box center [673, 406] width 218 height 30
paste input "fravoahangy@g"
type input "fravoahangy@gmail.com"
click at [826, 582] on button "Edit student" at bounding box center [820, 582] width 85 height 24
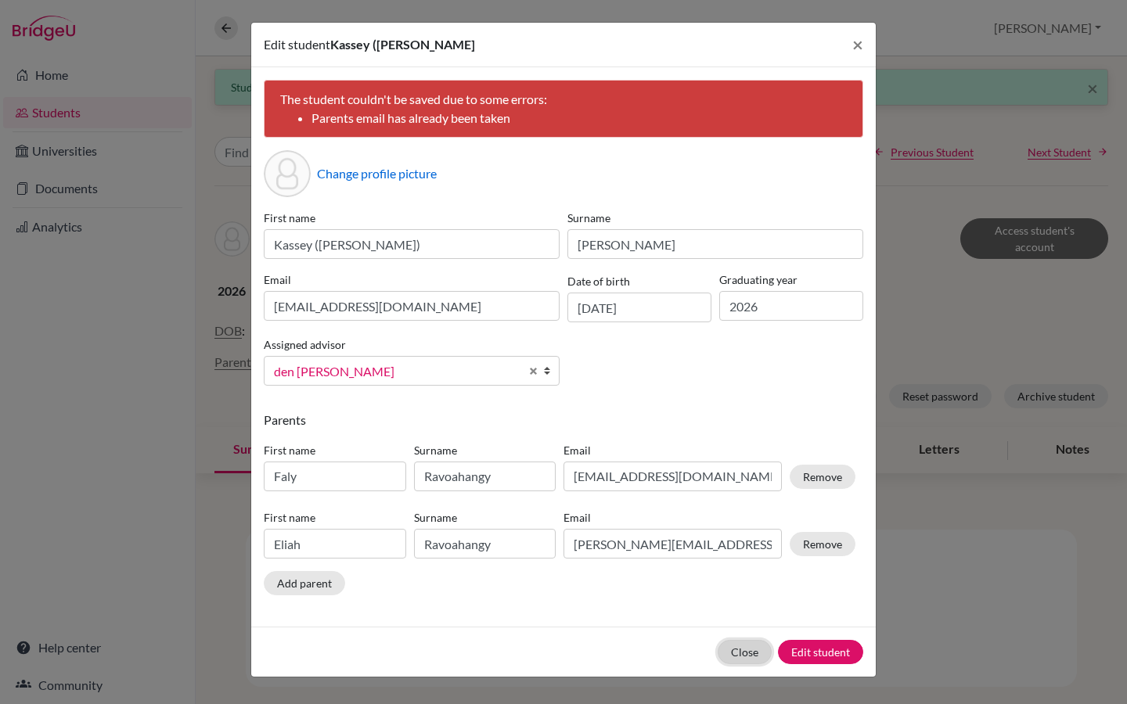
click at [747, 651] on button "Close" at bounding box center [745, 652] width 54 height 24
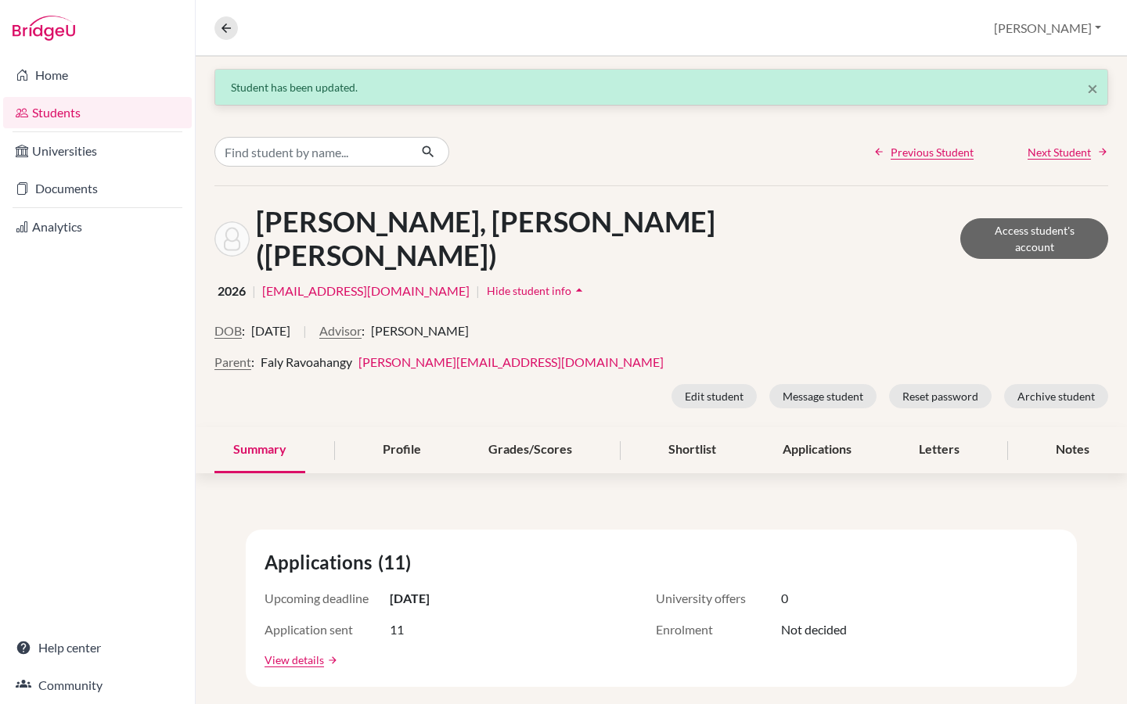
click at [560, 353] on div "Parent : Faly Ravoahangy e.ahr@hotmail.com" at bounding box center [661, 362] width 894 height 19
click at [513, 353] on div "Parent : Faly Ravoahangy e.ahr@hotmail.com" at bounding box center [661, 362] width 894 height 19
click at [1075, 157] on span "Next Student" at bounding box center [1059, 152] width 63 height 16
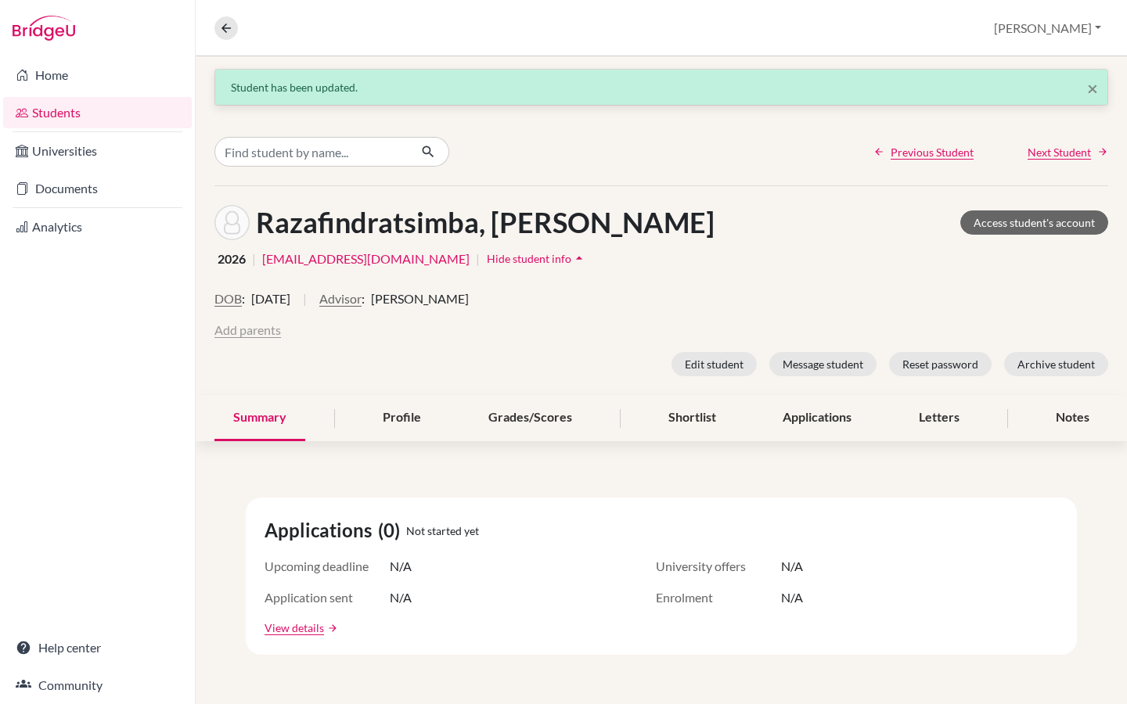
click at [267, 330] on button "Add parents" at bounding box center [247, 330] width 67 height 19
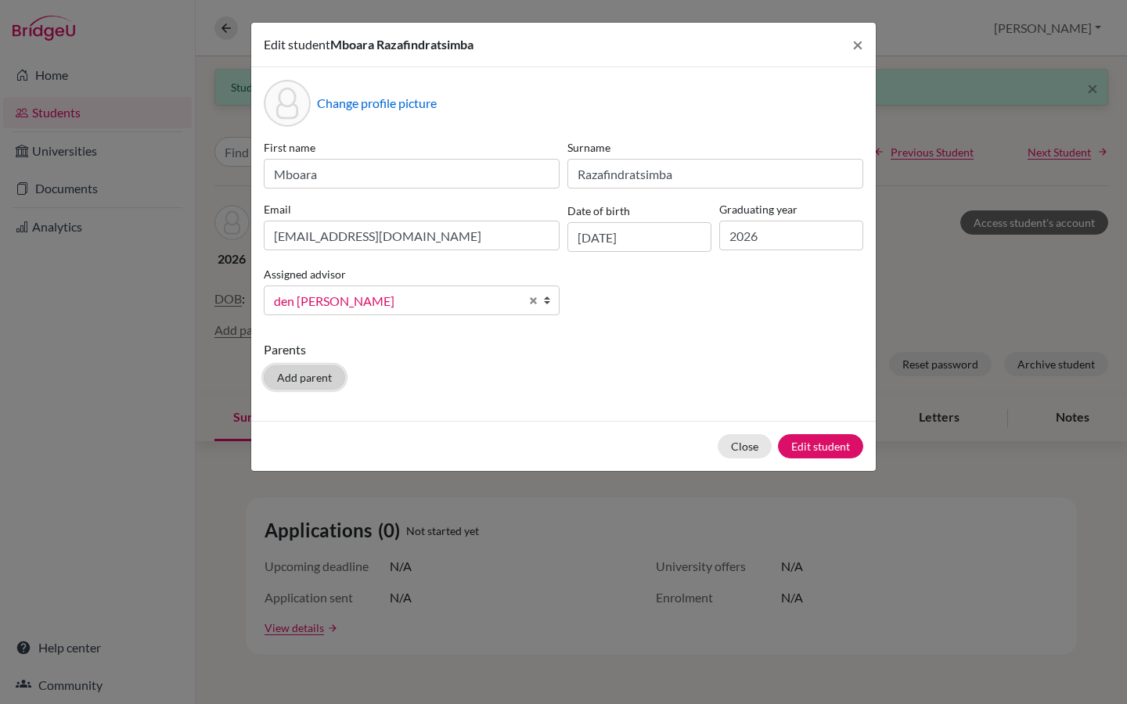
click at [291, 375] on button "Add parent" at bounding box center [304, 378] width 81 height 24
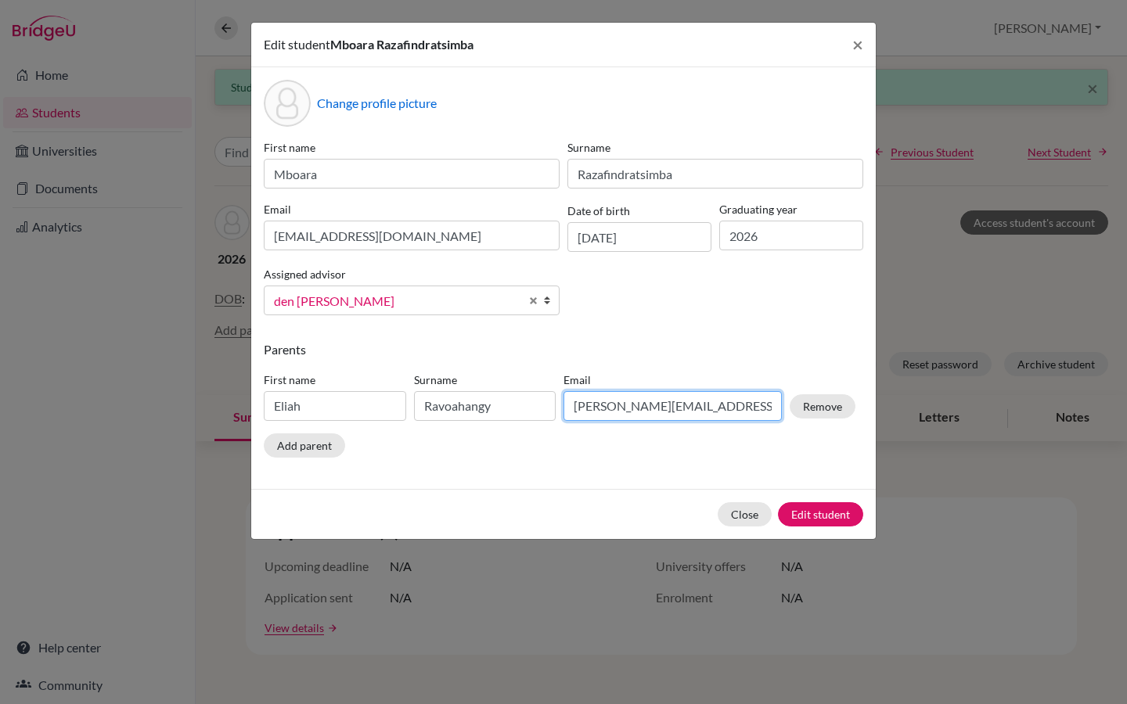
drag, startPoint x: 700, startPoint y: 407, endPoint x: 564, endPoint y: 409, distance: 137.0
click at [564, 409] on input "e.ahr@hotmail.com" at bounding box center [673, 406] width 218 height 30
paste input "bitikambola@g"
type input "bitikambola@gmail.com"
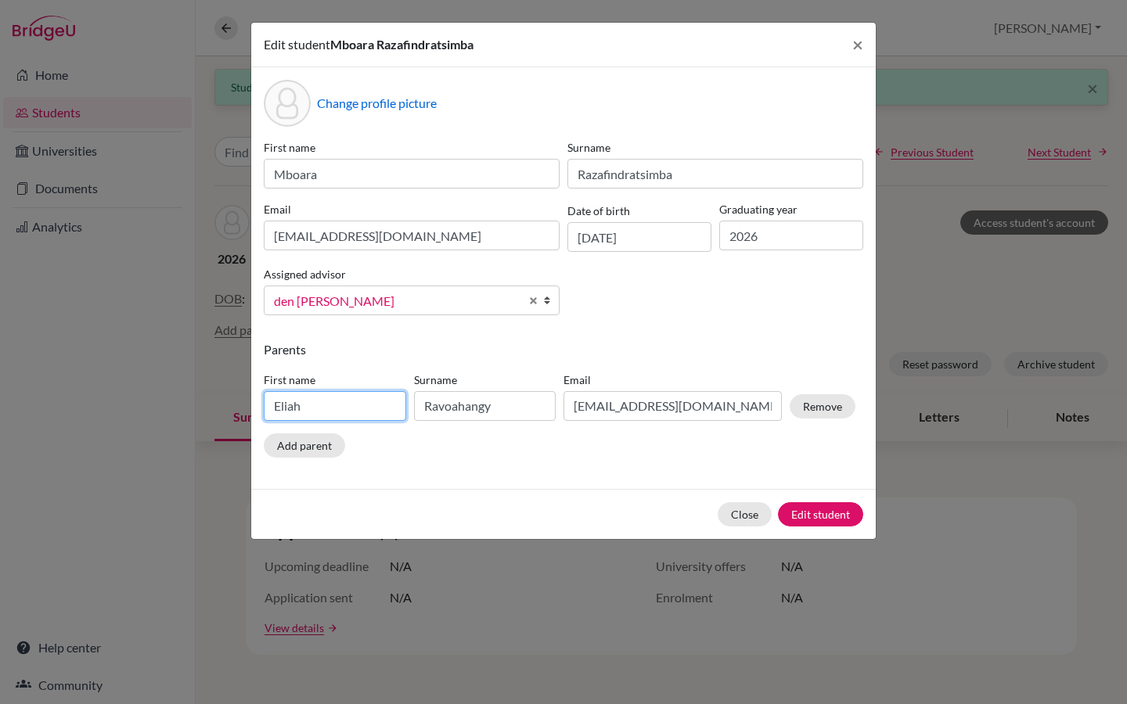
drag, startPoint x: 315, startPoint y: 407, endPoint x: 261, endPoint y: 409, distance: 53.3
click at [261, 409] on div "First name Eliah" at bounding box center [335, 396] width 150 height 49
type input "Mbola"
drag, startPoint x: 528, startPoint y: 409, endPoint x: 459, endPoint y: 412, distance: 68.9
click at [459, 412] on input "Ravoahangy" at bounding box center [485, 406] width 142 height 30
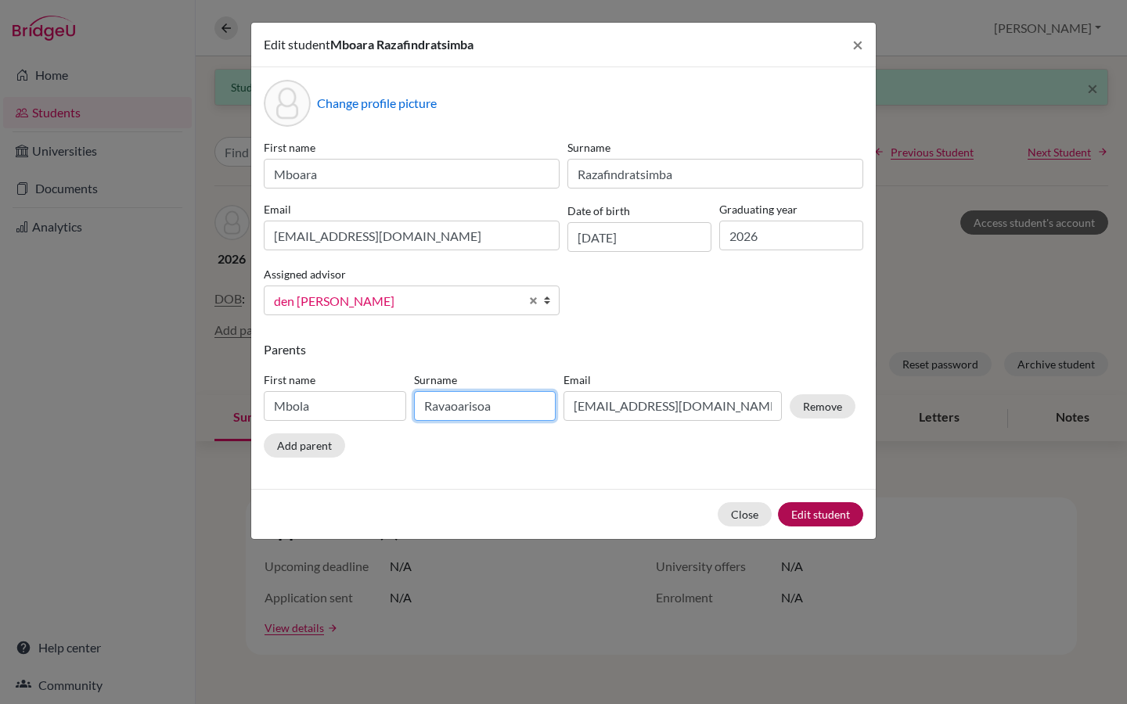
type input "Ravaoarisoa"
click at [800, 517] on button "Edit student" at bounding box center [820, 514] width 85 height 24
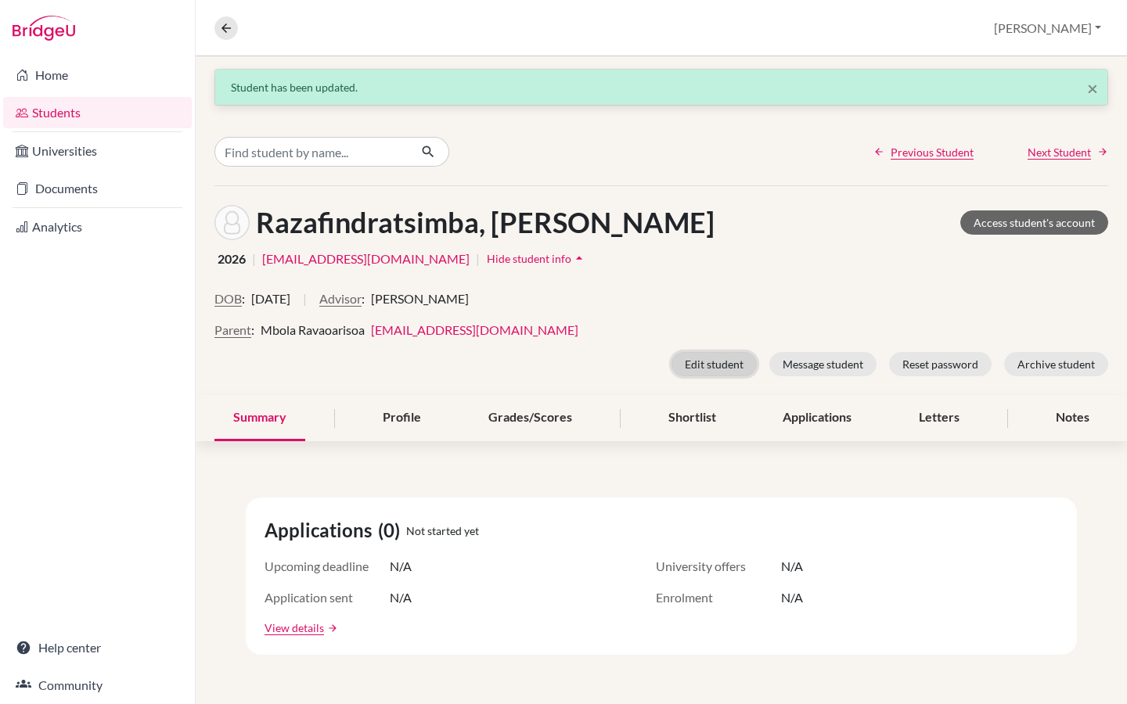
click at [733, 367] on button "Edit student" at bounding box center [714, 364] width 85 height 24
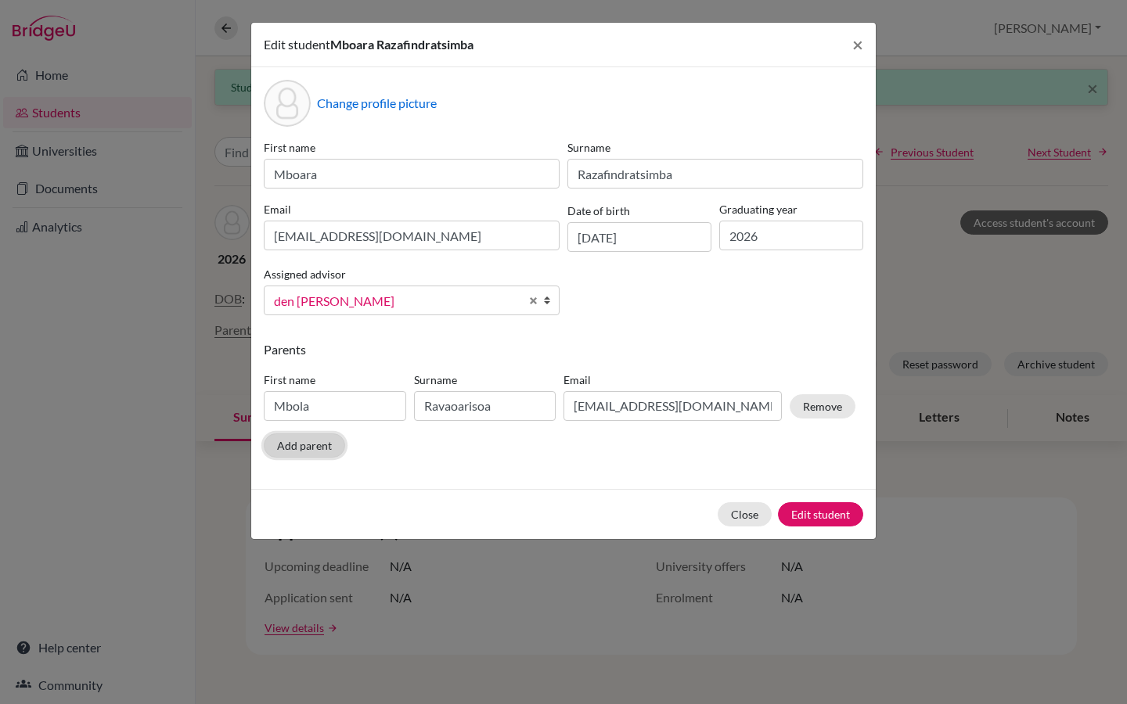
click at [312, 444] on button "Add parent" at bounding box center [304, 446] width 81 height 24
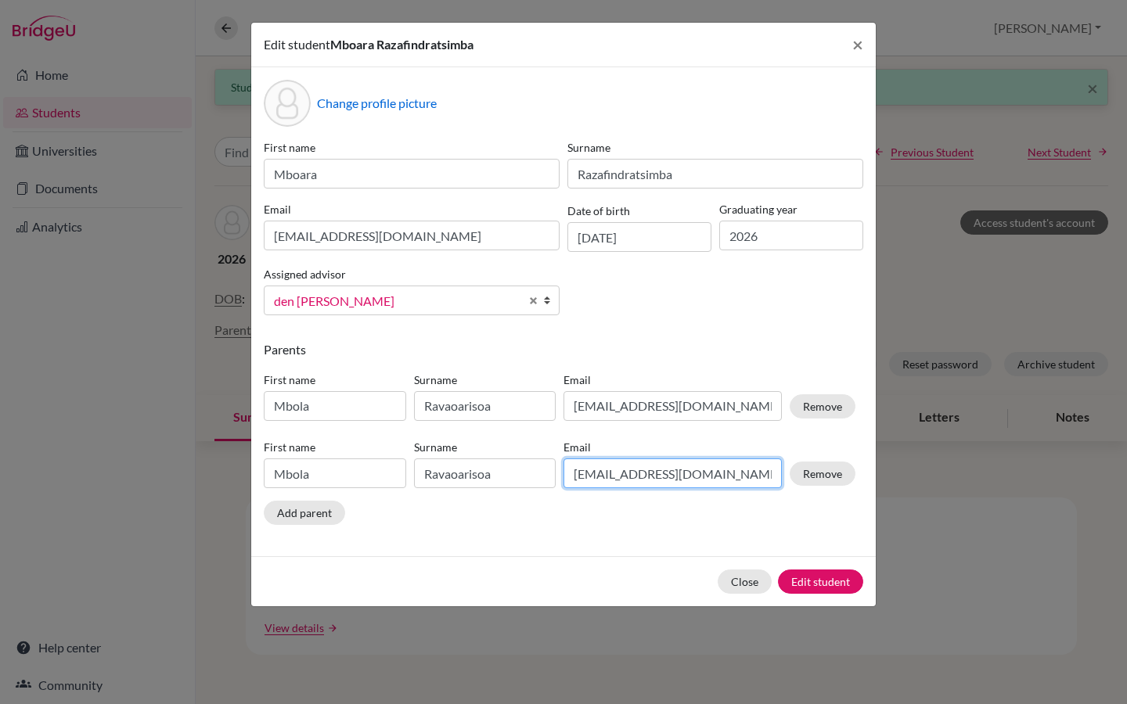
drag, startPoint x: 733, startPoint y: 476, endPoint x: 571, endPoint y: 474, distance: 162.0
click at [571, 474] on input "bitikambola@gmail.com" at bounding box center [673, 474] width 218 height 30
paste input "vraz@havoanaland"
type input "vraz@havoanaland.com"
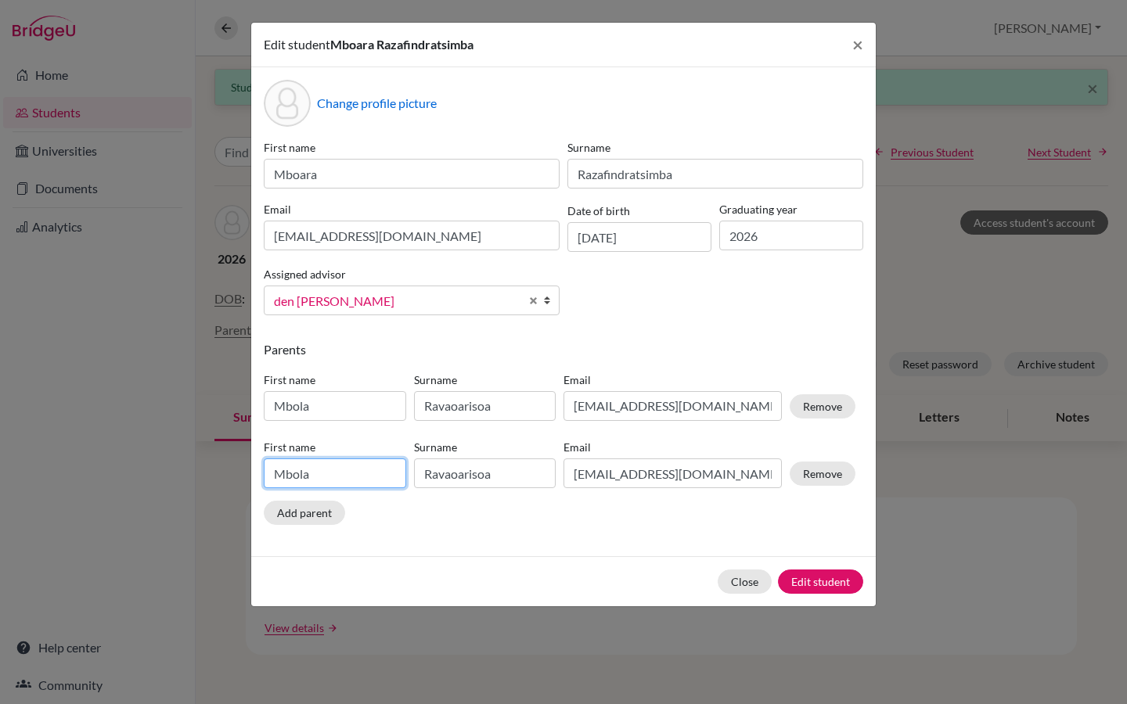
drag, startPoint x: 320, startPoint y: 474, endPoint x: 266, endPoint y: 474, distance: 54.0
click at [266, 474] on input "Mbola" at bounding box center [335, 474] width 142 height 30
type input "Vincent"
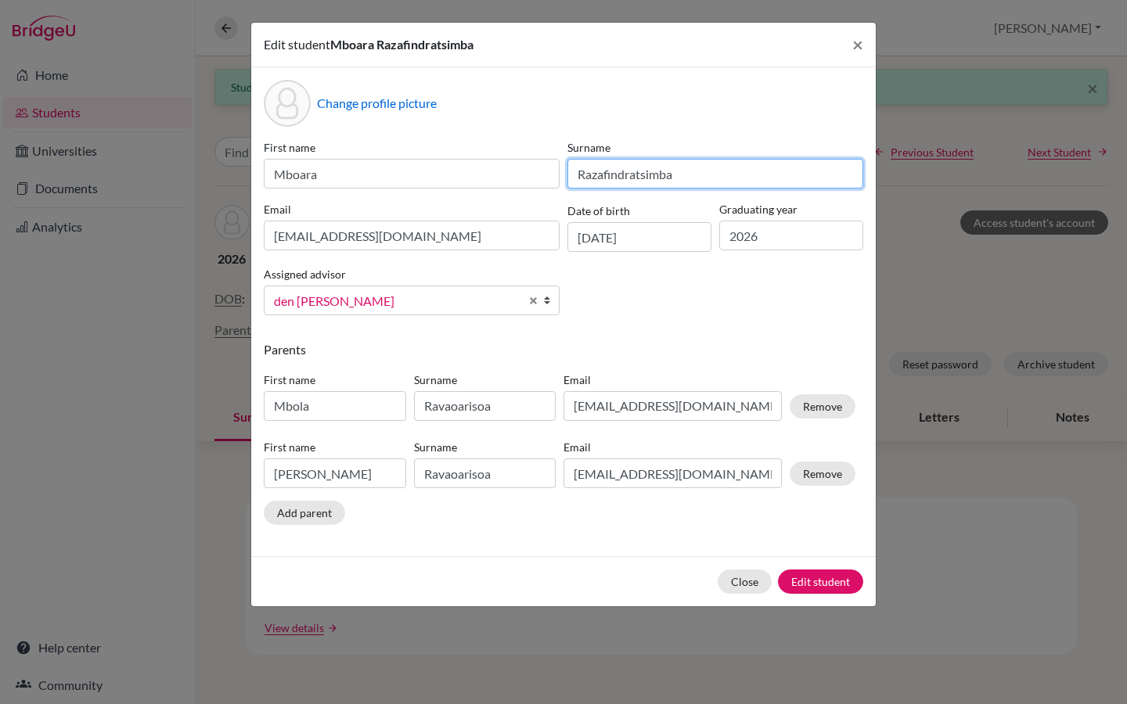
drag, startPoint x: 678, startPoint y: 174, endPoint x: 575, endPoint y: 175, distance: 102.5
click at [575, 175] on input "Razafindratsimba" at bounding box center [715, 174] width 296 height 30
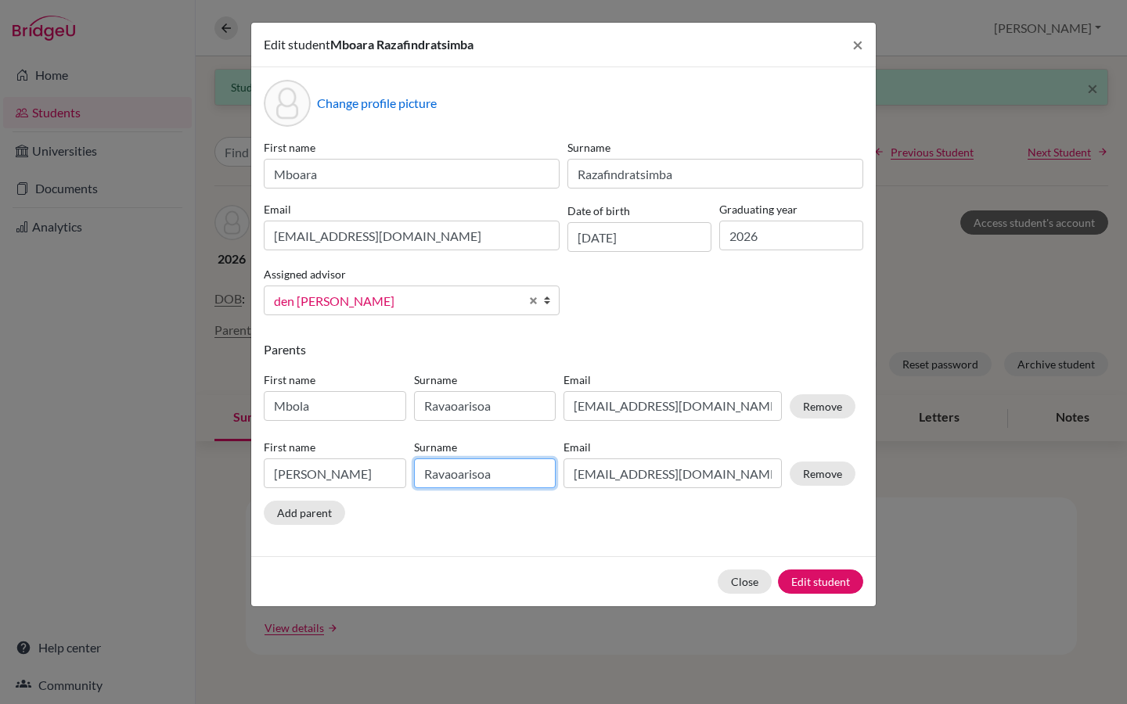
drag, startPoint x: 497, startPoint y: 470, endPoint x: 423, endPoint y: 474, distance: 74.5
click at [423, 474] on input "Ravaoarisoa" at bounding box center [485, 474] width 142 height 30
paste input "zafindratsimb"
type input "Razafindratsimba"
click at [812, 581] on button "Edit student" at bounding box center [820, 582] width 85 height 24
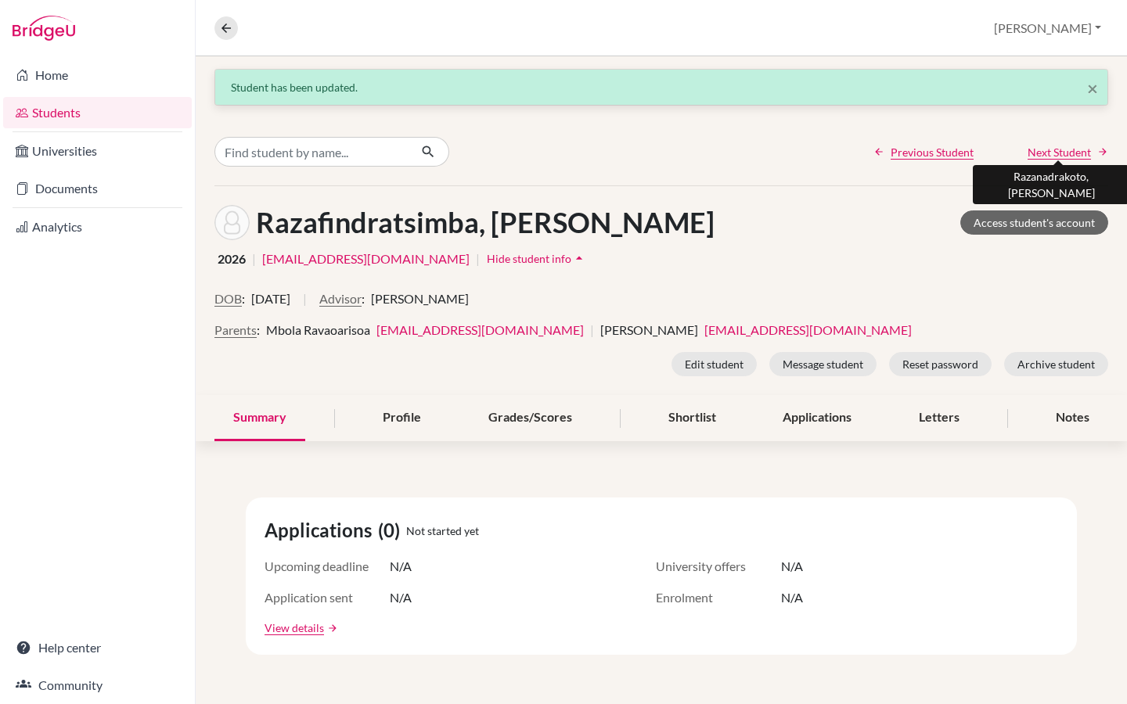
click at [1064, 148] on span "Next Student" at bounding box center [1059, 152] width 63 height 16
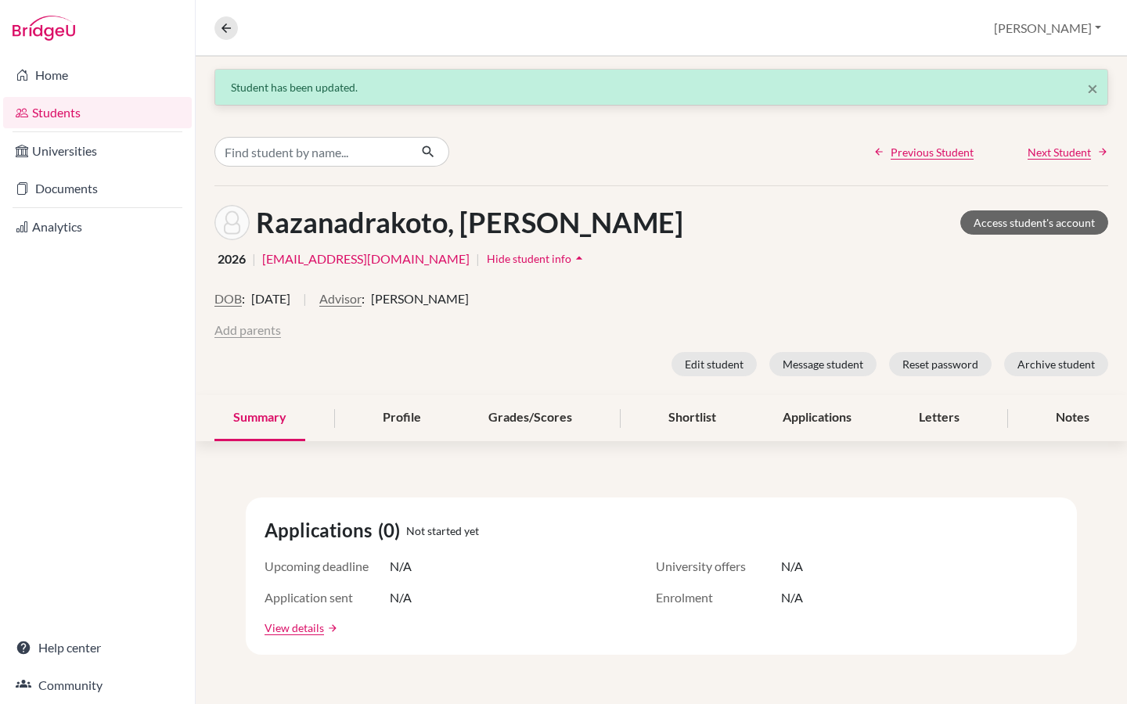
click at [248, 333] on button "Add parents" at bounding box center [247, 330] width 67 height 19
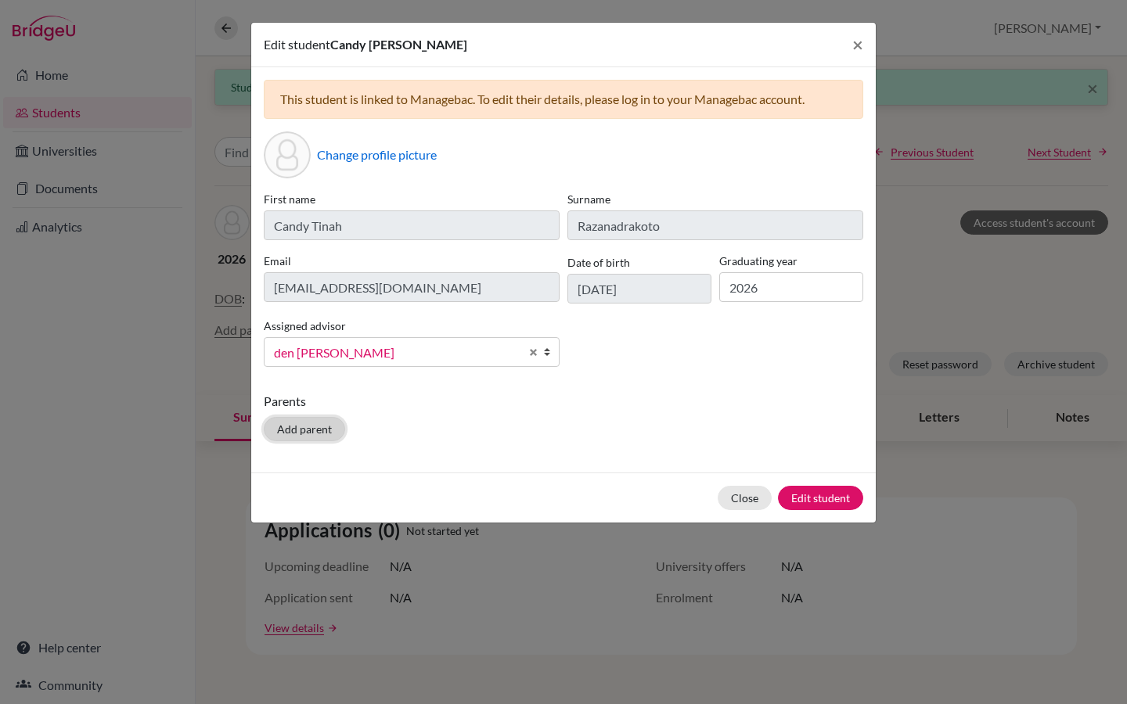
click at [289, 428] on button "Add parent" at bounding box center [304, 429] width 81 height 24
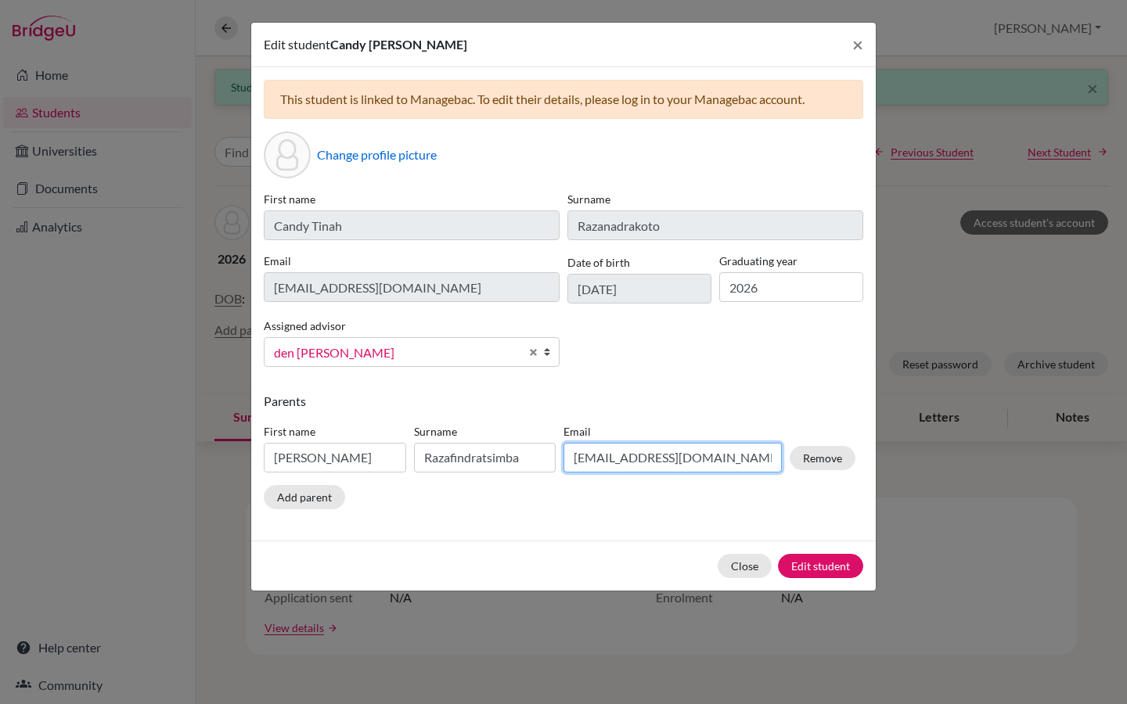
drag, startPoint x: 722, startPoint y: 463, endPoint x: 556, endPoint y: 451, distance: 166.3
click at [556, 451] on div "First name Vincent Surname Razafindratsimba Email vraz@havoanaland.com Remove" at bounding box center [560, 451] width 600 height 68
paste input "notairerazanadrakoto@gmail"
type input "notairerazanadrakoto@gmail.com"
drag, startPoint x: 327, startPoint y: 461, endPoint x: 268, endPoint y: 461, distance: 59.5
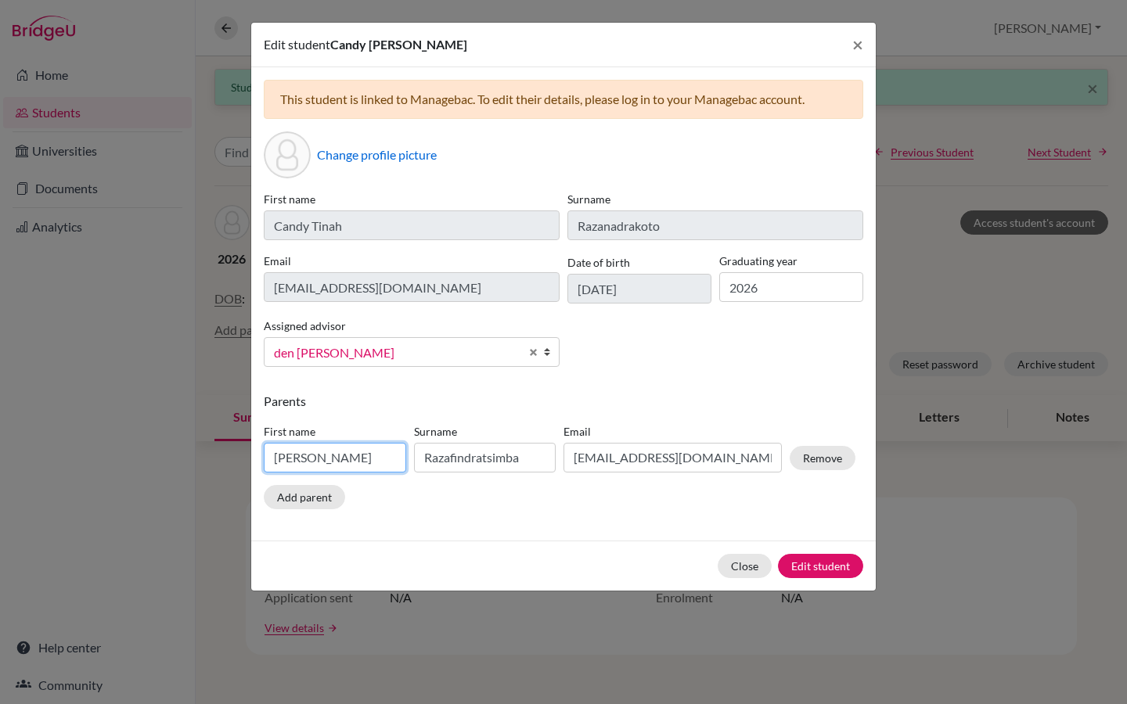
click at [268, 461] on input "Vincent" at bounding box center [335, 458] width 142 height 30
type input "Rija"
drag, startPoint x: 535, startPoint y: 456, endPoint x: 418, endPoint y: 463, distance: 116.9
click at [418, 463] on input "Razafindratsimba" at bounding box center [485, 458] width 142 height 30
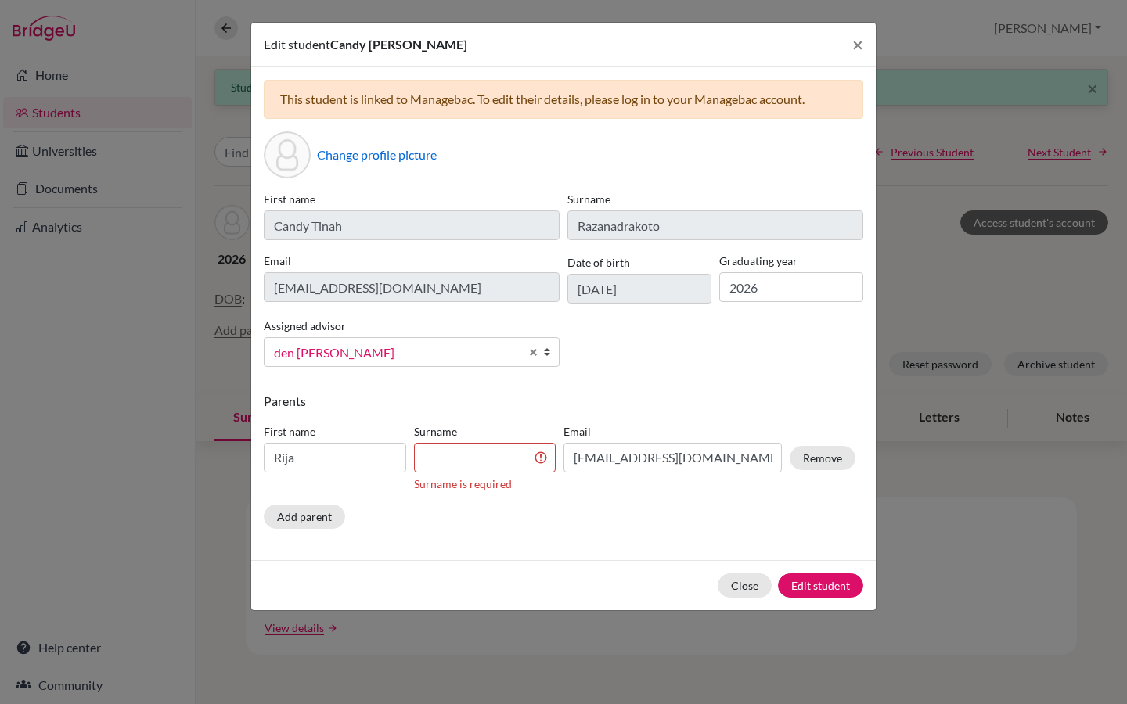
click at [487, 414] on div "This student is linked to Managebac. To edit their details, please log in to yo…" at bounding box center [563, 313] width 625 height 493
click at [459, 457] on input at bounding box center [485, 458] width 142 height 30
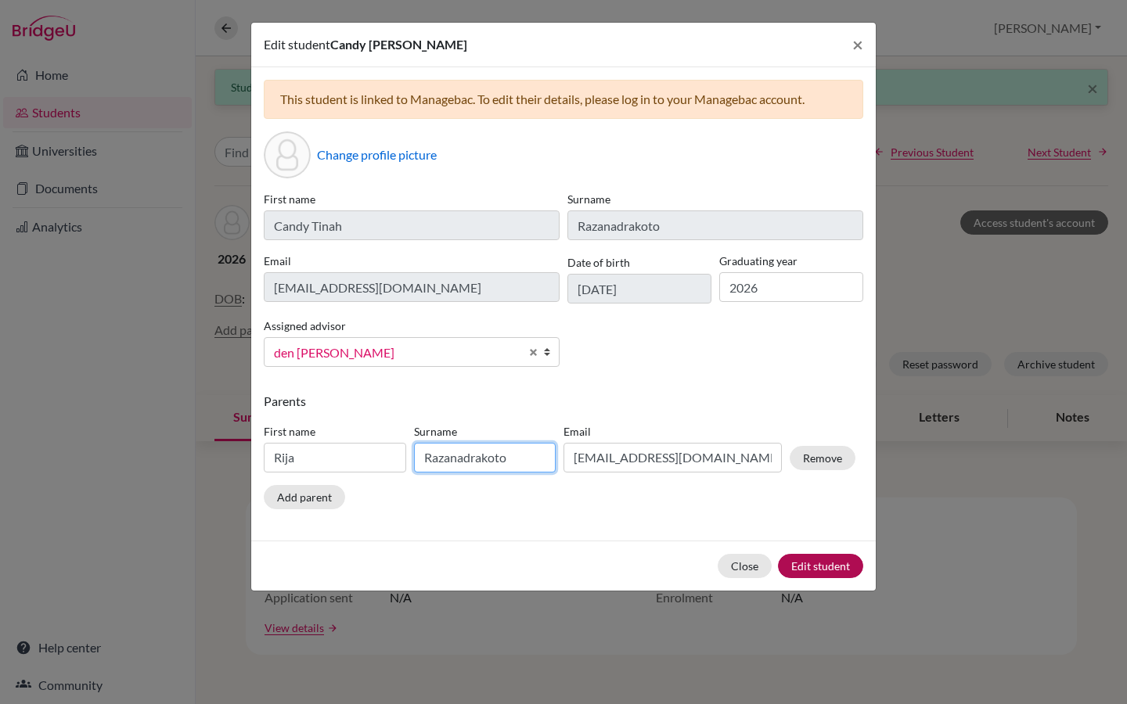
type input "Razanadrakoto"
click at [826, 567] on button "Edit student" at bounding box center [820, 566] width 85 height 24
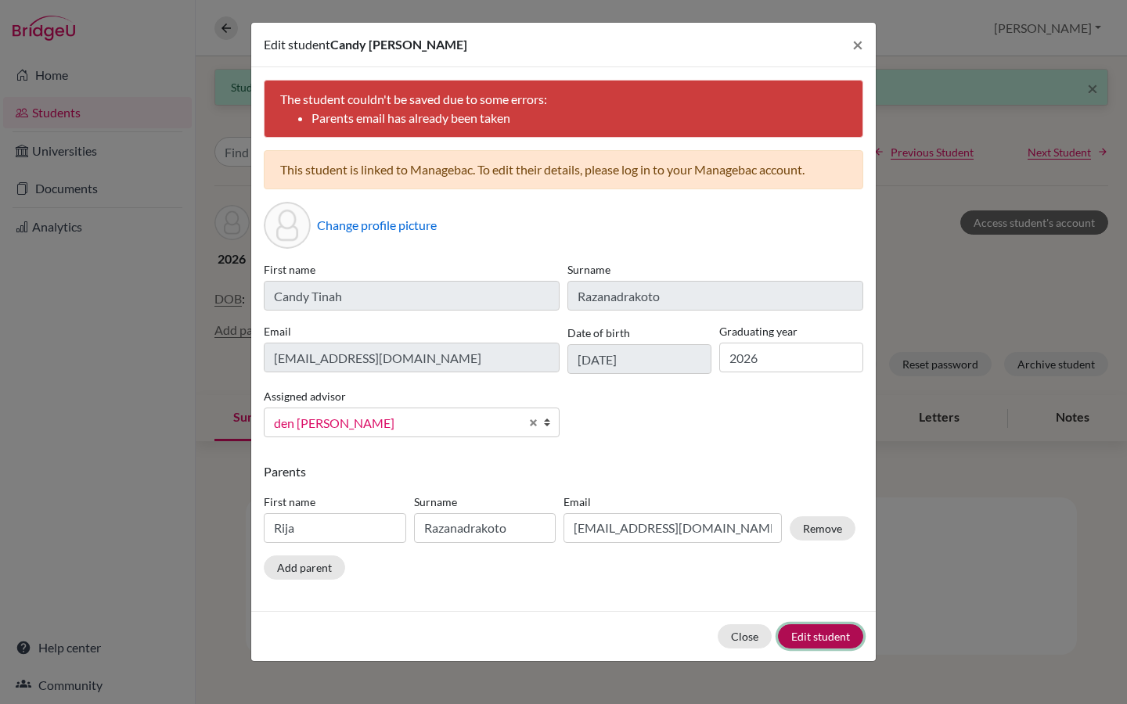
click at [830, 636] on button "Edit student" at bounding box center [820, 637] width 85 height 24
click at [308, 566] on button "Add parent" at bounding box center [304, 568] width 81 height 24
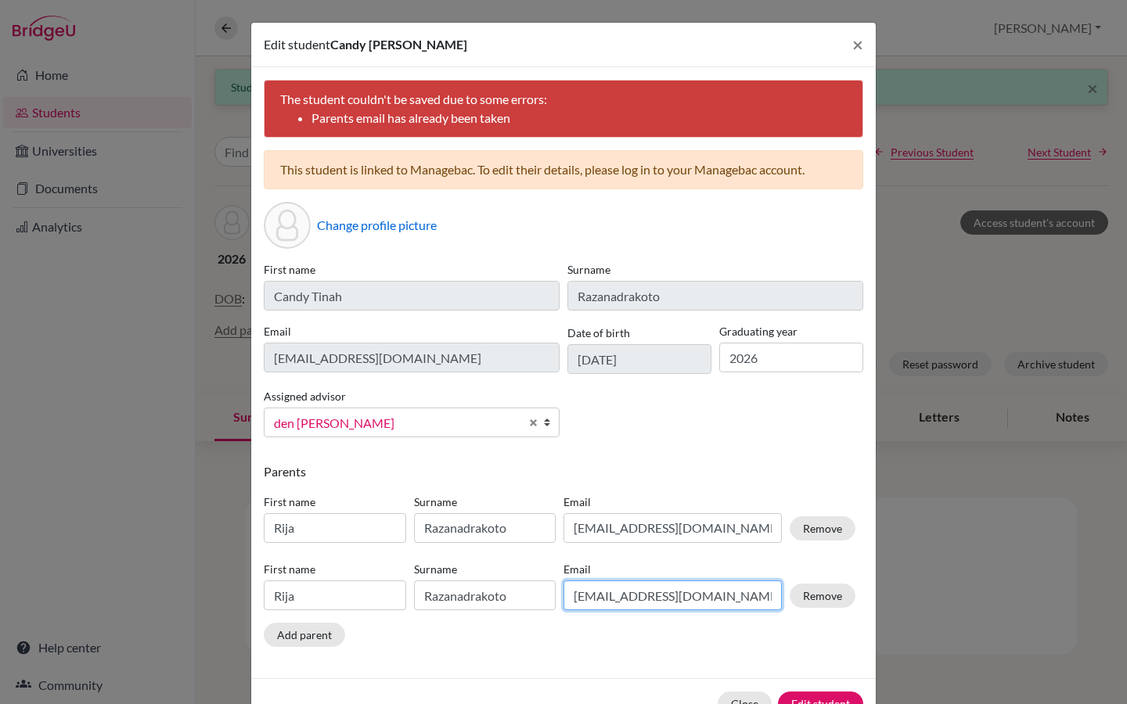
drag, startPoint x: 767, startPoint y: 600, endPoint x: 569, endPoint y: 592, distance: 198.1
click at [569, 592] on input "notairerazanadrakoto@gmail.com" at bounding box center [673, 596] width 218 height 30
paste input "rijarazana@yahoo.fr"
type input "rijarazana@yahoo.fr"
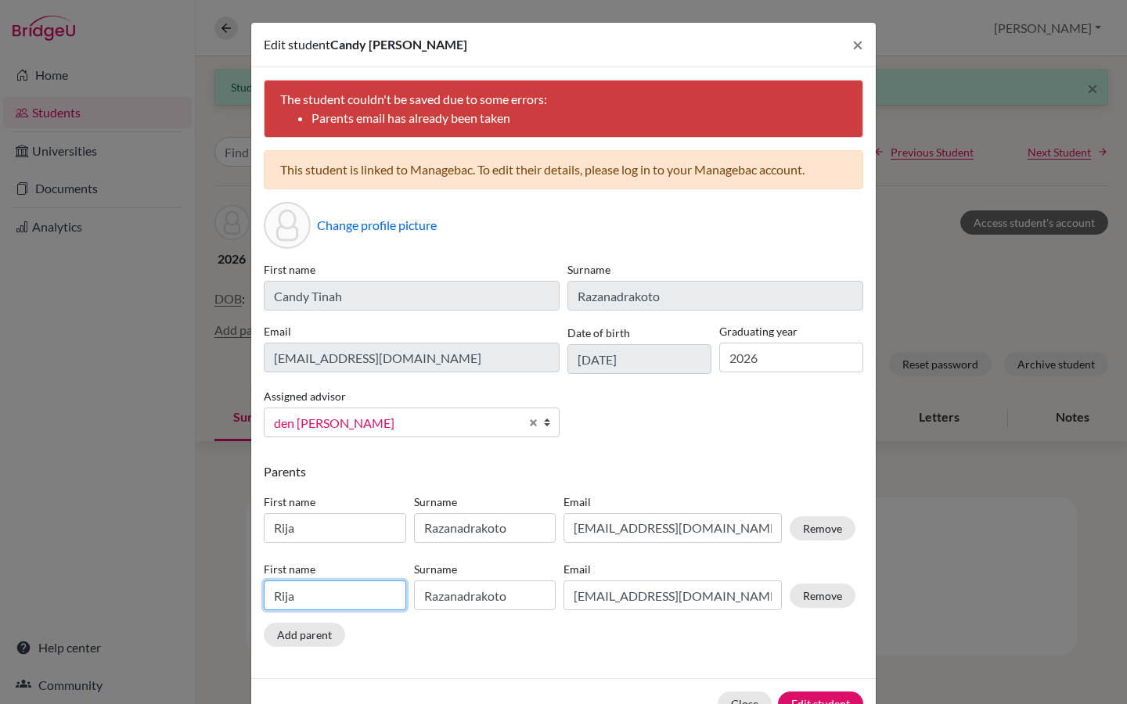
type input "rijarazana@yahoo.fr"
drag, startPoint x: 313, startPoint y: 596, endPoint x: 258, endPoint y: 596, distance: 54.8
click at [258, 596] on div "The student couldn't be saved due to some errors: Parents email has already bee…" at bounding box center [563, 372] width 625 height 611
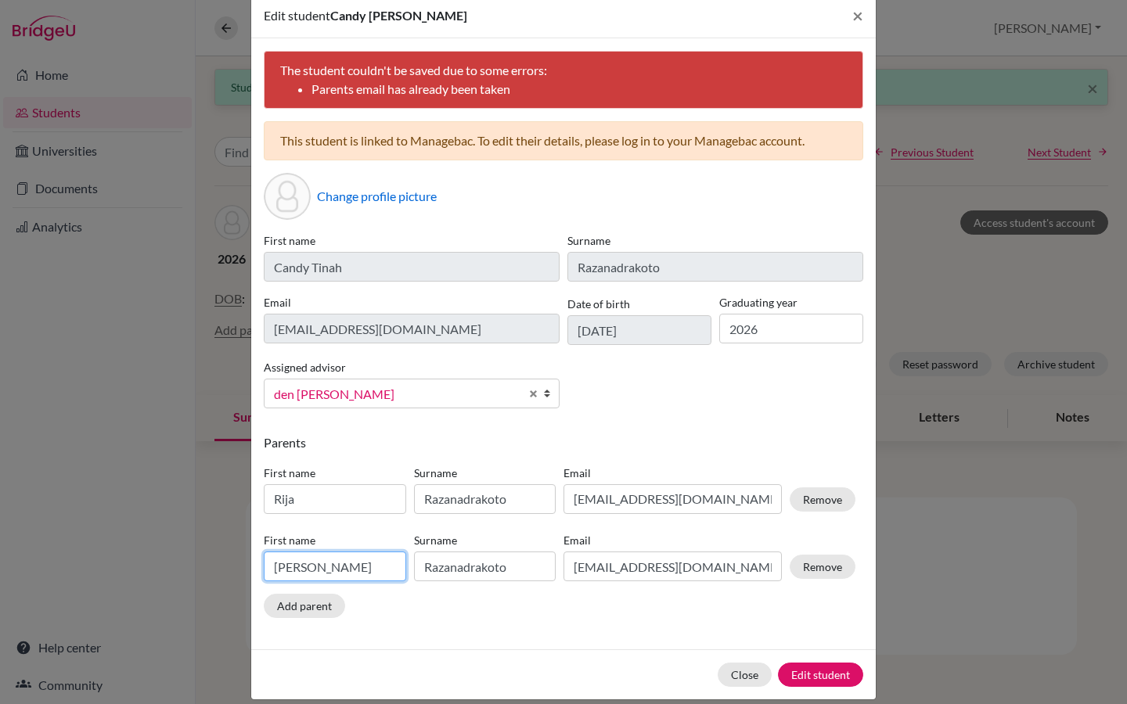
scroll to position [47, 0]
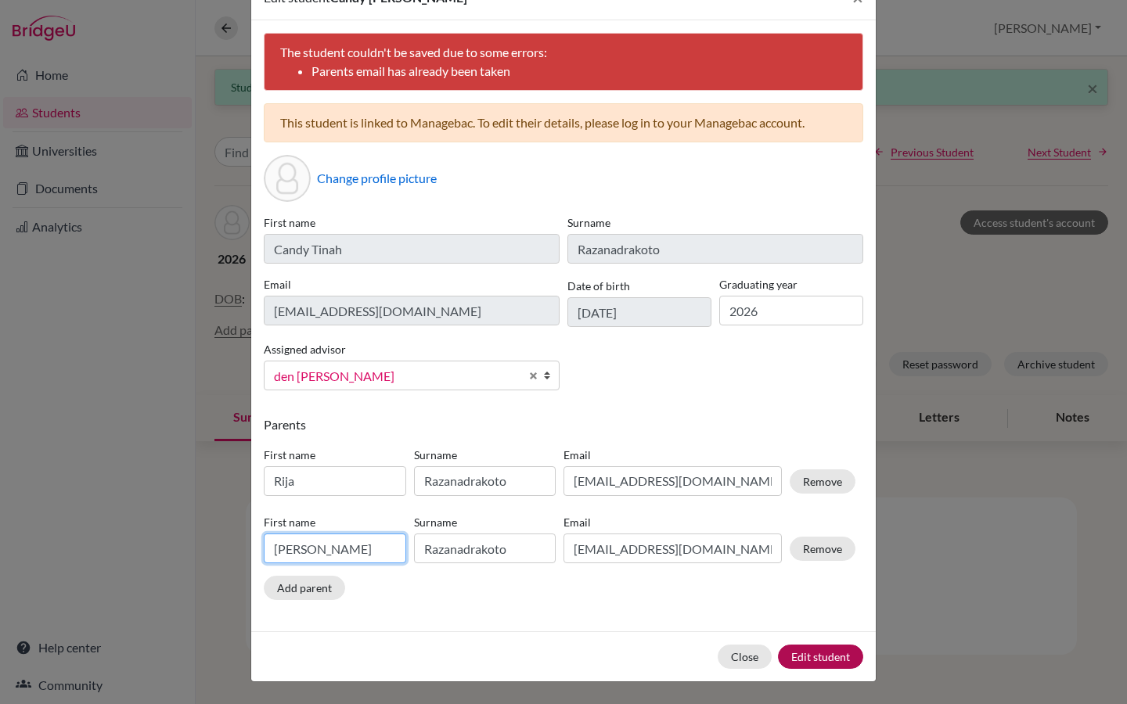
type input "Lalaina Irma"
click at [825, 654] on button "Edit student" at bounding box center [820, 657] width 85 height 24
click at [747, 651] on button "Close" at bounding box center [745, 657] width 54 height 24
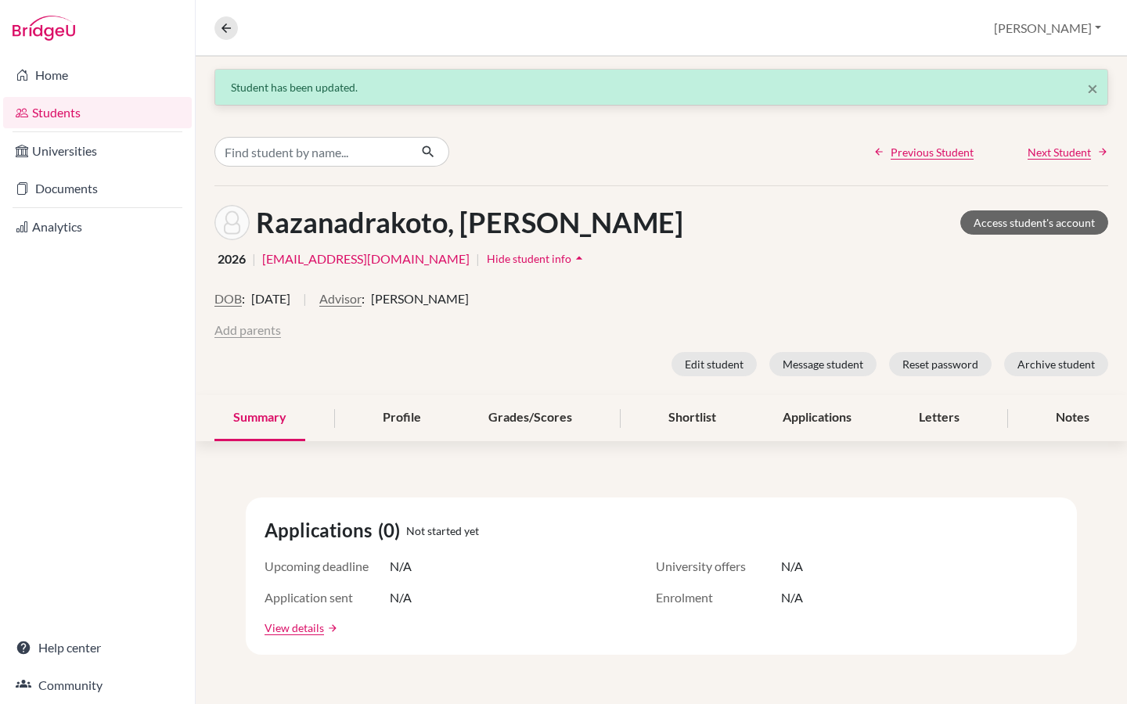
click at [254, 330] on button "Add parents" at bounding box center [247, 330] width 67 height 19
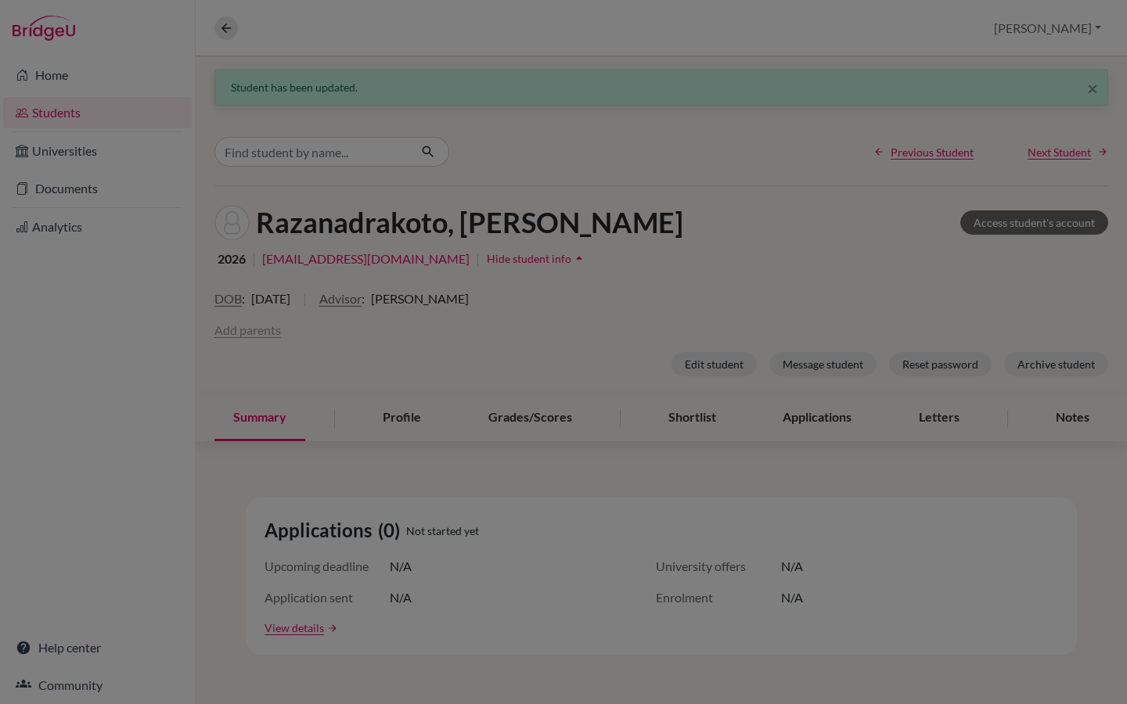
scroll to position [0, 0]
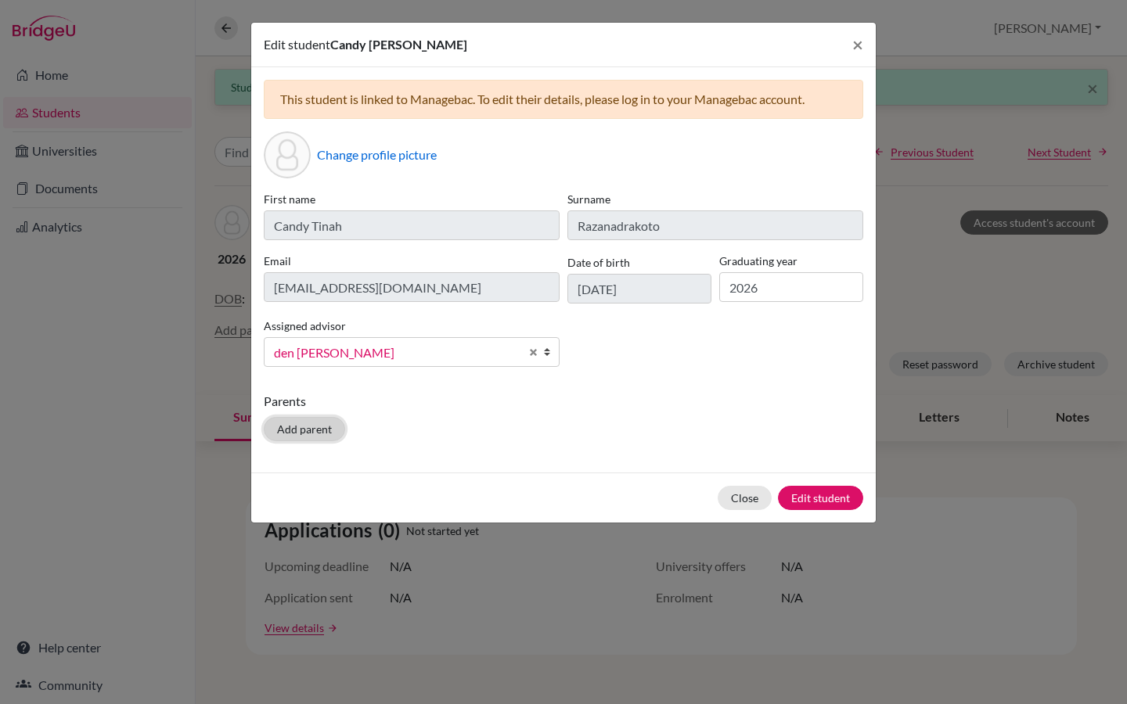
click at [319, 430] on button "Add parent" at bounding box center [304, 429] width 81 height 24
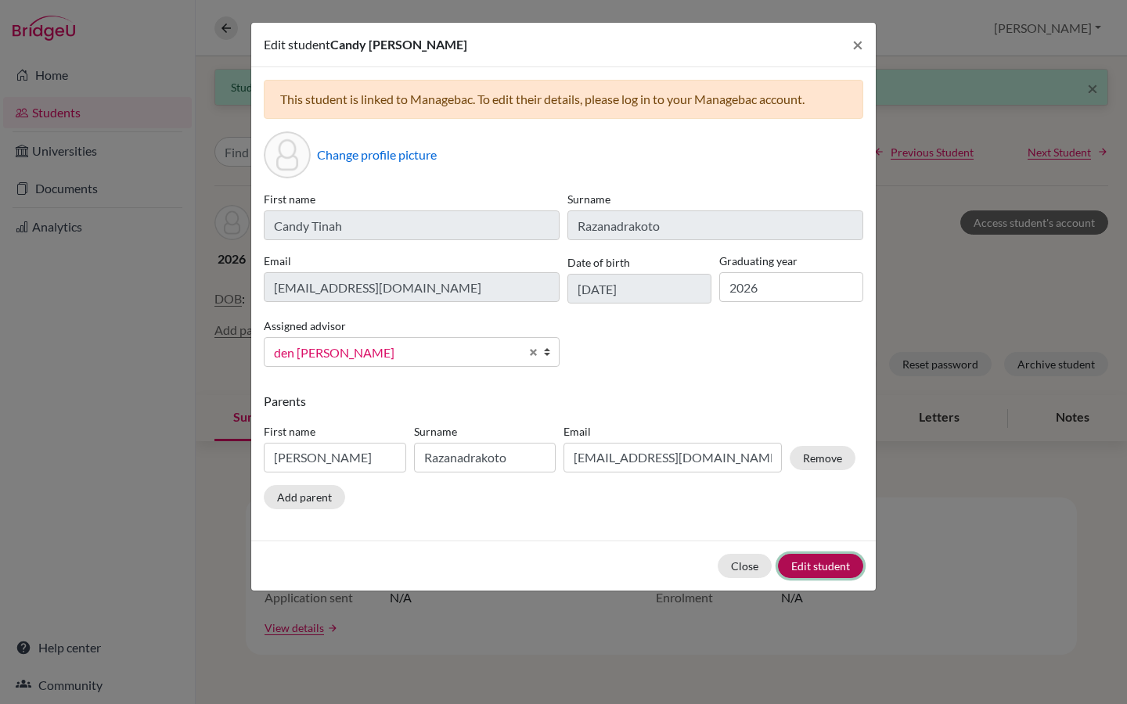
click at [827, 567] on button "Edit student" at bounding box center [820, 566] width 85 height 24
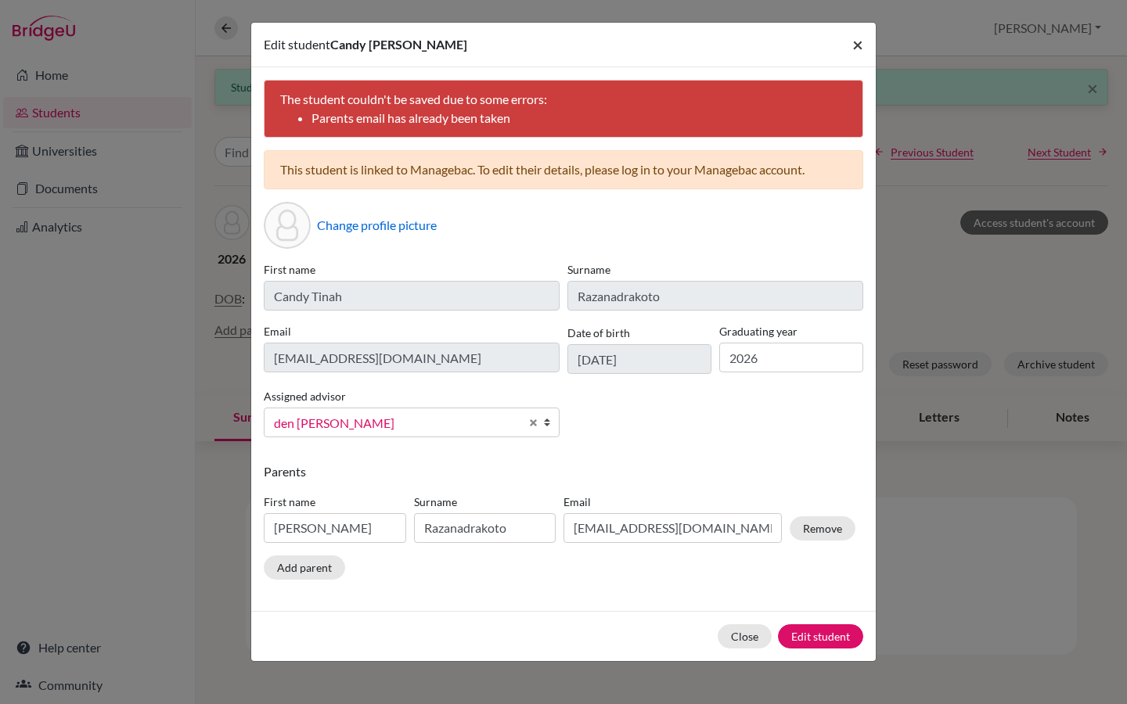
click at [861, 41] on span "×" at bounding box center [857, 44] width 11 height 23
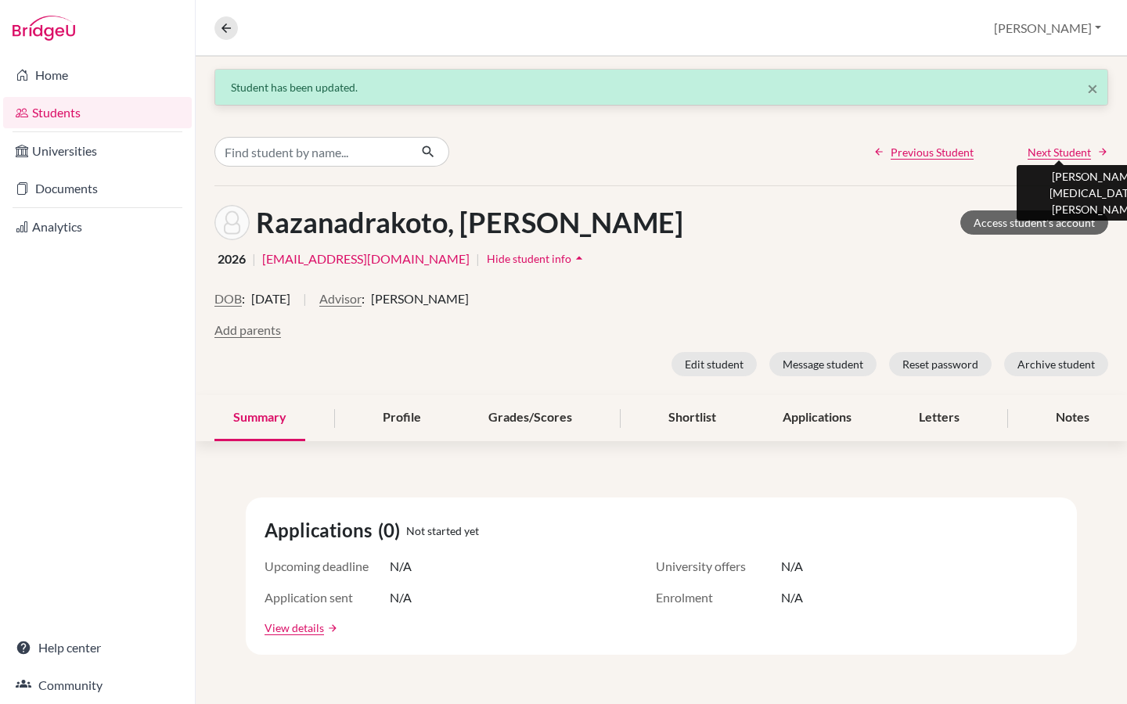
click at [1042, 154] on span "Next Student" at bounding box center [1059, 152] width 63 height 16
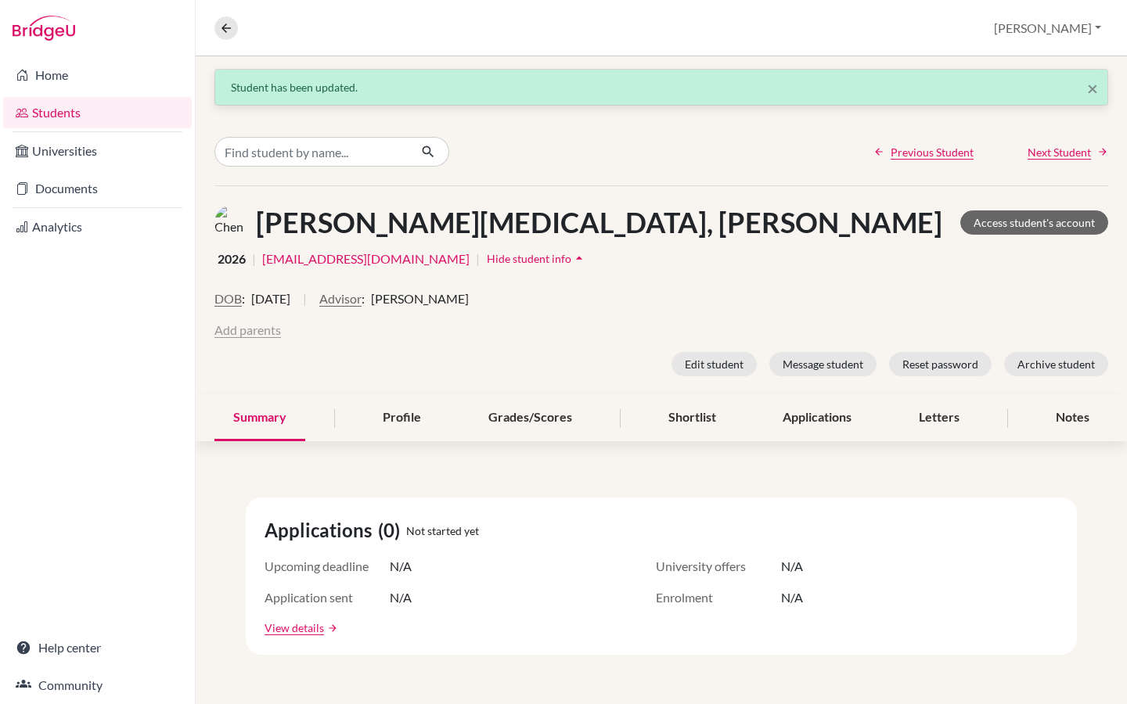
click at [273, 331] on button "Add parents" at bounding box center [247, 330] width 67 height 19
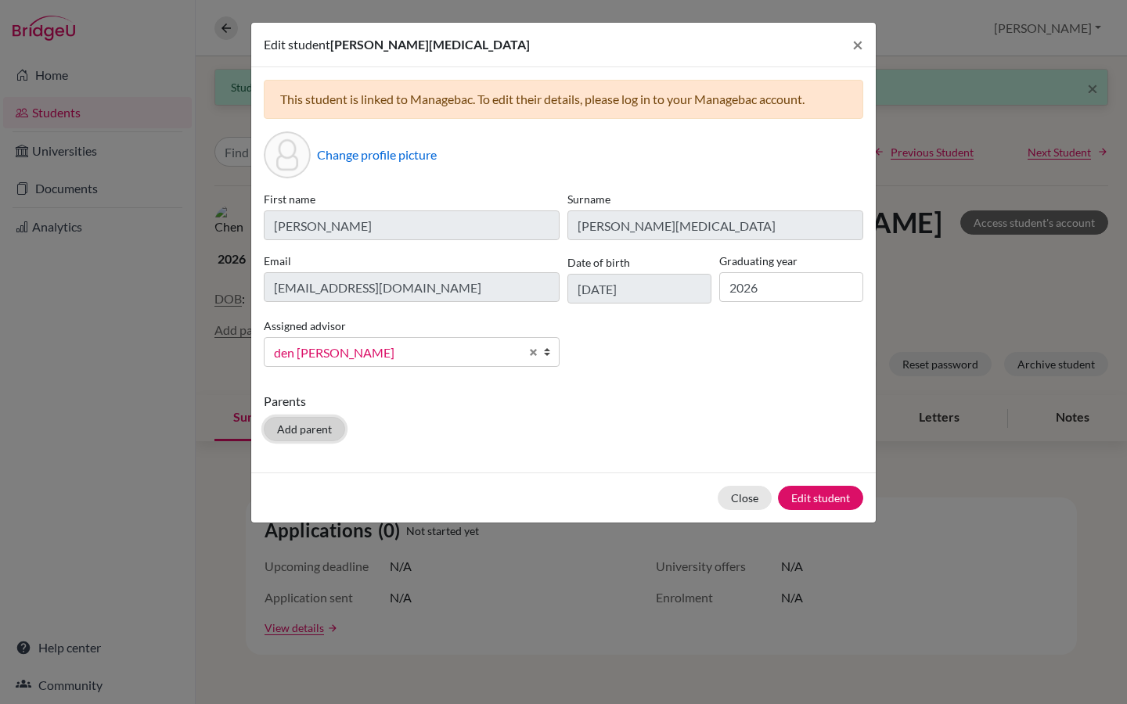
click at [293, 422] on button "Add parent" at bounding box center [304, 429] width 81 height 24
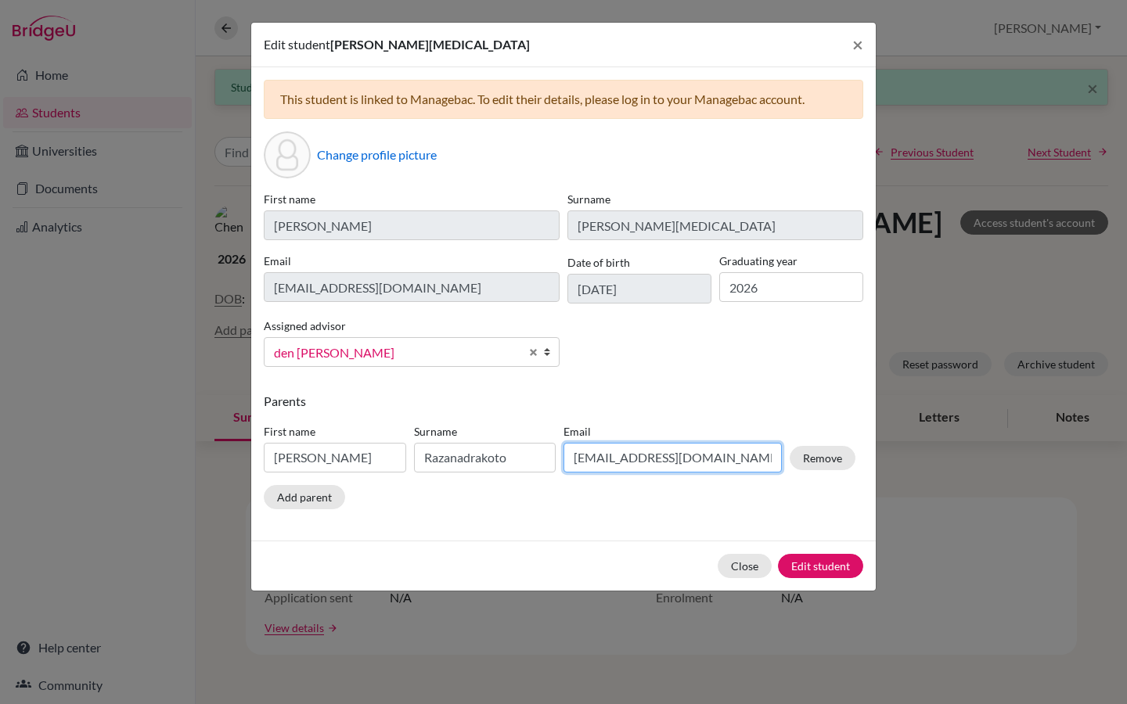
drag, startPoint x: 721, startPoint y: 462, endPoint x: 553, endPoint y: 455, distance: 168.4
click at [553, 455] on div "First name Lalaina Irma Surname Razanadrakoto Email rijarazana@yahoo.fr Remove" at bounding box center [560, 451] width 600 height 68
paste input "326400618@qq.com"
type input "326400618@qq.com"
drag, startPoint x: 354, startPoint y: 459, endPoint x: 215, endPoint y: 454, distance: 138.6
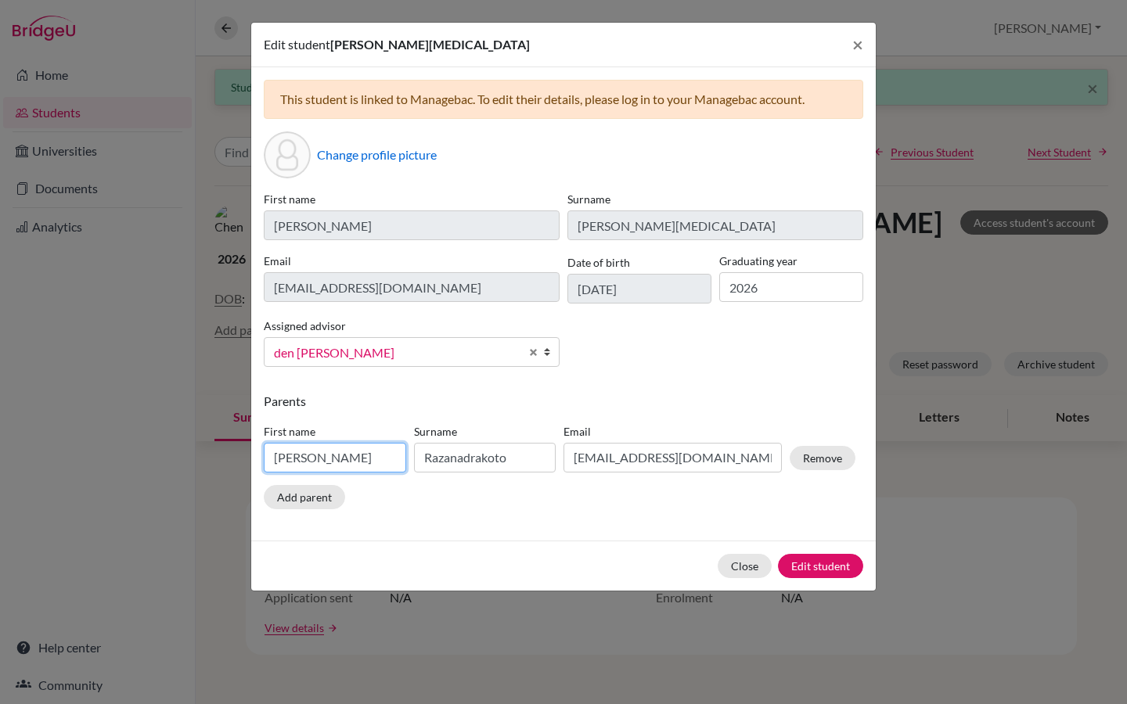
click at [215, 454] on div "Edit student Chen Shao Tao × This student is linked to Managebac. To edit their…" at bounding box center [563, 352] width 1127 height 704
type input "KFeng"
drag, startPoint x: 525, startPoint y: 456, endPoint x: 380, endPoint y: 463, distance: 145.7
click at [380, 463] on div "First name KFeng Surname Razanadrakoto Email 326400618@qq.com Remove" at bounding box center [560, 451] width 600 height 68
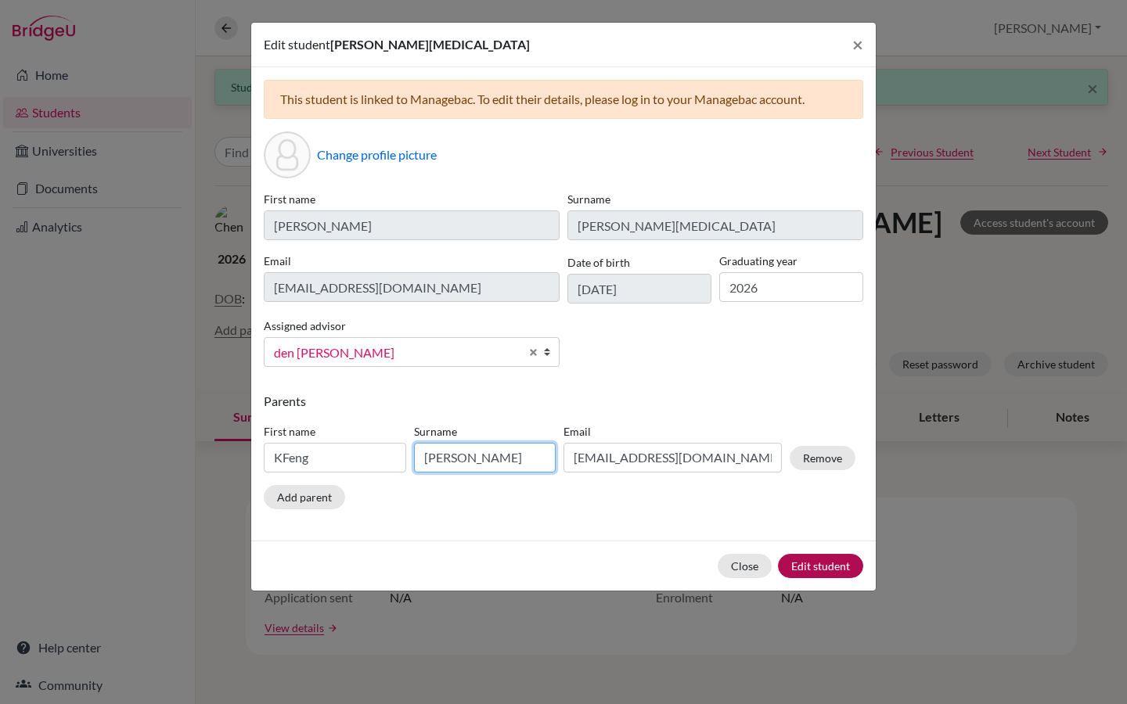
type input "Chen"
click at [834, 563] on button "Edit student" at bounding box center [820, 566] width 85 height 24
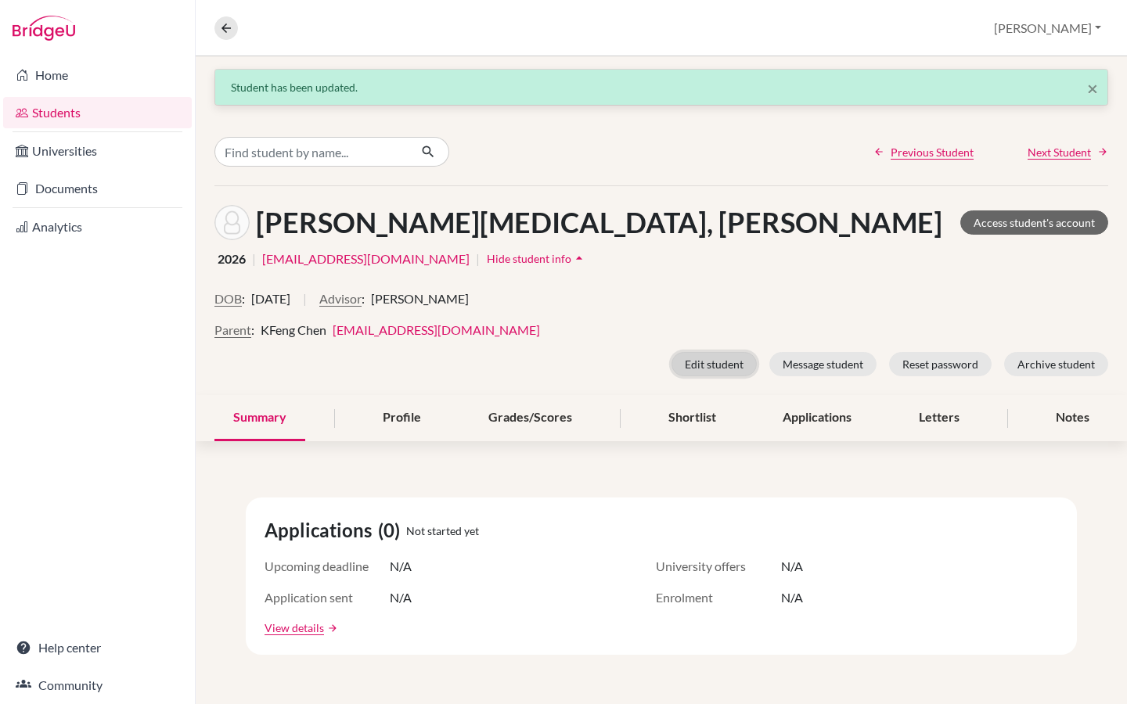
click at [715, 363] on button "Edit student" at bounding box center [714, 364] width 85 height 24
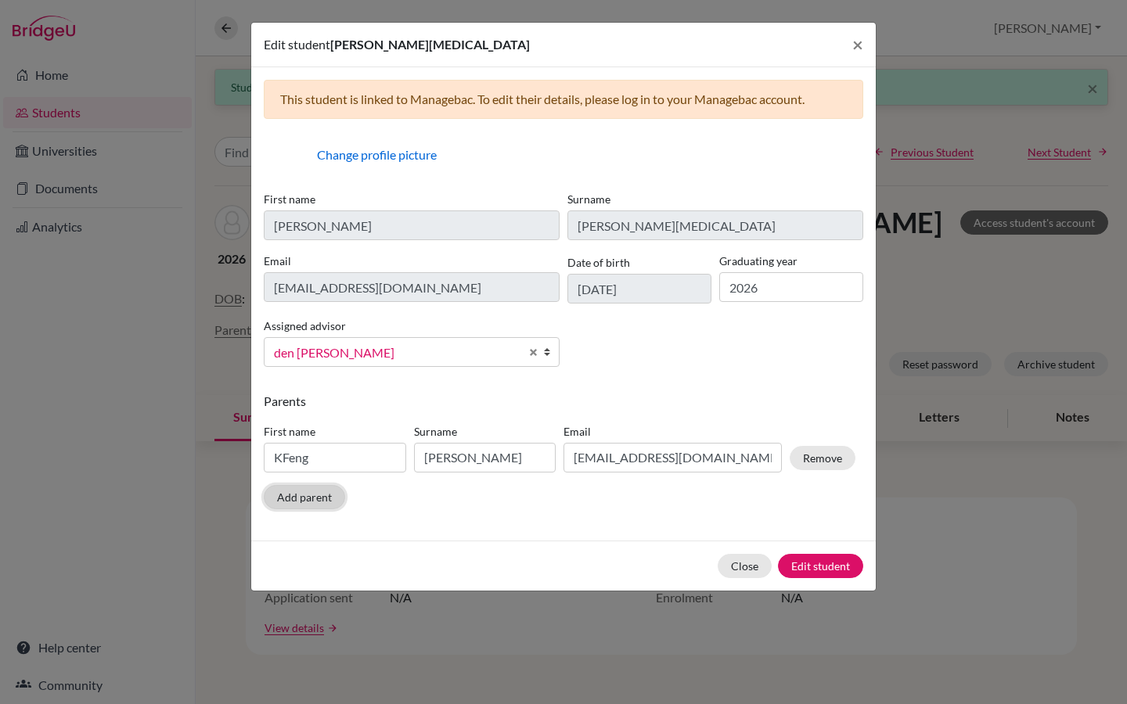
click at [313, 494] on button "Add parent" at bounding box center [304, 497] width 81 height 24
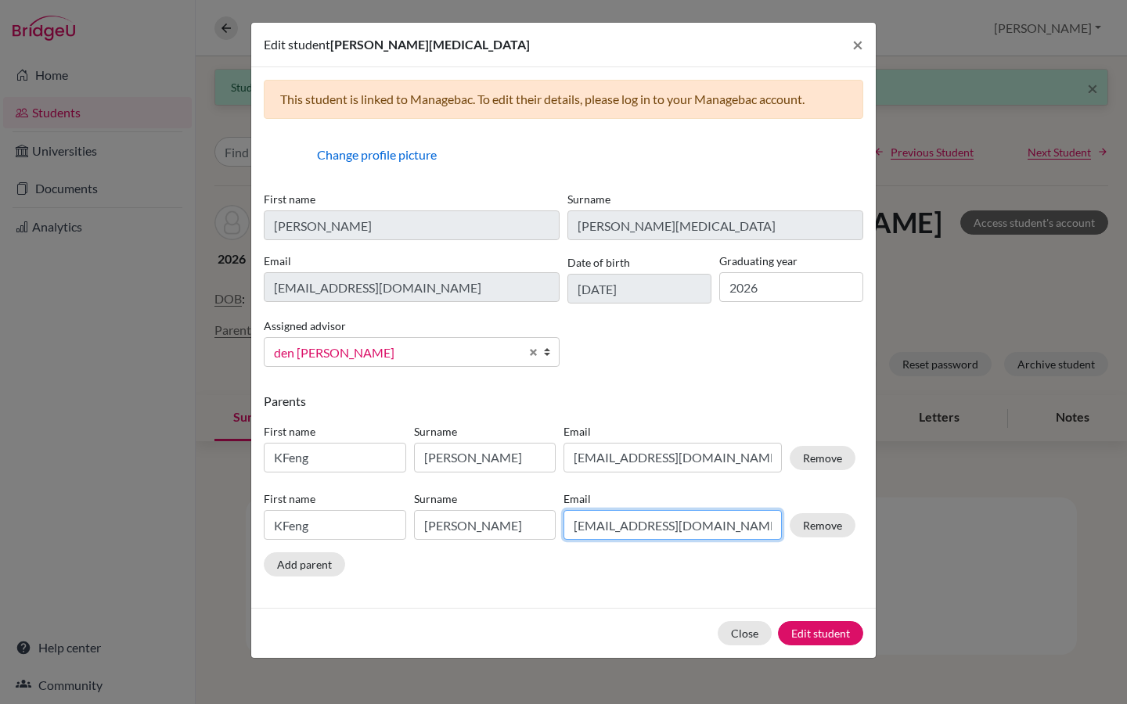
drag, startPoint x: 708, startPoint y: 531, endPoint x: 569, endPoint y: 528, distance: 139.3
click at [569, 528] on input "326400618@qq.com" at bounding box center [673, 525] width 218 height 30
paste input "1151527196"
type input "1151527196@qq.com"
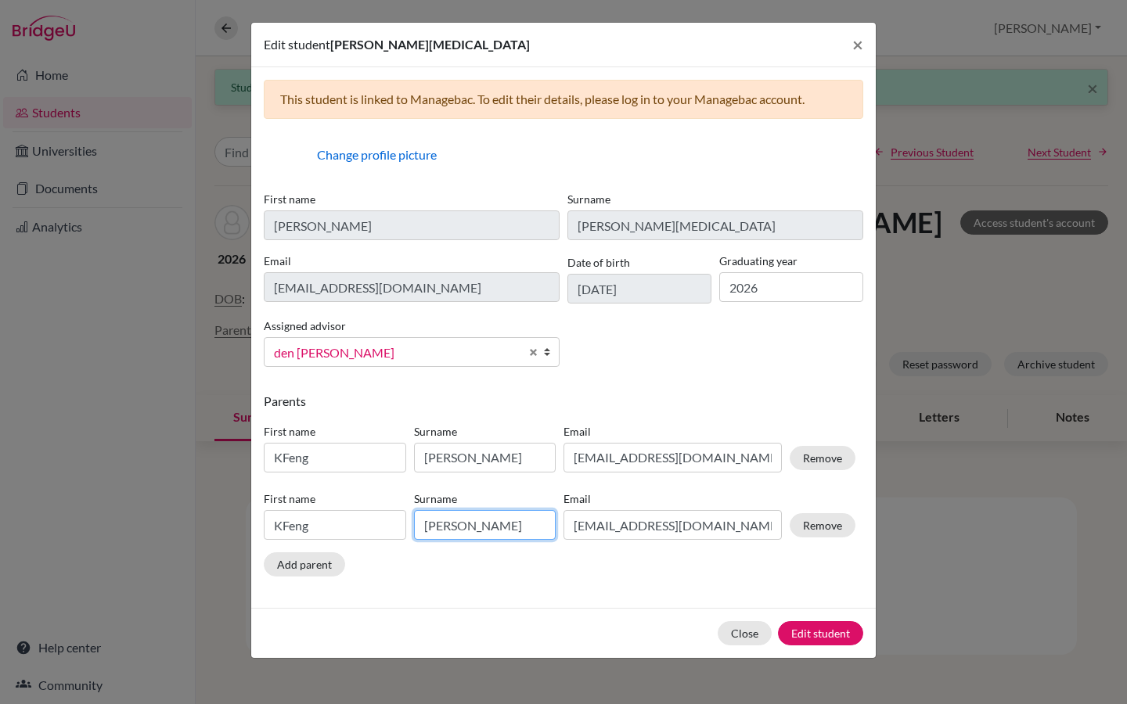
drag, startPoint x: 460, startPoint y: 527, endPoint x: 405, endPoint y: 528, distance: 54.8
click at [405, 528] on div "First name KFeng Surname Chen Email 1151527196@qq.com Remove" at bounding box center [560, 519] width 600 height 68
type input "Feng"
drag, startPoint x: 322, startPoint y: 518, endPoint x: 263, endPoint y: 517, distance: 58.7
click at [264, 517] on input "KFeng" at bounding box center [335, 525] width 142 height 30
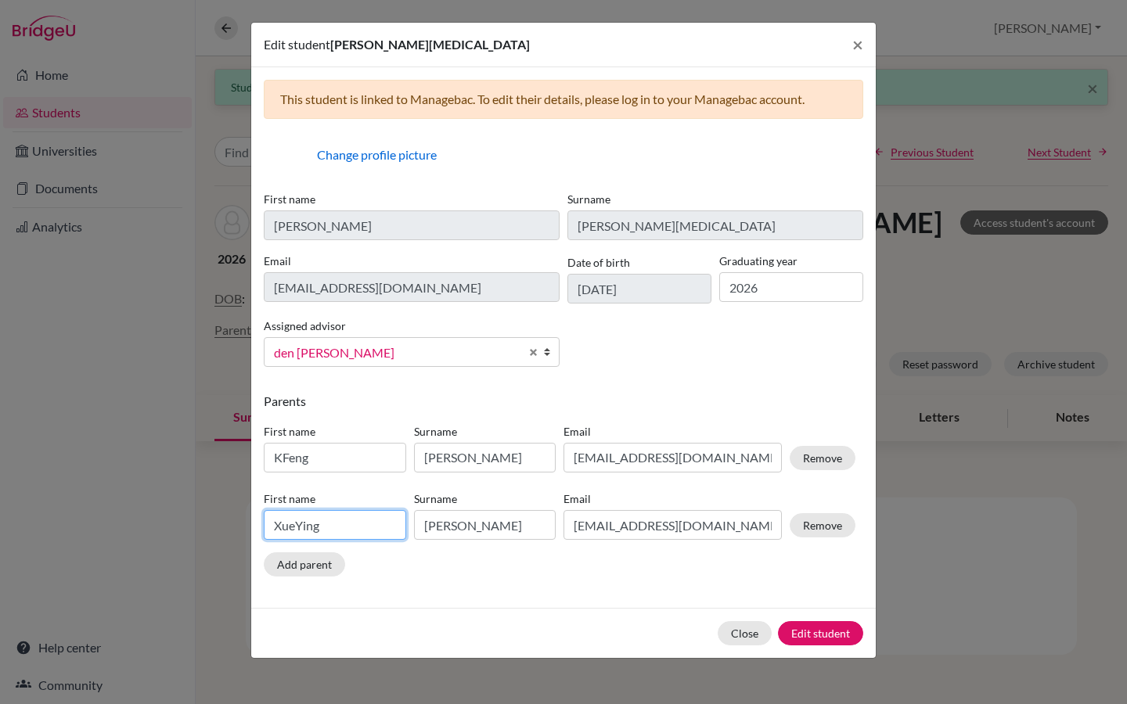
type input "XueYing"
drag, startPoint x: 457, startPoint y: 524, endPoint x: 413, endPoint y: 524, distance: 43.8
click at [414, 524] on input "Feng" at bounding box center [485, 525] width 142 height 30
type input "Yan"
click at [281, 456] on input "KFeng" at bounding box center [335, 458] width 142 height 30
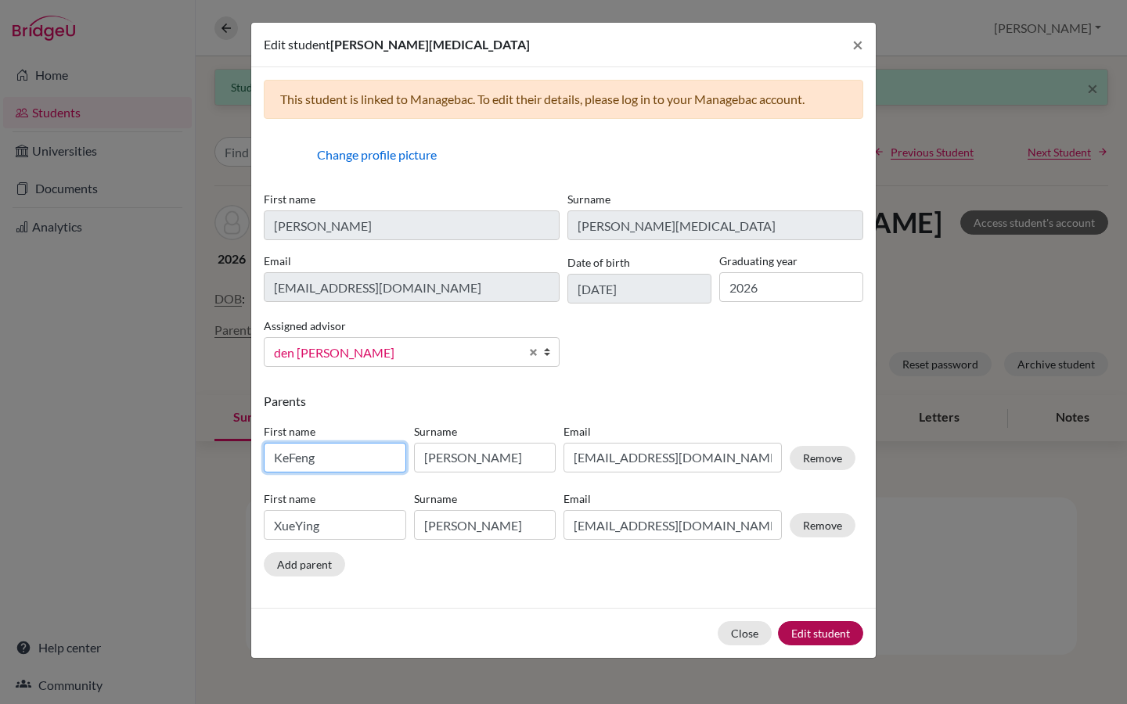
type input "KeFeng"
click at [830, 632] on button "Edit student" at bounding box center [820, 633] width 85 height 24
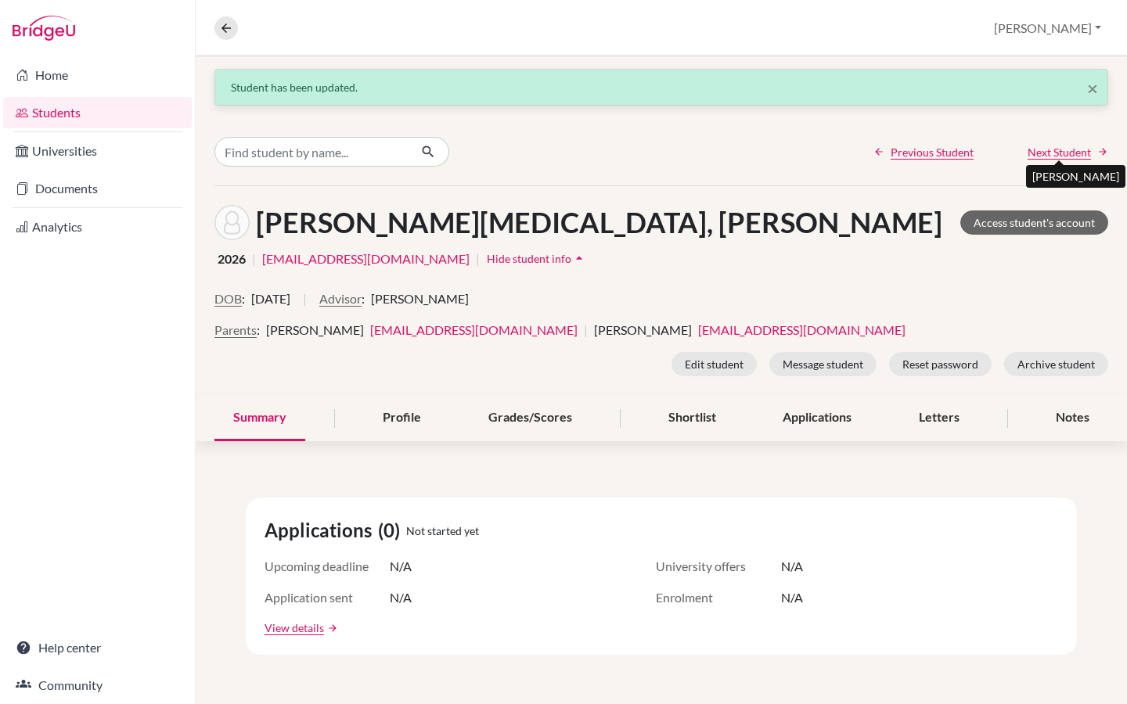
click at [1076, 152] on span "Next Student" at bounding box center [1059, 152] width 63 height 16
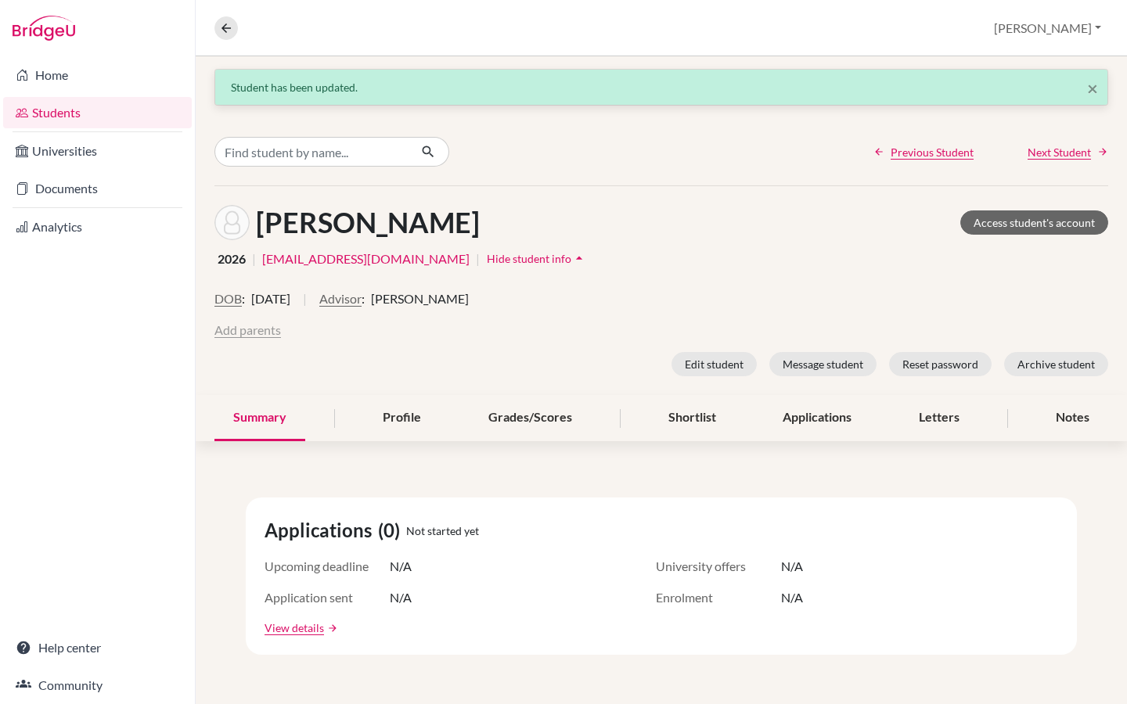
click at [249, 330] on button "Add parents" at bounding box center [247, 330] width 67 height 19
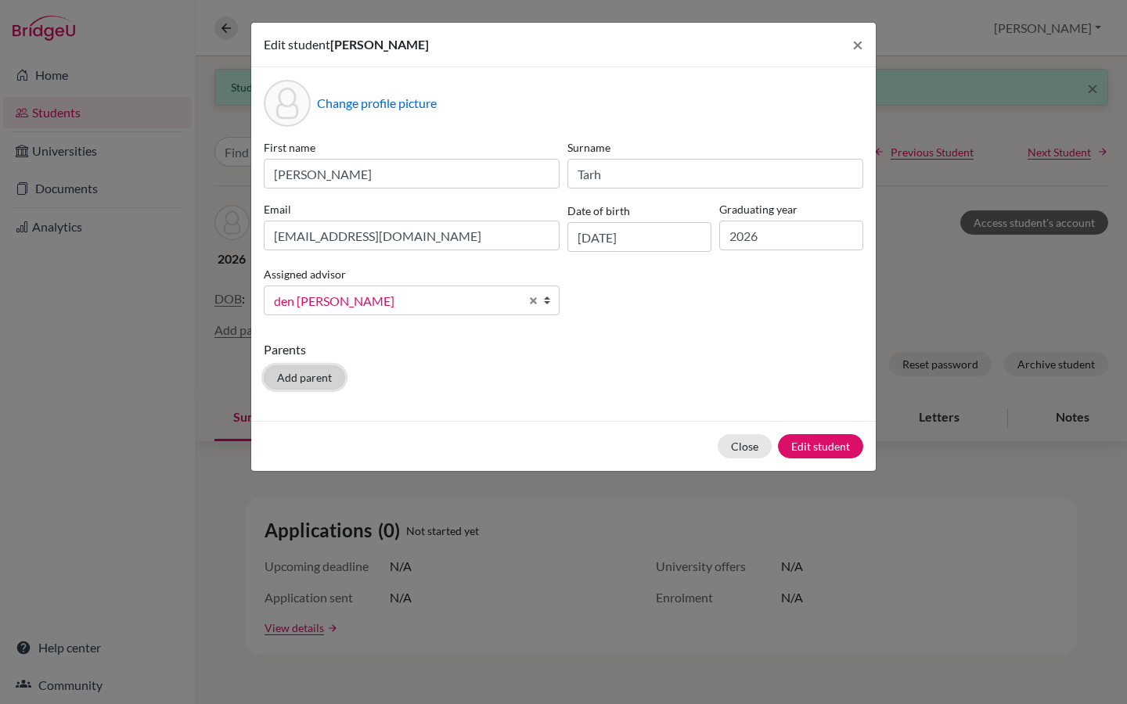
click at [312, 376] on button "Add parent" at bounding box center [304, 378] width 81 height 24
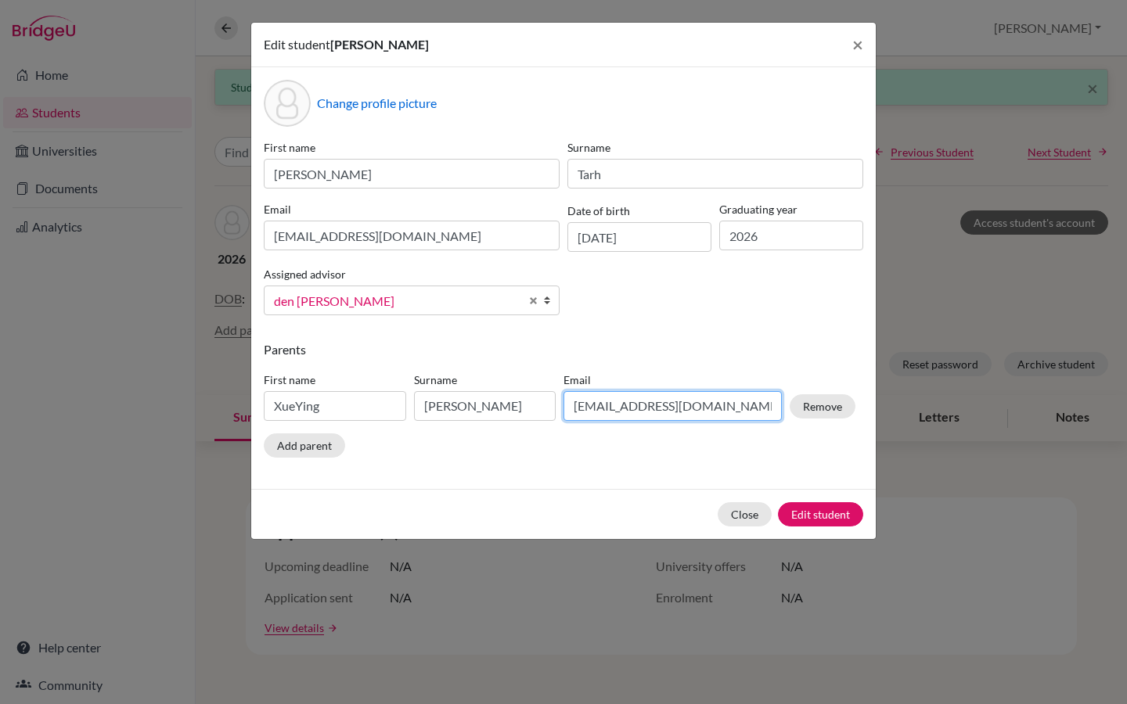
drag, startPoint x: 726, startPoint y: 406, endPoint x: 569, endPoint y: 404, distance: 157.3
click at [569, 404] on input "1151527196@qq.com" at bounding box center [673, 406] width 218 height 30
paste input "elizabeth.o.tarh@gmail"
type input "elizabeth.o.tarh@gmail.com"
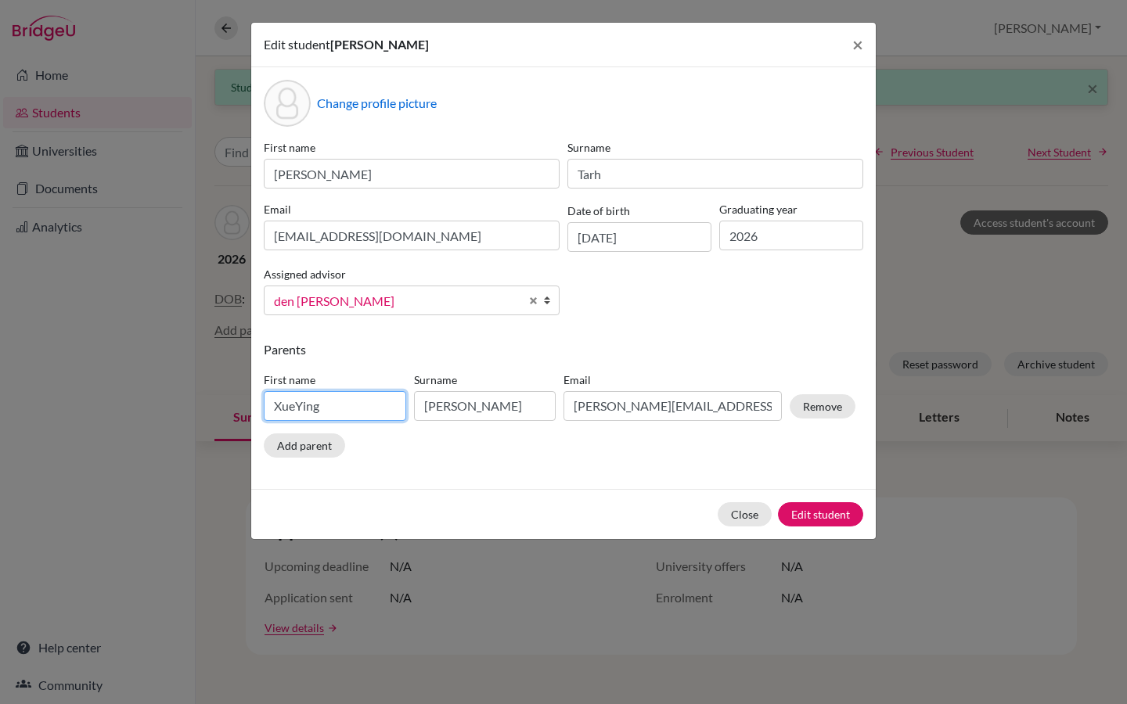
drag, startPoint x: 349, startPoint y: 407, endPoint x: 239, endPoint y: 412, distance: 110.5
click at [239, 412] on div "Edit student Jayne Tarh × Change profile picture First name Jayne Surname Tarh …" at bounding box center [563, 352] width 1127 height 704
type input "Elizabeth"
drag, startPoint x: 488, startPoint y: 412, endPoint x: 420, endPoint y: 411, distance: 68.1
click at [420, 411] on input "Yan" at bounding box center [485, 406] width 142 height 30
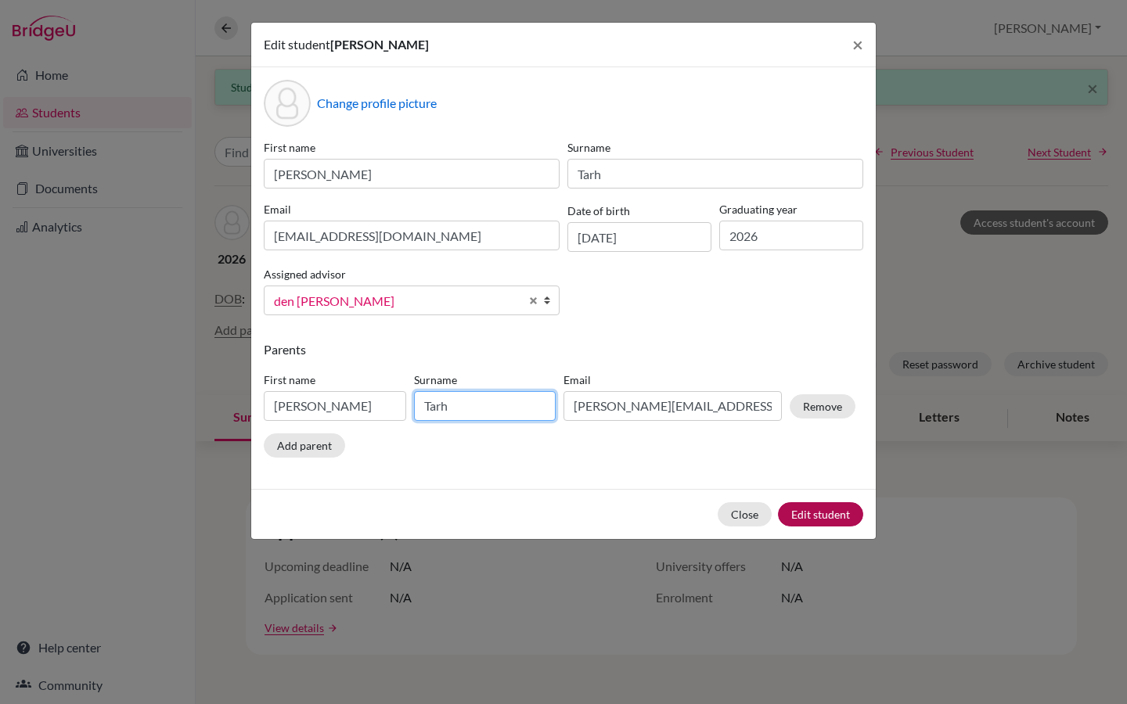
type input "Tarh"
click at [833, 511] on button "Edit student" at bounding box center [820, 514] width 85 height 24
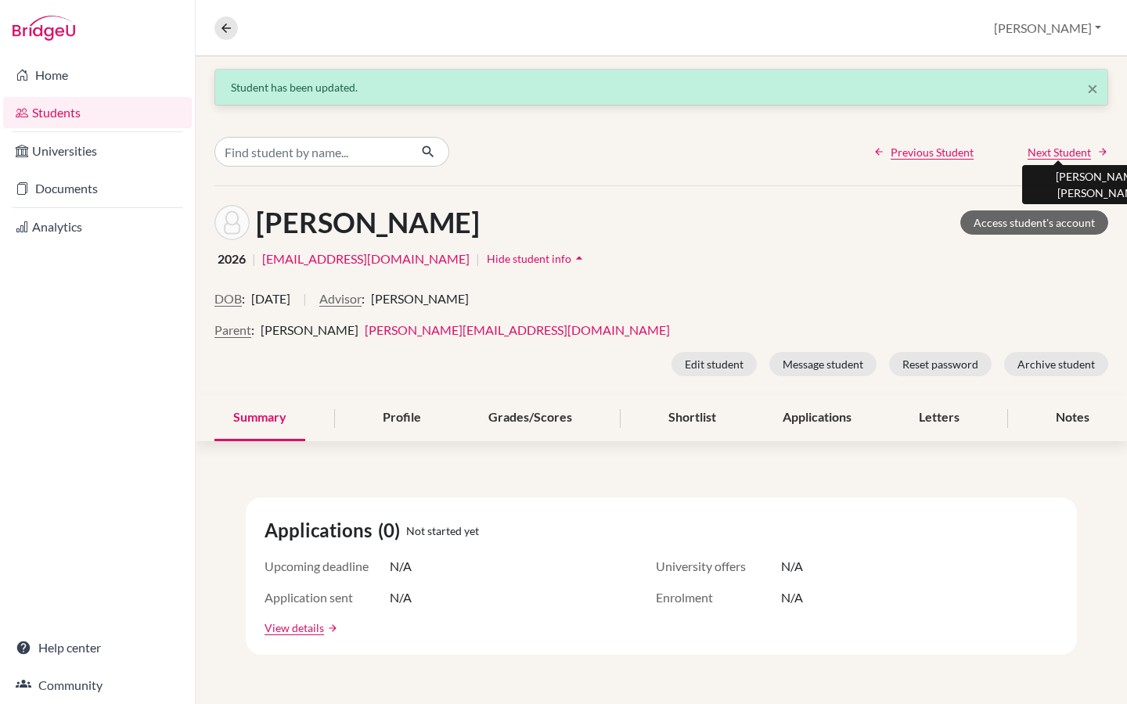
click at [1064, 148] on span "Next Student" at bounding box center [1059, 152] width 63 height 16
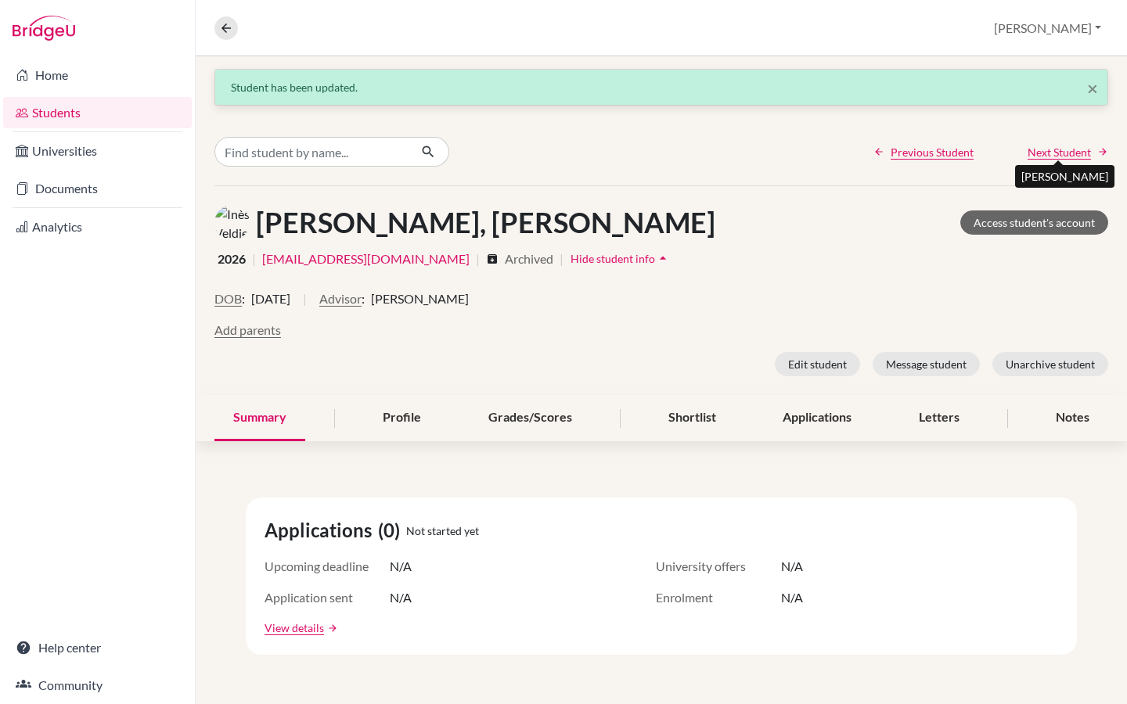
click at [1064, 148] on span "Next Student" at bounding box center [1059, 152] width 63 height 16
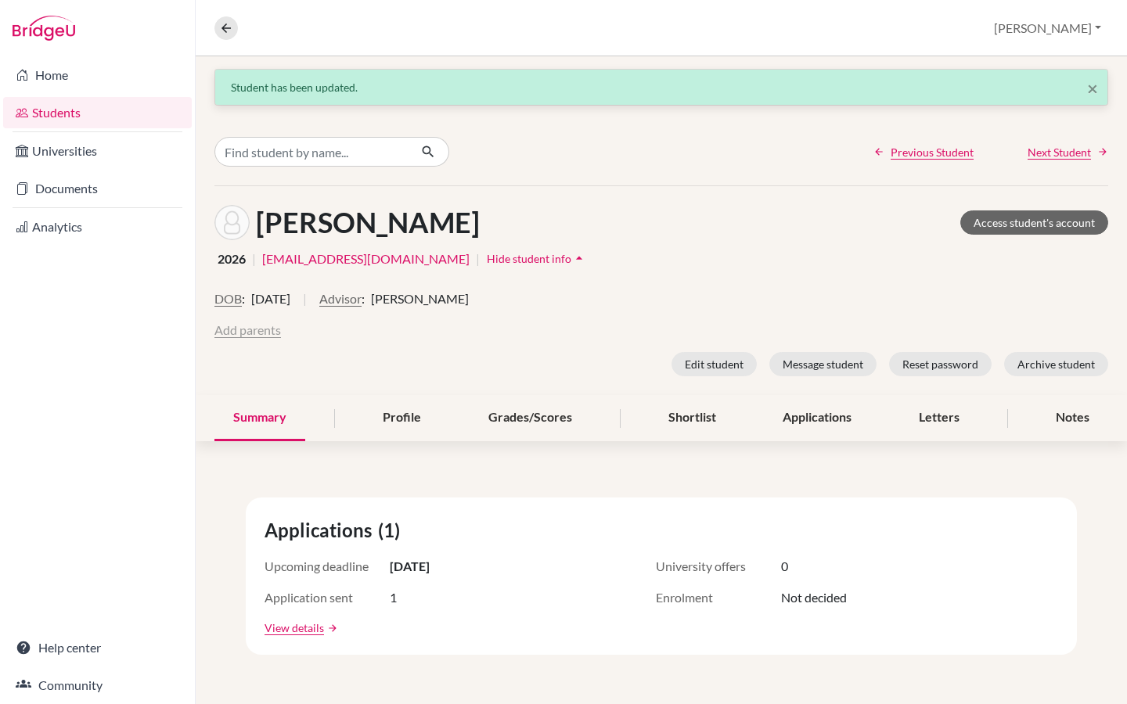
click at [261, 328] on button "Add parents" at bounding box center [247, 330] width 67 height 19
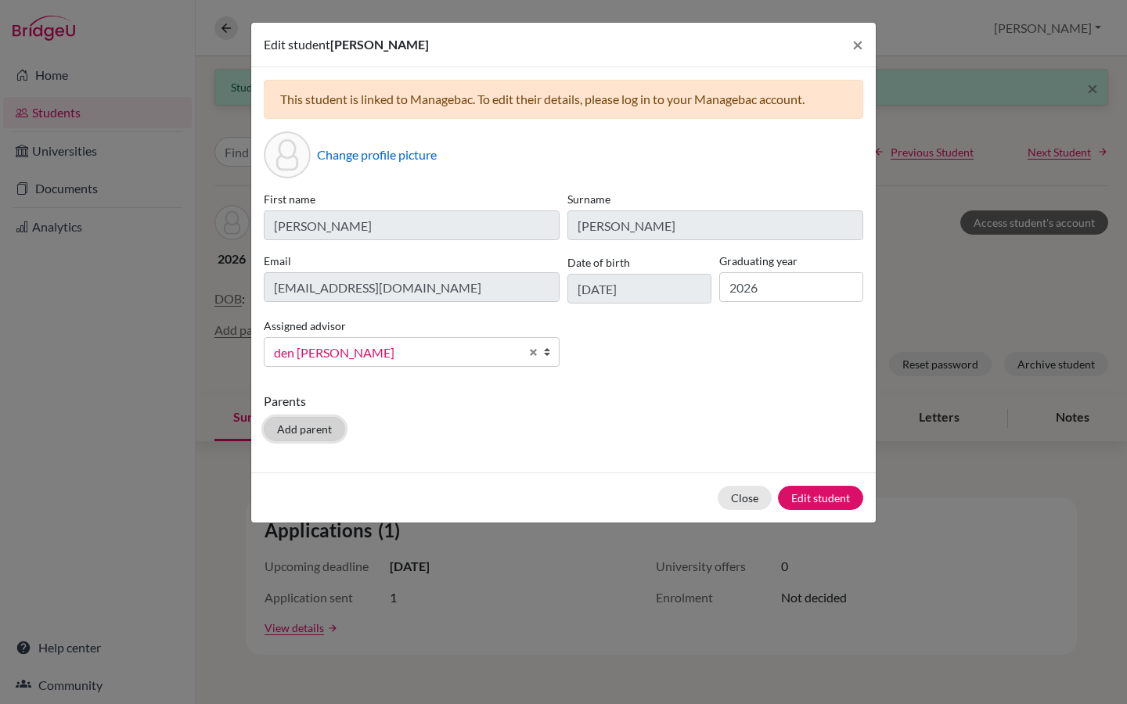
click at [293, 424] on button "Add parent" at bounding box center [304, 429] width 81 height 24
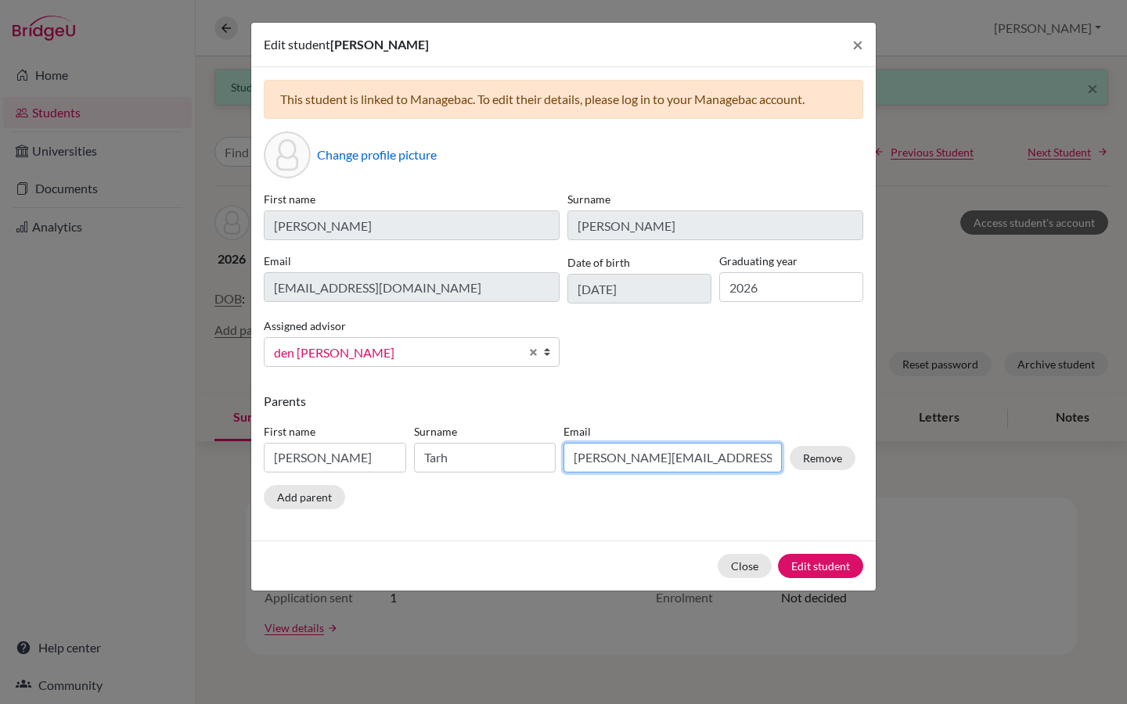
drag, startPoint x: 754, startPoint y: 458, endPoint x: 561, endPoint y: 460, distance: 193.3
click at [561, 460] on div "Email elizabeth.o.tarh@gmail.com" at bounding box center [673, 447] width 226 height 49
paste input "davidmckayweiler"
type input "davidmckayweiler@gmail.com"
drag, startPoint x: 341, startPoint y: 459, endPoint x: 256, endPoint y: 459, distance: 85.3
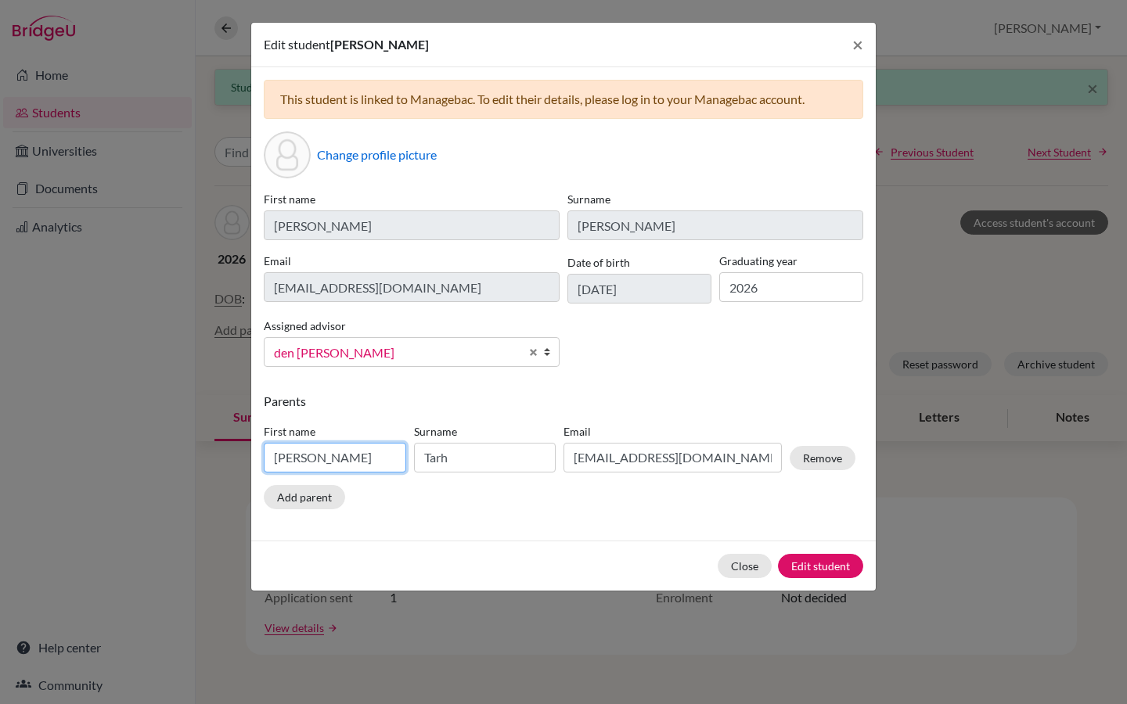
click at [256, 459] on div "This student is linked to Managebac. To edit their details, please log in to yo…" at bounding box center [563, 304] width 625 height 474
type input "David"
drag, startPoint x: 453, startPoint y: 457, endPoint x: 410, endPoint y: 457, distance: 43.0
click at [410, 457] on div "Surname Tarh" at bounding box center [485, 447] width 150 height 49
type input "Weiler"
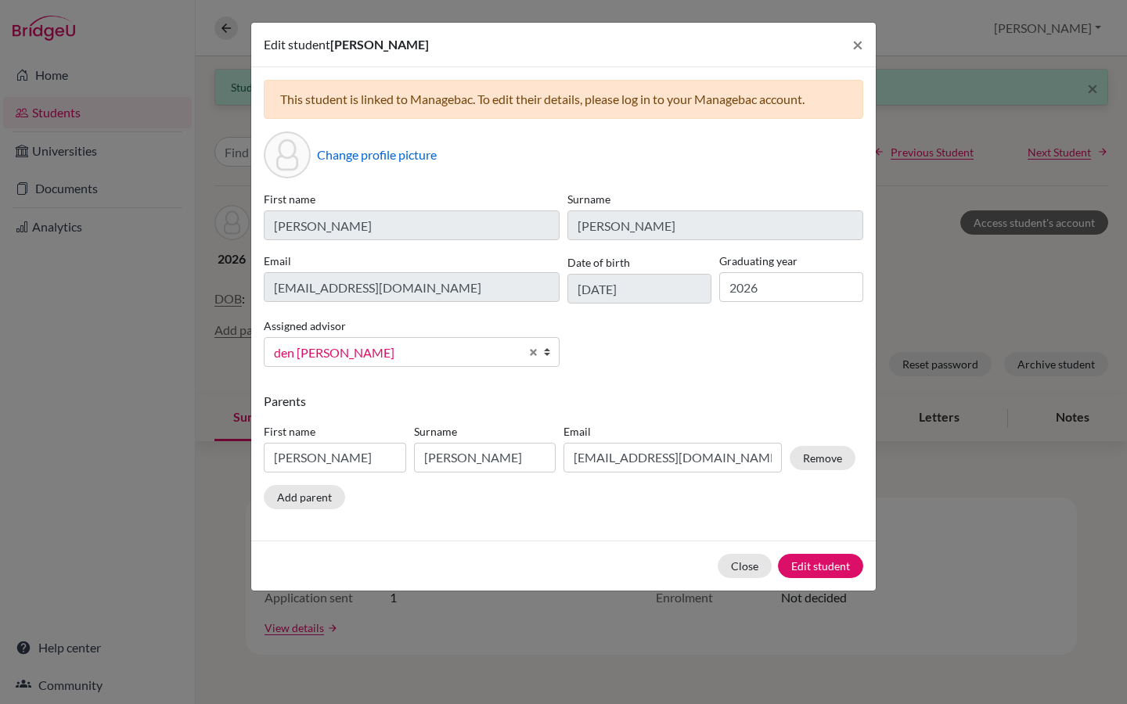
click at [643, 502] on div "Parents First name David Surname Weiler Email davidmckayweiler@gmail.com Remove…" at bounding box center [564, 454] width 600 height 124
click at [819, 565] on button "Edit student" at bounding box center [820, 566] width 85 height 24
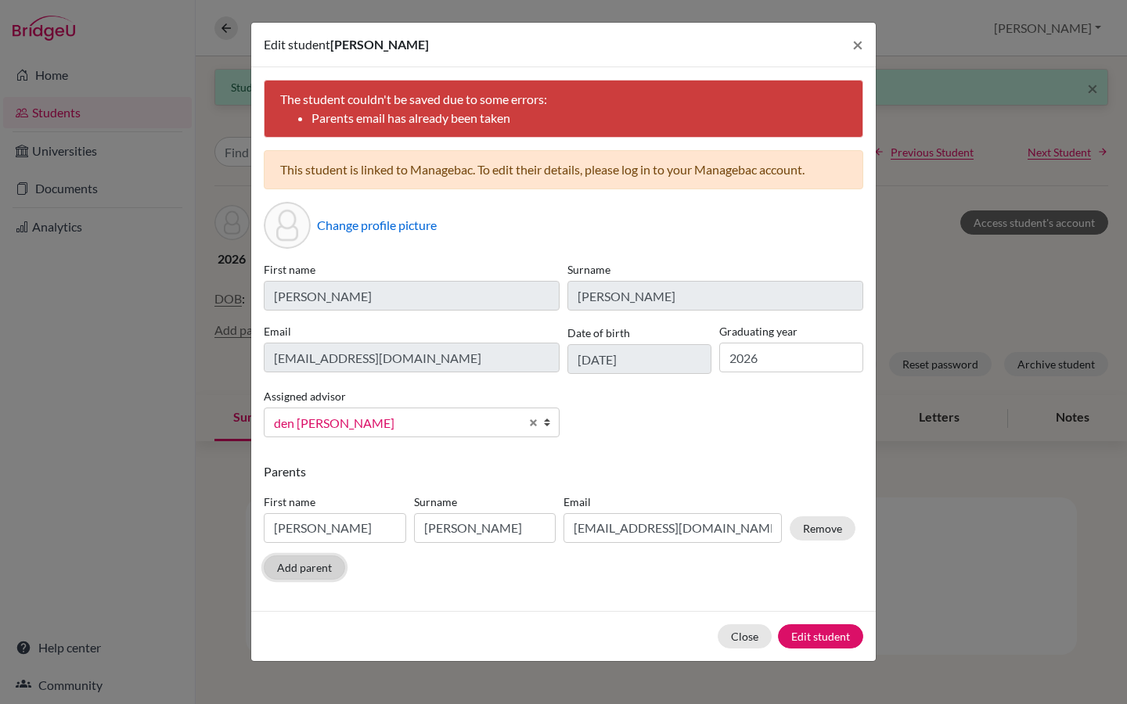
click at [297, 571] on button "Add parent" at bounding box center [304, 568] width 81 height 24
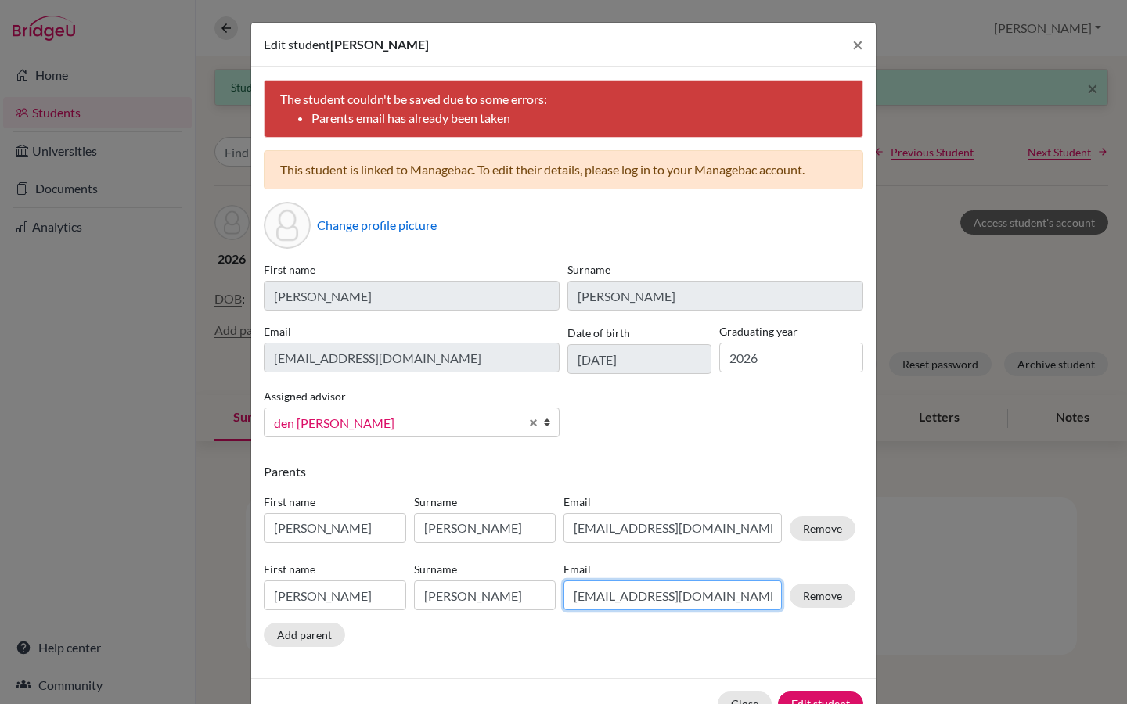
drag, startPoint x: 748, startPoint y: 600, endPoint x: 550, endPoint y: 603, distance: 198.0
click at [550, 603] on div "First name David Surname Weiler Email davidmckayweiler@gmail.com Remove" at bounding box center [560, 590] width 600 height 68
paste input "charleew27"
type input "charleew27@gmail.com"
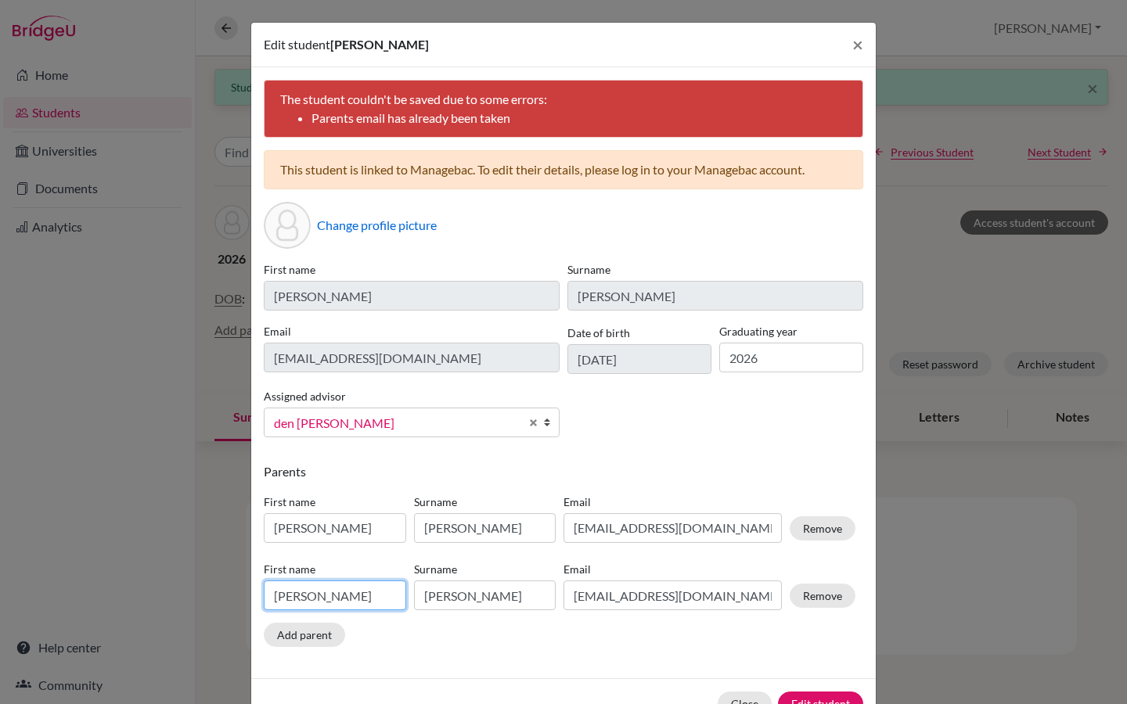
type input "charleew27@gmail.com"
drag, startPoint x: 323, startPoint y: 590, endPoint x: 257, endPoint y: 590, distance: 65.7
click at [257, 590] on div "The student couldn't be saved due to some errors: Parents email has already bee…" at bounding box center [563, 372] width 625 height 611
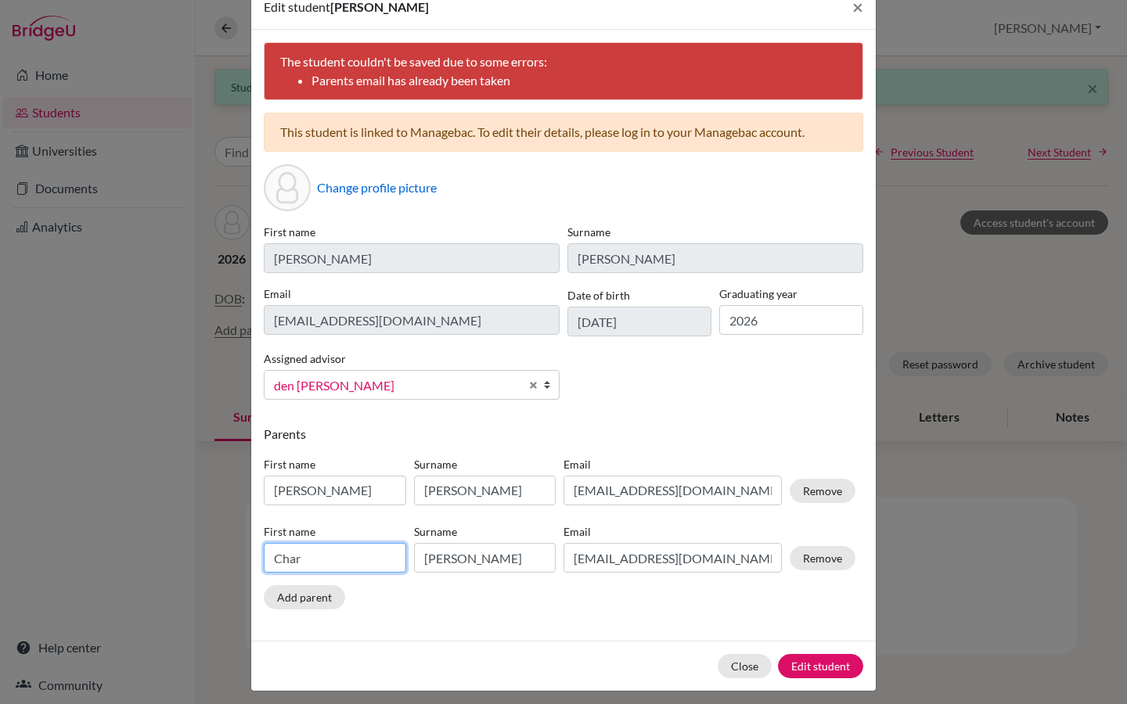
scroll to position [47, 0]
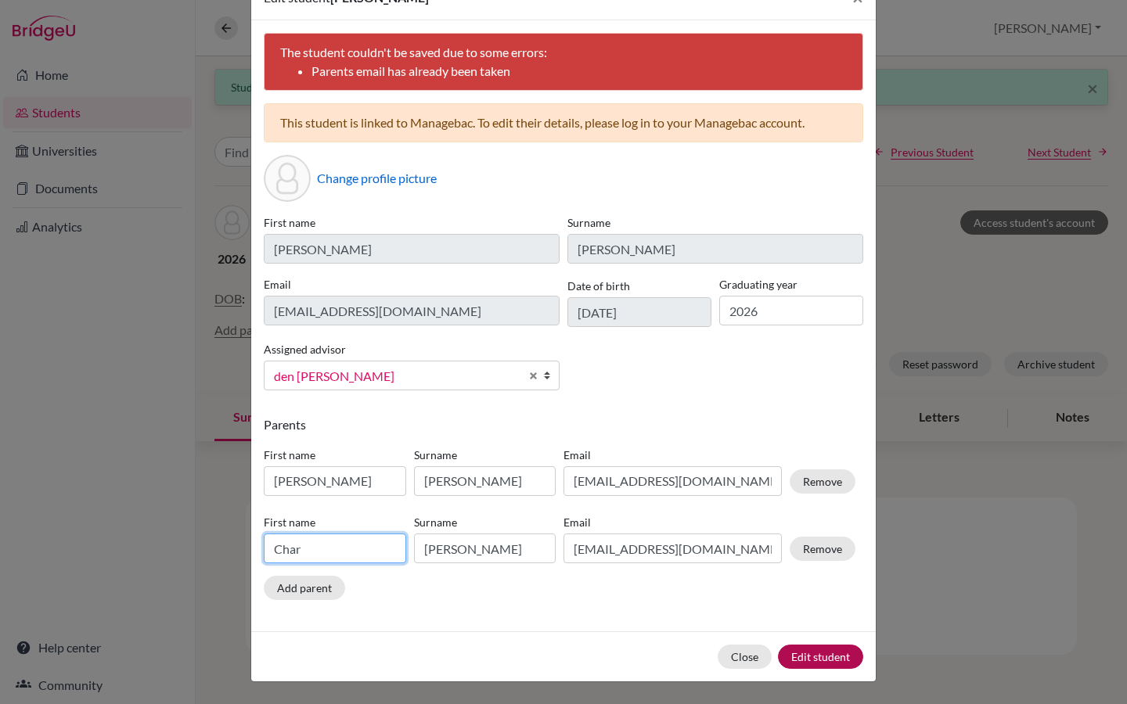
type input "Char"
click at [834, 657] on button "Edit student" at bounding box center [820, 657] width 85 height 24
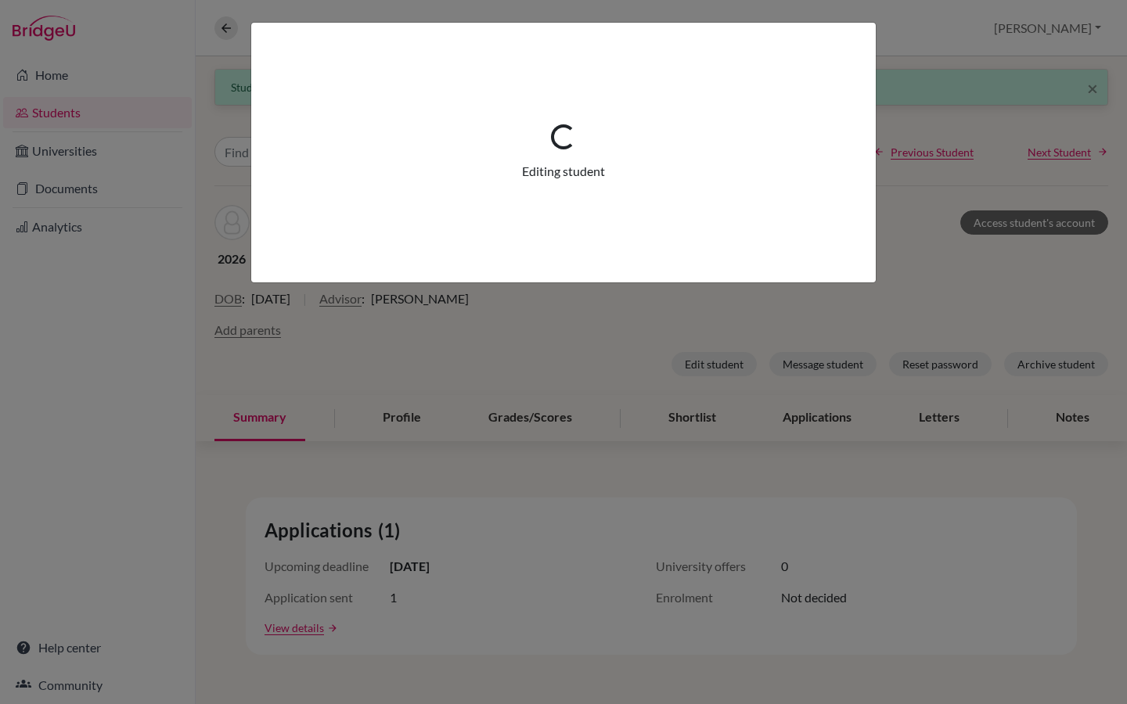
scroll to position [0, 0]
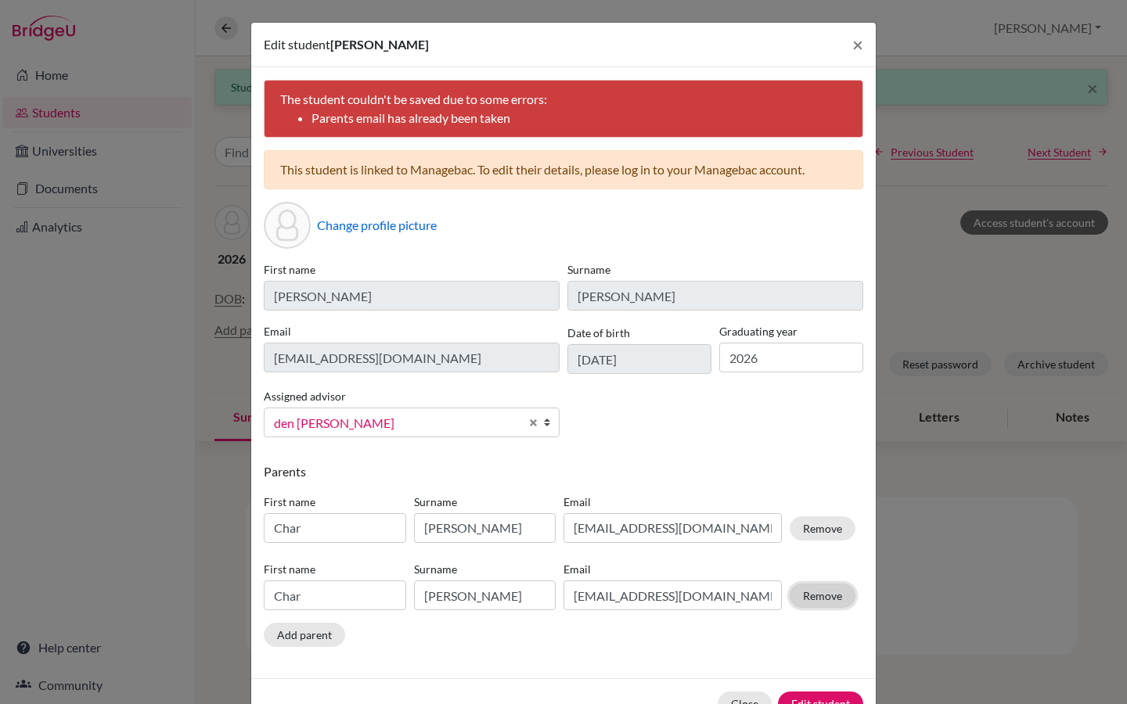
click at [835, 594] on button "Remove" at bounding box center [823, 596] width 66 height 24
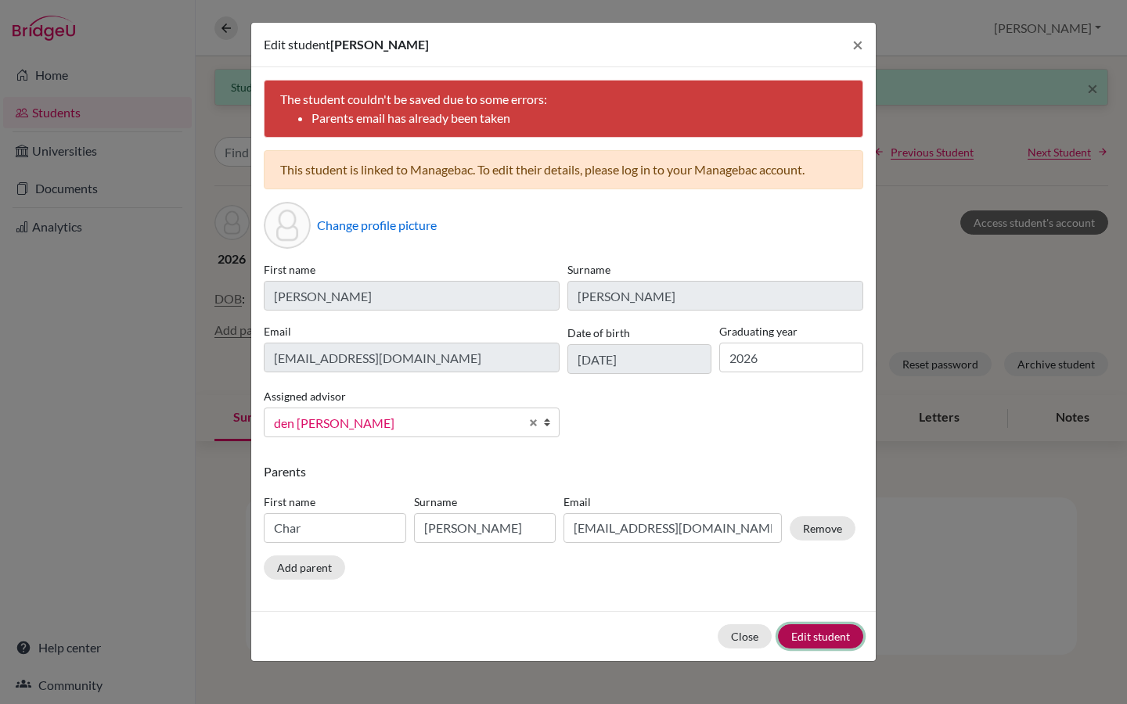
click at [825, 634] on button "Edit student" at bounding box center [820, 637] width 85 height 24
click at [862, 45] on span "×" at bounding box center [857, 44] width 11 height 23
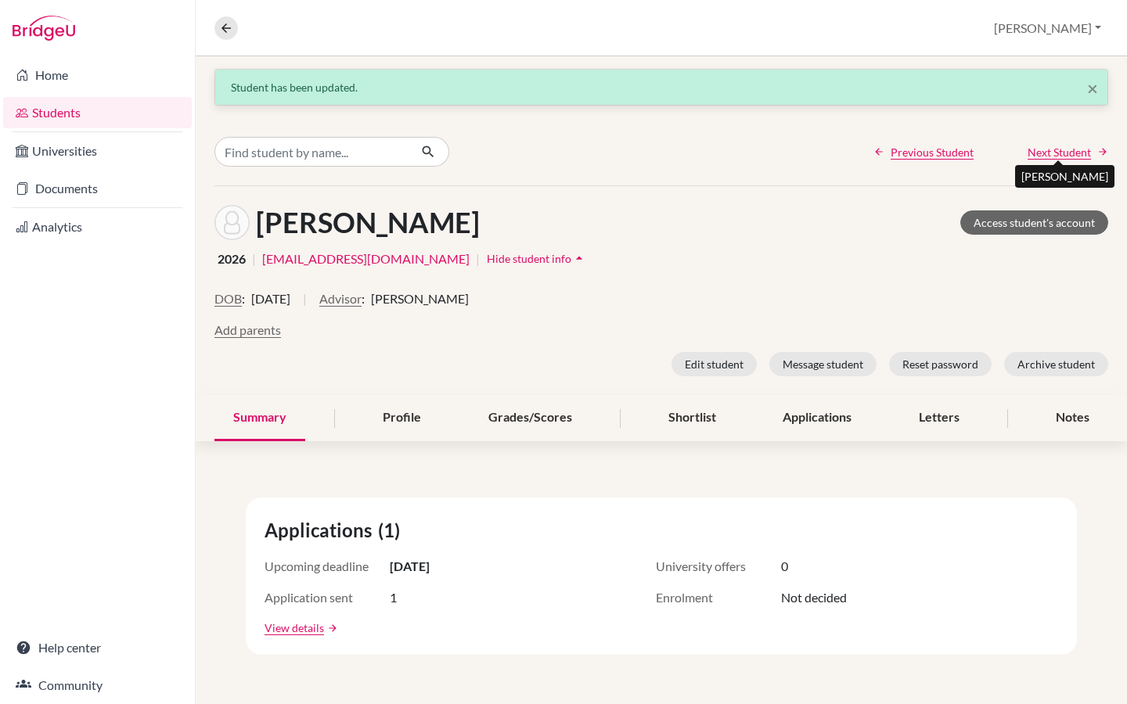
click at [1052, 150] on span "Next Student" at bounding box center [1059, 152] width 63 height 16
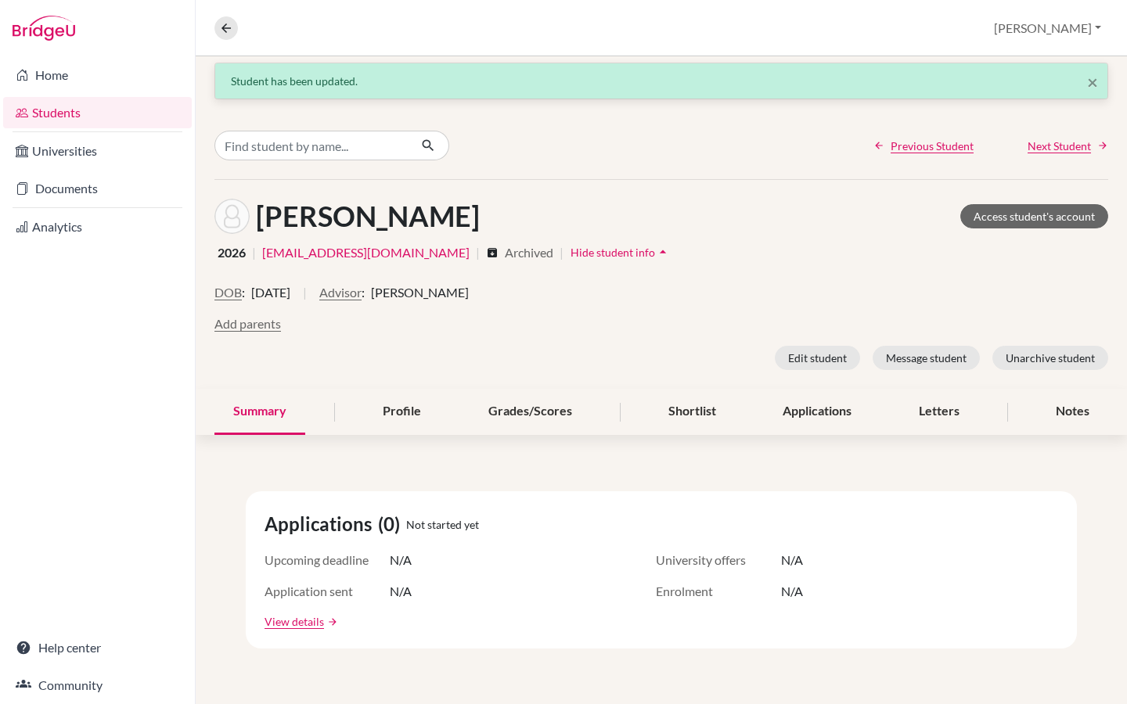
scroll to position [12, 0]
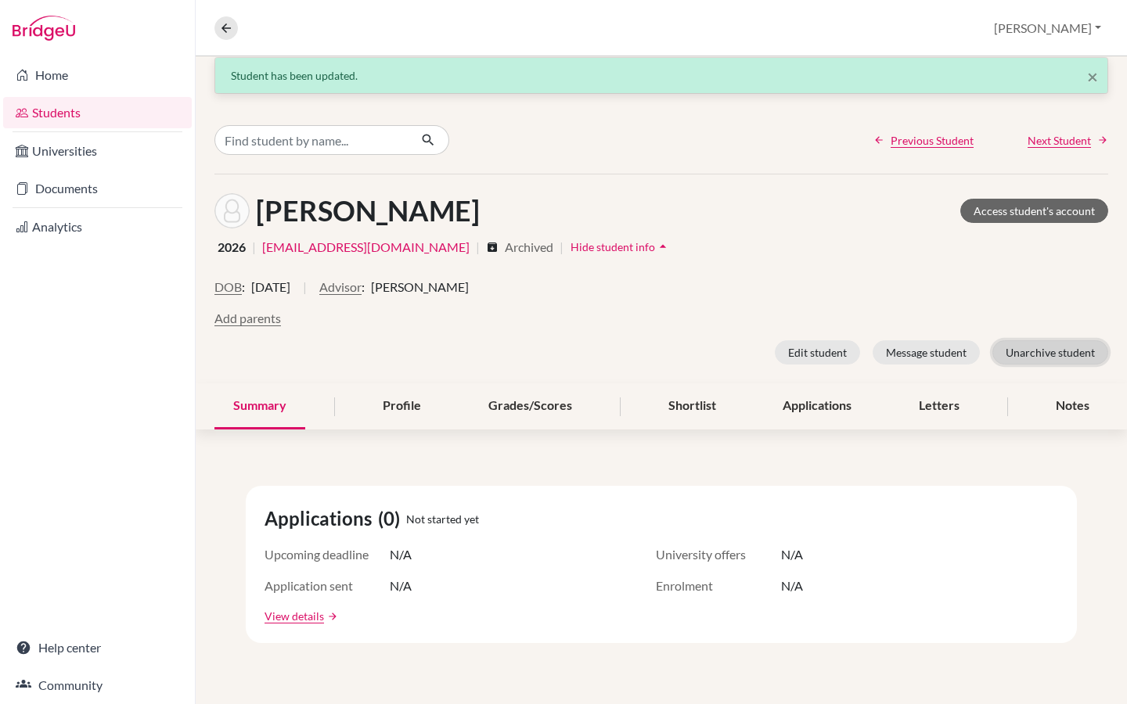
click at [1043, 352] on button "Unarchive student" at bounding box center [1050, 352] width 116 height 24
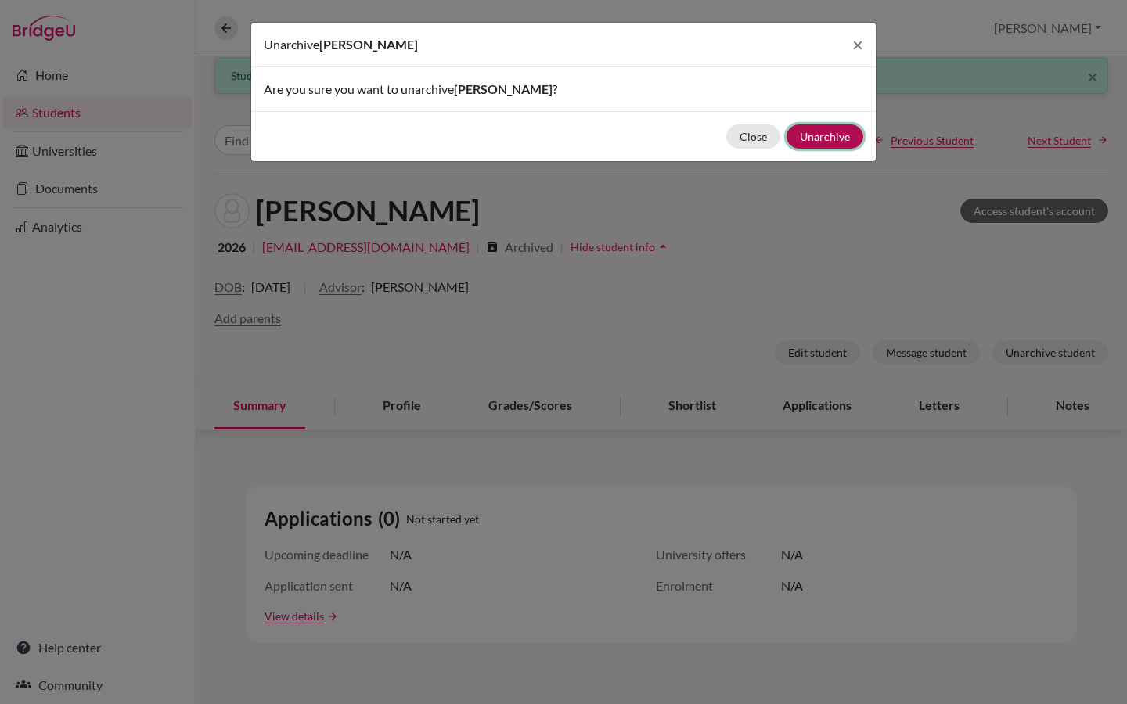
click at [840, 132] on button "Unarchive" at bounding box center [825, 136] width 77 height 24
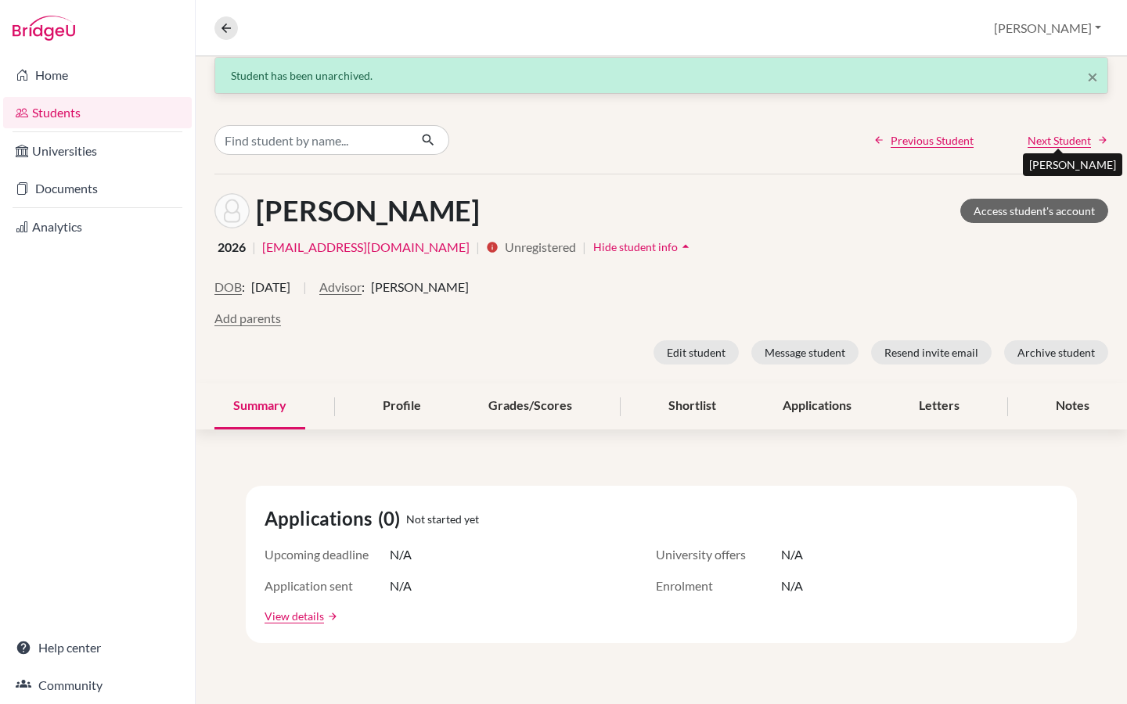
click at [1075, 142] on span "Next Student" at bounding box center [1059, 140] width 63 height 16
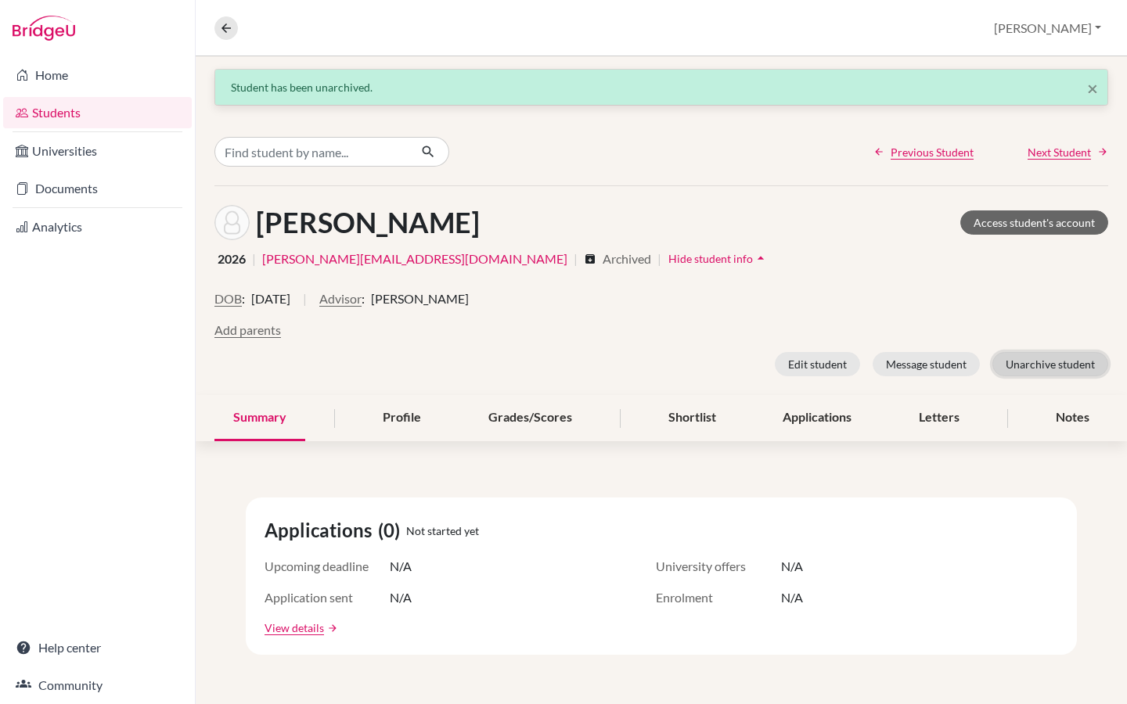
click at [1053, 361] on button "Unarchive student" at bounding box center [1050, 364] width 116 height 24
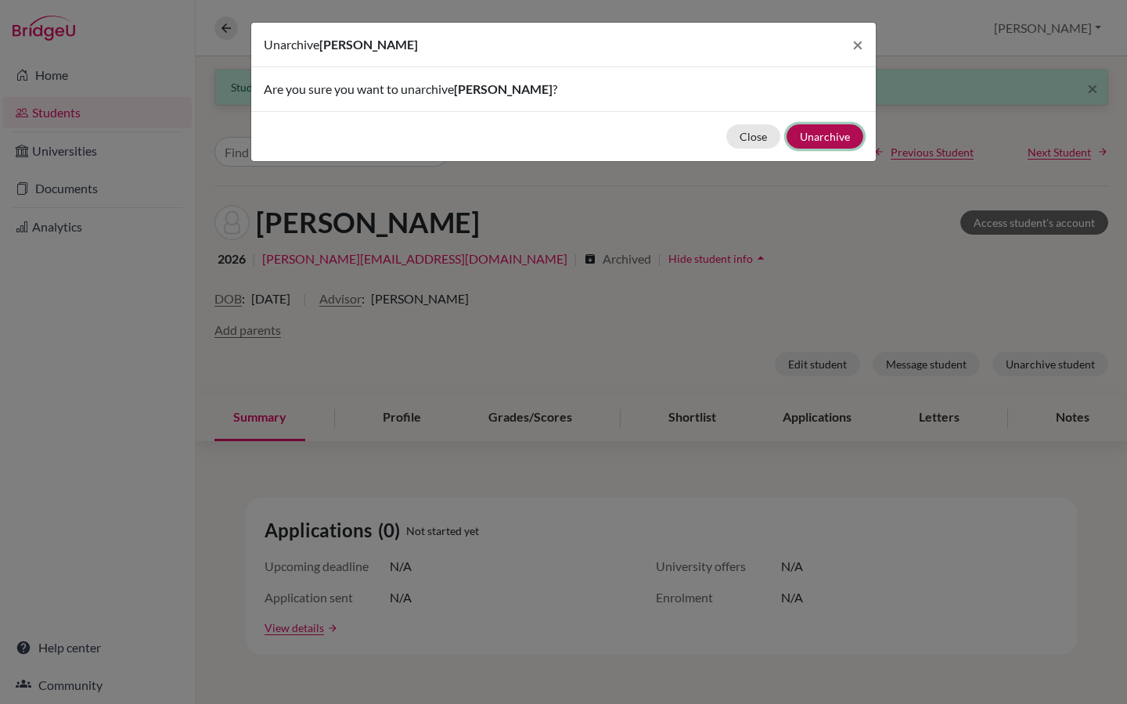
click at [842, 135] on button "Unarchive" at bounding box center [825, 136] width 77 height 24
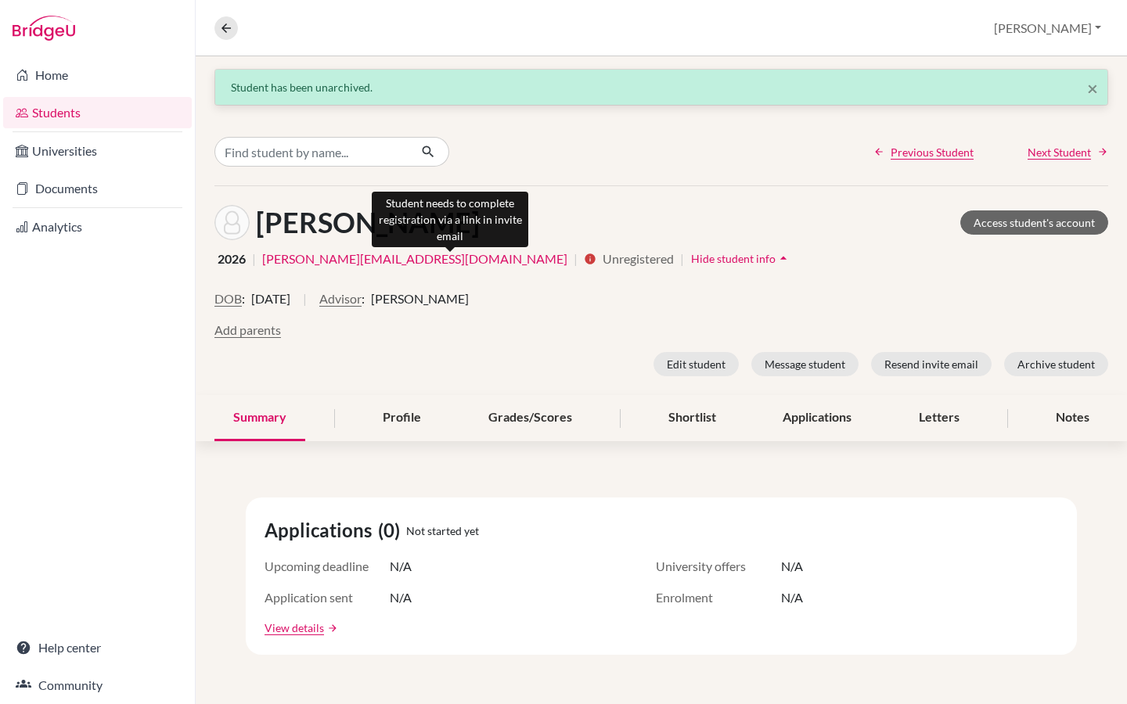
click at [584, 263] on icon "info" at bounding box center [590, 259] width 13 height 13
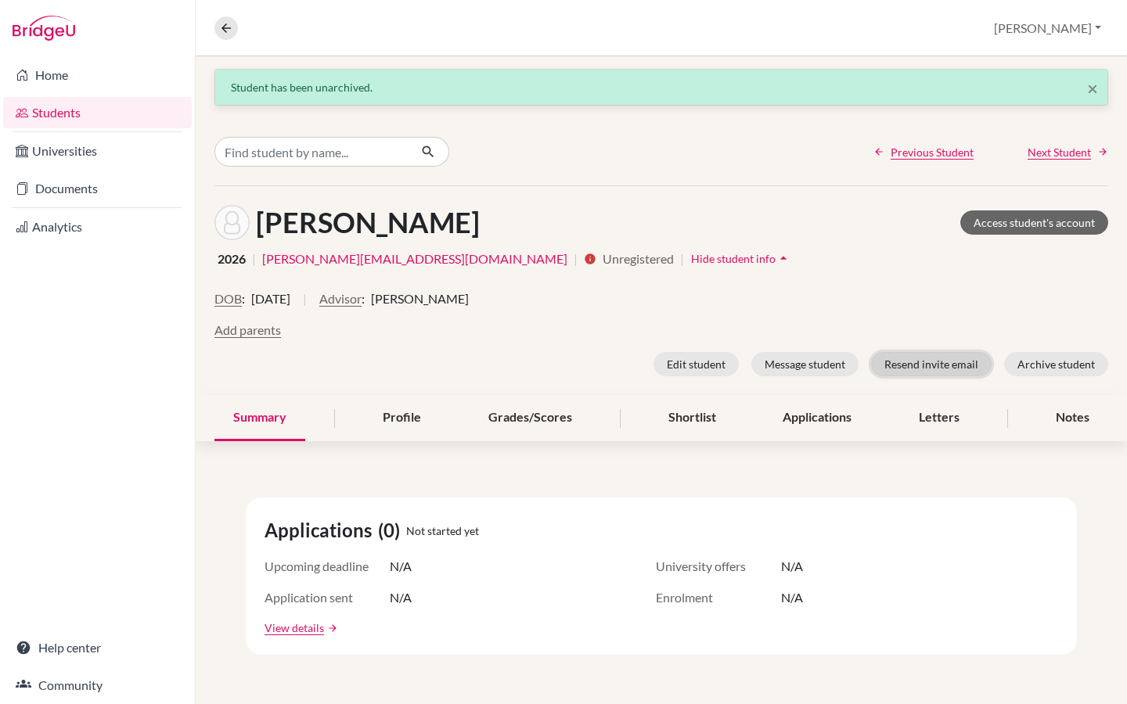
click at [942, 366] on button "Resend invite email" at bounding box center [931, 364] width 121 height 24
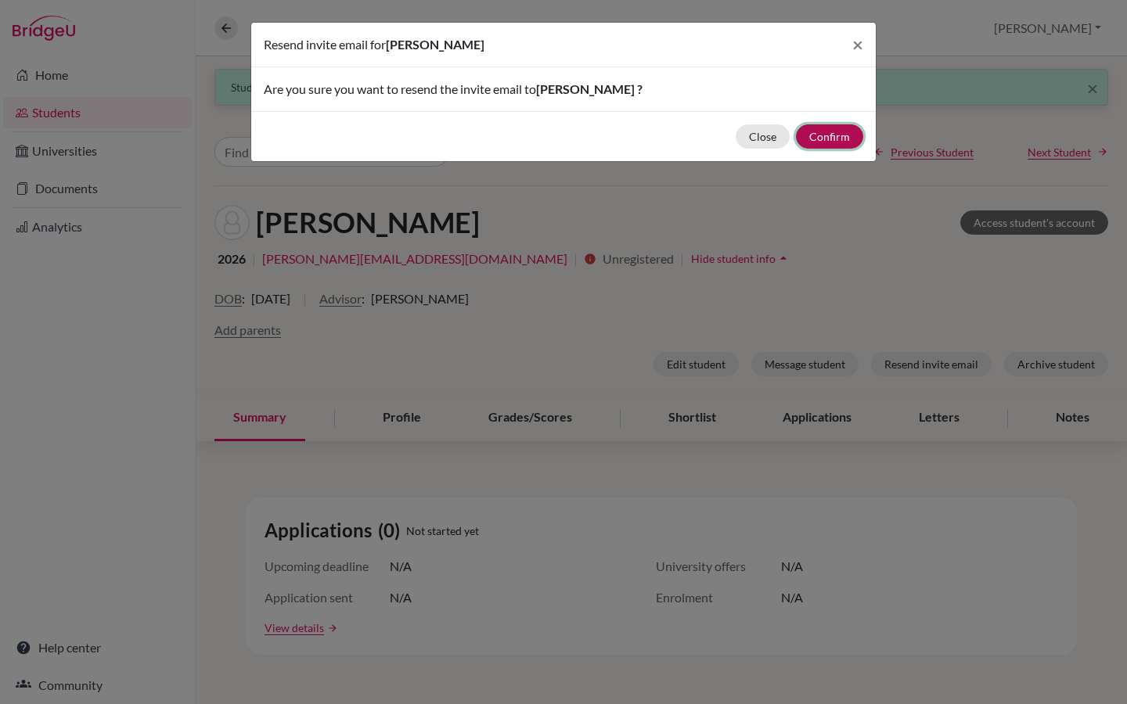
click at [834, 138] on button "Confirm" at bounding box center [829, 136] width 67 height 24
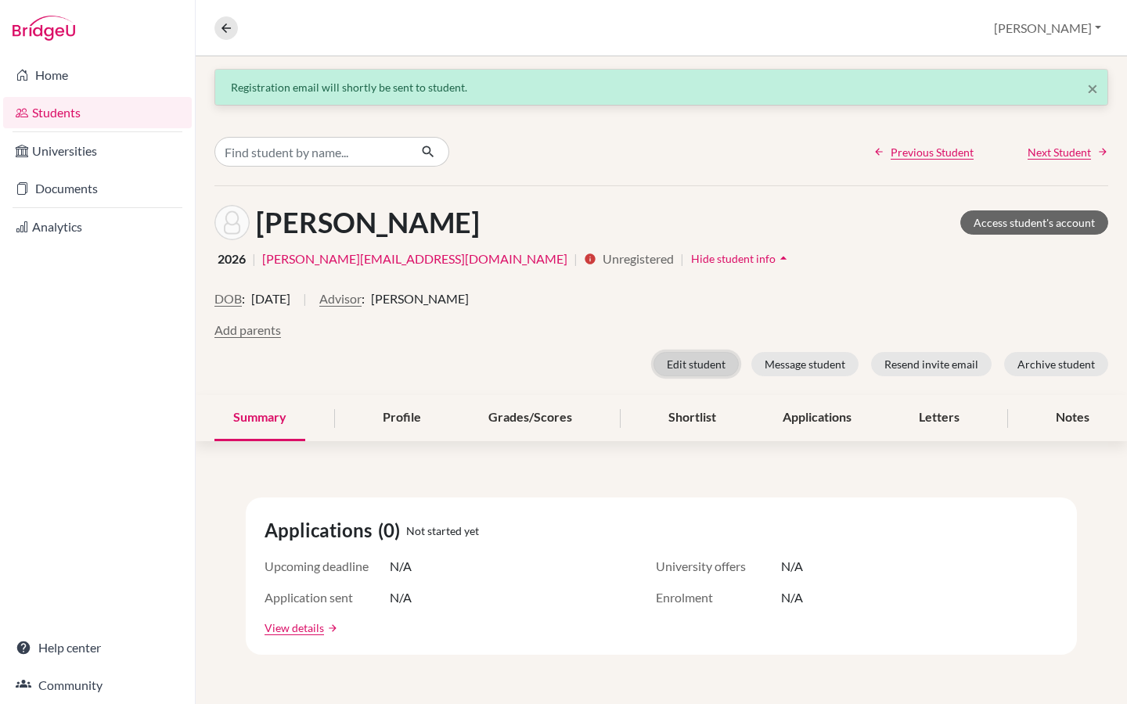
click at [686, 359] on button "Edit student" at bounding box center [696, 364] width 85 height 24
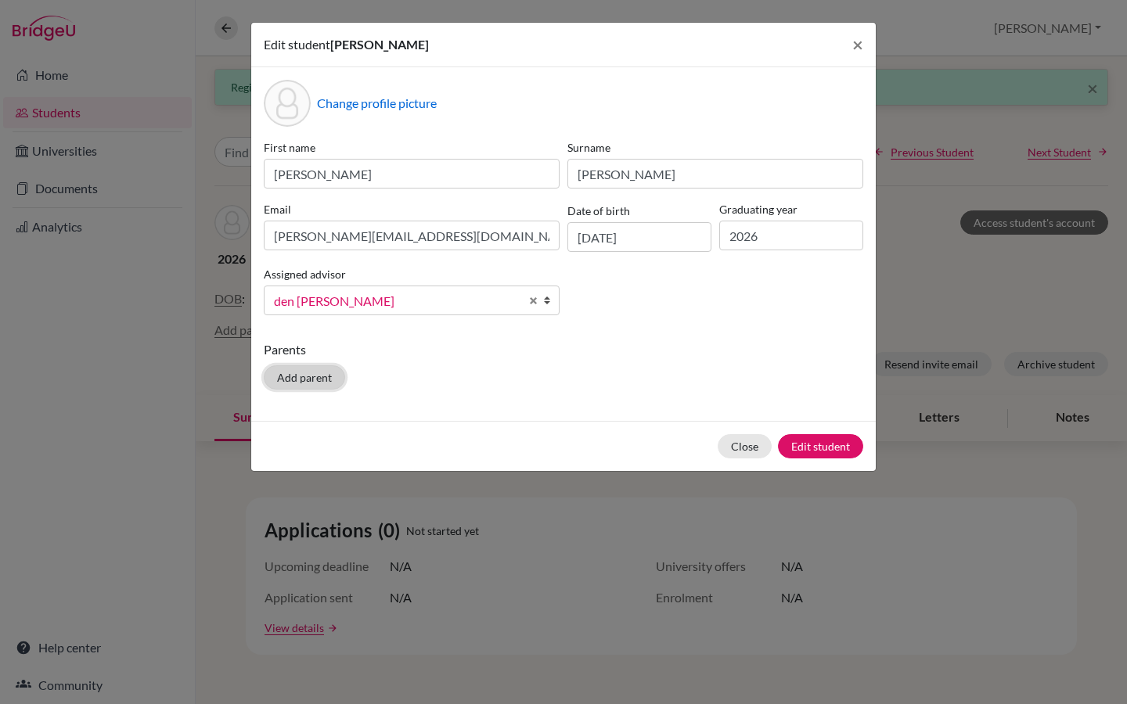
click at [303, 379] on button "Add parent" at bounding box center [304, 378] width 81 height 24
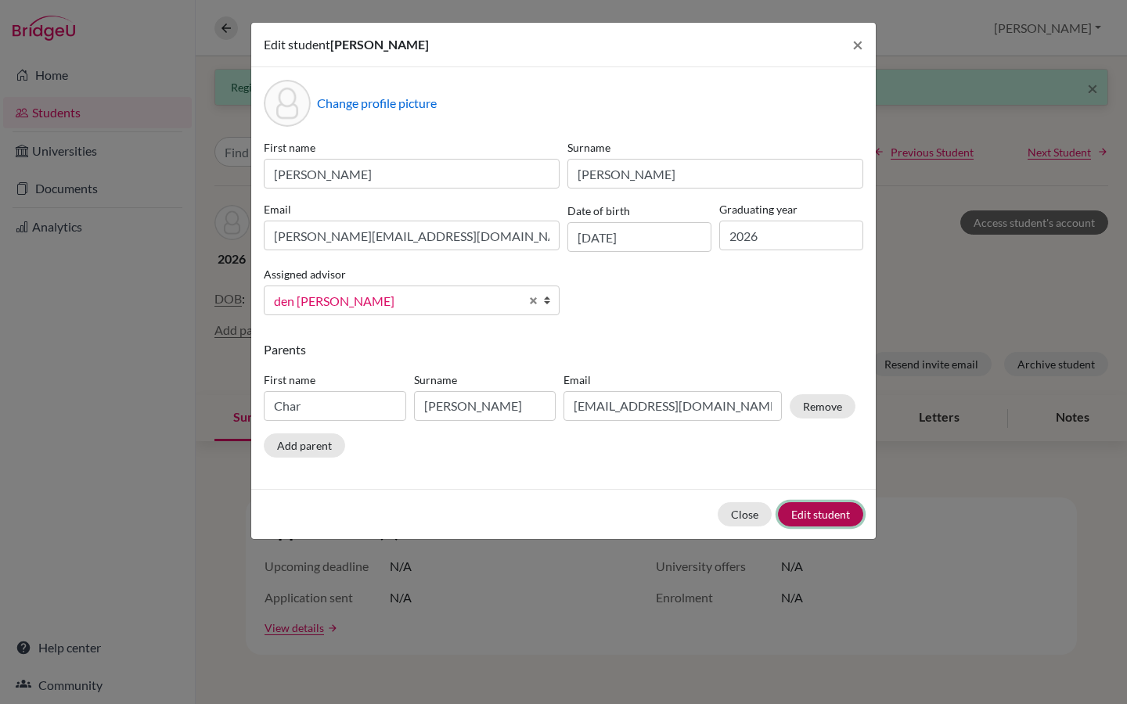
click at [836, 517] on button "Edit student" at bounding box center [820, 514] width 85 height 24
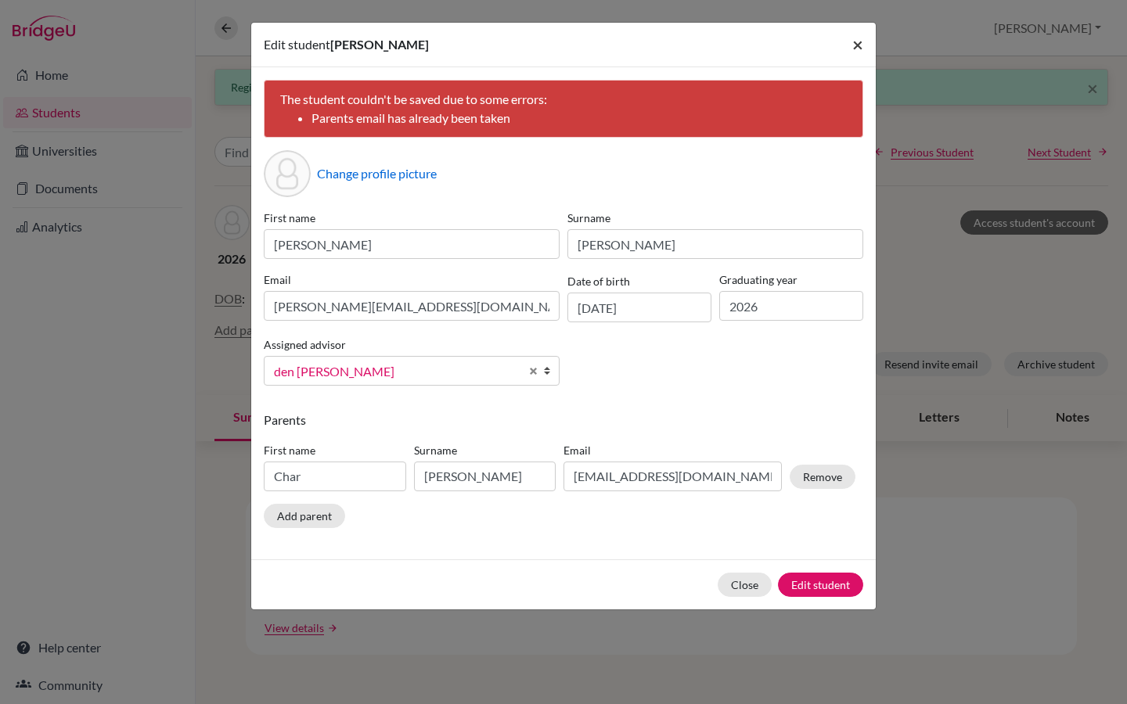
click at [859, 45] on span "×" at bounding box center [857, 44] width 11 height 23
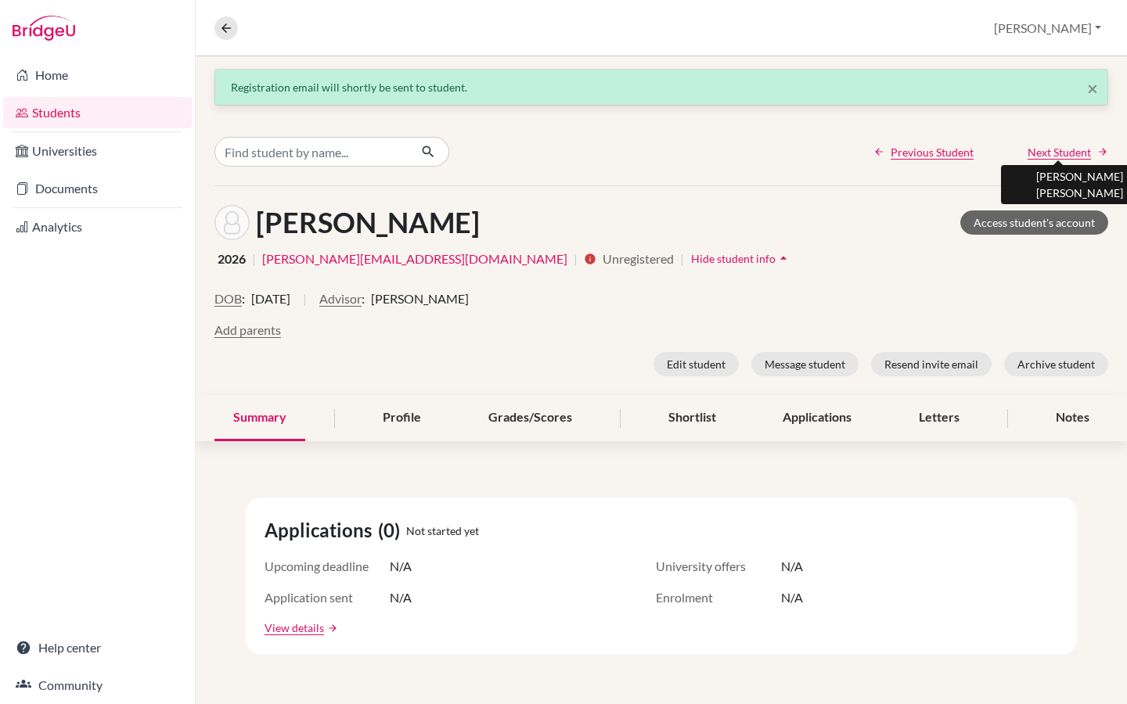
click at [1054, 148] on span "Next Student" at bounding box center [1059, 152] width 63 height 16
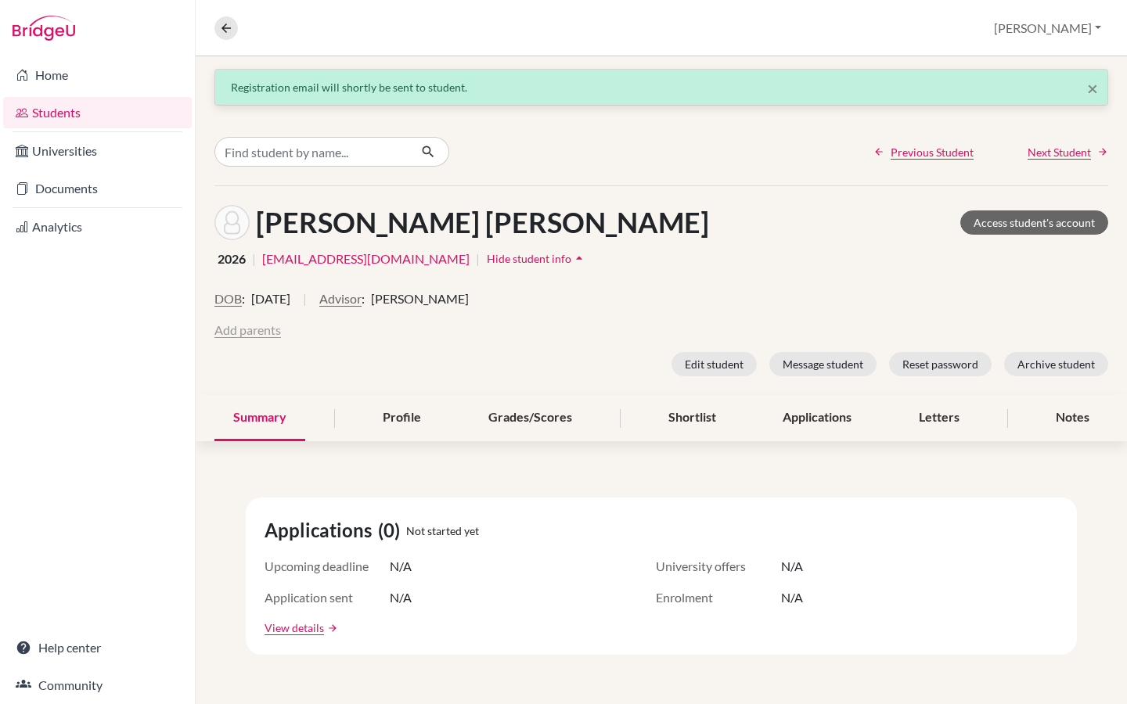
click at [254, 326] on button "Add parents" at bounding box center [247, 330] width 67 height 19
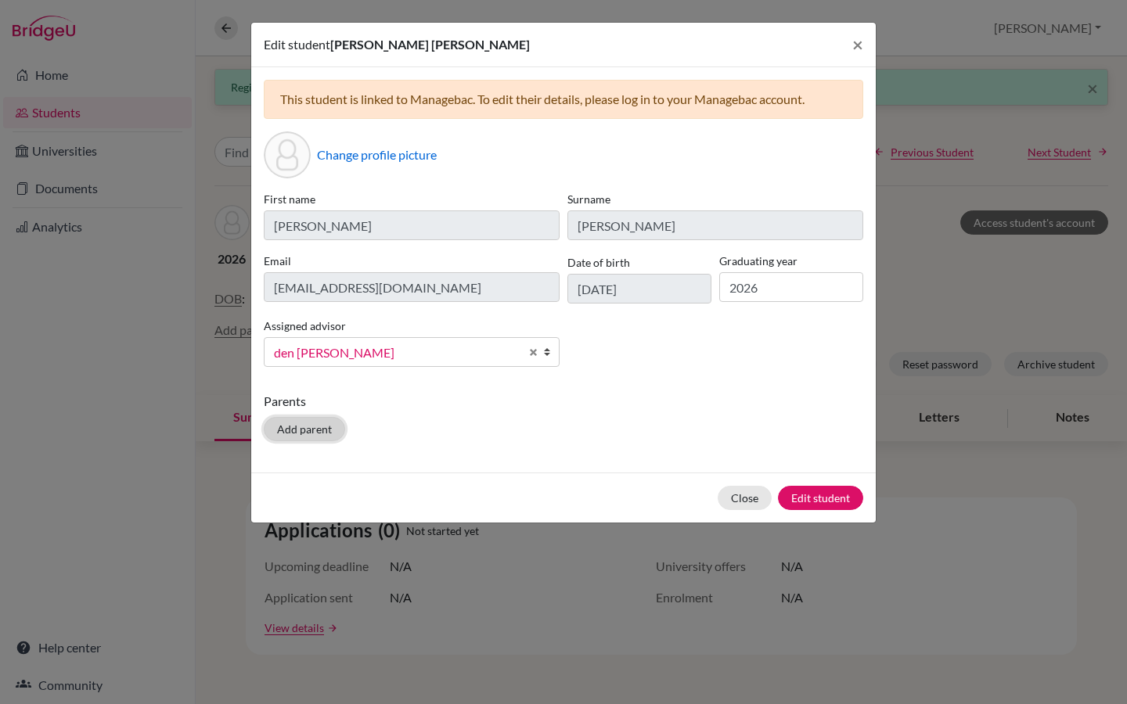
click at [318, 431] on button "Add parent" at bounding box center [304, 429] width 81 height 24
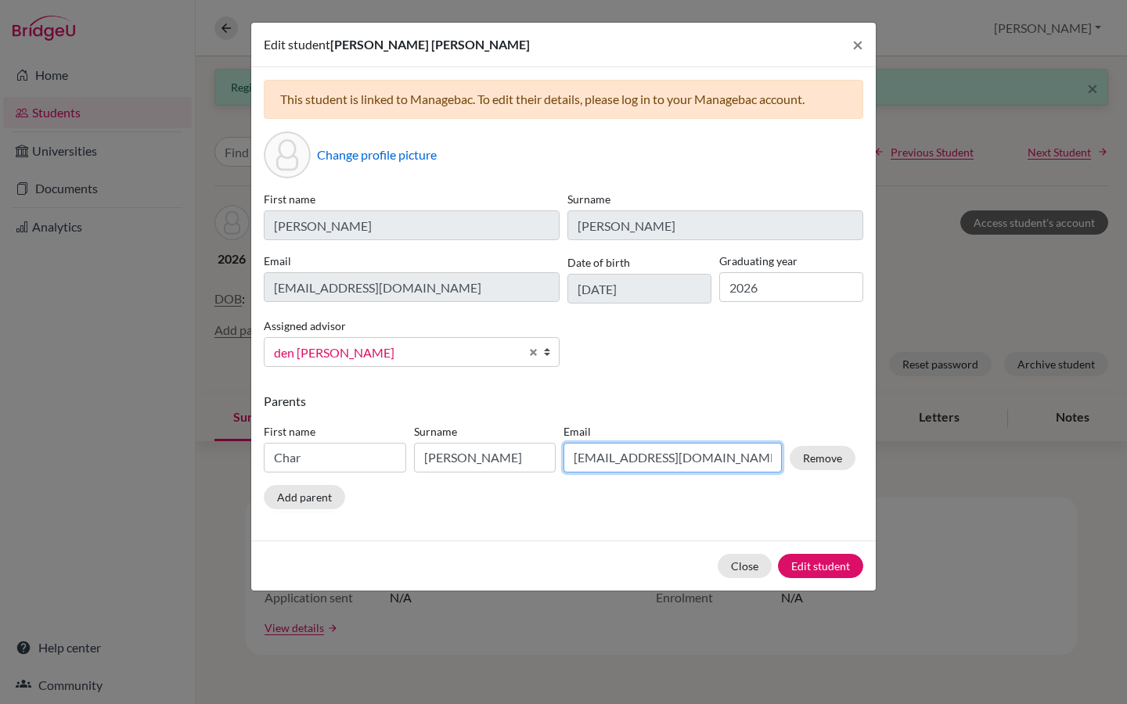
drag, startPoint x: 700, startPoint y: 459, endPoint x: 568, endPoint y: 460, distance: 131.5
click at [568, 460] on input "charleew27@gmail.com" at bounding box center [673, 458] width 218 height 30
paste input "satureexport"
type input "satureexport@gmail.com"
drag, startPoint x: 331, startPoint y: 462, endPoint x: 242, endPoint y: 459, distance: 89.3
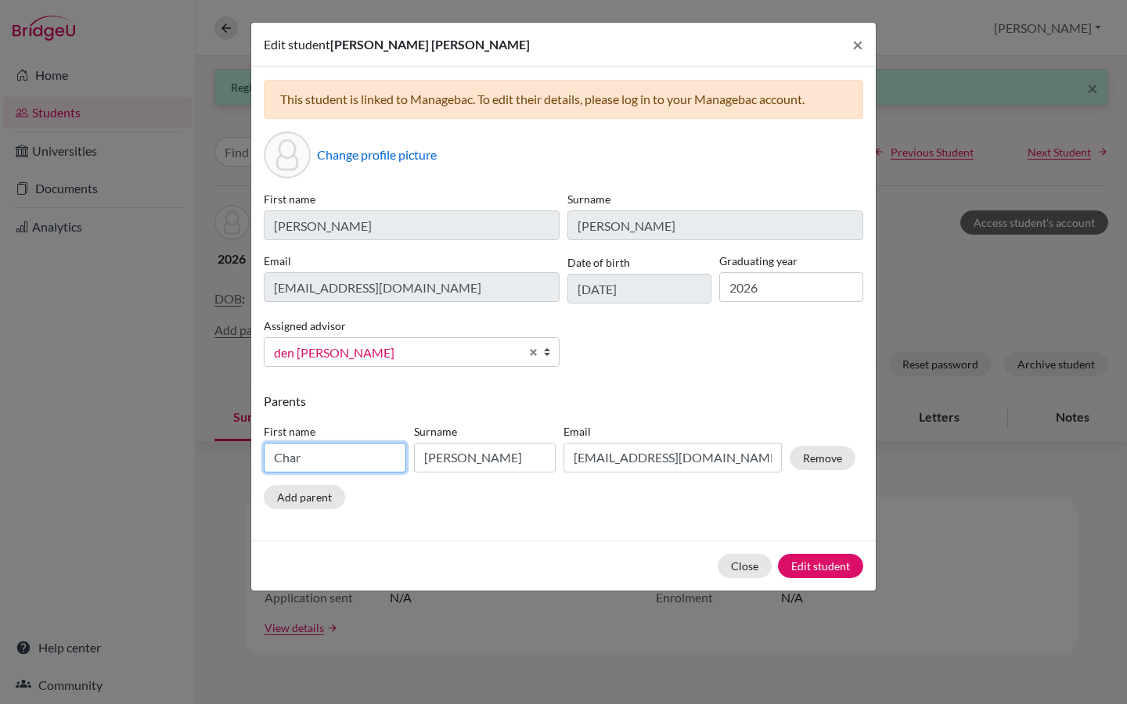
click at [242, 459] on div "Edit student Ming Yi Camille Yang × This student is linked to Managebac. To edi…" at bounding box center [563, 352] width 1127 height 704
type input "Hantarisoa Julie"
drag, startPoint x: 483, startPoint y: 451, endPoint x: 416, endPoint y: 450, distance: 67.3
click at [416, 450] on input "Weiler" at bounding box center [485, 458] width 142 height 30
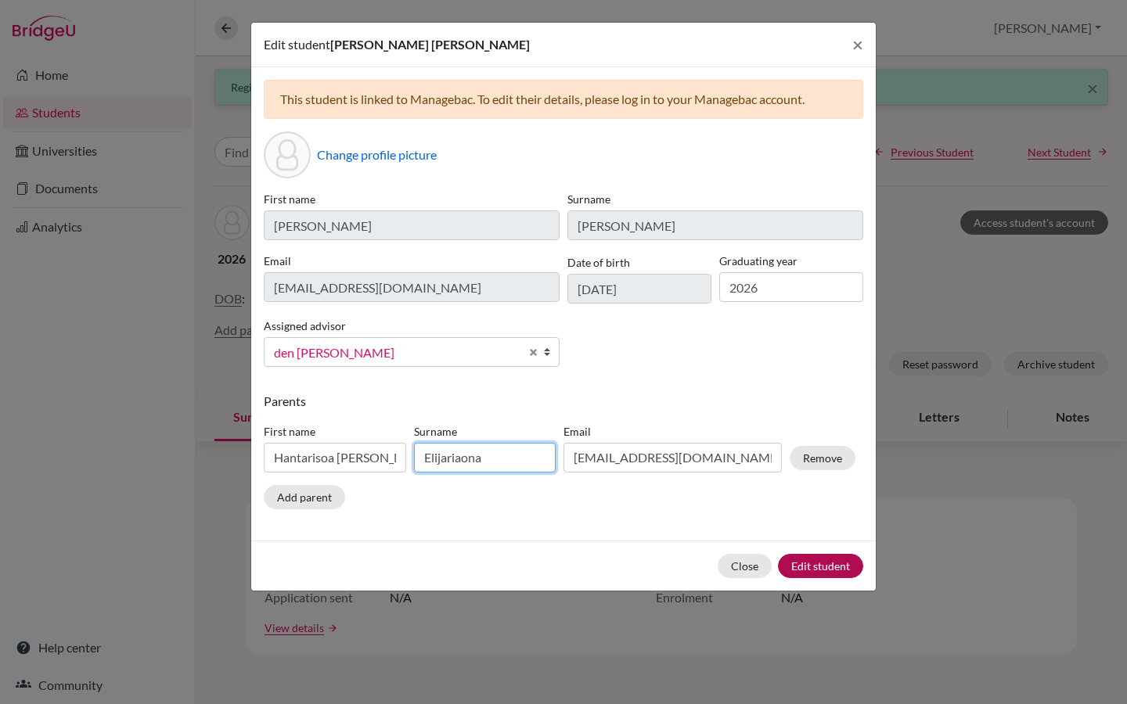
type input "Elijariaona"
click at [837, 567] on button "Edit student" at bounding box center [820, 566] width 85 height 24
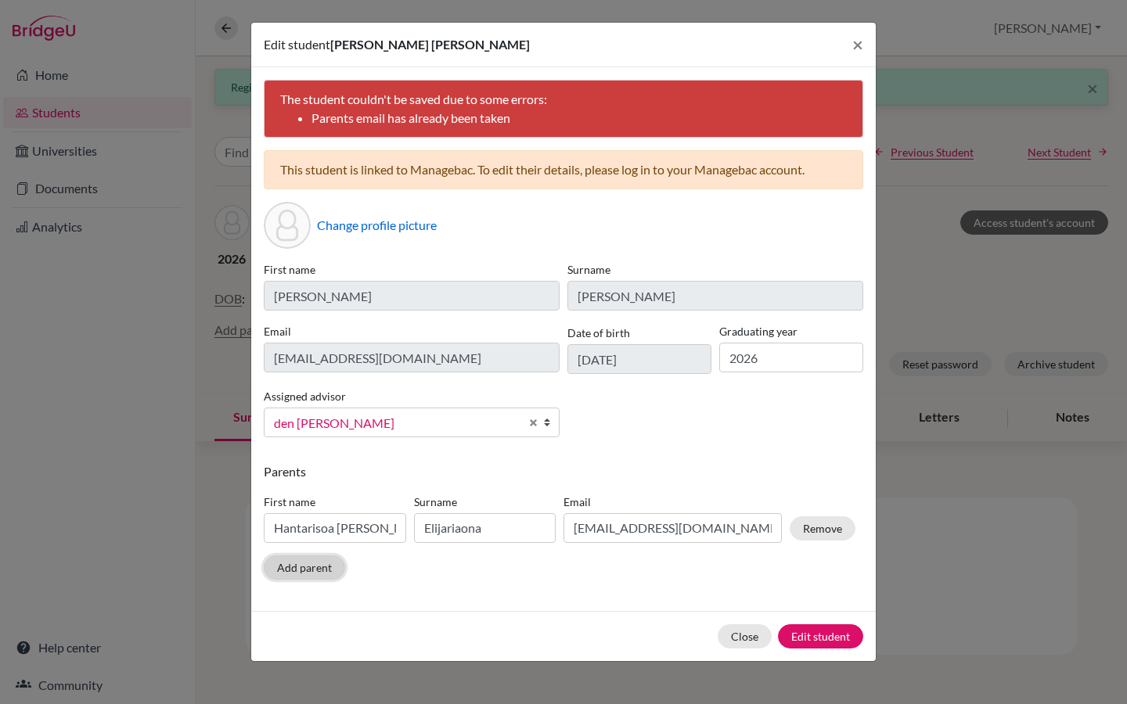
click at [314, 564] on button "Add parent" at bounding box center [304, 568] width 81 height 24
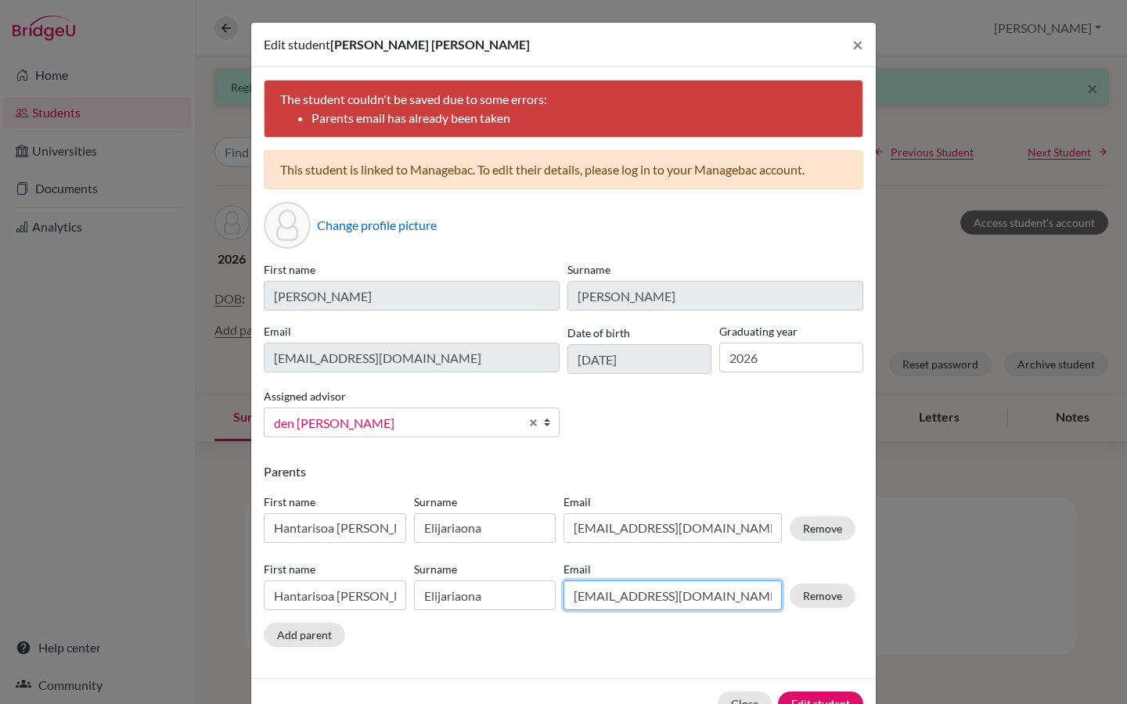
drag, startPoint x: 726, startPoint y: 601, endPoint x: 564, endPoint y: 598, distance: 161.3
click at [564, 598] on input "satureexport@gmail.com" at bounding box center [673, 596] width 218 height 30
paste input "2553915196@qq"
type input "2553915196@qq.com"
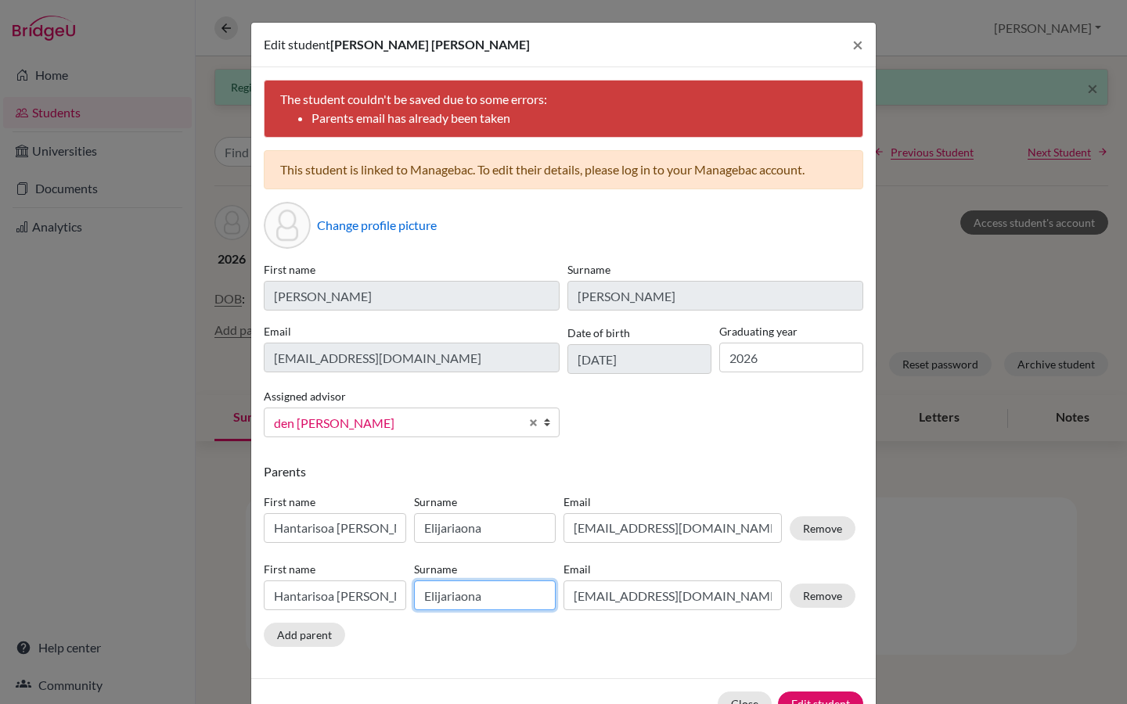
type input "2553915196@qq.com"
drag, startPoint x: 505, startPoint y: 600, endPoint x: 380, endPoint y: 600, distance: 124.4
click at [380, 600] on div "First name Hantarisoa Julie Surname Elijariaona Email 2553915196@qq.com Remove" at bounding box center [560, 590] width 600 height 68
type input "Yang"
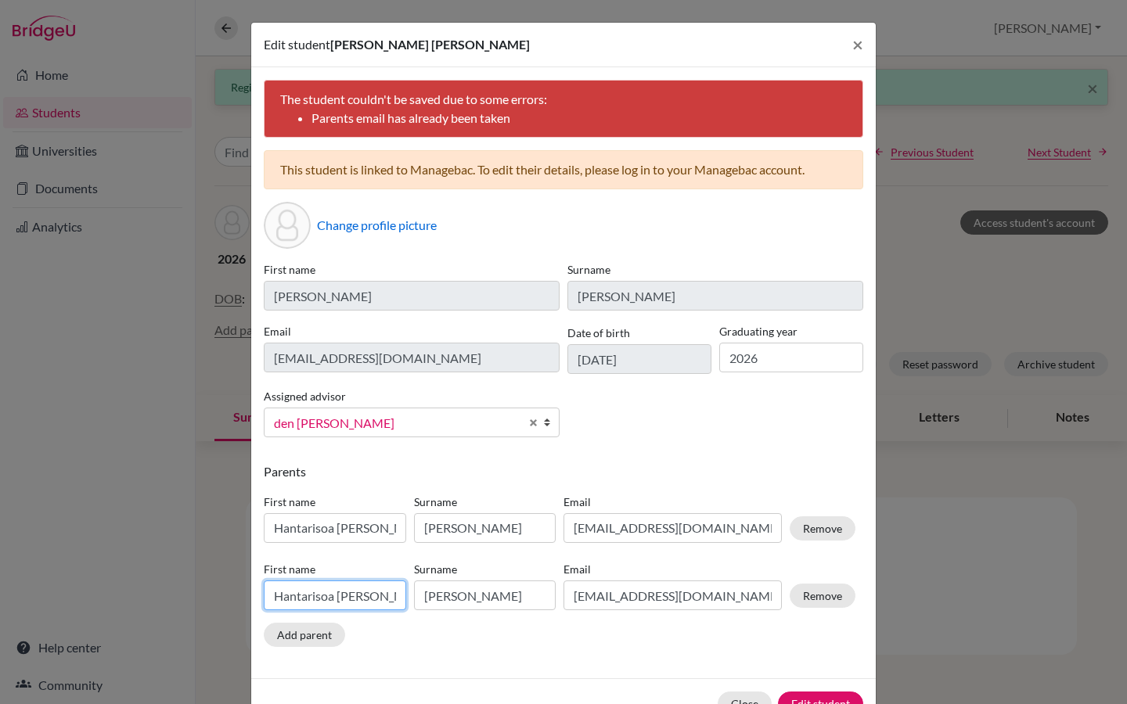
drag, startPoint x: 367, startPoint y: 590, endPoint x: 248, endPoint y: 593, distance: 119.0
click at [248, 593] on div "Edit student Ming Yi Camille Yang × The student couldn't be saved due to some e…" at bounding box center [563, 352] width 1127 height 704
type input "Zi Jiang"
click at [840, 527] on button "Remove" at bounding box center [823, 529] width 66 height 24
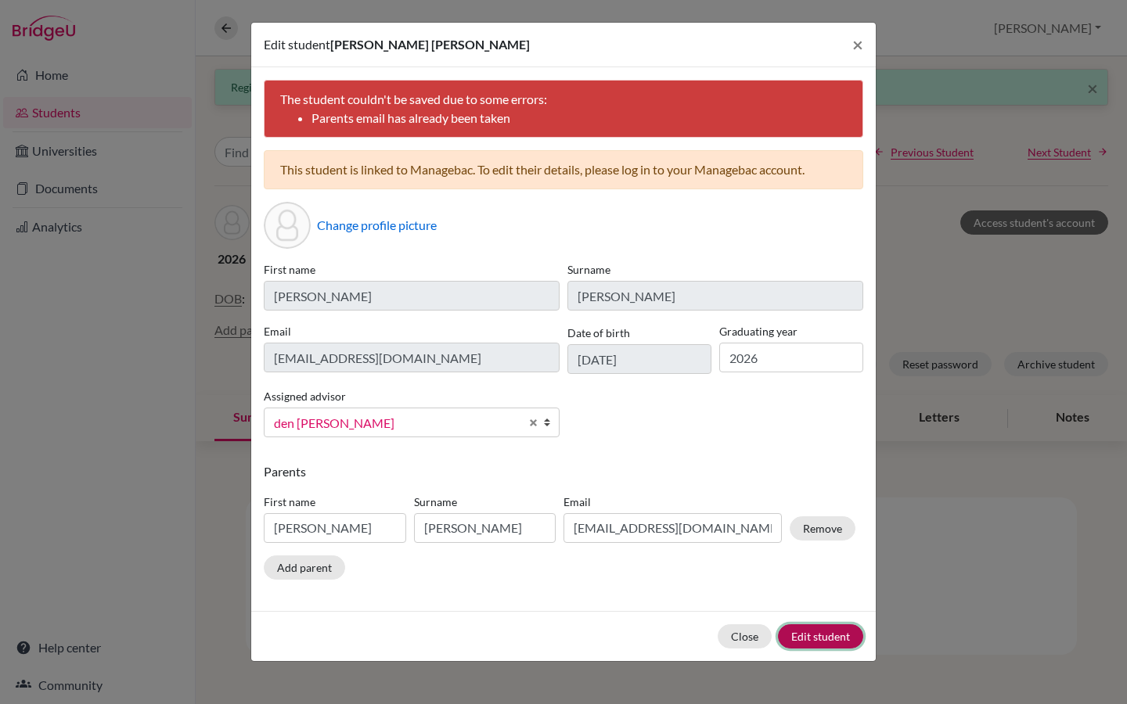
click at [823, 637] on button "Edit student" at bounding box center [820, 637] width 85 height 24
click at [858, 40] on span "×" at bounding box center [857, 44] width 11 height 23
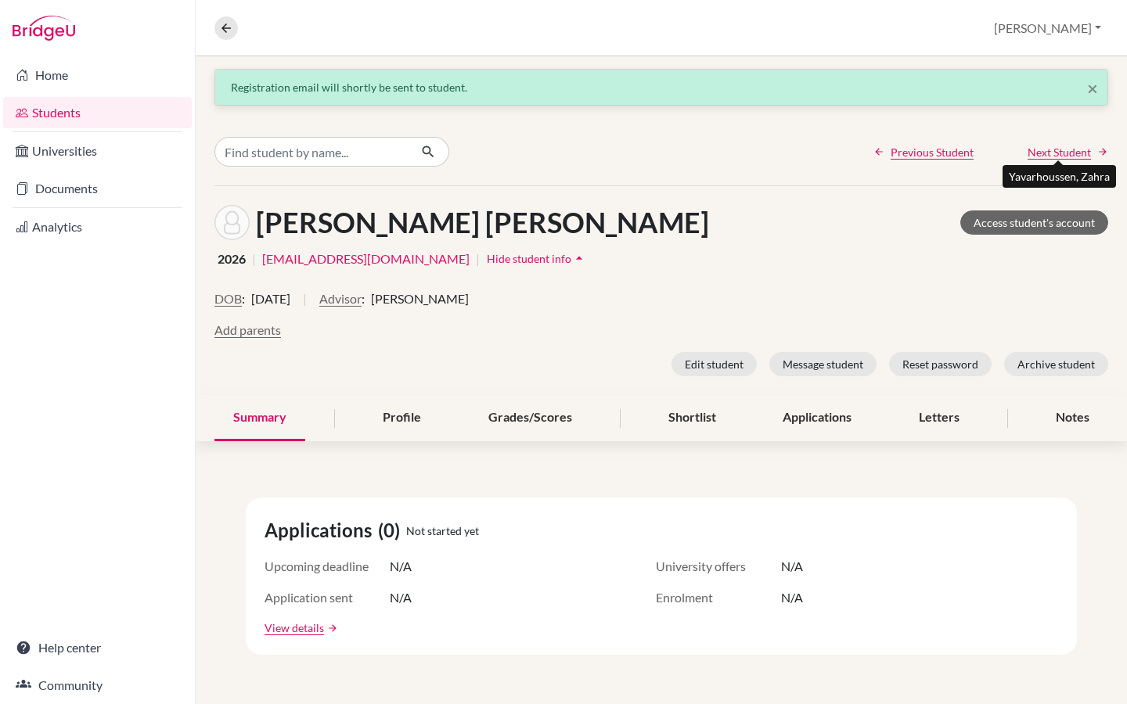
click at [1053, 151] on span "Next Student" at bounding box center [1059, 152] width 63 height 16
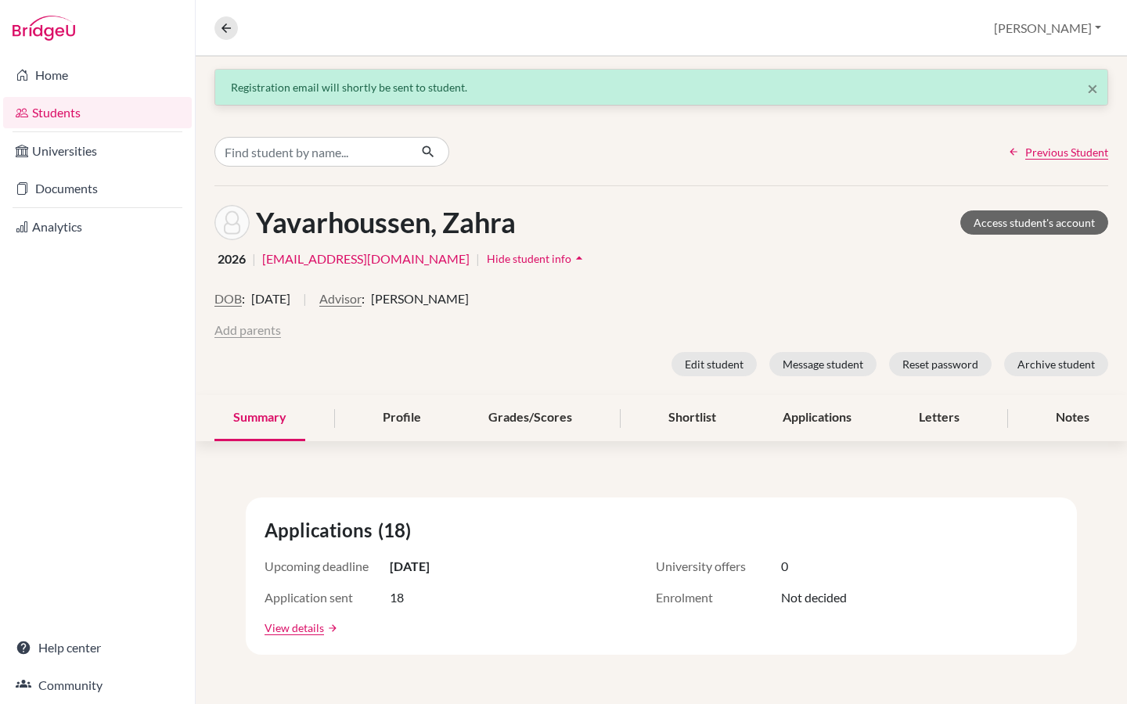
click at [252, 330] on button "Add parents" at bounding box center [247, 330] width 67 height 19
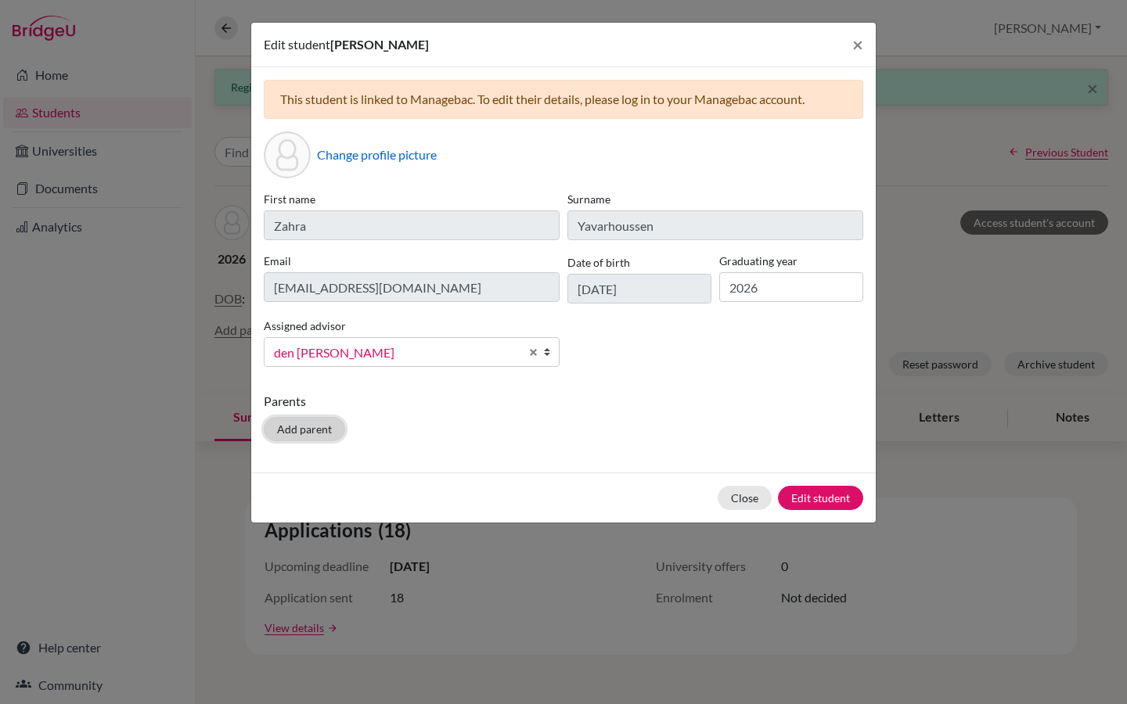
click at [310, 434] on button "Add parent" at bounding box center [304, 429] width 81 height 24
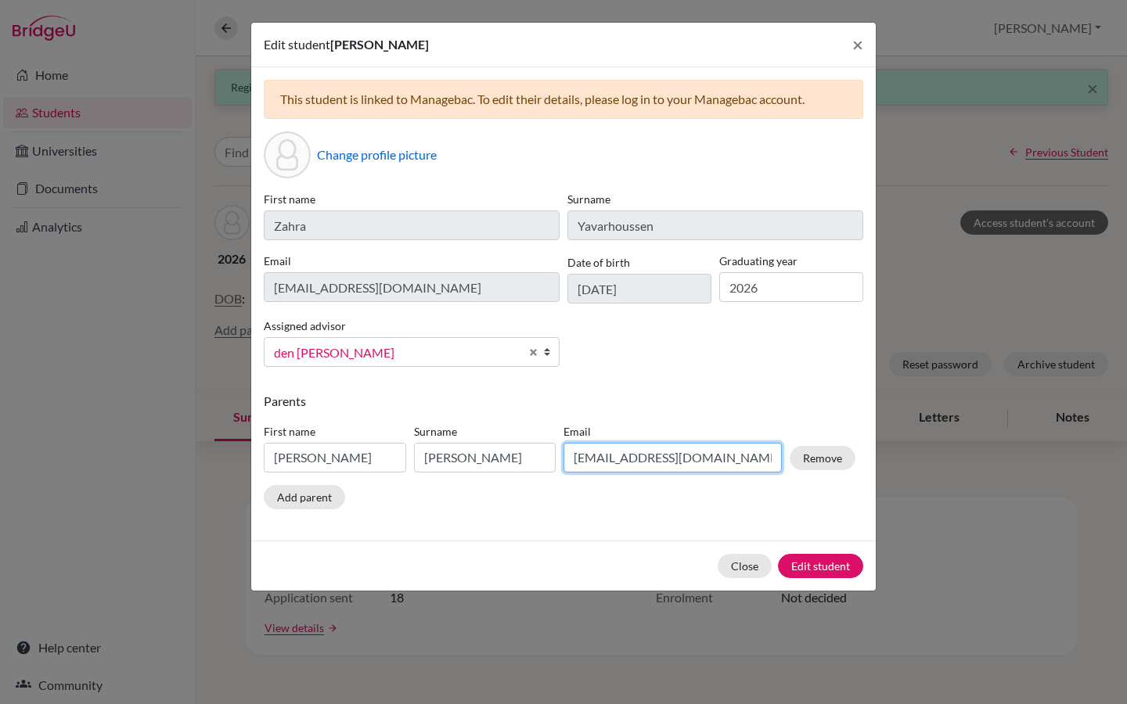
drag, startPoint x: 714, startPoint y: 454, endPoint x: 551, endPoint y: 458, distance: 162.8
click at [551, 458] on div "First name Zi Jiang Surname Yang Email 2553915196@qq.com Remove" at bounding box center [560, 451] width 600 height 68
paste input "shab.yavarhoussen@gmail"
type input "shab.yavarhoussen@gmail.com"
drag, startPoint x: 330, startPoint y: 462, endPoint x: 257, endPoint y: 456, distance: 73.0
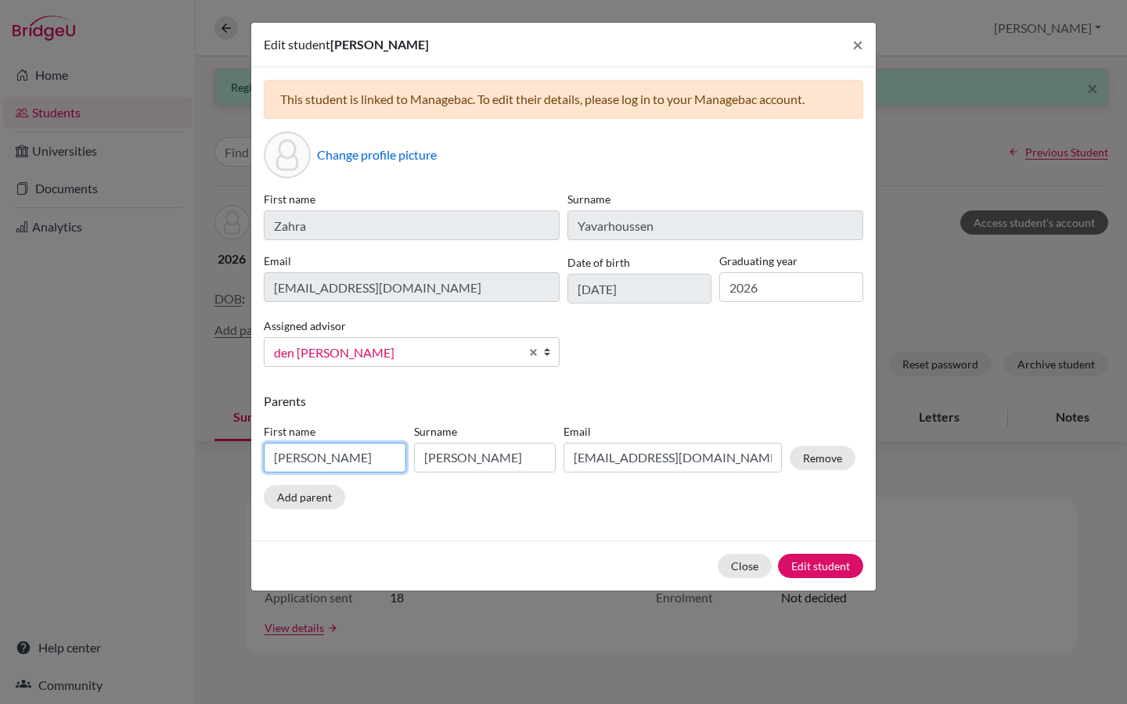
click at [257, 456] on div "This student is linked to Managebac. To edit their details, please log in to yo…" at bounding box center [563, 304] width 625 height 474
type input "Shabname"
drag, startPoint x: 479, startPoint y: 457, endPoint x: 423, endPoint y: 457, distance: 56.4
click at [423, 457] on input "Yang" at bounding box center [485, 458] width 142 height 30
type input "Yavarhoussen"
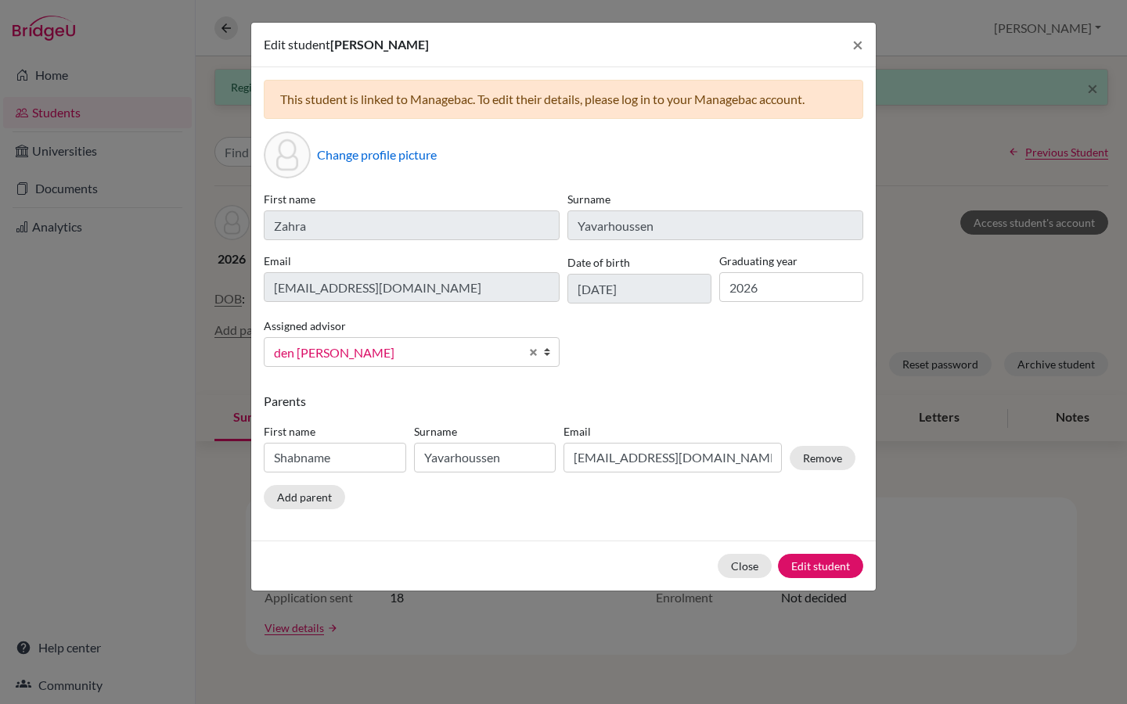
click at [821, 520] on div "This student is linked to Managebac. To edit their details, please log in to yo…" at bounding box center [563, 304] width 625 height 474
click at [822, 565] on button "Edit student" at bounding box center [820, 566] width 85 height 24
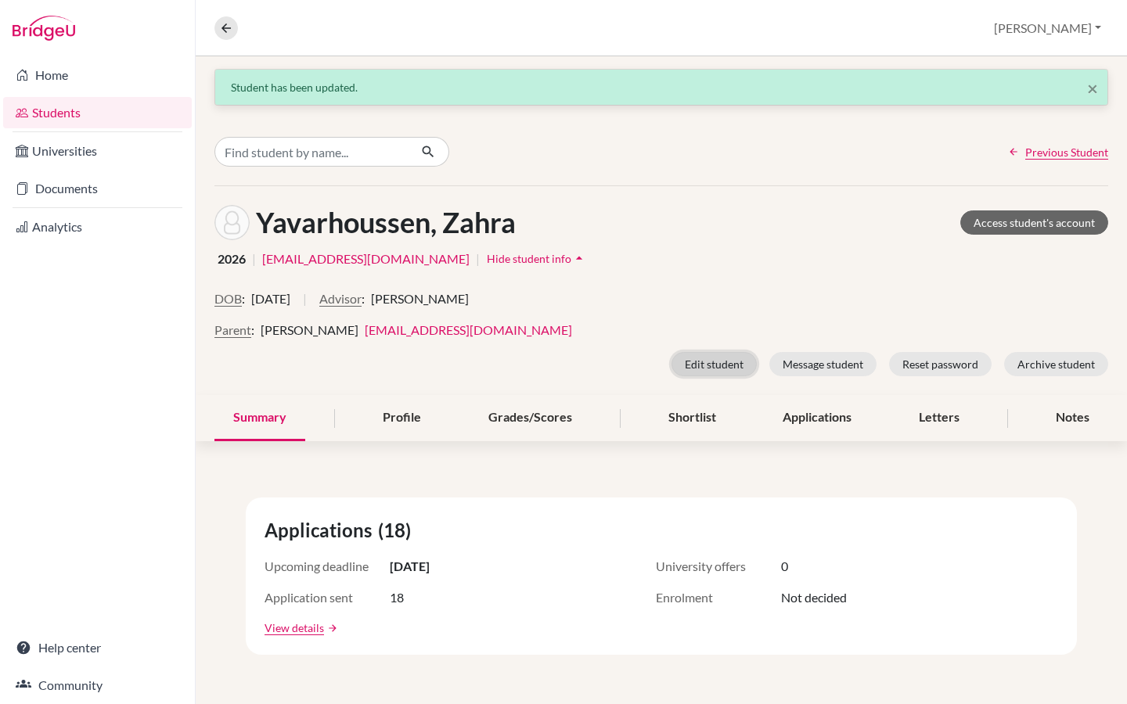
click at [717, 365] on button "Edit student" at bounding box center [714, 364] width 85 height 24
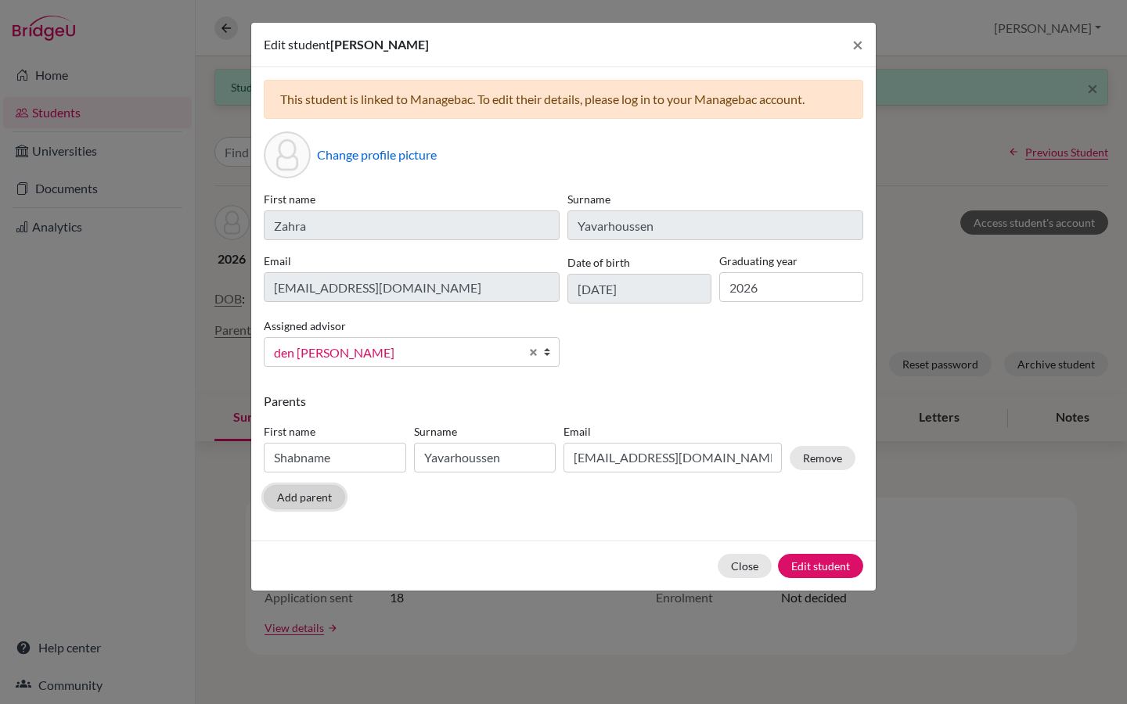
click at [312, 502] on button "Add parent" at bounding box center [304, 497] width 81 height 24
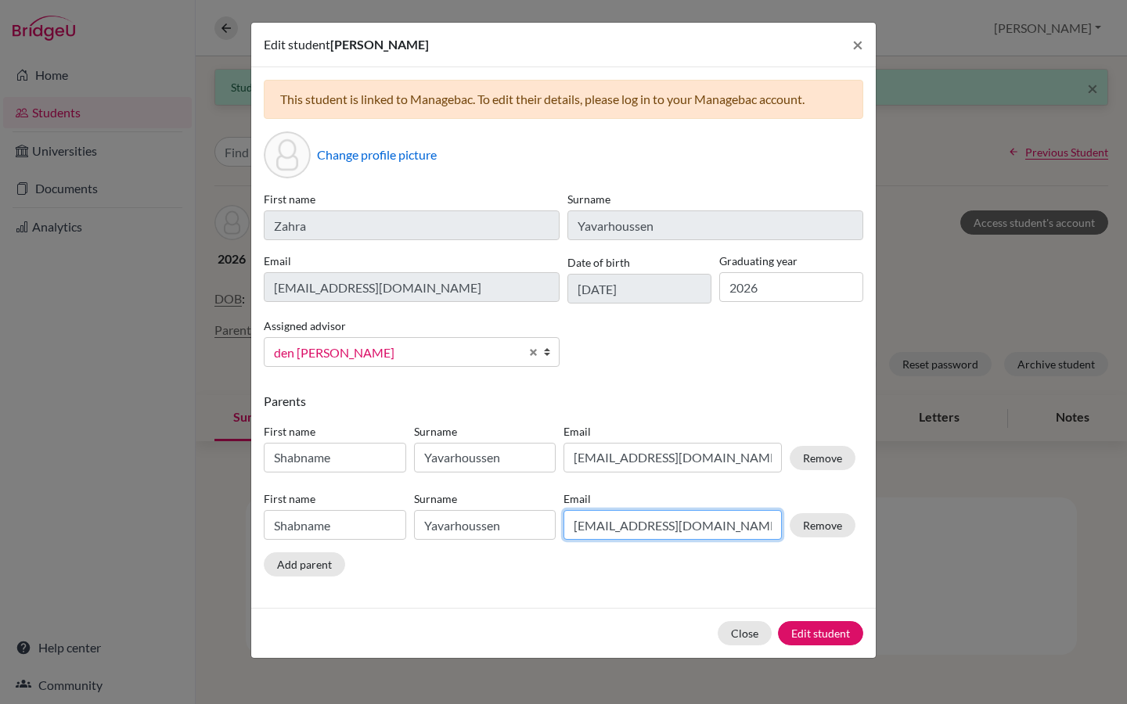
drag, startPoint x: 747, startPoint y: 531, endPoint x: 548, endPoint y: 532, distance: 199.6
click at [548, 532] on div "First name Shabname Surname Yavarhoussen Email shab.yavarhoussen@gmail.com Remo…" at bounding box center [560, 519] width 600 height 68
paste input "groupe110@hot"
type input "groupe110@hotmail.com"
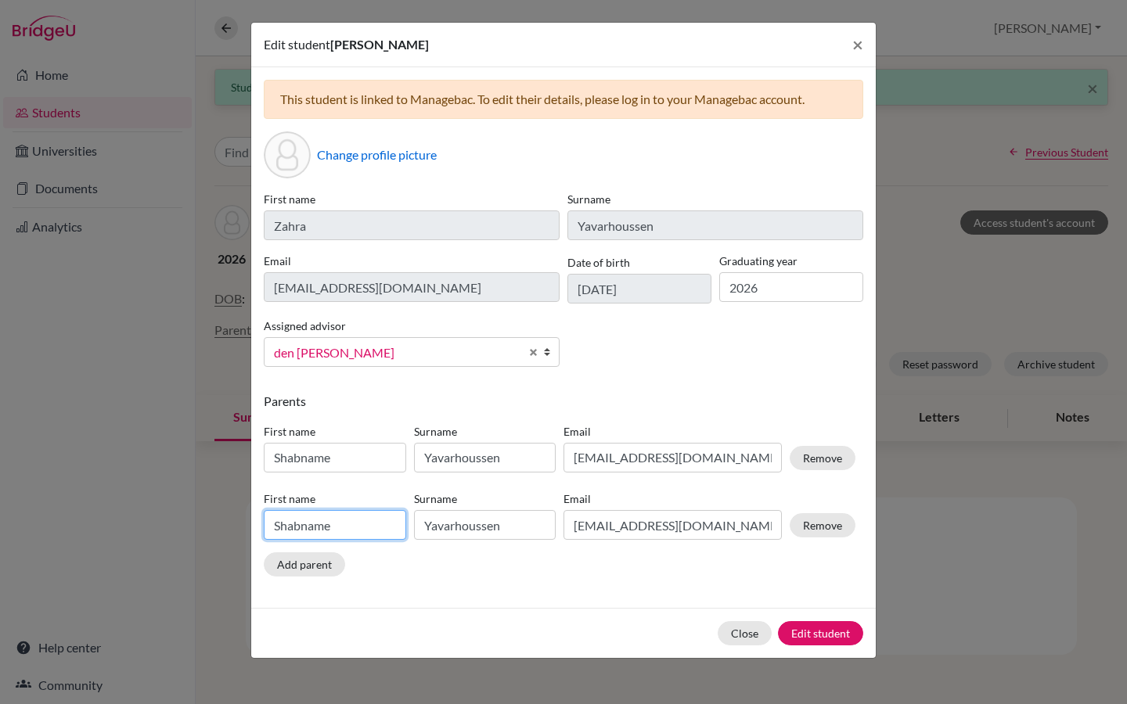
drag, startPoint x: 341, startPoint y: 524, endPoint x: 240, endPoint y: 527, distance: 101.0
click at [240, 527] on div "Edit student Zahra Yavarhoussen × This student is linked to Managebac. To edit …" at bounding box center [563, 352] width 1127 height 704
type input "Irfane"
click at [806, 635] on button "Edit student" at bounding box center [820, 633] width 85 height 24
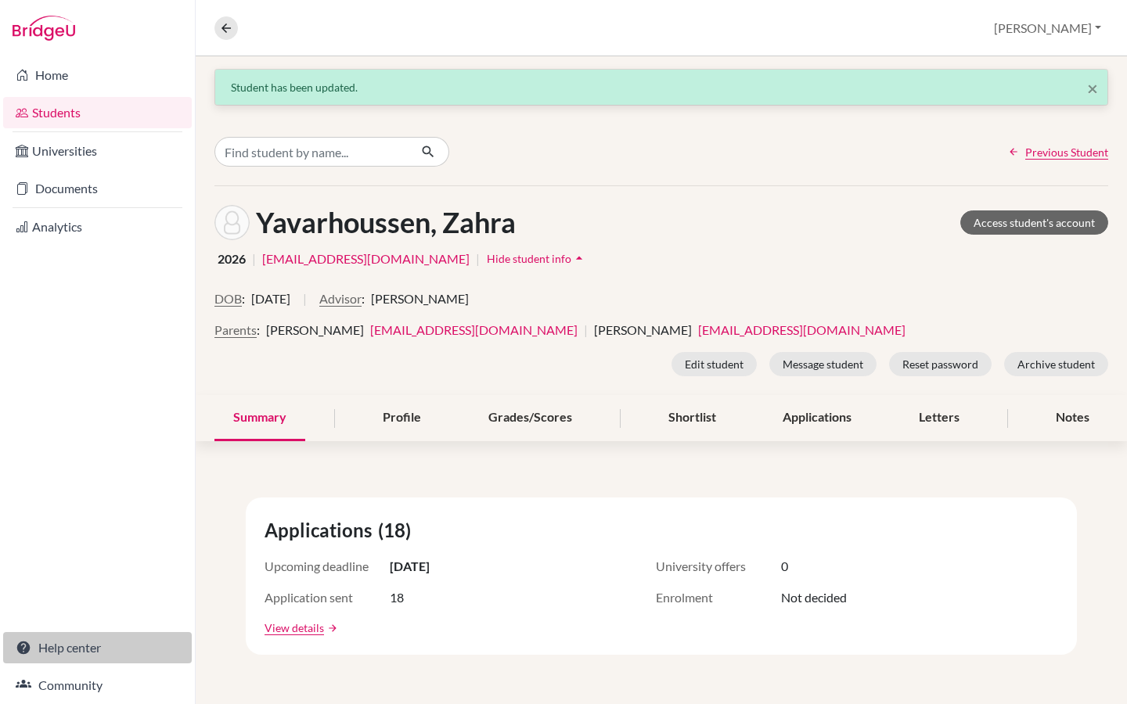
click at [67, 645] on link "Help center" at bounding box center [97, 647] width 189 height 31
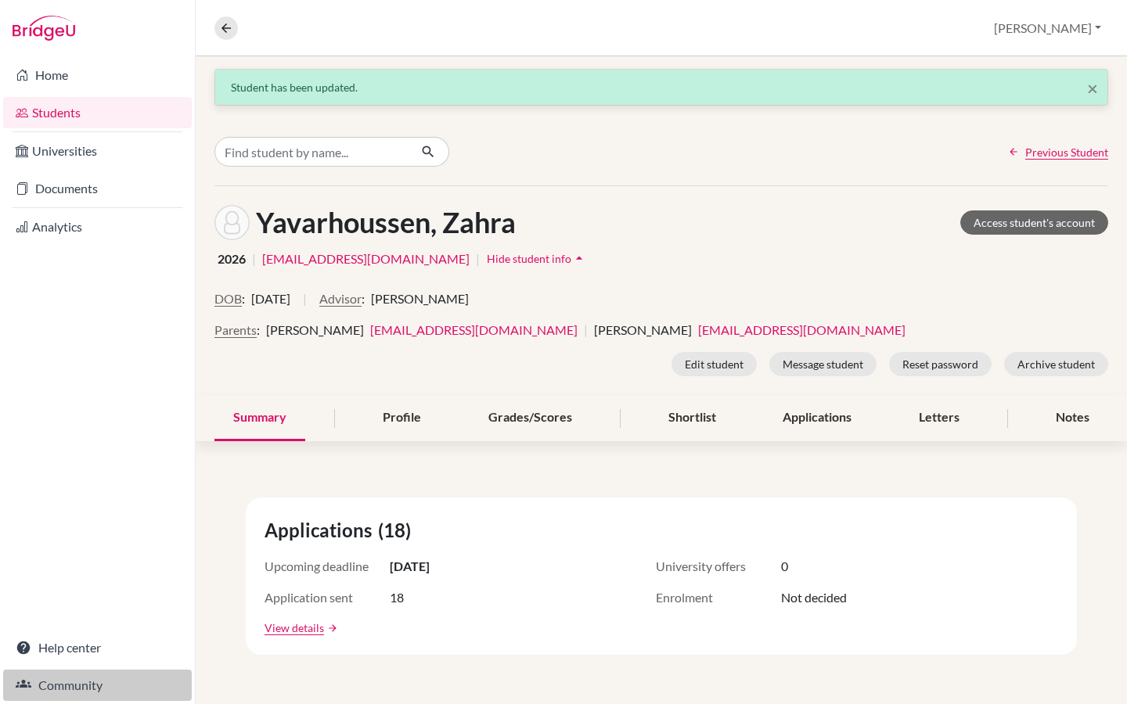
click at [61, 689] on link "Community" at bounding box center [97, 685] width 189 height 31
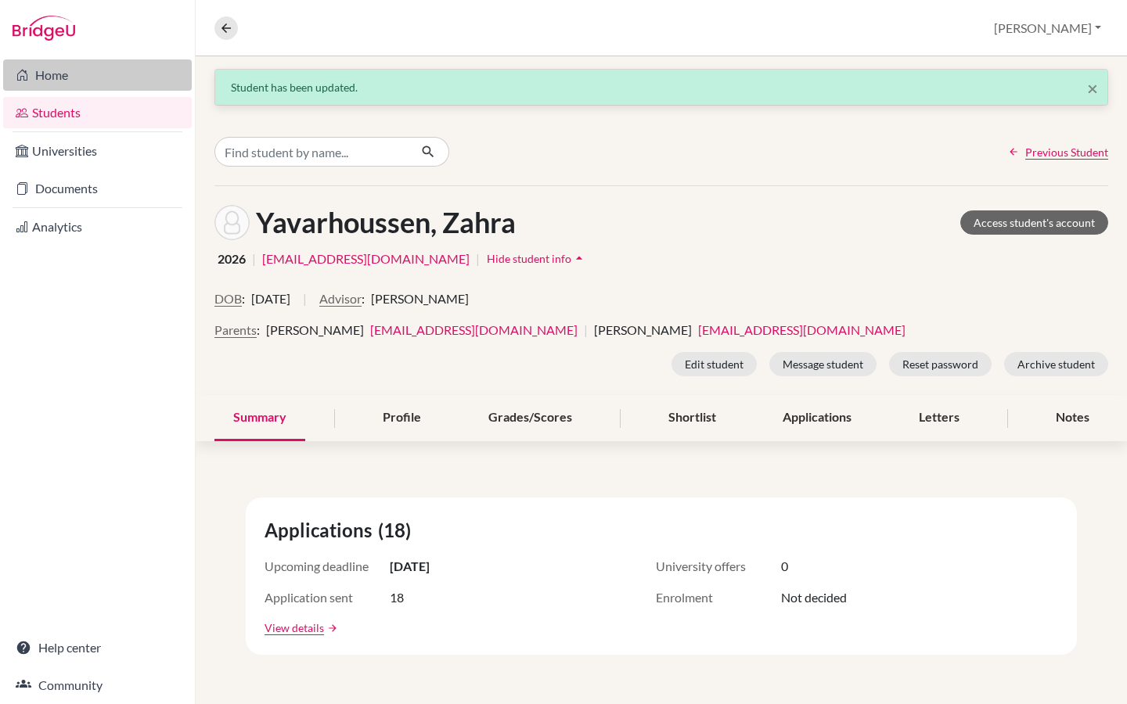
click at [81, 76] on link "Home" at bounding box center [97, 74] width 189 height 31
